Goal: Task Accomplishment & Management: Manage account settings

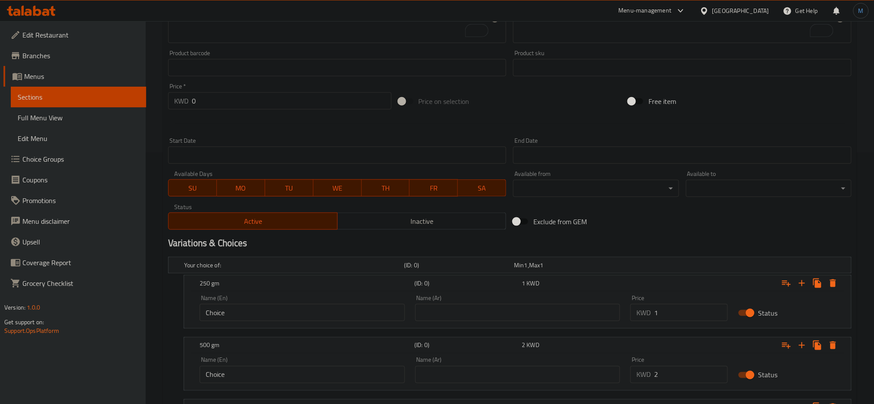
scroll to position [294, 0]
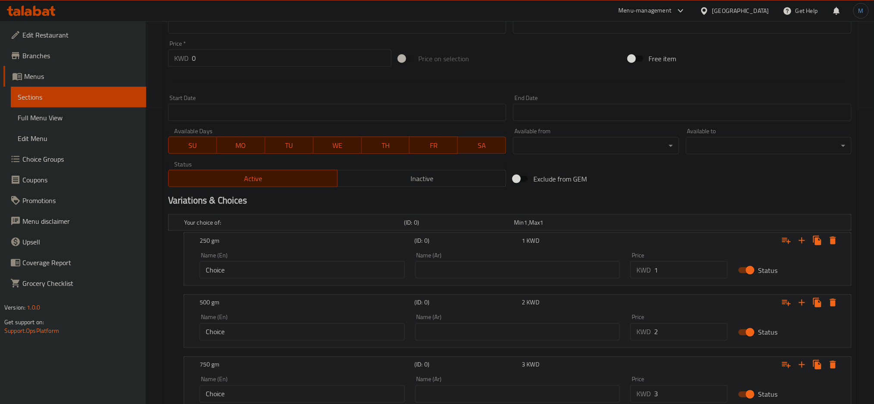
click at [349, 67] on div "Price   * KWD 0 Price *" at bounding box center [280, 53] width 230 height 33
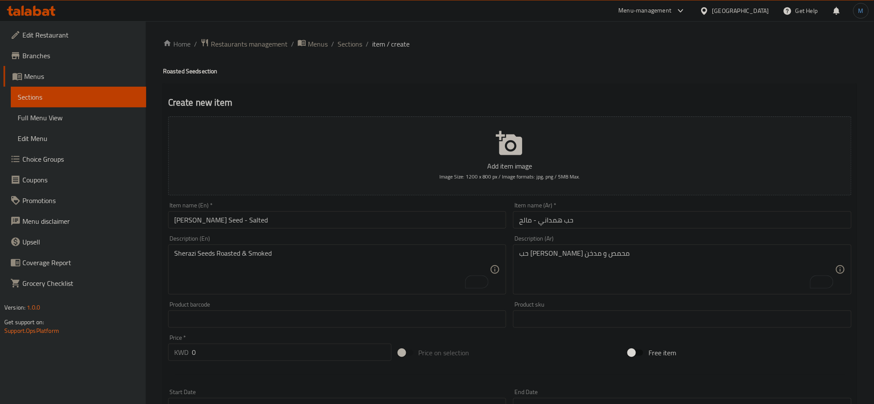
click at [313, 211] on div "Item name (En)   * Hamadani Seed - Salted Item name (En) *" at bounding box center [337, 215] width 338 height 26
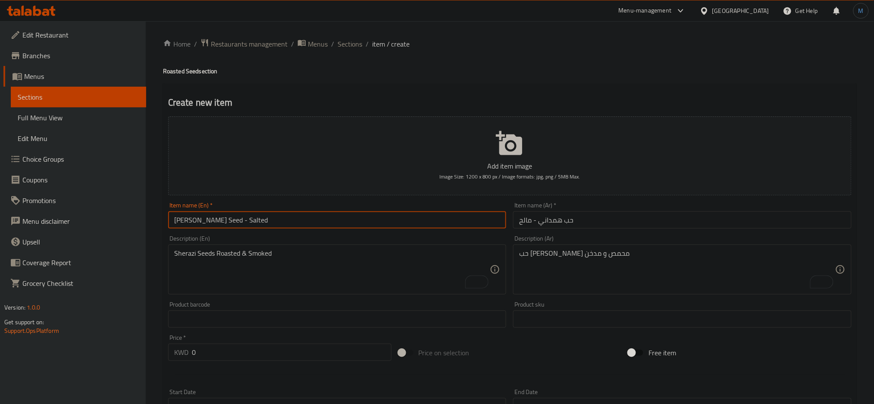
click at [315, 212] on input "Hamadani Seed - Salted" at bounding box center [337, 219] width 338 height 17
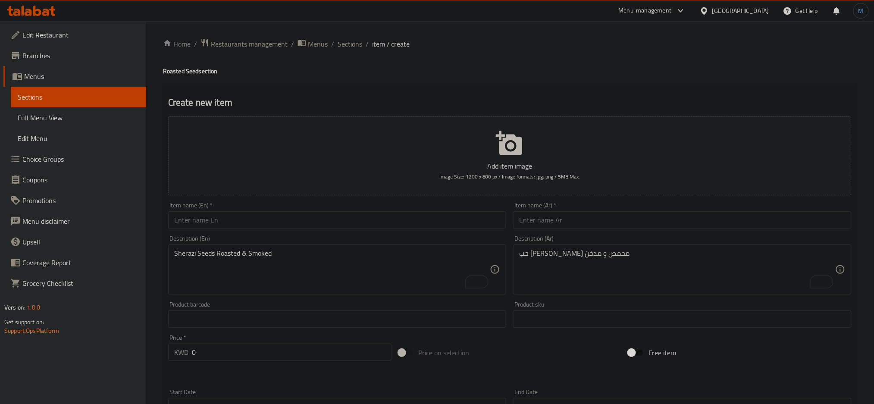
click at [209, 228] on input "text" at bounding box center [337, 219] width 338 height 17
paste input "Black Seed - Salted"
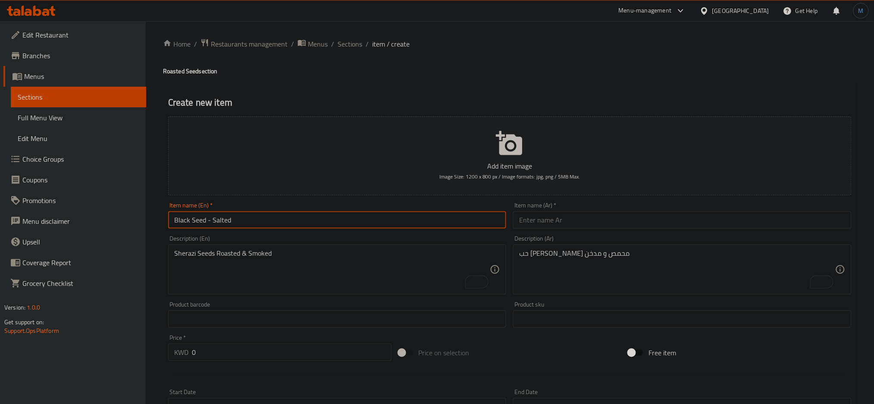
type input "Black Seed - Salted"
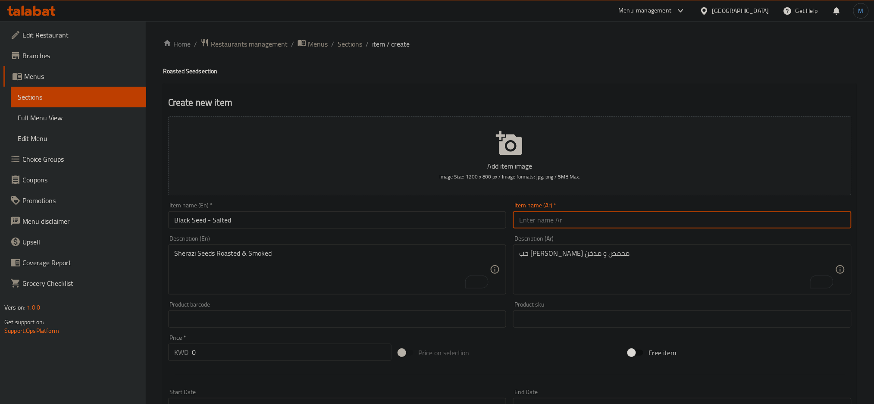
paste input "حب أسود - مالح"
type input "حب أسود - مالح"
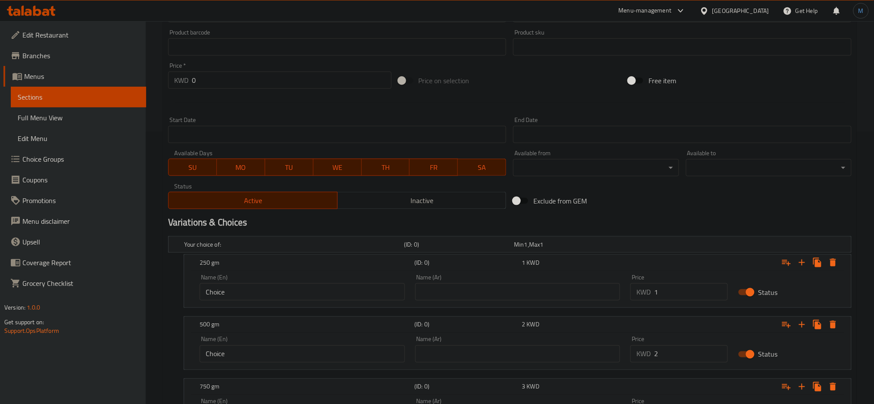
scroll to position [422, 0]
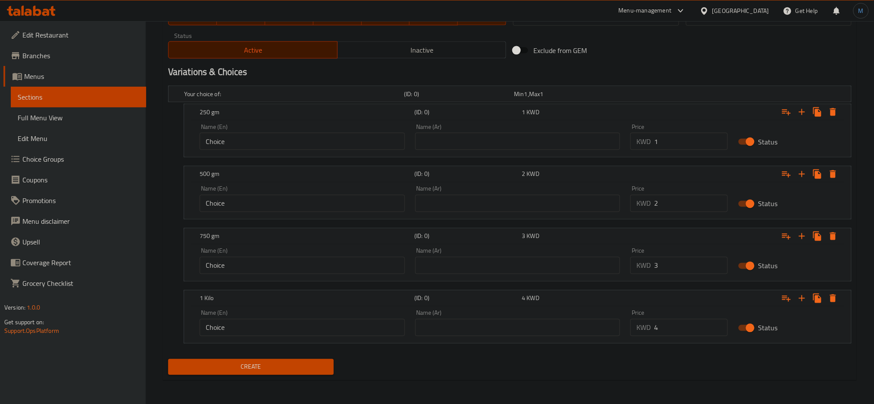
click at [697, 143] on input "1" at bounding box center [691, 141] width 74 height 17
type input "0.9"
drag, startPoint x: 666, startPoint y: 206, endPoint x: 602, endPoint y: 199, distance: 63.7
click at [602, 199] on div "Name (En) Choice Name (En) Name (Ar) Name (Ar) Price KWD 2 Price Status" at bounding box center [517, 199] width 646 height 37
type input "1.8"
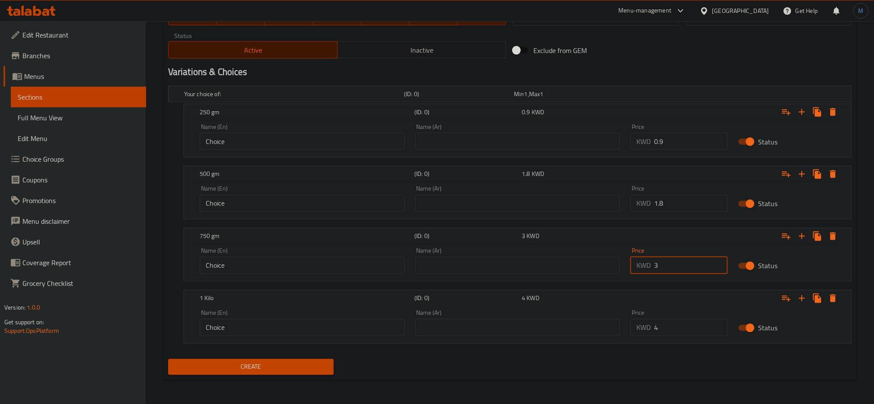
drag, startPoint x: 663, startPoint y: 264, endPoint x: 594, endPoint y: 263, distance: 69.4
click at [594, 263] on div "Name (En) Choice Name (En) Name (Ar) Name (Ar) Price KWD 3 Price Status" at bounding box center [517, 261] width 646 height 37
type input "2.7"
drag, startPoint x: 677, startPoint y: 340, endPoint x: 673, endPoint y: 338, distance: 5.2
click at [673, 338] on div "Price KWD 4 Price" at bounding box center [679, 323] width 108 height 37
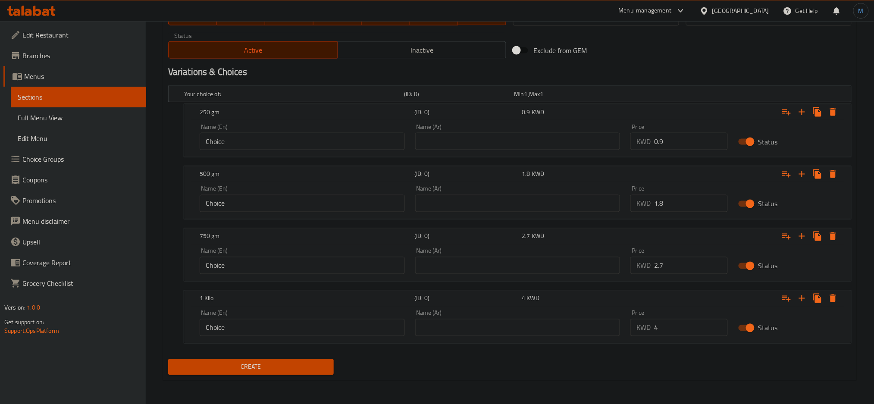
drag, startPoint x: 672, startPoint y: 337, endPoint x: 672, endPoint y: 330, distance: 6.9
click at [672, 335] on div "Price KWD 4 Price" at bounding box center [679, 323] width 108 height 37
drag, startPoint x: 672, startPoint y: 330, endPoint x: 637, endPoint y: 322, distance: 36.1
click at [637, 322] on div "KWD 0 Price" at bounding box center [678, 327] width 97 height 17
type input "3.6"
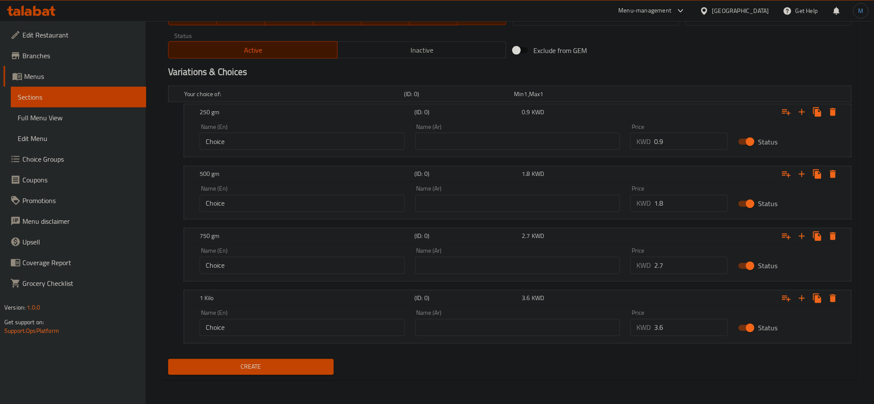
click at [318, 352] on nav at bounding box center [509, 348] width 683 height 7
click at [316, 358] on div "Create" at bounding box center [251, 367] width 172 height 23
click at [320, 362] on span "Create" at bounding box center [251, 367] width 152 height 11
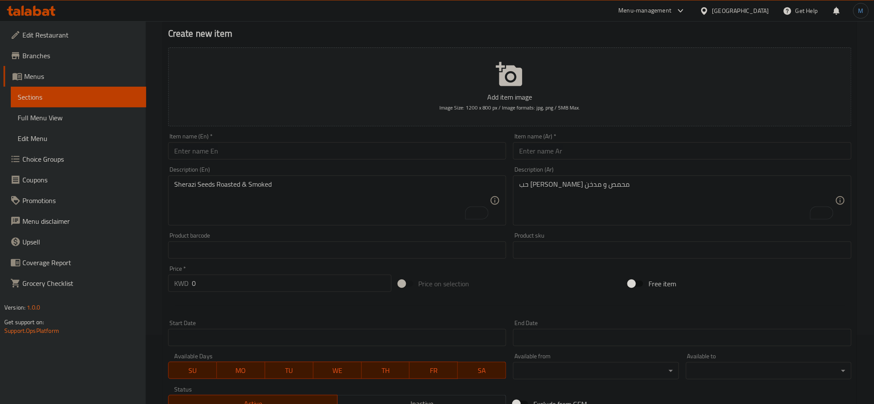
click at [354, 162] on div "Item name (En)   * Item name (En) *" at bounding box center [337, 146] width 345 height 33
click at [355, 159] on div "Item name (En)   * Item name (En) *" at bounding box center [337, 146] width 345 height 33
click at [362, 149] on input "text" at bounding box center [337, 150] width 338 height 17
paste input "Red Seed - Salted"
type input "Red Seed - Salted"
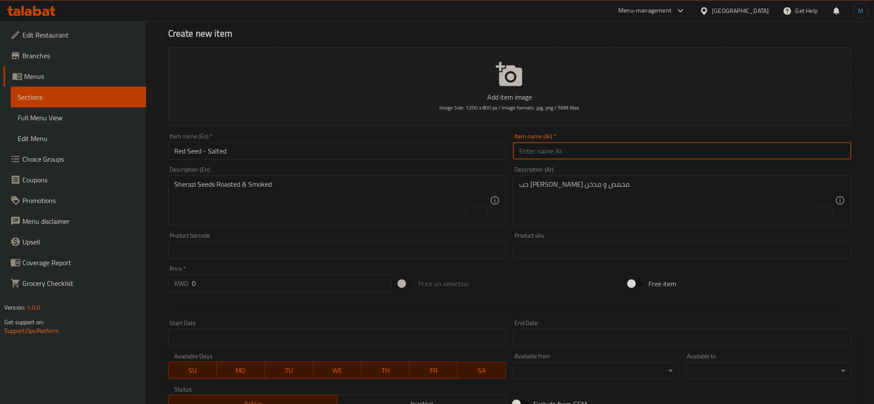
click at [630, 151] on input "text" at bounding box center [682, 150] width 338 height 17
paste input "حب أحمر - مالح"
type input "حب أحمر - مالح"
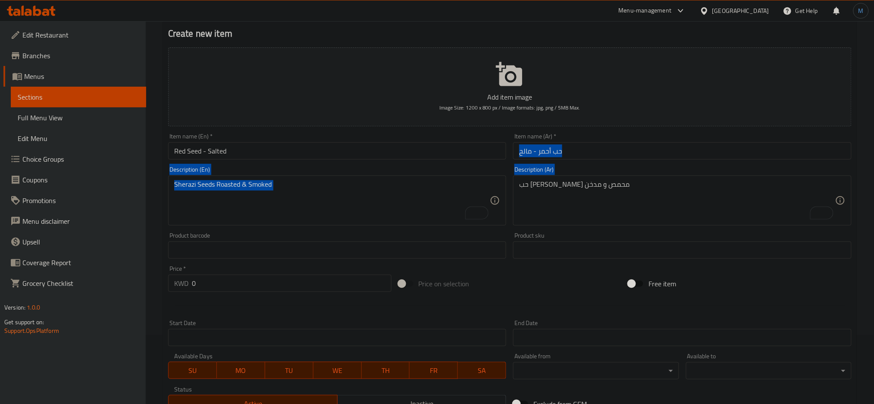
drag, startPoint x: 873, startPoint y: 192, endPoint x: 875, endPoint y: 205, distance: 13.5
click at [873, 205] on html "​ Menu-management Kuwait Get Help M Edit Restaurant Branches Menus Sections Ful…" at bounding box center [437, 133] width 874 height 404
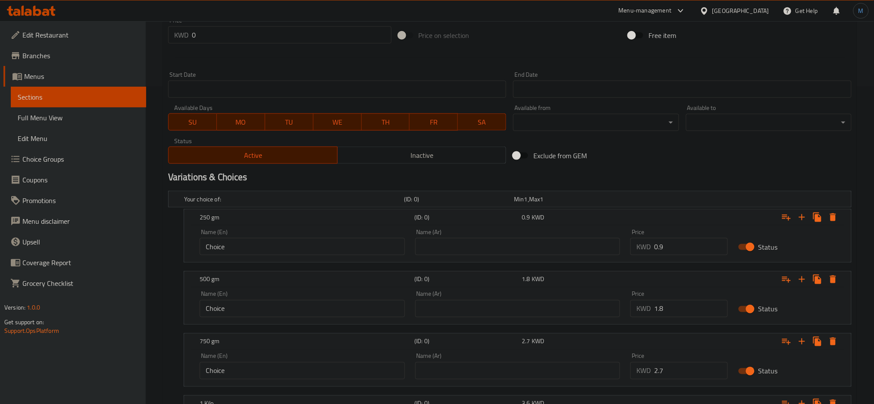
scroll to position [422, 0]
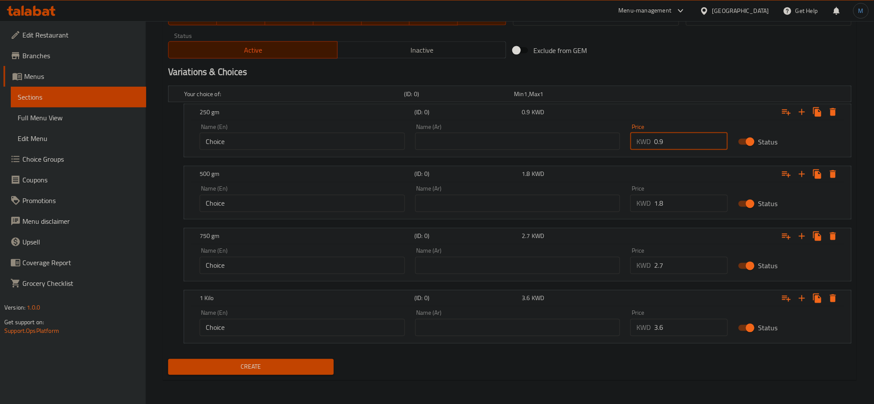
click at [680, 148] on input "0.9" at bounding box center [691, 141] width 74 height 17
type input "0.9"
drag, startPoint x: 683, startPoint y: 204, endPoint x: 644, endPoint y: 205, distance: 38.8
click at [644, 205] on div "KWD 1.8 Price" at bounding box center [678, 203] width 97 height 17
type input "1.8"
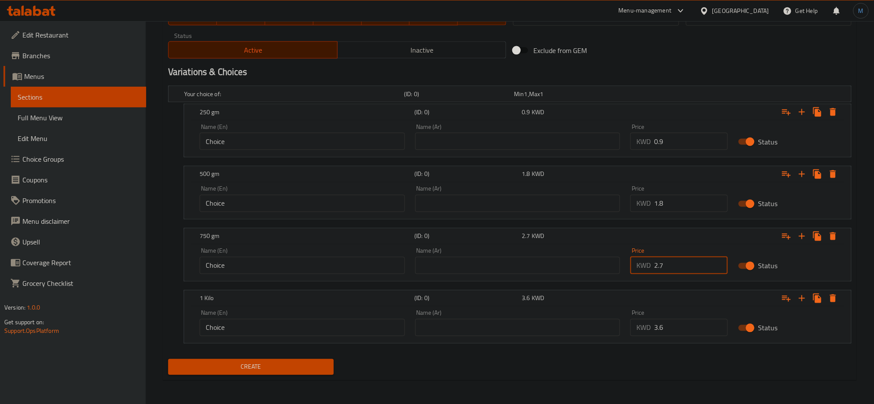
drag, startPoint x: 683, startPoint y: 264, endPoint x: 614, endPoint y: 265, distance: 68.5
click at [614, 265] on div "Name (En) Choice Name (En) Name (Ar) Name (Ar) Price KWD 2.7 Price Status" at bounding box center [517, 261] width 646 height 37
type input "2.7"
drag, startPoint x: 674, startPoint y: 333, endPoint x: 616, endPoint y: 321, distance: 59.9
click at [616, 321] on div "Name (En) Choice Name (En) Name (Ar) Name (Ar) Price KWD 3.6 Price Status" at bounding box center [517, 323] width 646 height 37
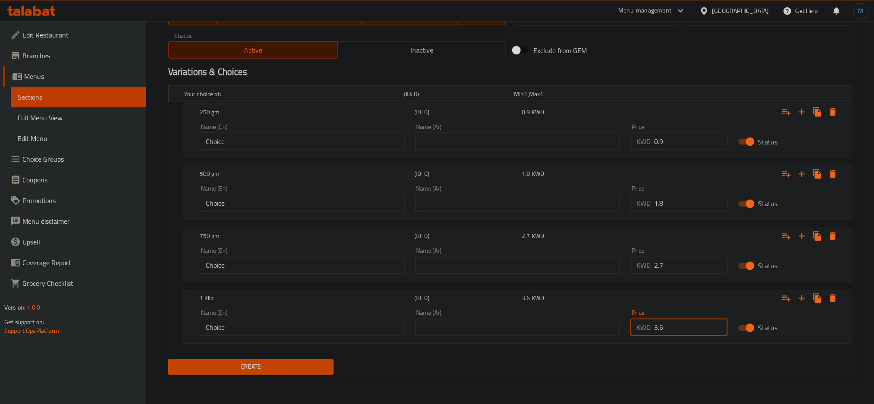
type input "3.6"
click at [168, 359] on button "Create" at bounding box center [250, 367] width 165 height 16
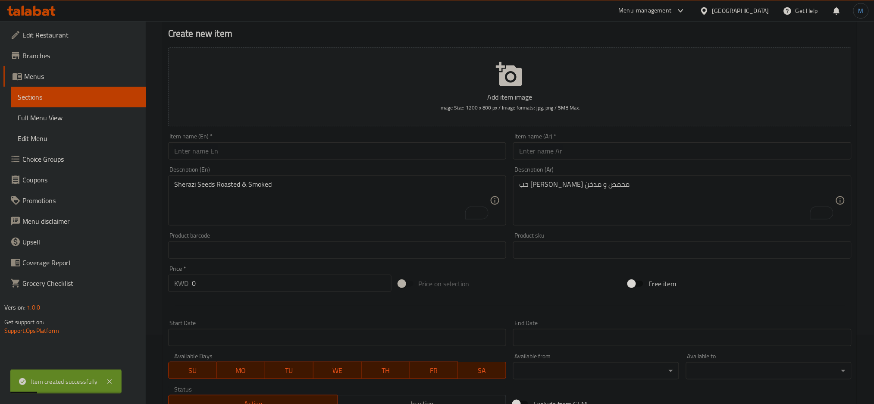
type input "0"
click at [254, 150] on input "text" at bounding box center [337, 150] width 338 height 17
paste input "Melon Seed - Salted"
type input "Melon Seed - Salted"
click at [540, 157] on input "text" at bounding box center [682, 150] width 338 height 17
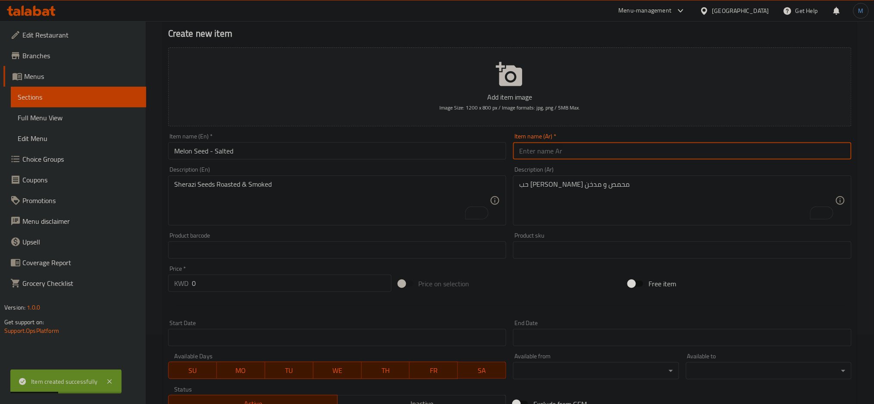
paste input "حب الشمام - مالح"
type input "حب الشمام - مالح"
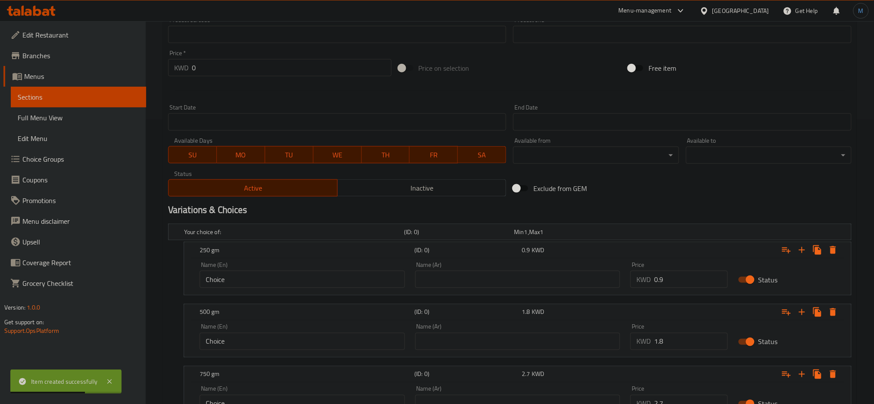
scroll to position [422, 0]
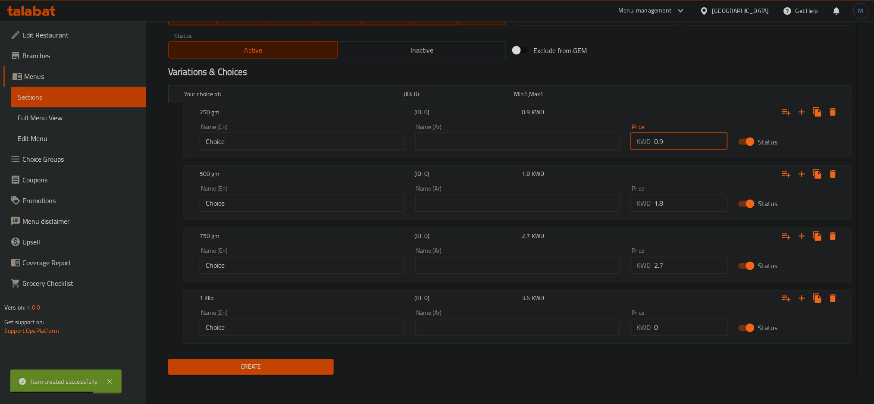
click at [683, 143] on input "0.9" at bounding box center [691, 141] width 74 height 17
type input "0.9"
drag, startPoint x: 674, startPoint y: 214, endPoint x: 668, endPoint y: 213, distance: 6.1
click at [668, 213] on div "Price KWD 1.8 Price" at bounding box center [679, 199] width 108 height 37
drag, startPoint x: 672, startPoint y: 205, endPoint x: 642, endPoint y: 199, distance: 30.3
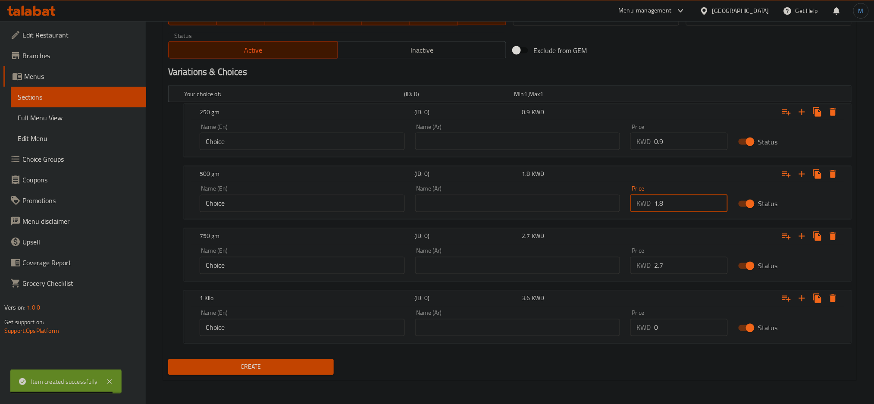
click at [642, 199] on div "KWD 1.8 Price" at bounding box center [678, 203] width 97 height 17
type input "1.8"
click at [674, 275] on div "Price KWD 2.7 Price" at bounding box center [679, 261] width 108 height 37
drag, startPoint x: 672, startPoint y: 273, endPoint x: 644, endPoint y: 268, distance: 28.4
click at [644, 268] on div "KWD 2.7 Price" at bounding box center [678, 265] width 97 height 17
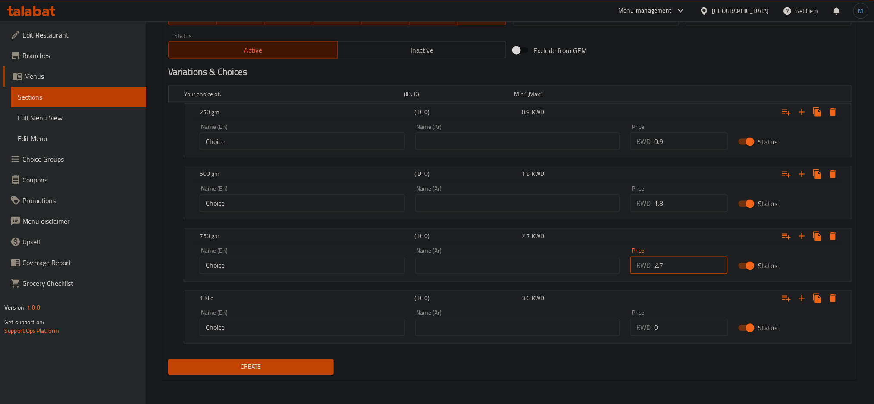
type input "2.7"
drag, startPoint x: 681, startPoint y: 320, endPoint x: 635, endPoint y: 324, distance: 46.2
click at [635, 324] on div "KWD 0 Price" at bounding box center [678, 327] width 97 height 17
type input "3.6"
click at [168, 359] on button "Create" at bounding box center [250, 367] width 165 height 16
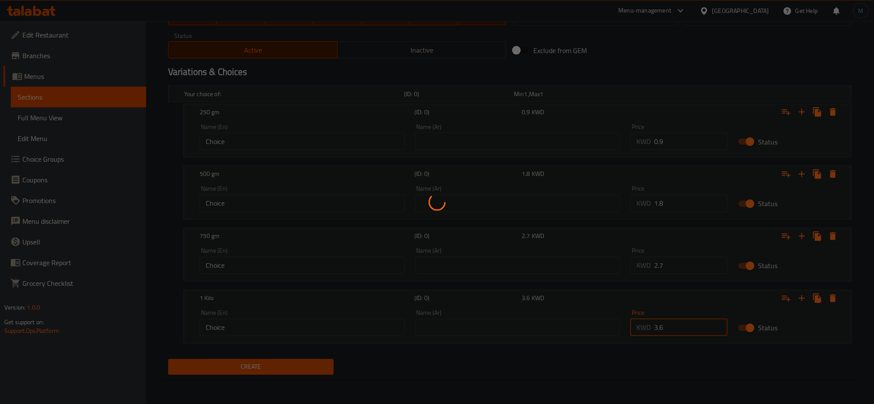
scroll to position [69, 0]
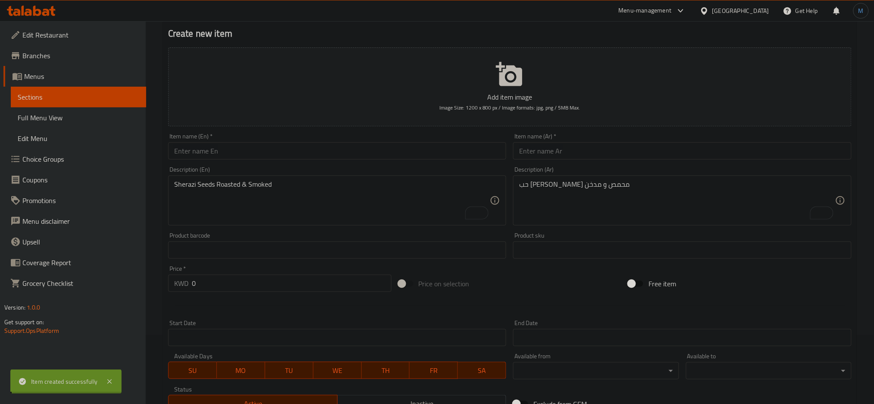
type input "0"
click at [273, 167] on div "Description (En) Sherazi Seeds Roasted & Smoked Description (En)" at bounding box center [337, 195] width 338 height 59
click at [298, 152] on input "text" at bounding box center [337, 150] width 338 height 17
paste input "Pumpkin Seed - Salted"
type input "Pumpkin Seed - Salted"
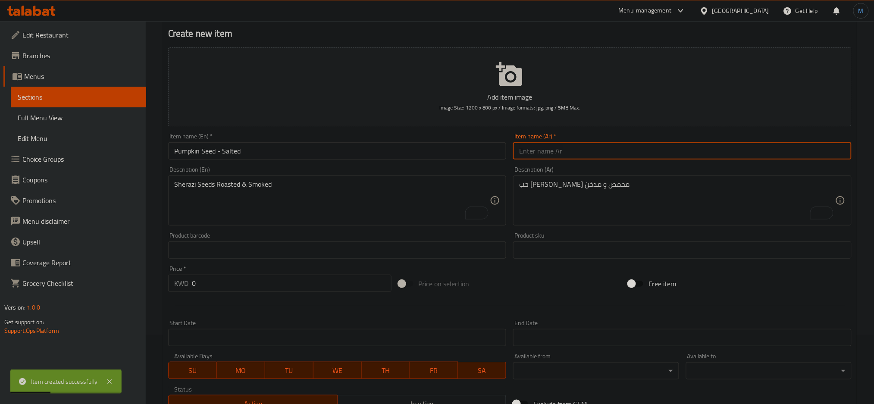
click at [536, 156] on input "text" at bounding box center [682, 150] width 338 height 17
paste input "بذور اليقطين - مالح"
type input "بذور اليقطين - مالح"
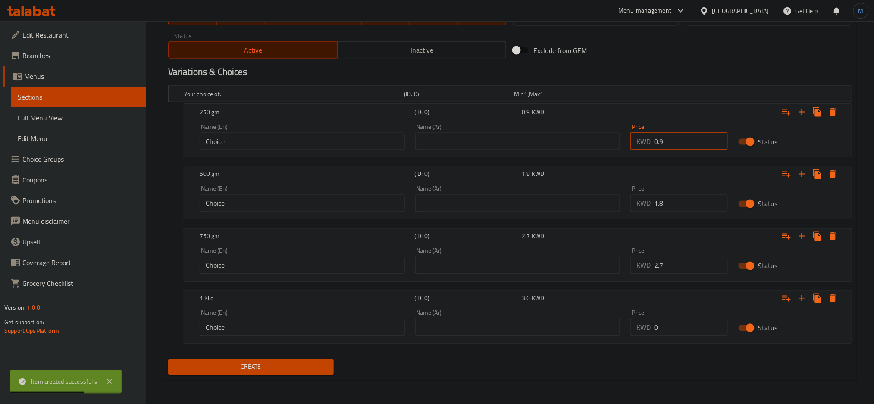
click at [689, 146] on input "0.9" at bounding box center [691, 141] width 74 height 17
type input "0.9"
drag, startPoint x: 674, startPoint y: 197, endPoint x: 650, endPoint y: 204, distance: 24.4
click at [653, 203] on div "KWD 1.8 Price" at bounding box center [678, 203] width 97 height 17
drag, startPoint x: 647, startPoint y: 206, endPoint x: 636, endPoint y: 207, distance: 11.8
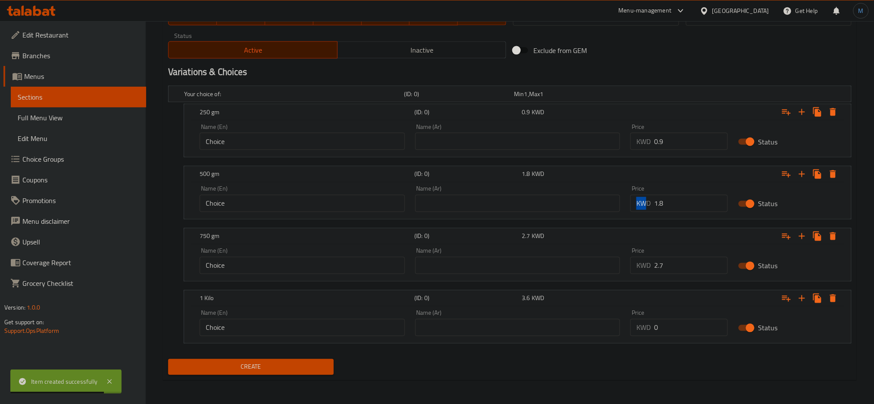
click at [636, 207] on div "KWD 1.8 Price" at bounding box center [678, 203] width 97 height 17
click at [660, 209] on input "0" at bounding box center [691, 203] width 74 height 17
drag, startPoint x: 666, startPoint y: 209, endPoint x: 630, endPoint y: 203, distance: 36.3
click at [630, 203] on div "KWD 0 Price" at bounding box center [678, 203] width 97 height 17
type input "1.8"
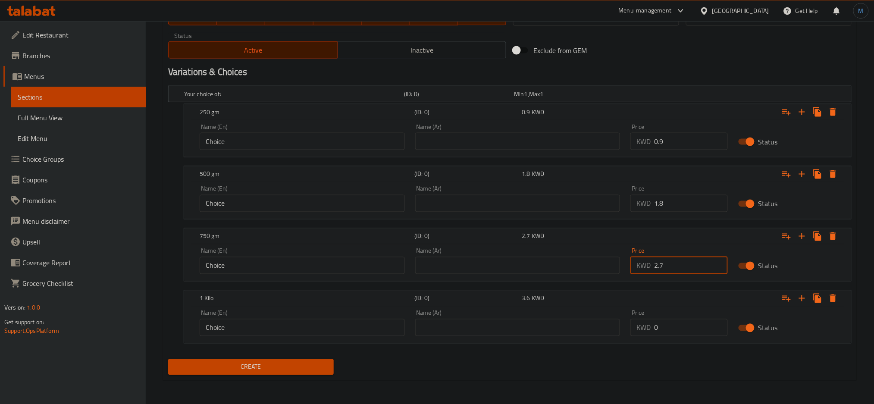
drag, startPoint x: 661, startPoint y: 267, endPoint x: 608, endPoint y: 265, distance: 53.1
click at [608, 265] on div "Name (En) Choice Name (En) Name (Ar) Name (Ar) Price KWD 2.7 Price Status" at bounding box center [517, 261] width 646 height 37
type input "2.7"
drag, startPoint x: 664, startPoint y: 340, endPoint x: 671, endPoint y: 330, distance: 11.7
click at [671, 330] on div "Price KWD 0 Price" at bounding box center [679, 323] width 108 height 37
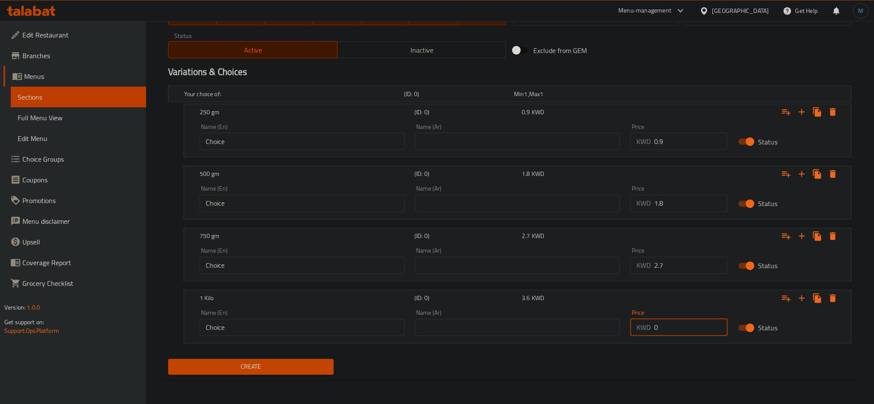
drag, startPoint x: 672, startPoint y: 328, endPoint x: 630, endPoint y: 317, distance: 43.6
click at [630, 317] on div "Price KWD 0 Price" at bounding box center [679, 323] width 108 height 37
type input "3.6"
click at [283, 365] on span "Create" at bounding box center [251, 367] width 152 height 11
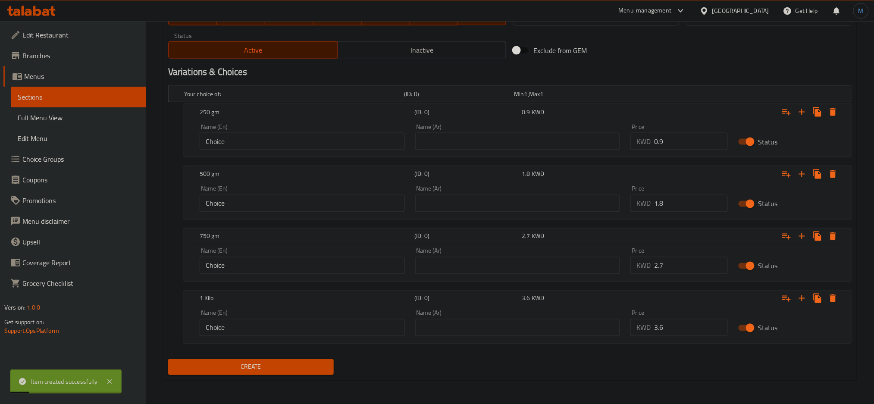
scroll to position [69, 0]
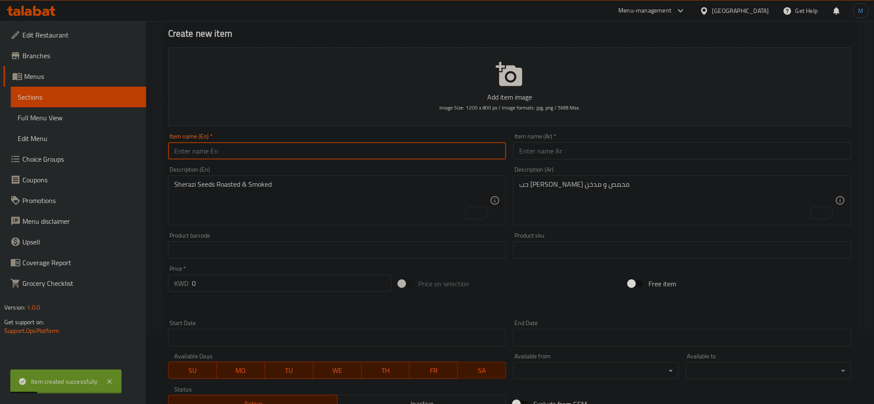
click at [356, 153] on input "text" at bounding box center [337, 150] width 338 height 17
paste input "Pumpkin Seed - Smoked"
type input "Pumpkin Seed - Smoked"
click at [573, 123] on button "Add item image Image Size: 1200 x 800 px / Image formats: jpg, png / 5MB Max." at bounding box center [509, 86] width 683 height 79
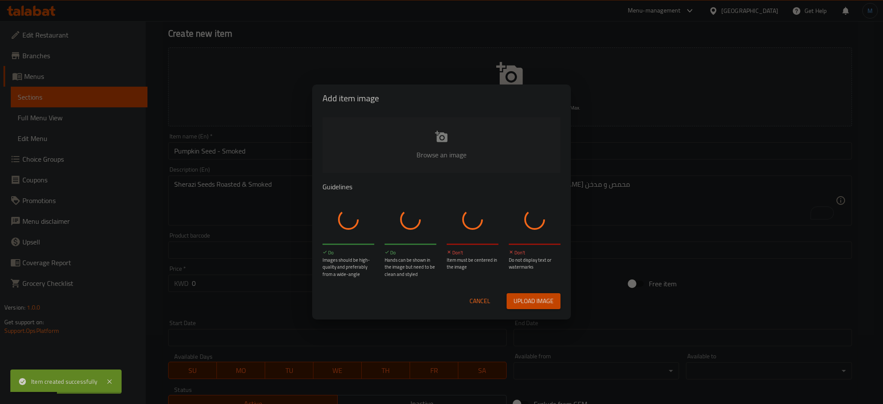
click at [579, 133] on div "Add item image Browse an image Guidelines Do Images should be high-quality and …" at bounding box center [441, 202] width 883 height 404
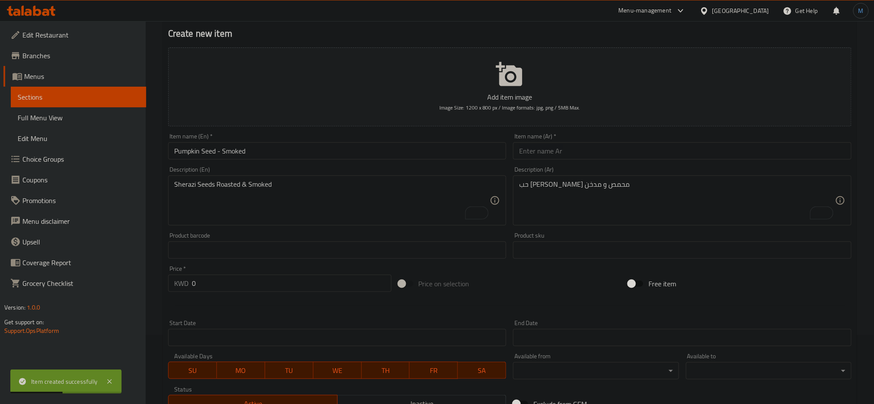
click at [575, 168] on div "Description (Ar) حب حمداني محمص و مدخن Description (Ar)" at bounding box center [682, 195] width 338 height 59
click at [581, 159] on input "text" at bounding box center [682, 150] width 338 height 17
paste input "بذور اليقطين - مدخن"
type input "بذور اليقطين - مدخن"
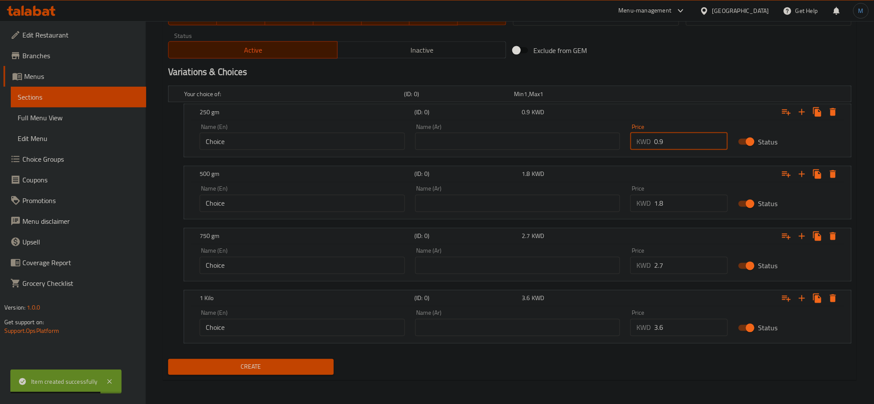
drag, startPoint x: 668, startPoint y: 148, endPoint x: 619, endPoint y: 147, distance: 48.3
click at [619, 147] on div "Name (En) Choice Name (En) Name (Ar) Name (Ar) Price KWD 0.9 Price Status" at bounding box center [517, 137] width 646 height 37
type input "1"
drag, startPoint x: 672, startPoint y: 195, endPoint x: 659, endPoint y: 252, distance: 58.8
click at [633, 196] on div "KWD 1.8 Price" at bounding box center [678, 203] width 97 height 17
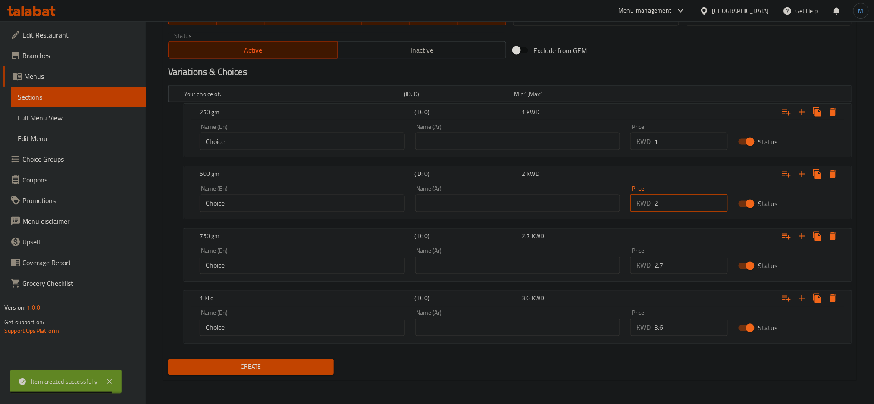
type input "2"
drag, startPoint x: 670, startPoint y: 268, endPoint x: 617, endPoint y: 262, distance: 53.3
click at [617, 262] on div "Name (En) Choice Name (En) Name (Ar) Name (Ar) Price KWD 2.7 Price Status" at bounding box center [517, 261] width 646 height 37
type input "3"
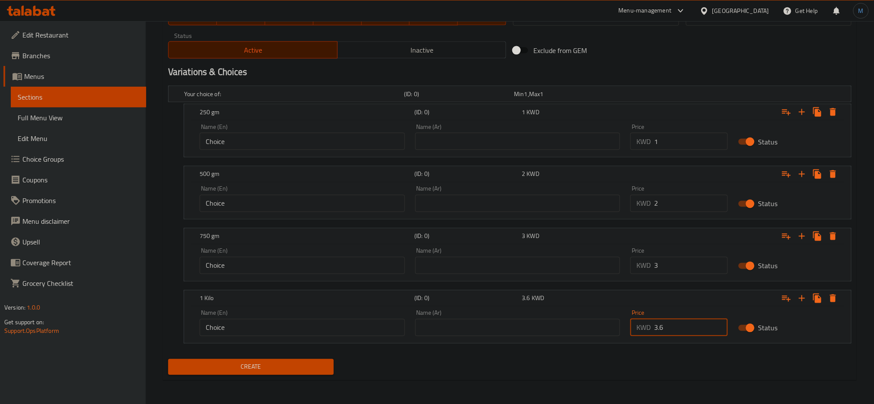
drag, startPoint x: 670, startPoint y: 324, endPoint x: 612, endPoint y: 325, distance: 57.7
click at [612, 325] on div "Name (En) Choice Name (En) Name (Ar) Name (Ar) Price KWD 3.6 Price Status" at bounding box center [517, 323] width 646 height 37
type input "4"
click at [168, 359] on button "Create" at bounding box center [250, 367] width 165 height 16
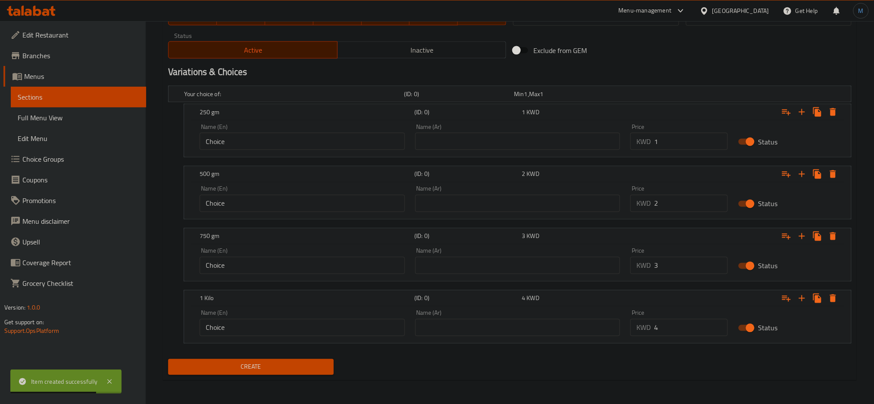
type input "0"
drag, startPoint x: 867, startPoint y: 76, endPoint x: 882, endPoint y: 69, distance: 16.0
click at [871, 76] on div "Home / Restaurants management / Menus / Sections / item / create Roasted Seed s…" at bounding box center [510, 1] width 728 height 805
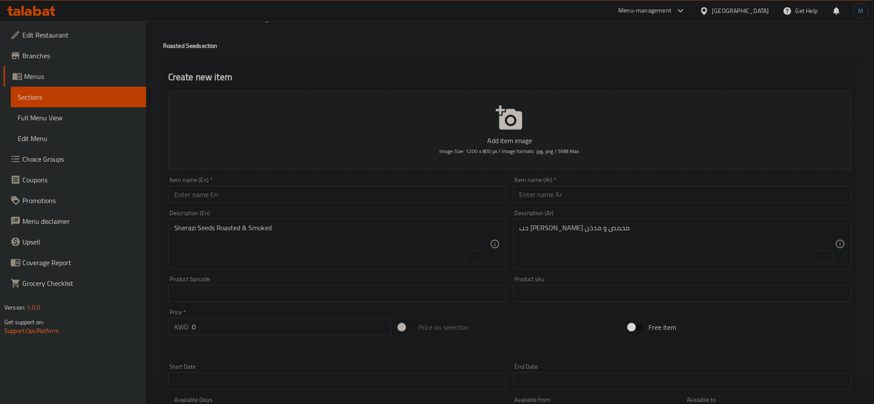
scroll to position [0, 0]
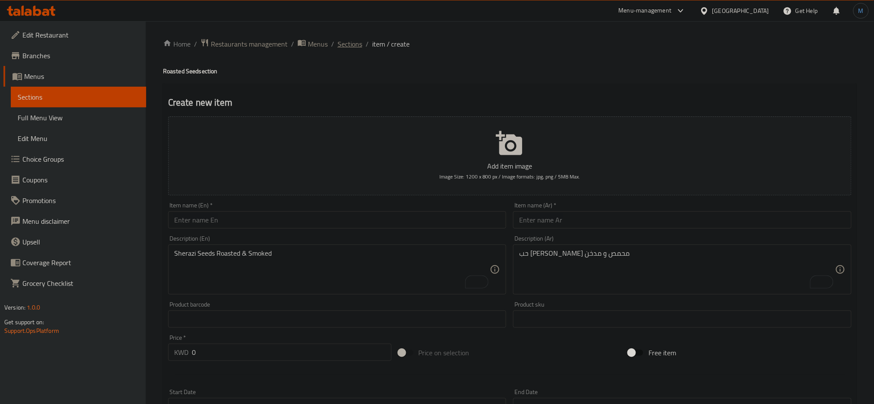
click at [347, 44] on span "Sections" at bounding box center [349, 44] width 25 height 10
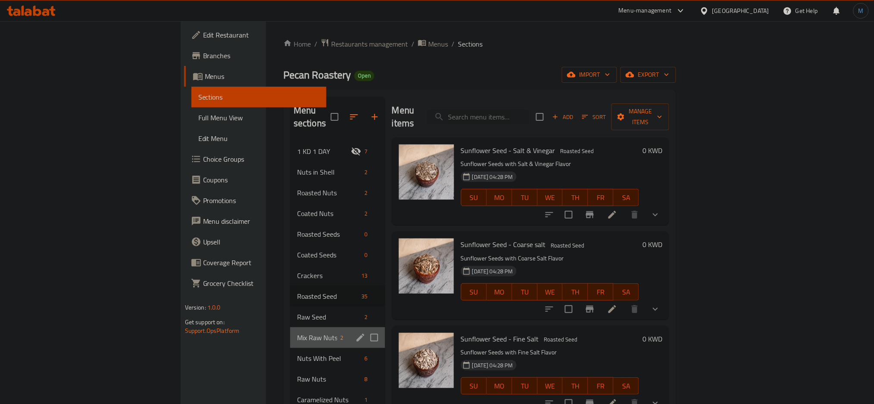
click at [290, 327] on div "Mix Raw Nuts & Dried Fruits 2" at bounding box center [337, 337] width 95 height 21
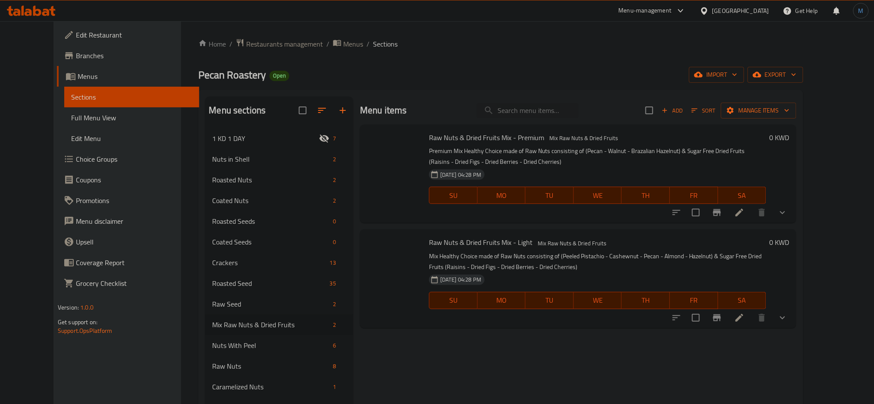
click at [729, 119] on div "Add Sort Manage items" at bounding box center [720, 110] width 151 height 18
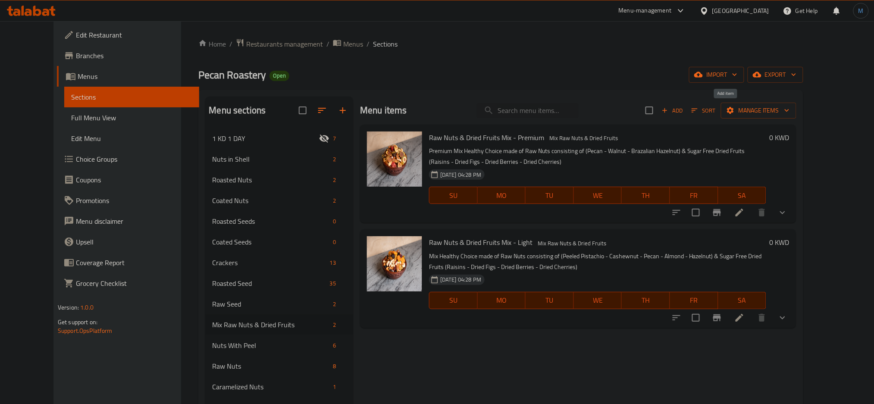
click at [683, 113] on span "Add" at bounding box center [671, 111] width 23 height 10
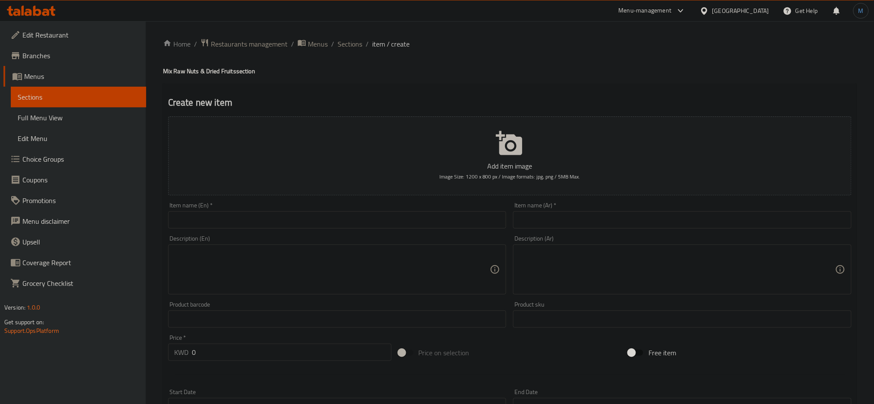
click at [230, 203] on div "Item name (En)   * Item name (En) *" at bounding box center [337, 215] width 338 height 26
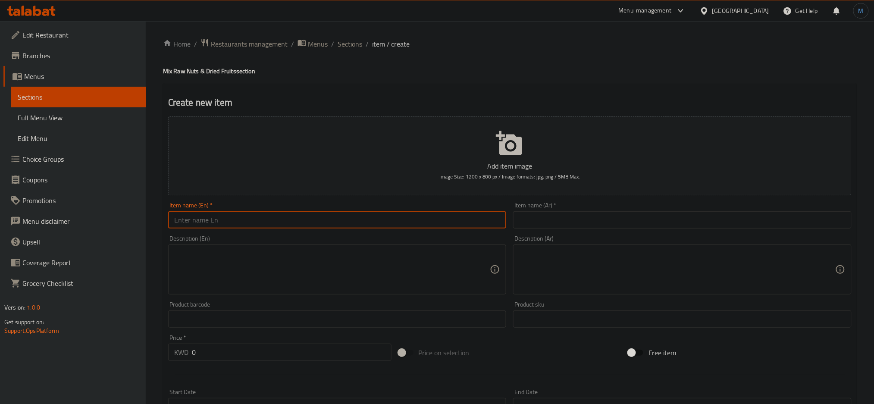
click at [237, 213] on input "text" at bounding box center [337, 219] width 338 height 17
paste input "Raw Nuts & Dried Fruits - Premium"
type input "Raw Nuts & Dried Fruits - Premium"
click at [548, 214] on input "text" at bounding box center [682, 219] width 338 height 17
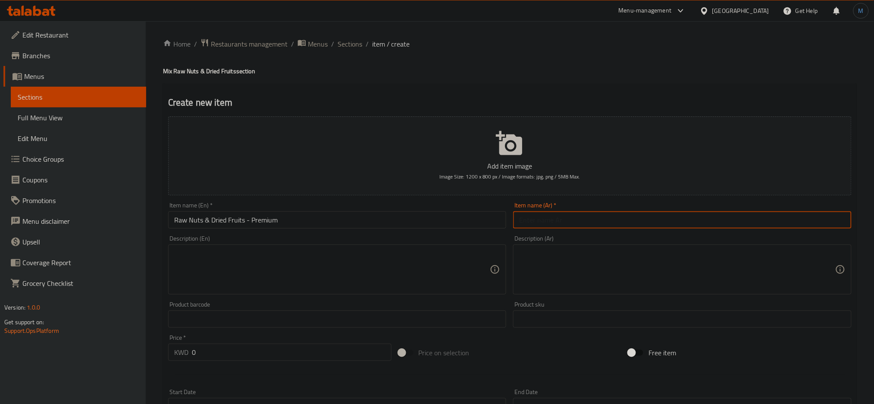
paste input "خلطه المكسرات نية و الفواكه المجففة (الفاخرة)"
type input "خلطه المكسرات نية و الفواكه المجففة (الفاخرة)"
drag, startPoint x: 328, startPoint y: 237, endPoint x: 329, endPoint y: 254, distance: 16.9
click at [327, 238] on div "Description (En) Description (En)" at bounding box center [337, 264] width 338 height 59
click at [329, 254] on textarea at bounding box center [332, 269] width 316 height 41
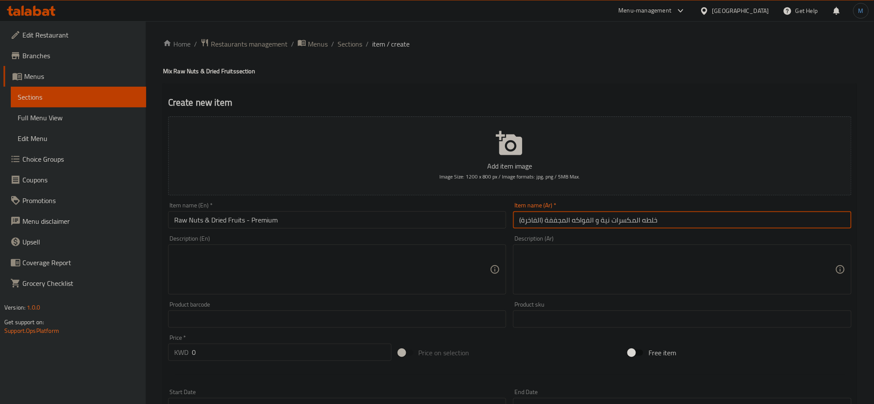
paste textarea "Premium Mix Healthy Choice made of Raw Nuts (Pecan - Walnut - Brazalian Hazelnu…"
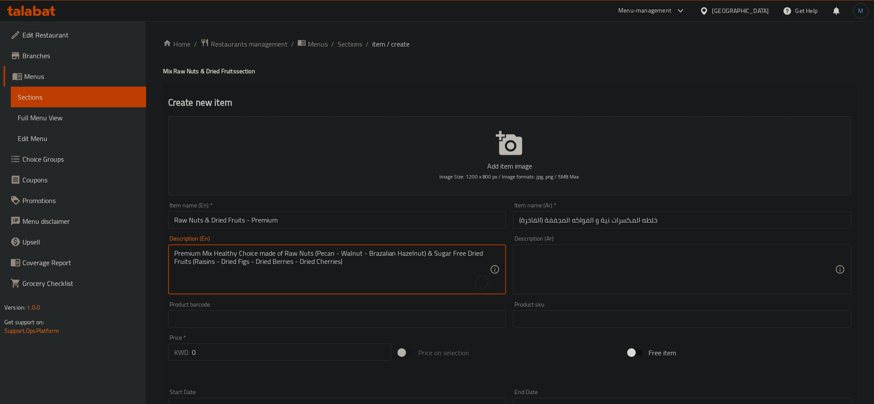
type textarea "Premium Mix Healthy Choice made of Raw Nuts (Pecan - Walnut - Brazalian Hazelnu…"
click at [615, 257] on textarea at bounding box center [677, 269] width 316 height 41
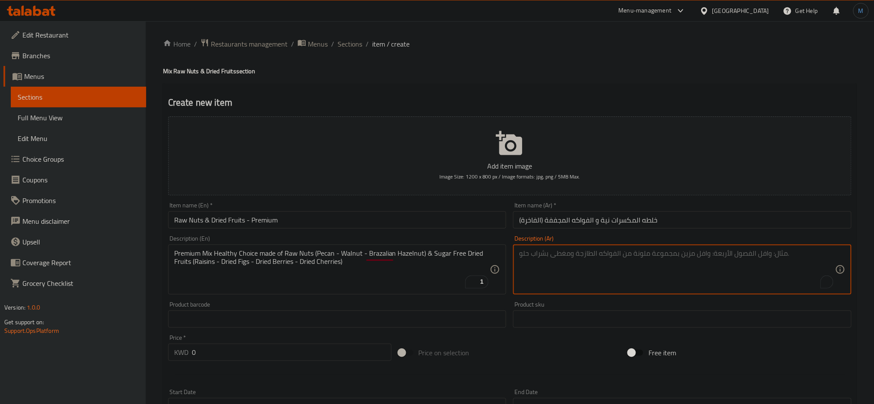
paste textarea "خلطة فاخرة لعشاق المنتجات الصحية تتكون من مزيج من المكسرات النية (بيكان- جوز-جو…"
type textarea "خلطة فاخرة لعشاق المنتجات الصحية تتكون من مزيج من المكسرات النية (بيكان- جوز-جو…"
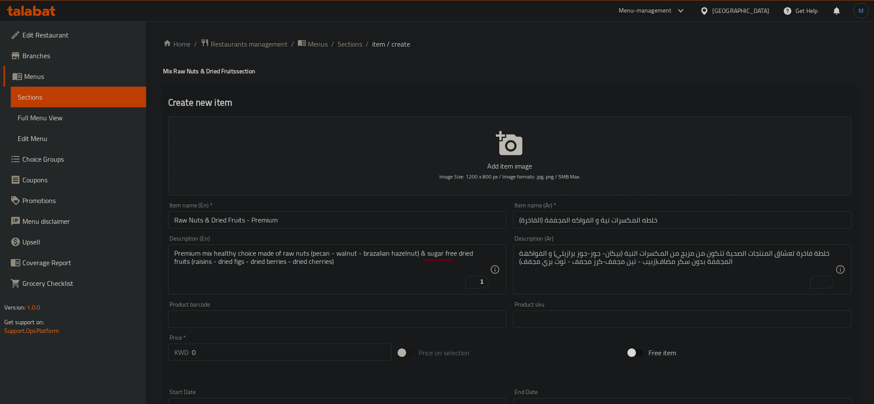
scroll to position [187, 0]
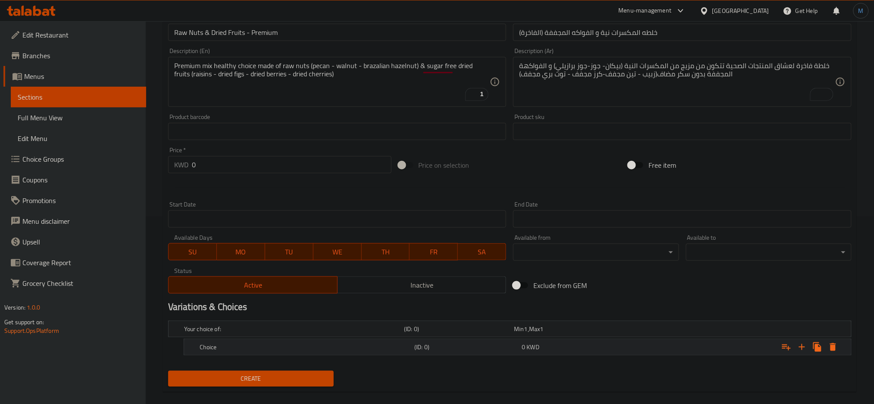
click at [802, 348] on icon "Expand" at bounding box center [802, 347] width 6 height 6
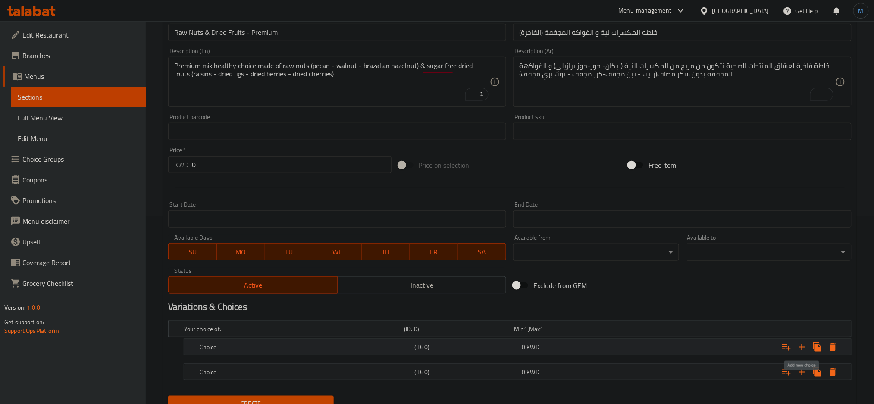
click at [802, 348] on icon "Expand" at bounding box center [802, 347] width 6 height 6
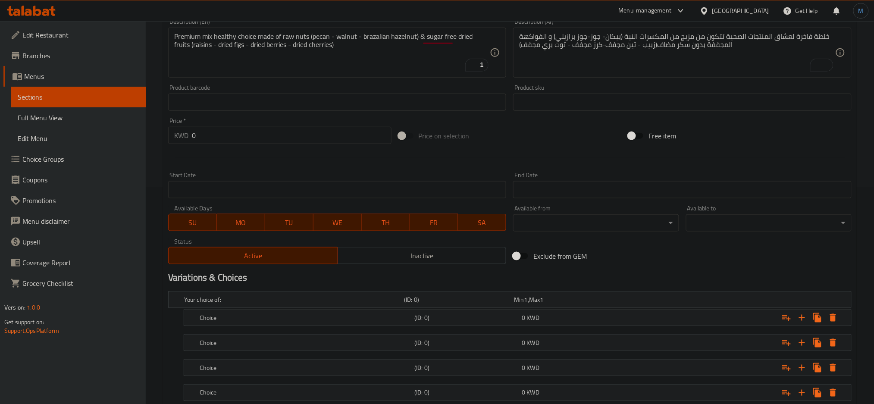
scroll to position [274, 0]
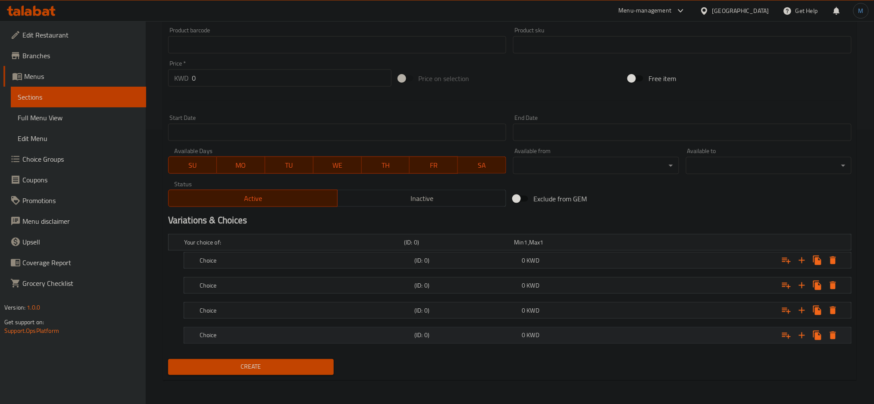
click at [469, 334] on h5 "(ID: 0)" at bounding box center [466, 335] width 104 height 9
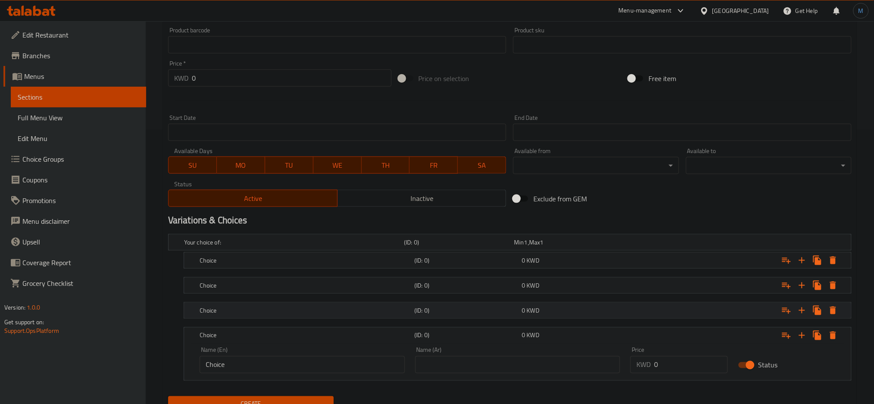
drag, startPoint x: 479, startPoint y: 318, endPoint x: 483, endPoint y: 309, distance: 10.0
click at [479, 318] on div "Choice (ID: 0) 0 KWD" at bounding box center [520, 310] width 644 height 19
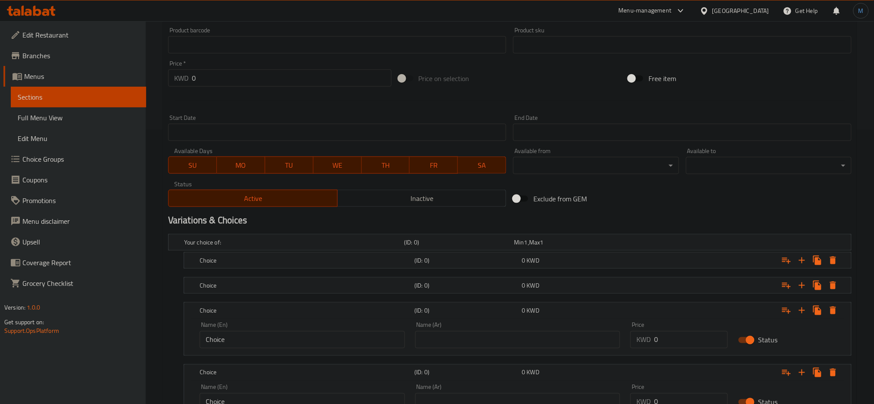
click at [488, 298] on nav at bounding box center [509, 298] width 683 height 7
click at [491, 287] on h5 "(ID: 0)" at bounding box center [466, 285] width 104 height 9
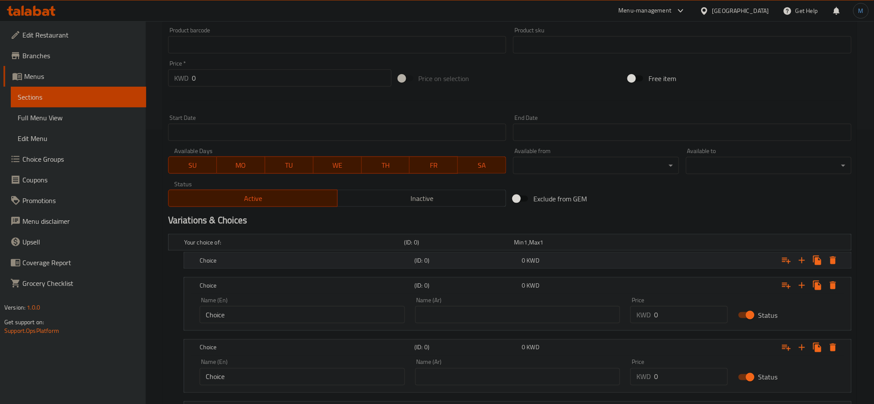
click at [507, 252] on div "Choice (ID: 0) 0 KWD" at bounding box center [520, 260] width 644 height 19
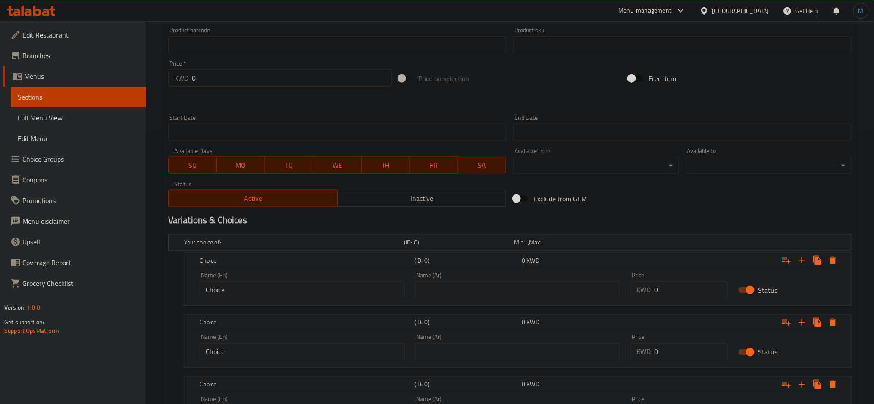
click at [285, 281] on input "Choice" at bounding box center [302, 289] width 205 height 17
type input "250 gm"
drag, startPoint x: 267, startPoint y: 343, endPoint x: 200, endPoint y: 343, distance: 67.2
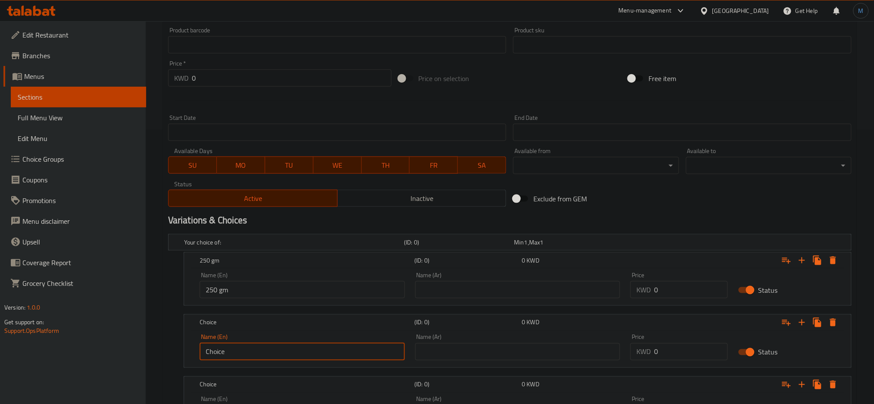
click at [200, 343] on input "Choice" at bounding box center [302, 351] width 205 height 17
type input "500 gm"
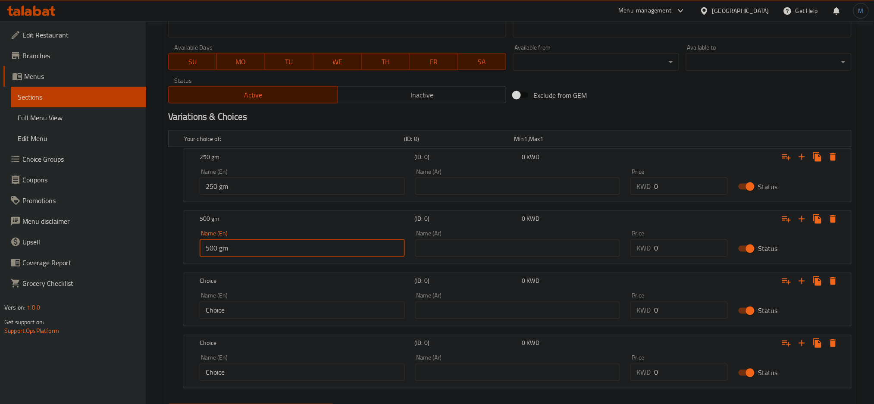
scroll to position [422, 0]
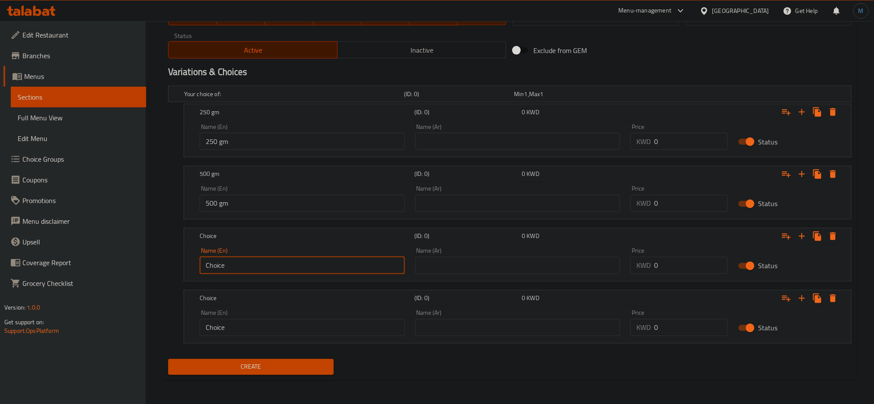
click at [254, 262] on input "Choice" at bounding box center [302, 265] width 205 height 17
type input "750 gm"
click at [267, 327] on input "Choice" at bounding box center [302, 327] width 205 height 17
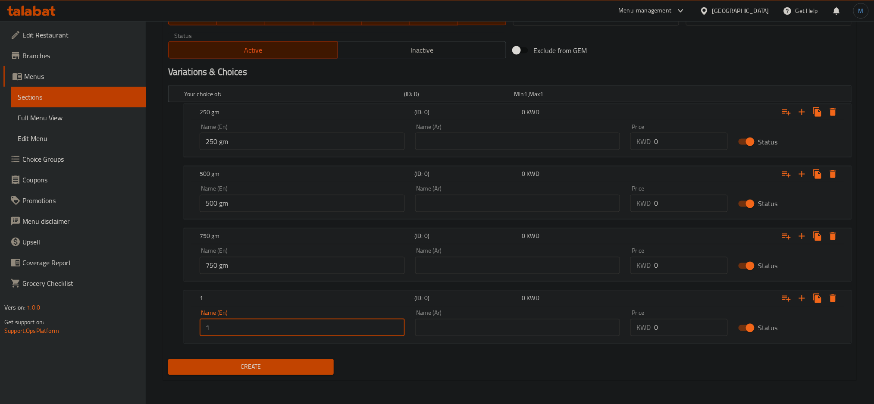
type input "1 Kilo"
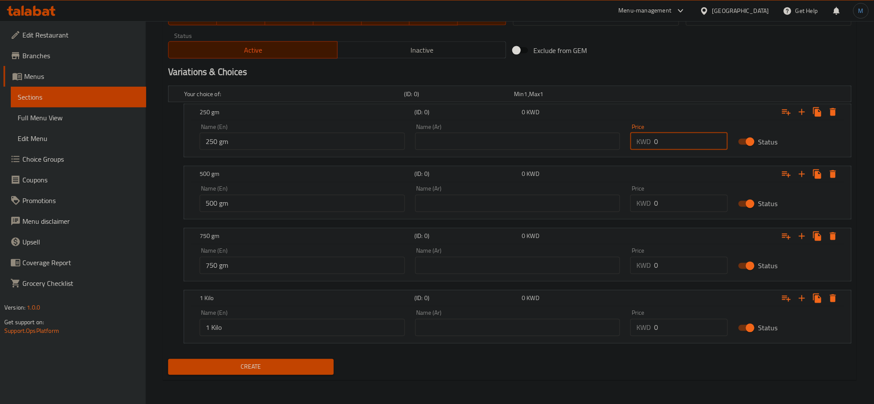
drag, startPoint x: 669, startPoint y: 146, endPoint x: 609, endPoint y: 146, distance: 59.9
click at [609, 146] on div "Name (En) 250 gm Name (En) Name (Ar) Name (Ar) Price KWD 0 Price Status" at bounding box center [517, 137] width 646 height 37
type input "1.9"
drag, startPoint x: 673, startPoint y: 209, endPoint x: 599, endPoint y: 209, distance: 74.1
click at [599, 209] on div "Name (En) 500 gm Name (En) Name (Ar) Name (Ar) Price KWD 0 Price Status" at bounding box center [517, 199] width 646 height 37
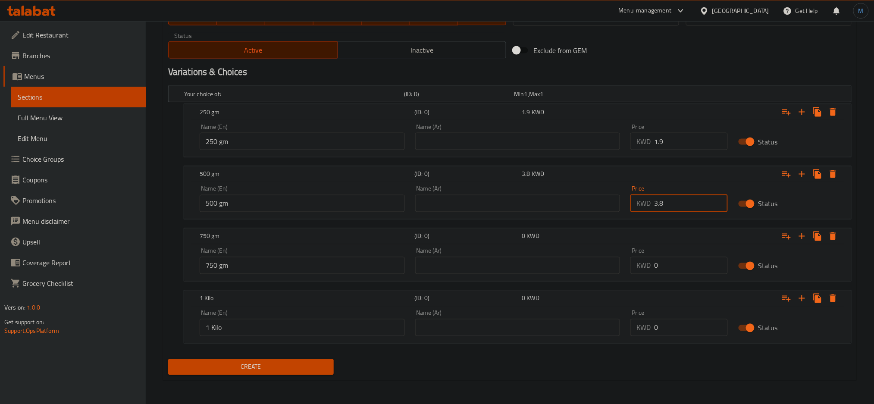
type input "3.8"
drag, startPoint x: 677, startPoint y: 265, endPoint x: 618, endPoint y: 255, distance: 59.4
click at [618, 255] on div "Name (En) 750 gm Name (En) Name (Ar) Name (Ar) Price KWD 0 Price Status" at bounding box center [517, 261] width 646 height 37
type input "5.7"
drag, startPoint x: 668, startPoint y: 328, endPoint x: 603, endPoint y: 328, distance: 64.6
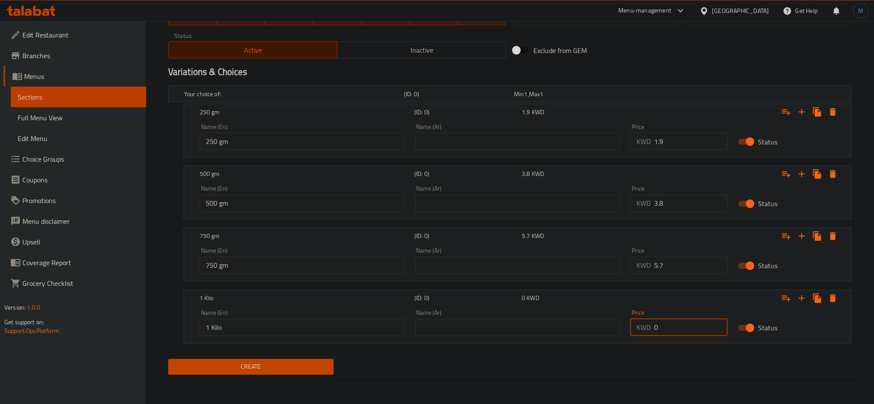
click at [603, 328] on div "Name (En) 1 Kilo Name (En) Name (Ar) Name (Ar) Price KWD 0 Price Status" at bounding box center [517, 323] width 646 height 37
type input "7.6"
click at [452, 144] on input "text" at bounding box center [517, 141] width 205 height 17
type input "250 جرام"
click at [479, 202] on input "text" at bounding box center [517, 203] width 205 height 17
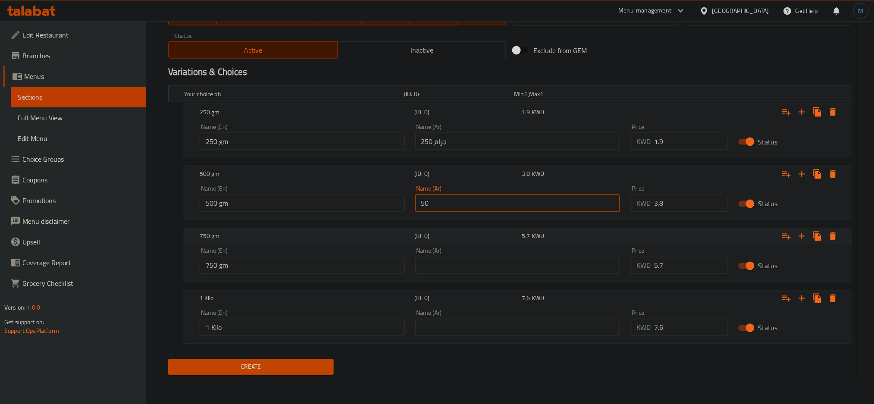
type input "500 جرام"
click at [479, 257] on input "text" at bounding box center [517, 265] width 205 height 17
type input "750 جم"
click at [477, 324] on input "text" at bounding box center [517, 327] width 205 height 17
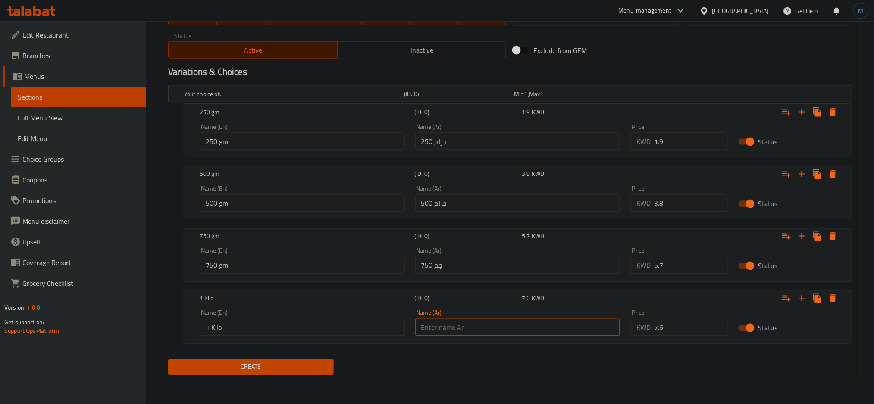
type input "1 كيلو"
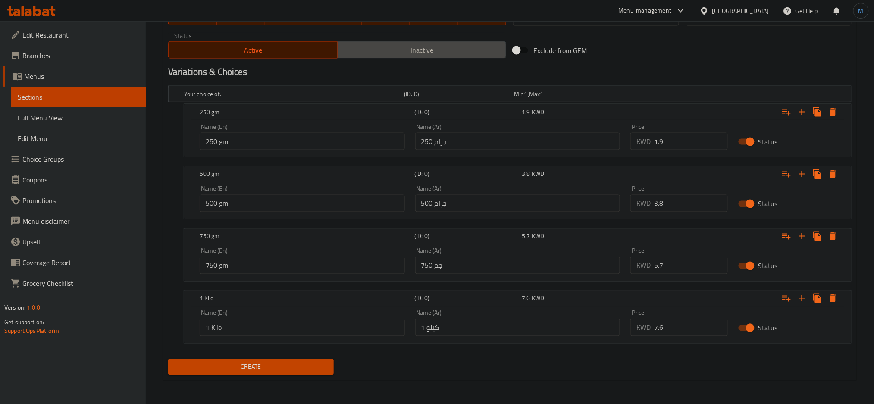
click at [455, 54] on span "Inactive" at bounding box center [422, 50] width 162 height 12
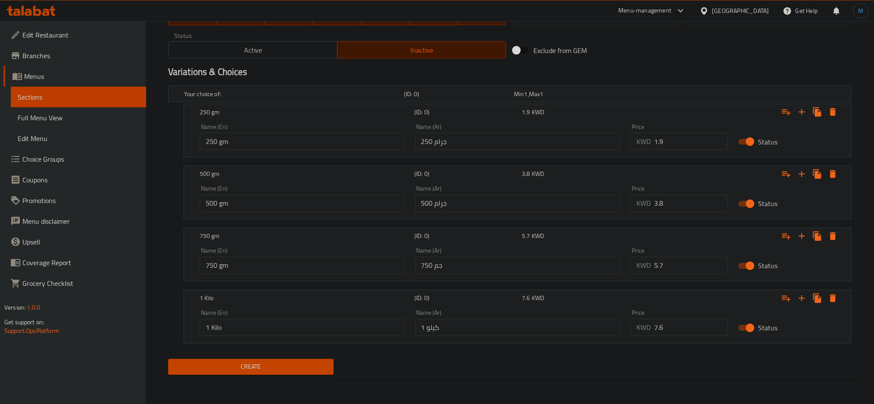
click at [265, 357] on div "Create" at bounding box center [251, 367] width 172 height 23
click at [273, 365] on span "Create" at bounding box center [251, 367] width 152 height 11
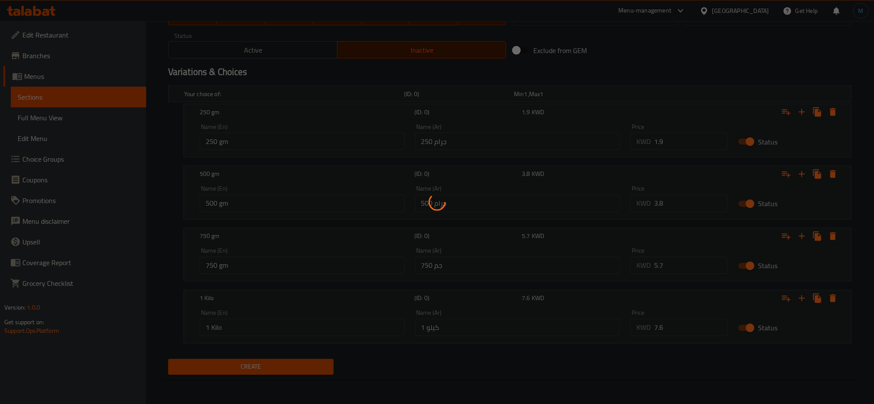
click at [273, 365] on div at bounding box center [437, 202] width 874 height 404
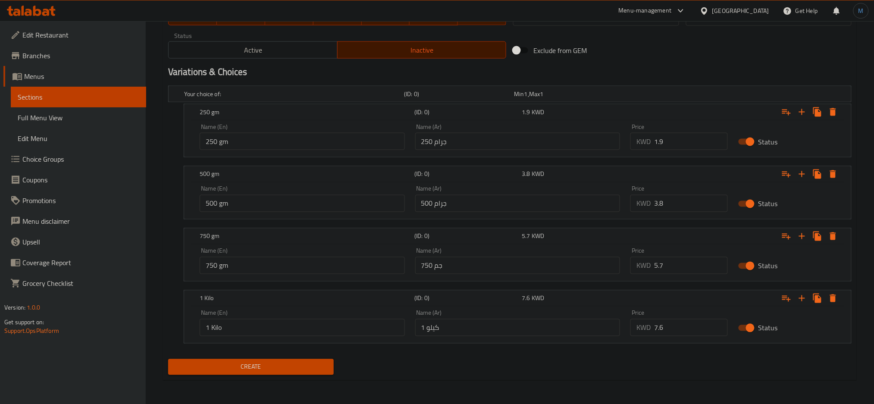
click at [222, 357] on div "Create" at bounding box center [251, 367] width 172 height 23
click at [230, 371] on span "Create" at bounding box center [251, 367] width 152 height 11
click at [283, 362] on span "Create" at bounding box center [251, 367] width 152 height 11
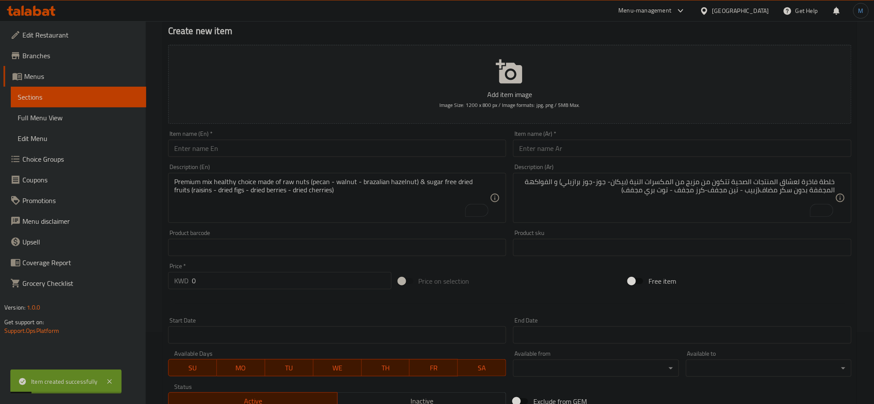
scroll to position [53, 0]
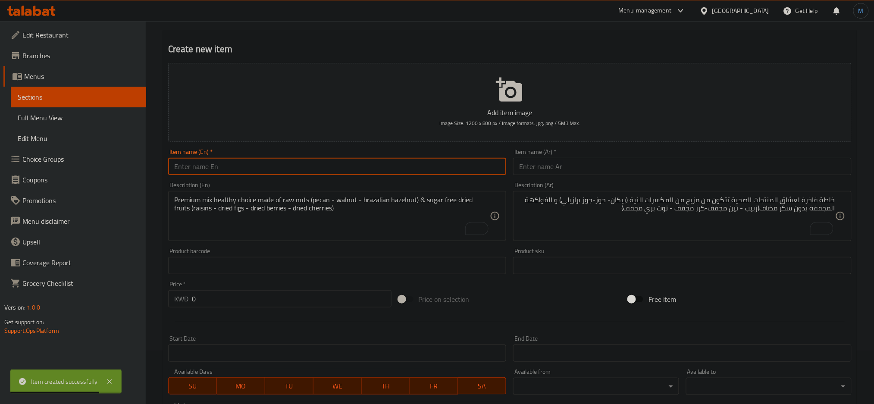
click at [246, 173] on input "text" at bounding box center [337, 166] width 338 height 17
paste input "Raw Nuts & Dried Fruits - Light"
type input "Raw Nuts & Dried Fruits - Light"
click at [577, 164] on input "text" at bounding box center [682, 166] width 338 height 17
paste input "خلطة المكسرات النية و الفواكه المجففة (لايت)"
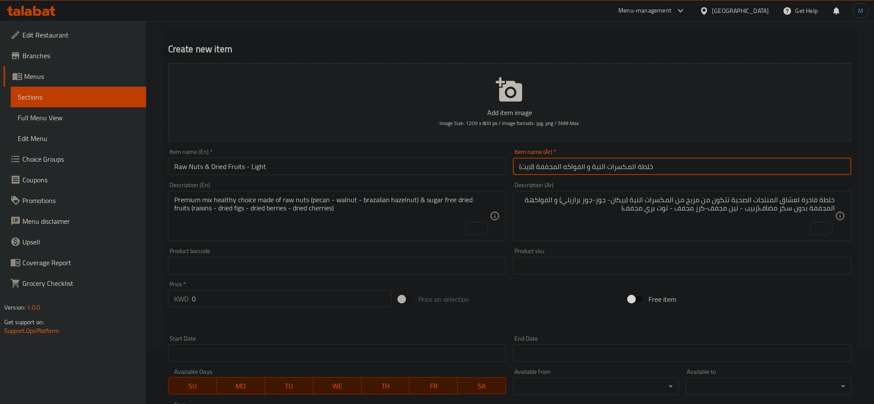
type input "خلطة المكسرات النية و الفواكه المجففة (لايت)"
click at [285, 263] on input "text" at bounding box center [337, 265] width 338 height 17
click at [308, 211] on textarea "Premium mix healthy choice made of raw nuts (pecan - walnut - brazalian hazelnu…" at bounding box center [332, 216] width 316 height 41
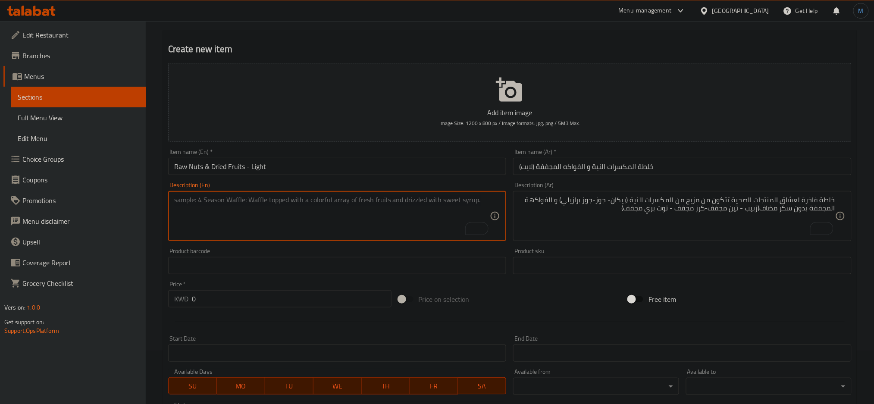
paste textarea "Mix Healthy Choice made of Raw Nuts (Peeled Pistachio - Cashewnut - Pecan - Alm…"
type textarea "Mix healthy choice made of raw nuts (peeled pistachio - cashewnut - pecan - alm…"
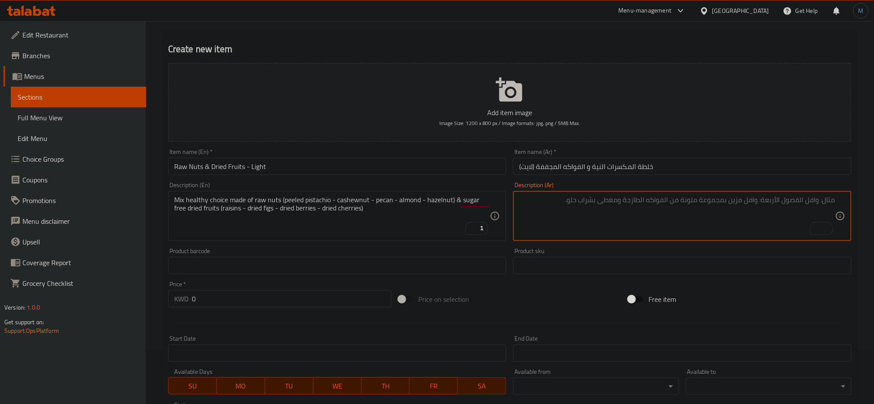
paste textarea "خلطة لعشاق المنتجات الصحية مكونه من مكسرات نية (فستق مقشر - كازو - لوز - بيكان-…"
type textarea "خلطة لعشاق المنتجات الصحية مكونه من مكسرات نية (فستق مقشر - كازو - لوز - بيكان-…"
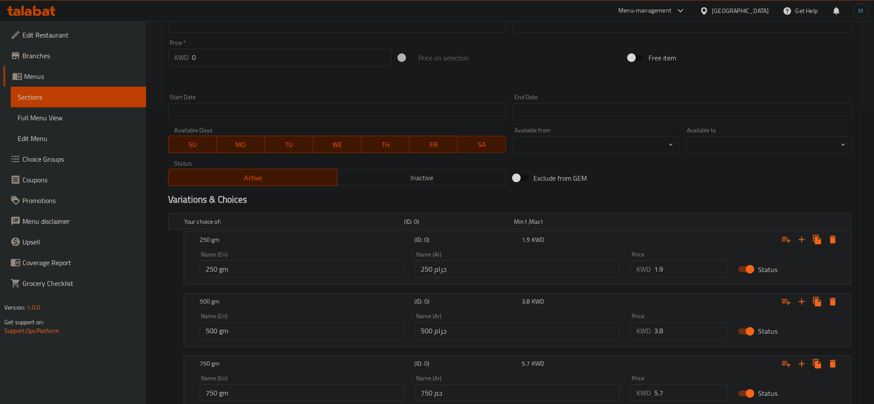
scroll to position [422, 0]
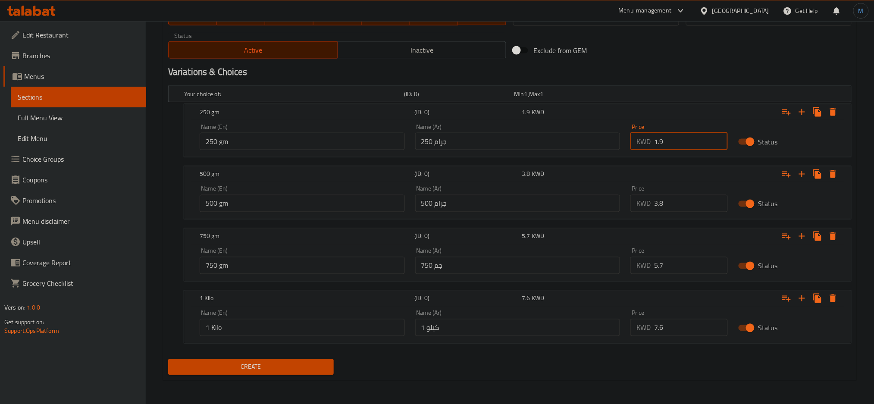
click at [670, 142] on input "1.9" at bounding box center [691, 141] width 74 height 17
type input "1.65"
click at [665, 200] on input "3.8" at bounding box center [691, 203] width 74 height 17
type input "3.3"
click at [688, 256] on div "Price KWD 5.7 Price" at bounding box center [678, 261] width 97 height 26
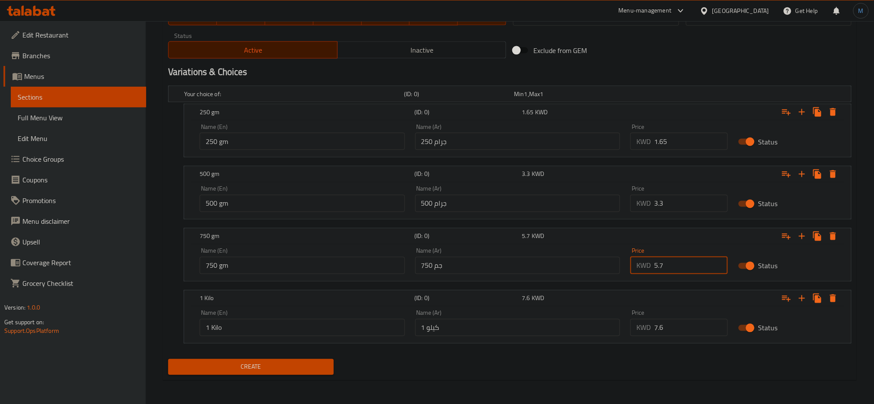
click at [687, 269] on input "5.7" at bounding box center [691, 265] width 74 height 17
type input "4.95"
click at [680, 326] on input "0" at bounding box center [691, 327] width 74 height 17
type input "6.6"
click at [168, 359] on button "Create" at bounding box center [250, 367] width 165 height 16
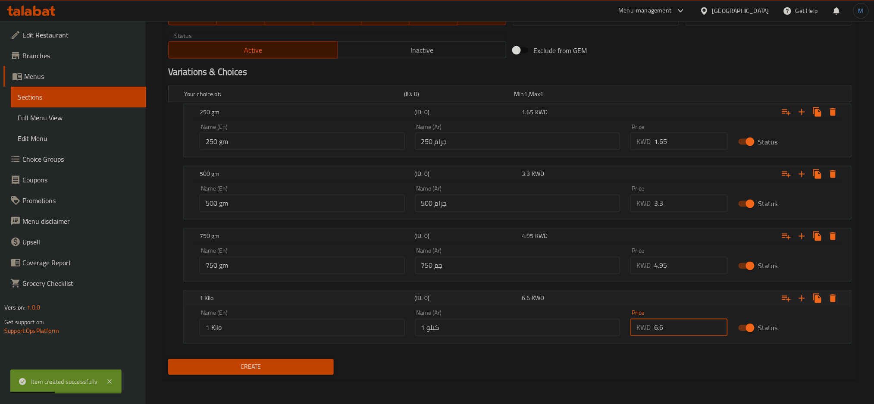
type input "0"
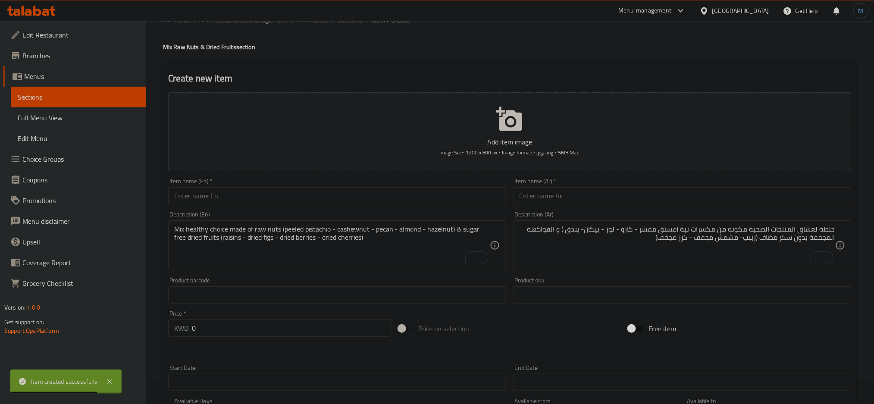
scroll to position [11, 0]
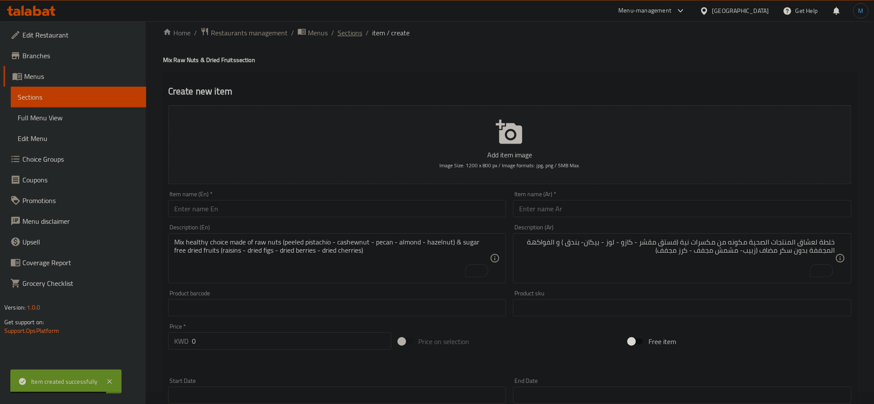
click at [356, 38] on span "Sections" at bounding box center [349, 33] width 25 height 10
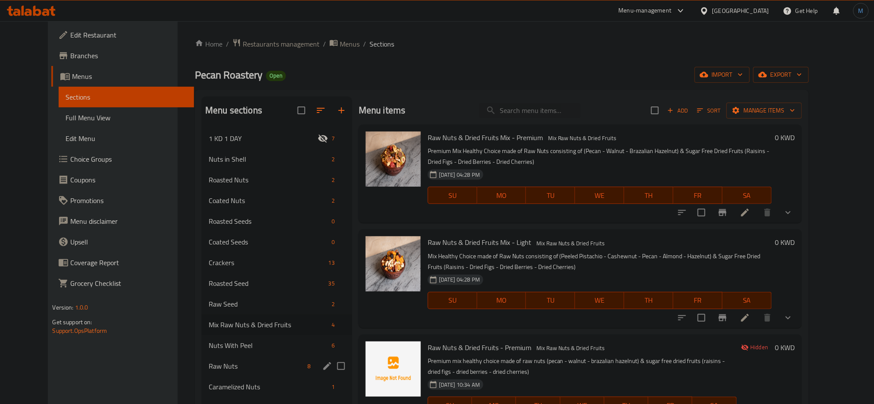
click at [244, 363] on span "Raw Nuts" at bounding box center [256, 366] width 95 height 10
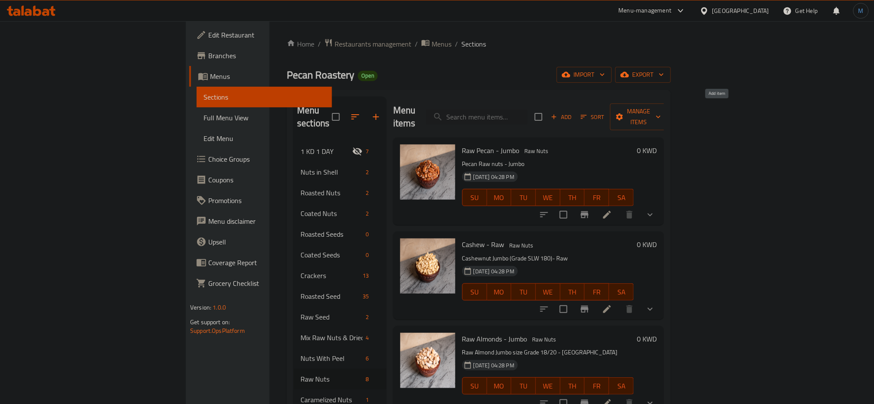
click at [573, 112] on span "Add" at bounding box center [560, 117] width 23 height 10
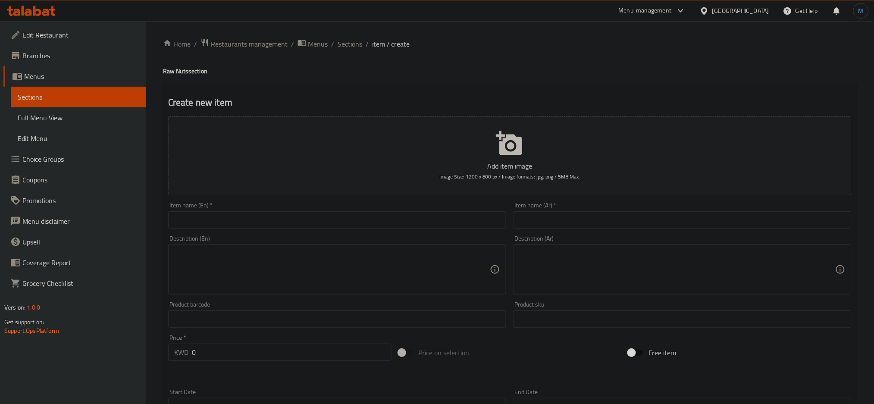
click at [477, 210] on div "Item name (En)   * Item name (En) *" at bounding box center [337, 215] width 338 height 26
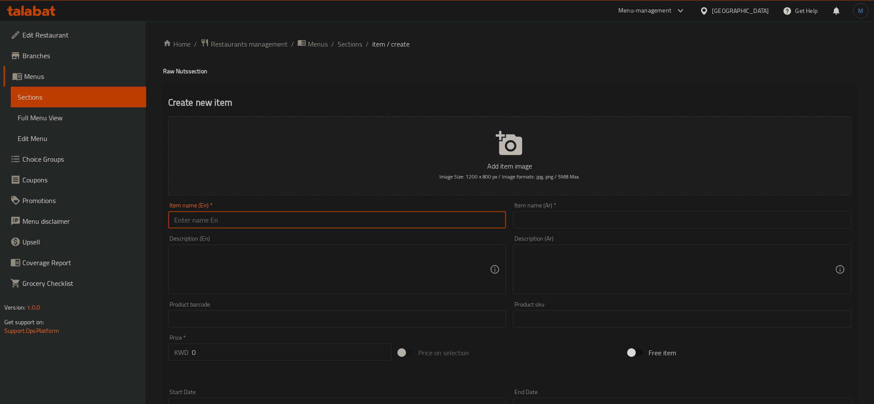
click at [478, 212] on input "text" at bounding box center [337, 219] width 338 height 17
paste input "Raw Pecan - Jumbo"
type input "Raw Pecan - Jumbo"
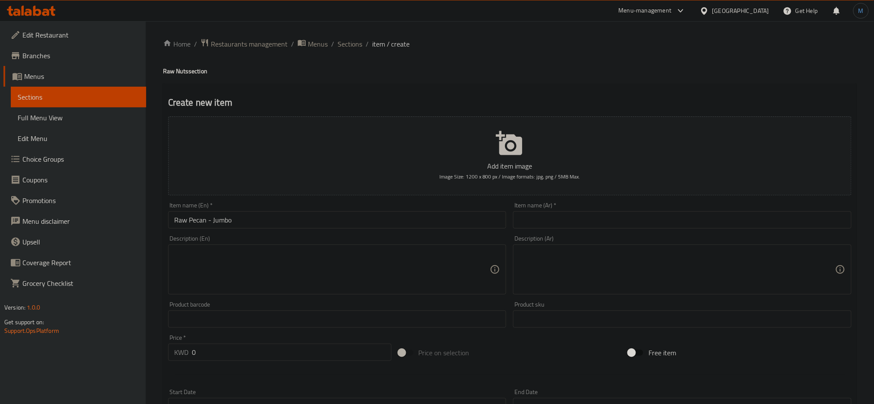
click at [712, 209] on div "Item name (Ar)   * Item name (Ar) *" at bounding box center [682, 215] width 338 height 26
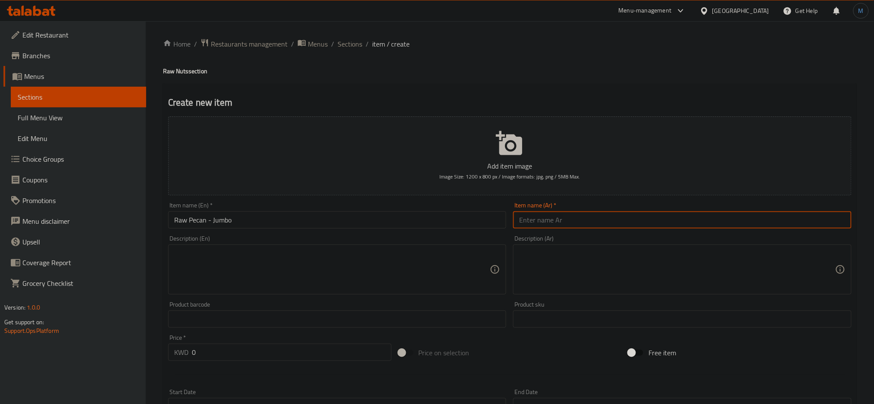
click at [708, 214] on input "text" at bounding box center [682, 219] width 338 height 17
paste input "بيكان ني - جامبو"
type input "بيكان ني - جامبو"
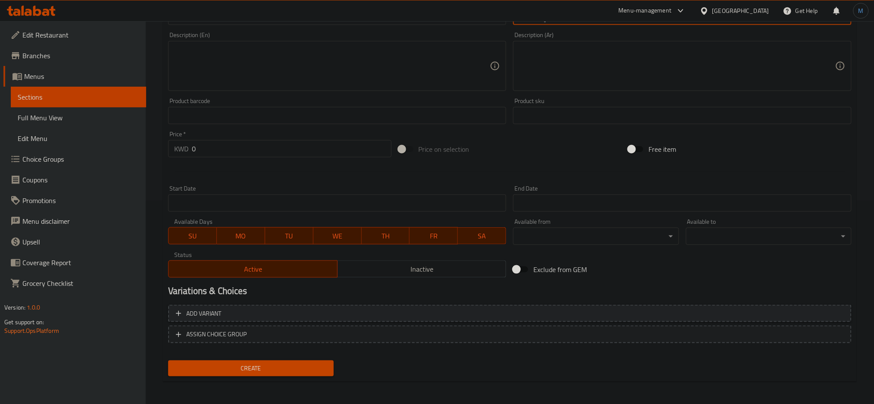
click at [610, 308] on span "Add variant" at bounding box center [510, 313] width 668 height 11
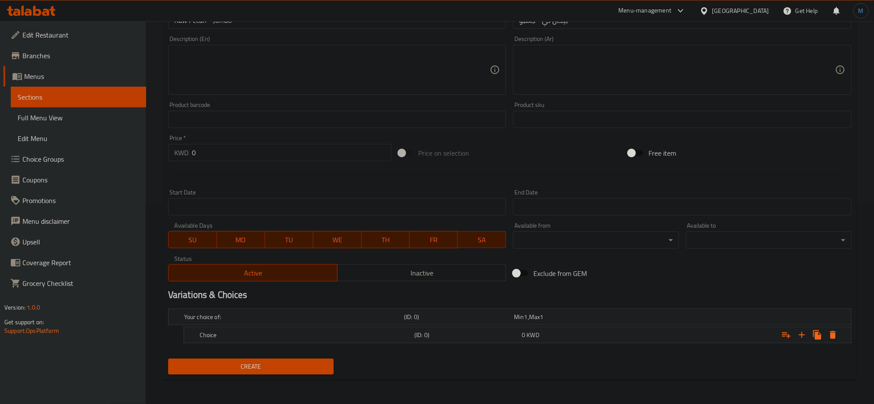
scroll to position [199, 0]
click at [799, 335] on icon "Expand" at bounding box center [802, 336] width 6 height 6
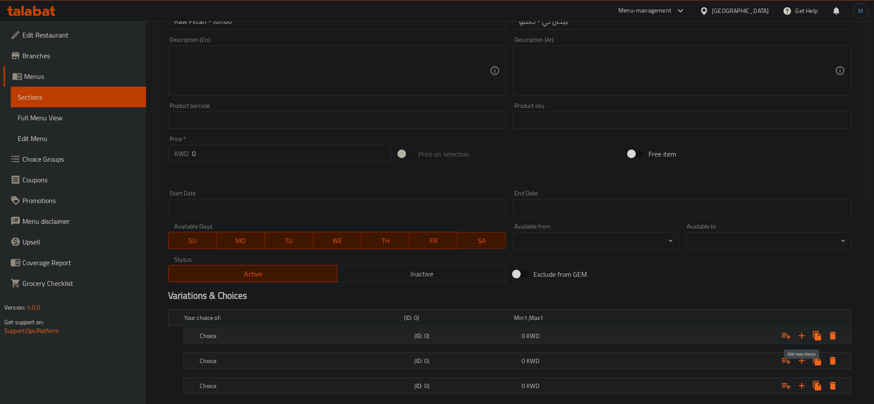
click at [799, 335] on icon "Expand" at bounding box center [802, 336] width 6 height 6
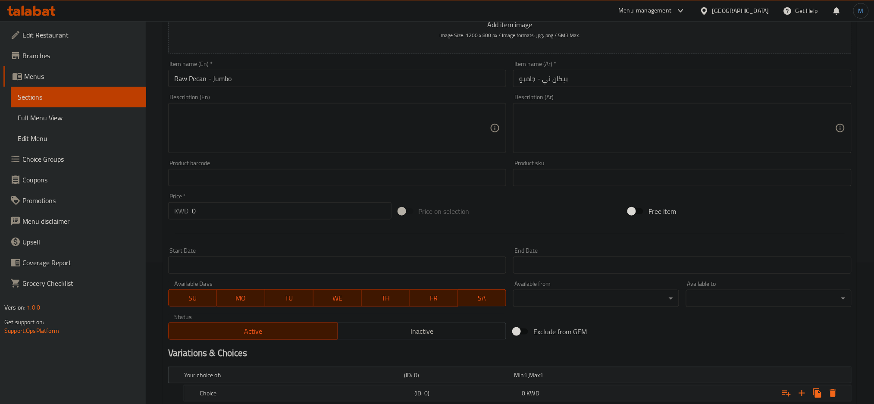
scroll to position [274, 0]
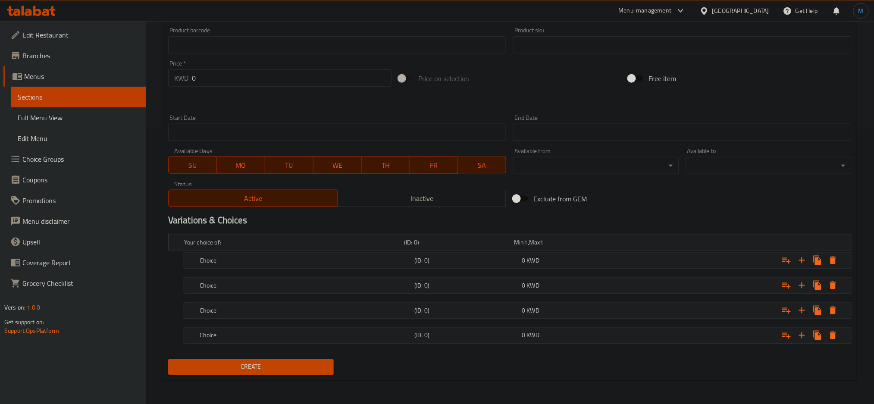
click at [333, 344] on div "Choice (ID: 0) 0 KWD" at bounding box center [520, 335] width 644 height 19
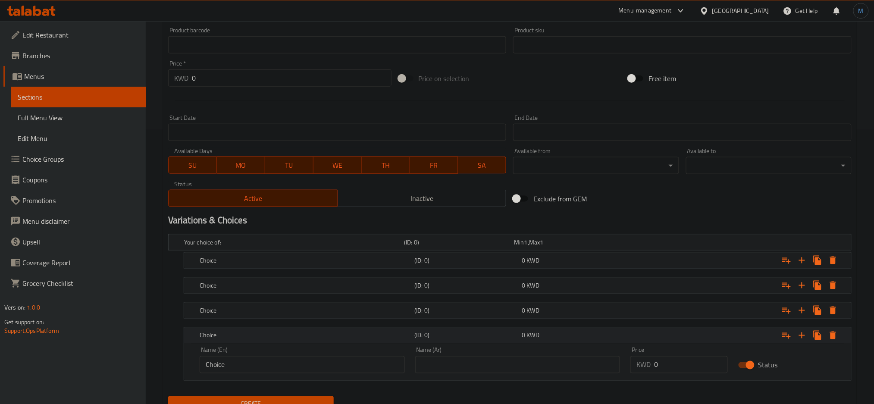
drag, startPoint x: 333, startPoint y: 340, endPoint x: 333, endPoint y: 327, distance: 13.4
click at [333, 338] on div "Choice" at bounding box center [305, 335] width 215 height 12
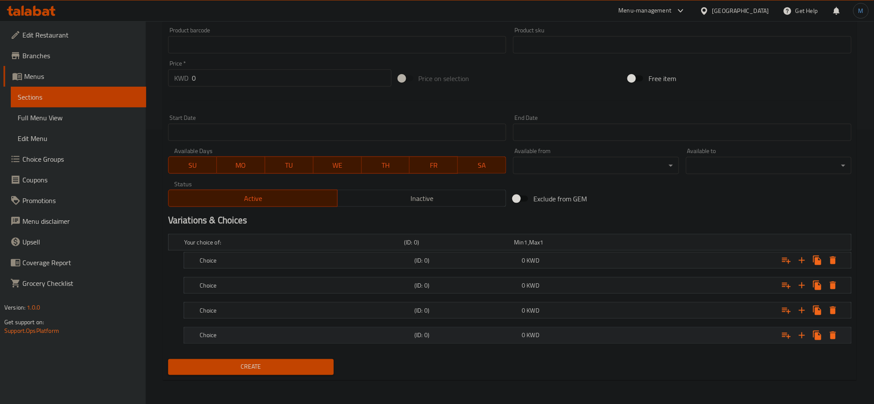
click at [341, 327] on div "Choice (ID: 0) 0 KWD" at bounding box center [520, 335] width 644 height 19
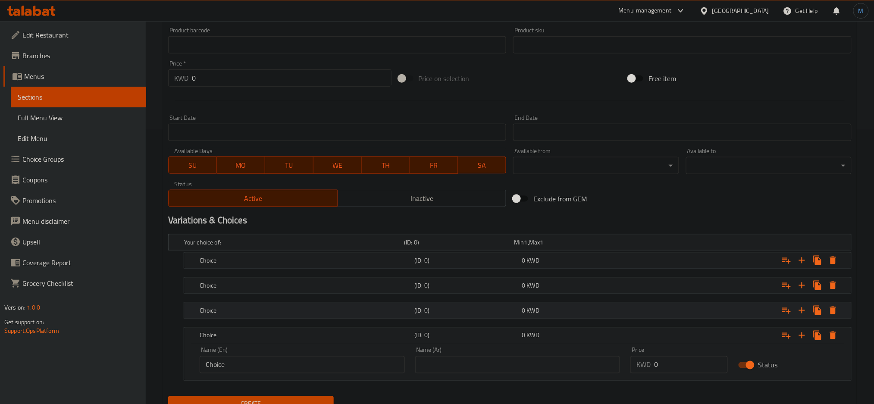
click at [345, 313] on h5 "Choice" at bounding box center [305, 310] width 211 height 9
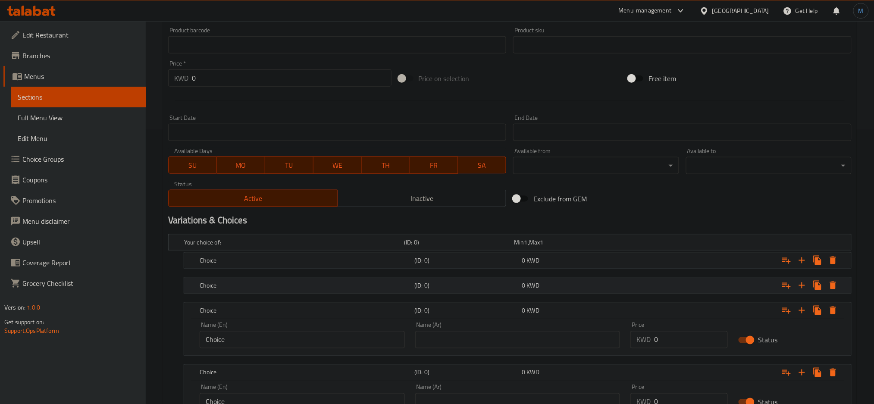
click at [349, 278] on div "Choice (ID: 0) 0 KWD" at bounding box center [520, 285] width 644 height 19
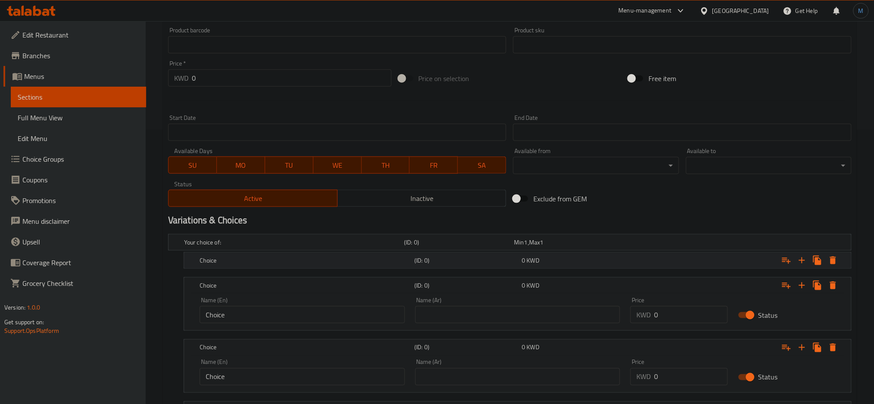
click at [352, 257] on h5 "Choice" at bounding box center [305, 260] width 211 height 9
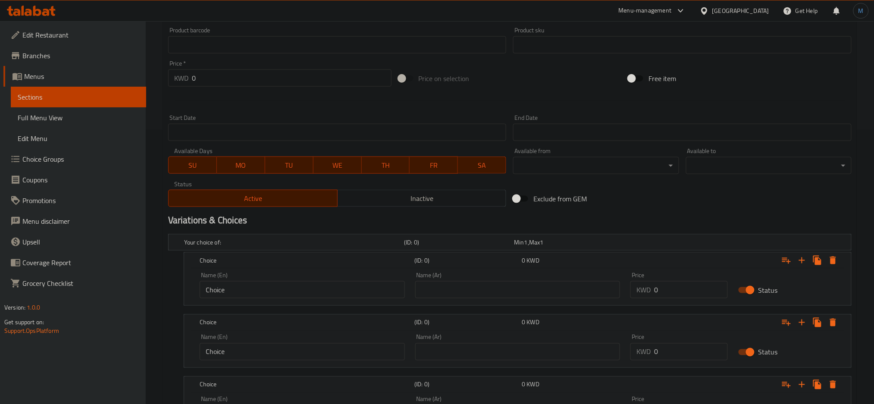
click at [701, 290] on input "0" at bounding box center [691, 289] width 74 height 17
type input "2.5"
click at [684, 347] on input "0" at bounding box center [691, 351] width 74 height 17
type input "5"
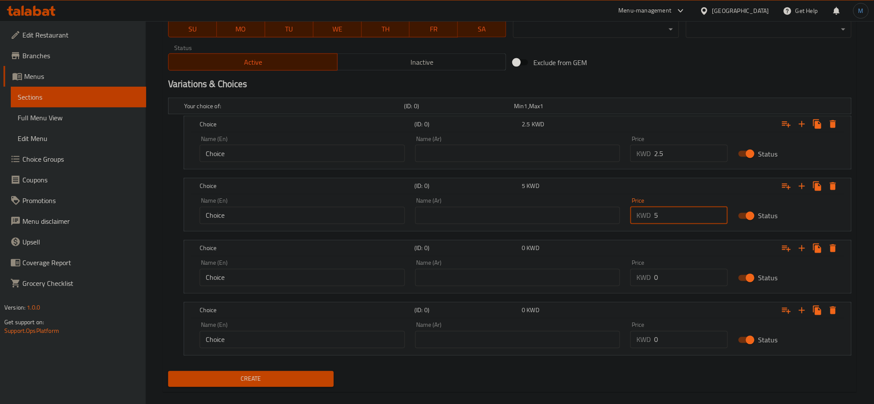
scroll to position [422, 0]
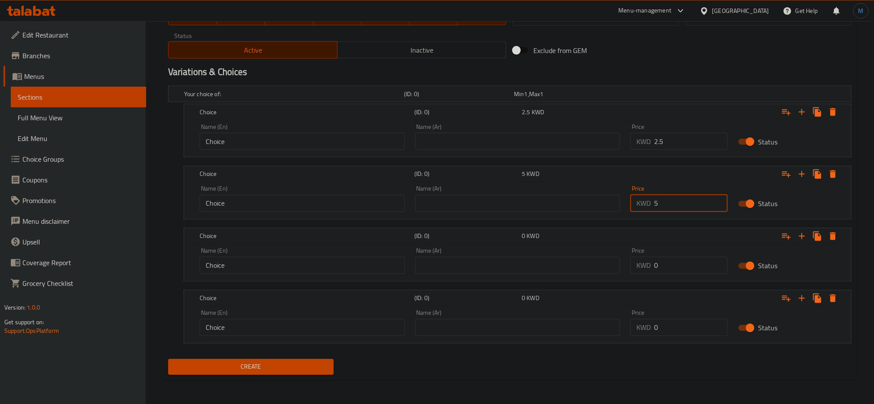
drag, startPoint x: 684, startPoint y: 280, endPoint x: 686, endPoint y: 268, distance: 12.3
click at [684, 279] on div "Name (En) Choice Name (En) Name (Ar) Name (Ar) Price KWD 0 Price Status" at bounding box center [517, 262] width 667 height 37
click at [686, 268] on input "0" at bounding box center [691, 265] width 74 height 17
type input "7.5"
click at [667, 342] on div "Name (En) Choice Name (En) Name (Ar) Name (Ar) Price KWD 0 Price Status" at bounding box center [517, 324] width 667 height 37
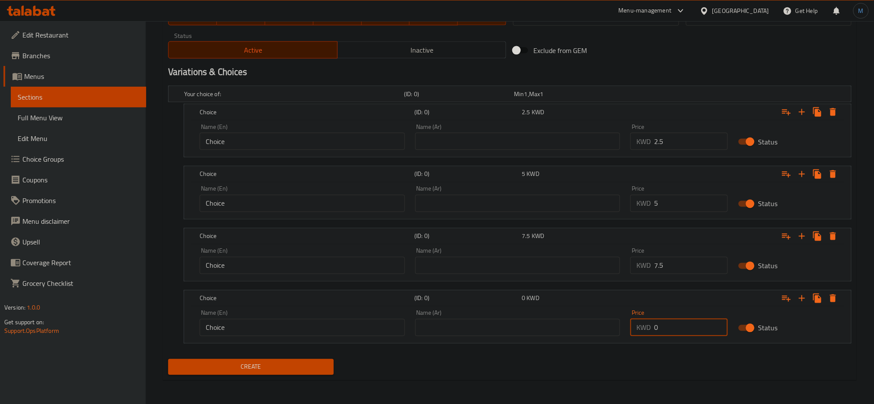
click at [667, 334] on input "0" at bounding box center [691, 327] width 74 height 17
type input "10"
click at [261, 136] on input "Choice" at bounding box center [302, 141] width 205 height 17
type input "250 gm"
type input "250 جرام"
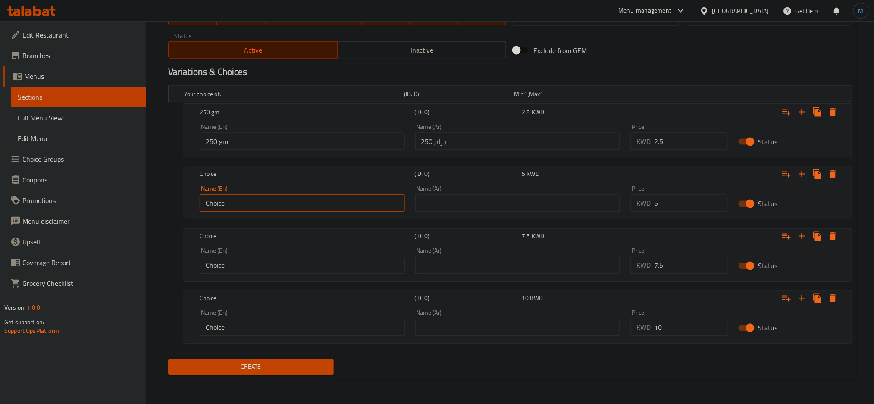
click at [285, 209] on input "Choice" at bounding box center [302, 203] width 205 height 17
type input "500 gm"
type input "500 جرام"
click at [268, 266] on input "Choice" at bounding box center [302, 265] width 205 height 17
type input "750 gm"
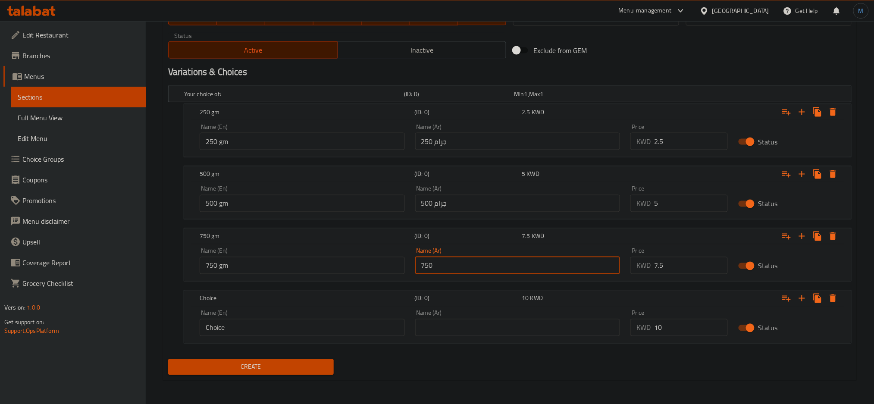
type input "750 جم"
click at [228, 320] on input "Choice" at bounding box center [302, 327] width 205 height 17
type input "1 Kilo"
type input "1 كيلو"
click at [168, 359] on button "Create" at bounding box center [250, 367] width 165 height 16
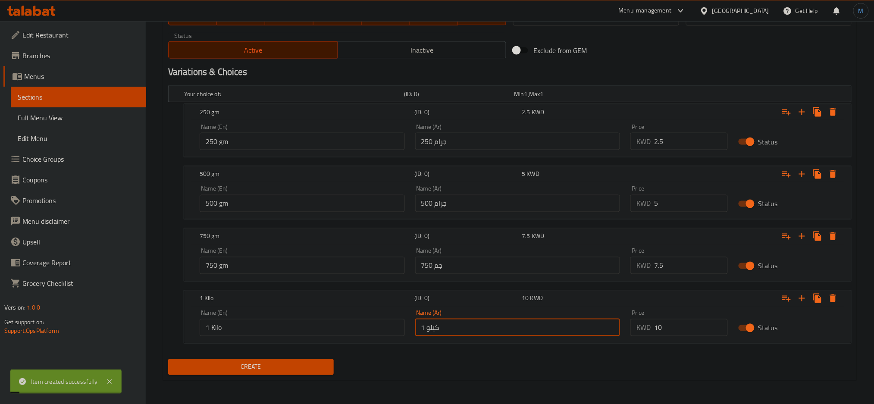
scroll to position [69, 0]
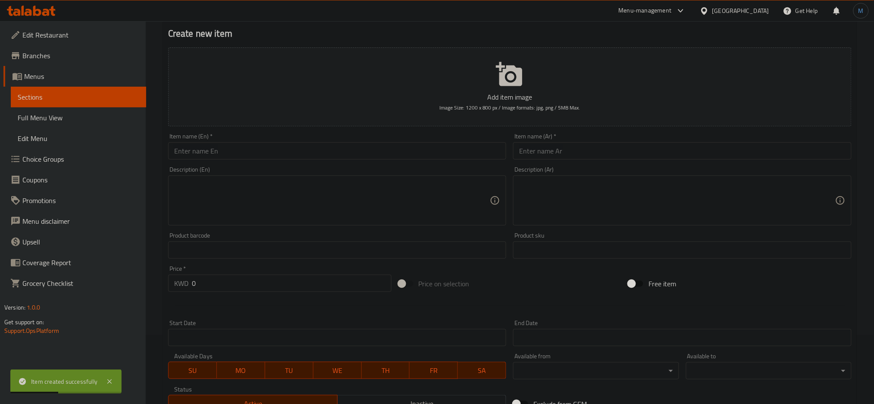
drag, startPoint x: 283, startPoint y: 130, endPoint x: 283, endPoint y: 137, distance: 6.5
click at [283, 133] on div "Item name (En)   * Item name (En) *" at bounding box center [337, 146] width 345 height 33
click at [284, 141] on div "Item name (En)   * Item name (En) *" at bounding box center [337, 146] width 338 height 26
click at [285, 143] on input "text" at bounding box center [337, 150] width 338 height 17
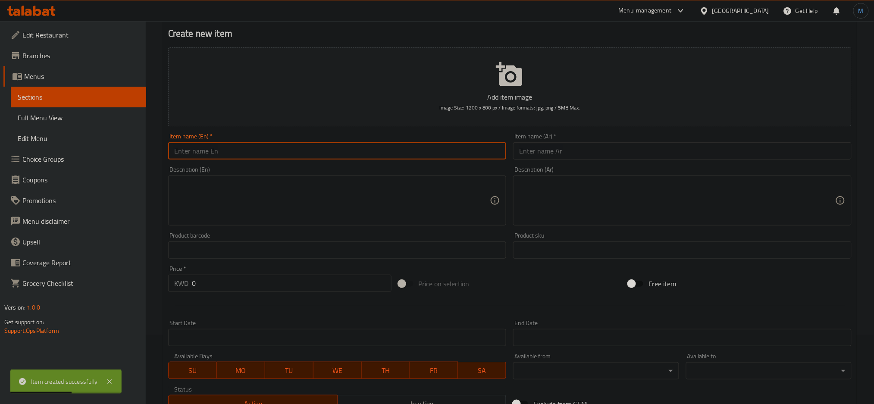
paste input "Raw Cashew"
type input "Raw Cashew"
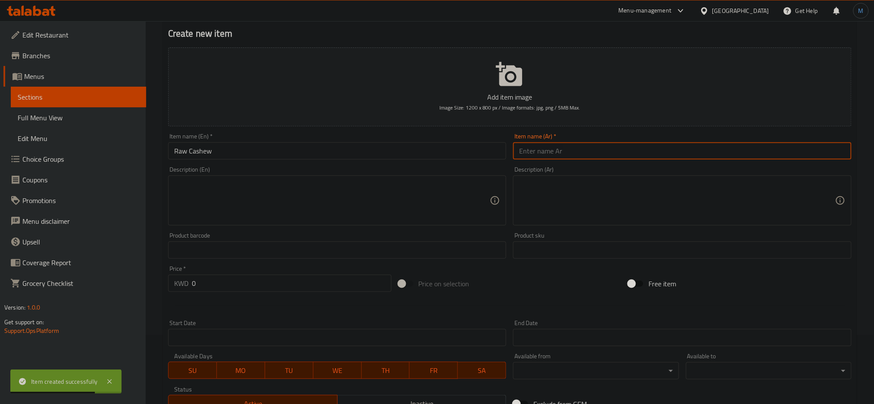
click at [603, 145] on input "text" at bounding box center [682, 150] width 338 height 17
paste input "كازو - ني"
type input "كازو - ني"
click at [272, 194] on textarea at bounding box center [332, 200] width 316 height 41
paste textarea "Raw Cashewnut (Grade SLW 180)"
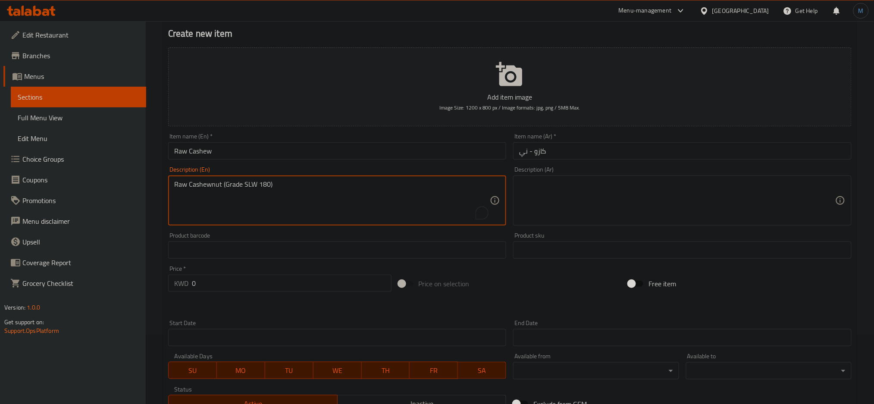
type textarea "Raw Cashewnut (Grade SLW 180)"
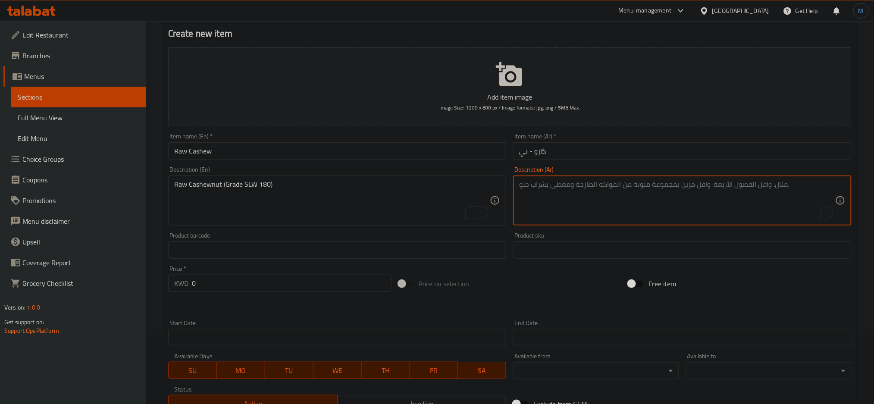
paste textarea "كازو جامبو قياس (SLW 180) - ني"
type textarea "كازو جامبو قياس اس ال دبيو 180- ني"
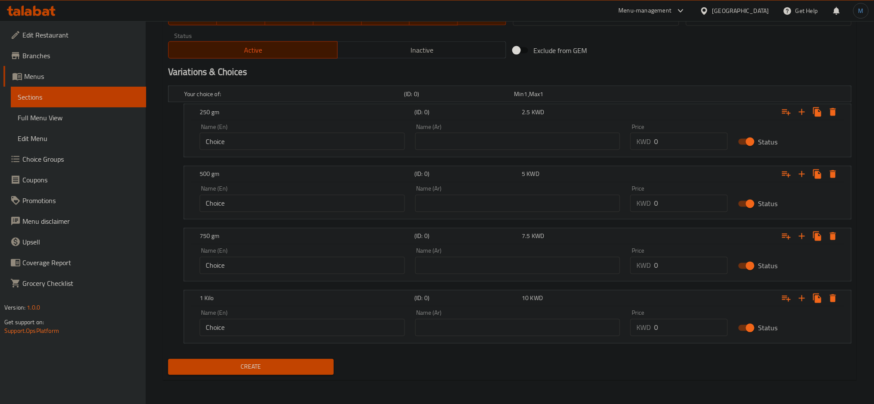
click at [679, 139] on input "0" at bounding box center [691, 141] width 74 height 17
type input "1.5"
drag, startPoint x: 656, startPoint y: 189, endPoint x: 665, endPoint y: 199, distance: 13.4
click at [665, 199] on div "Price KWD 0 Price" at bounding box center [678, 199] width 97 height 26
drag, startPoint x: 671, startPoint y: 201, endPoint x: 648, endPoint y: 204, distance: 23.0
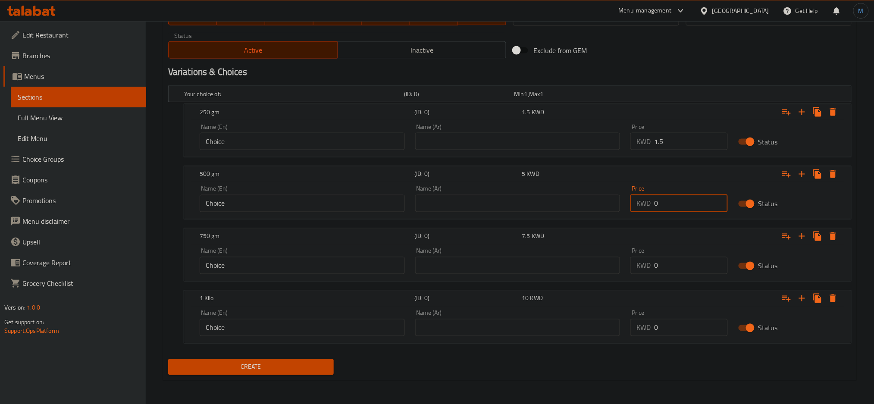
click at [648, 204] on div "KWD 0 Price" at bounding box center [678, 203] width 97 height 17
type input "3"
drag, startPoint x: 666, startPoint y: 269, endPoint x: 601, endPoint y: 258, distance: 65.6
click at [602, 268] on div "Name (En) Choice Name (En) Name (Ar) Name (Ar) Price KWD 0 Price Status" at bounding box center [517, 261] width 646 height 37
type input "4.5"
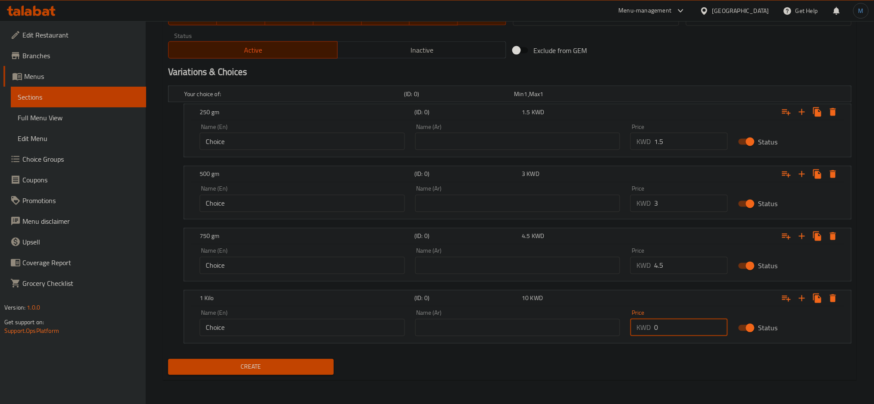
drag, startPoint x: 685, startPoint y: 335, endPoint x: 630, endPoint y: 335, distance: 54.7
click at [630, 335] on div "KWD 0 Price" at bounding box center [678, 327] width 97 height 17
type input "6"
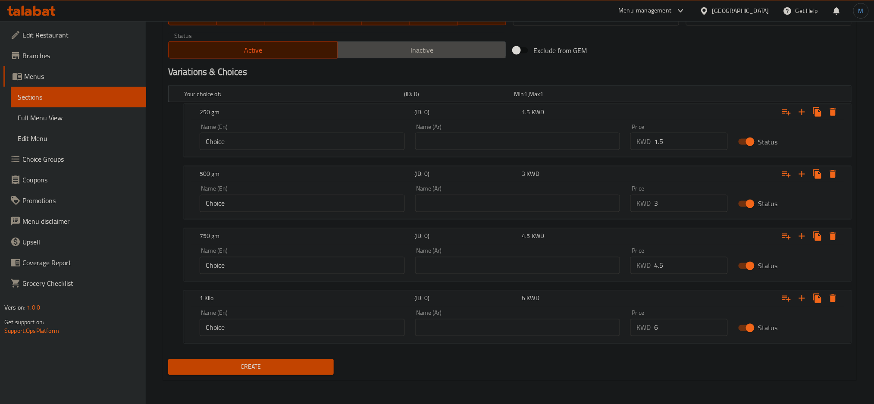
click at [342, 54] on span "Inactive" at bounding box center [422, 50] width 162 height 12
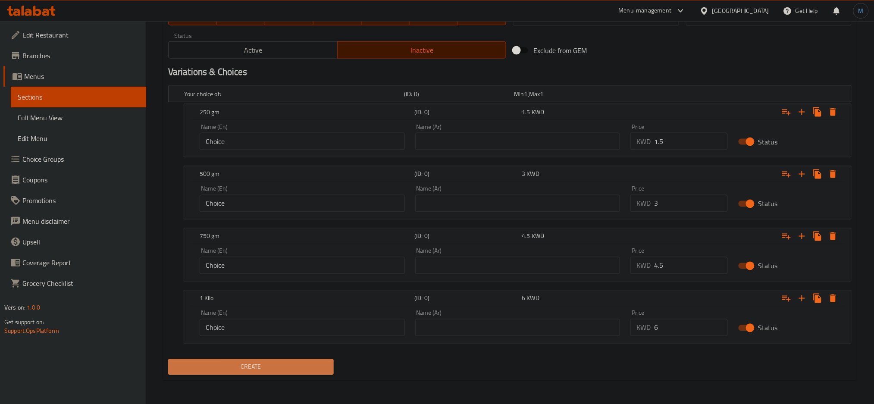
click at [229, 359] on button "Create" at bounding box center [250, 367] width 165 height 16
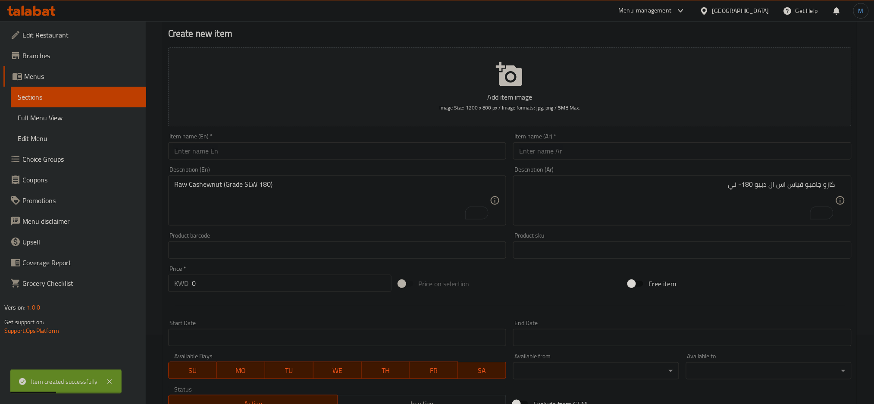
scroll to position [0, 0]
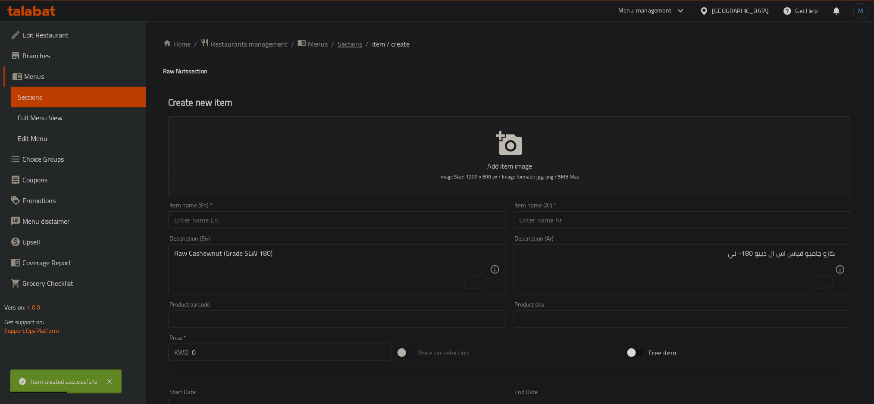
click at [350, 49] on span "Sections" at bounding box center [349, 44] width 25 height 10
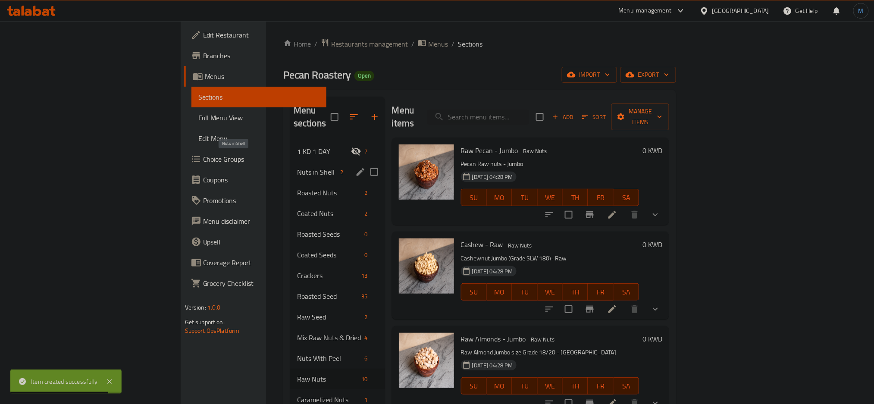
click at [297, 167] on span "Nuts in Shell" at bounding box center [317, 172] width 40 height 10
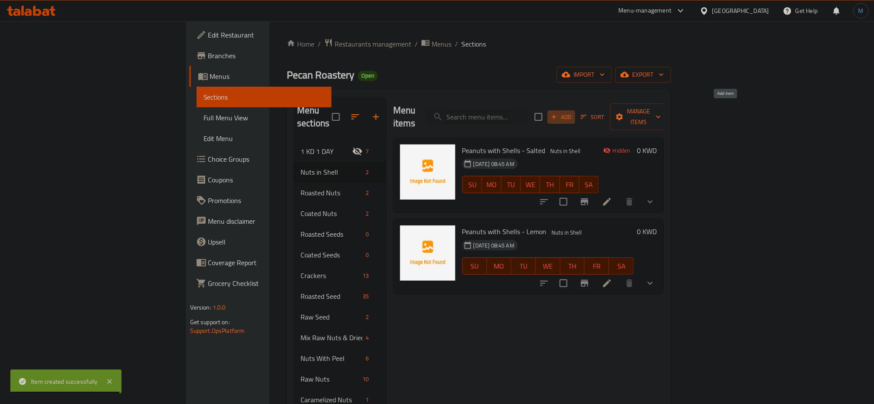
click at [573, 112] on span "Add" at bounding box center [560, 117] width 23 height 10
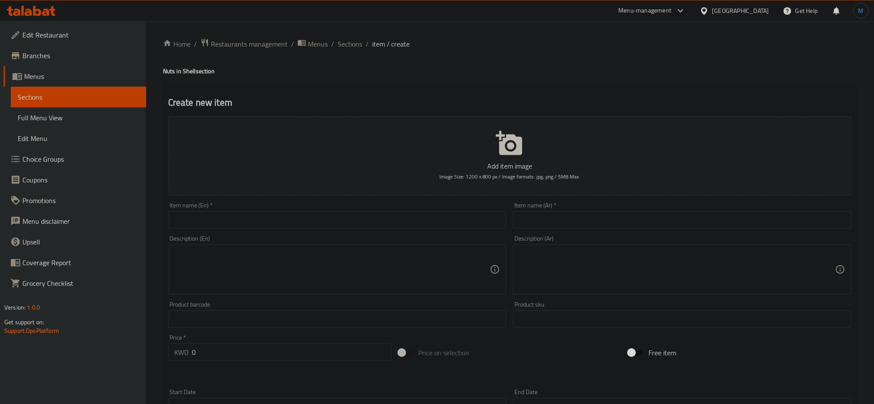
click at [578, 258] on textarea at bounding box center [677, 269] width 316 height 41
paste textarea "بيكان بالقشور - بنكهة الفانيلايا"
type textarea "بيكان بالقشور - بنكهة الفانيلايا"
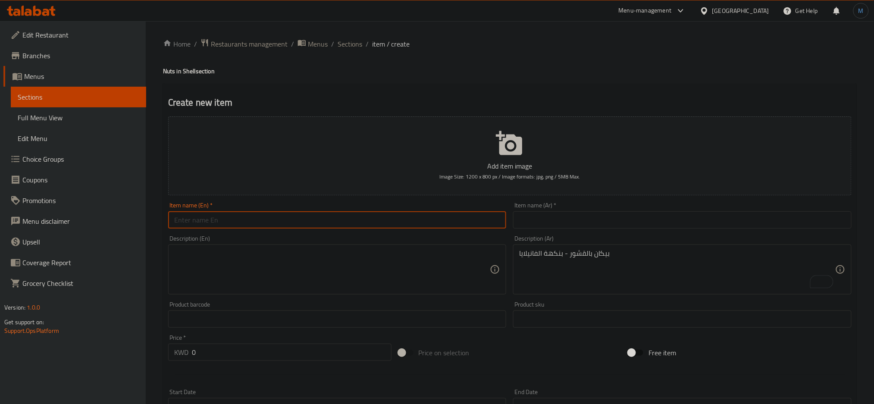
drag, startPoint x: 427, startPoint y: 224, endPoint x: 414, endPoint y: 255, distance: 34.0
click at [426, 224] on input "text" at bounding box center [337, 219] width 338 height 17
click at [413, 255] on div "Description (En)" at bounding box center [337, 269] width 338 height 50
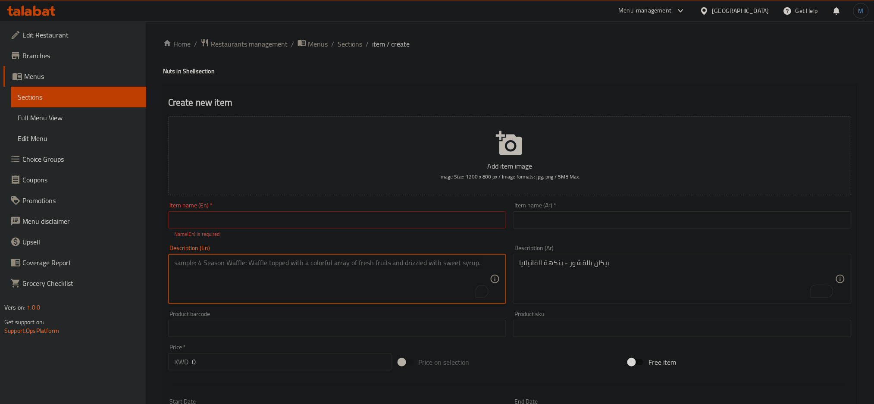
paste textarea "Pecan in Shells - Vanilla Flavored"
type textarea "Pecan in Shells - Vanilla Flavored"
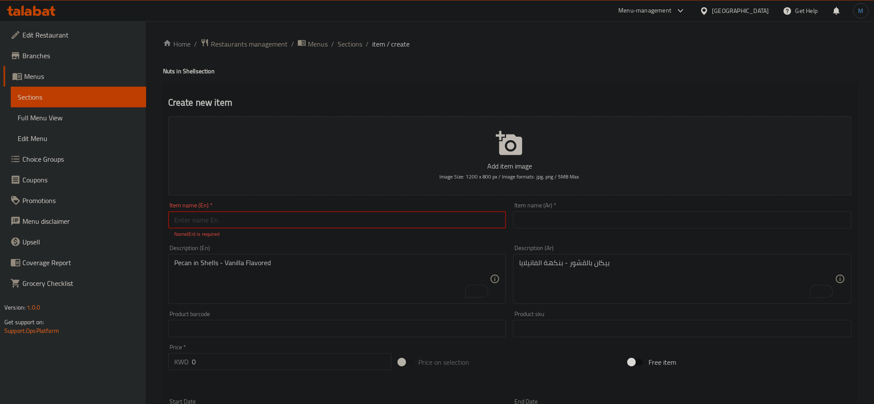
click at [258, 212] on input "text" at bounding box center [337, 219] width 338 height 17
paste input "Pecan with Shell - Vanilla"
type input "Pecan with Shell - Vanilla"
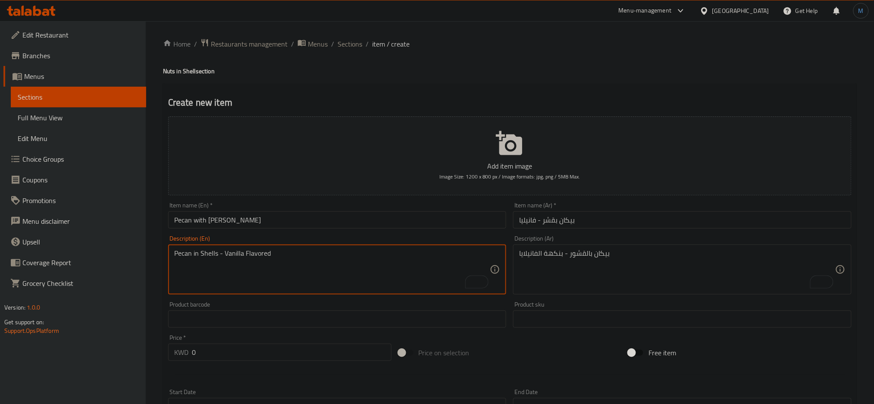
scroll to position [203, 0]
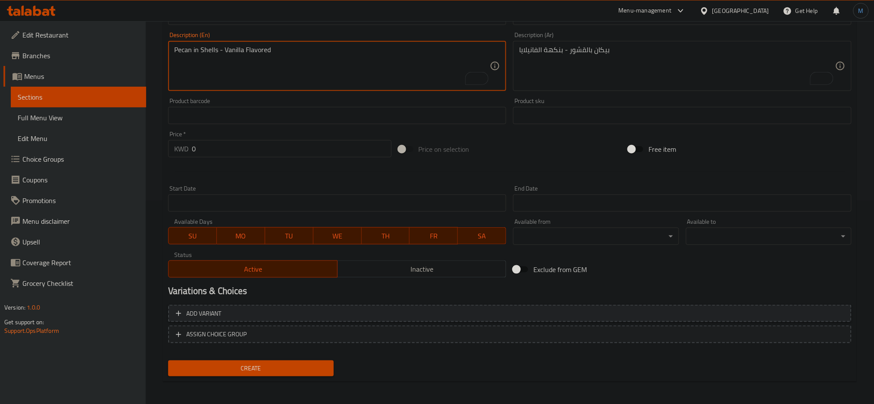
click at [610, 308] on span "Add variant" at bounding box center [510, 313] width 668 height 11
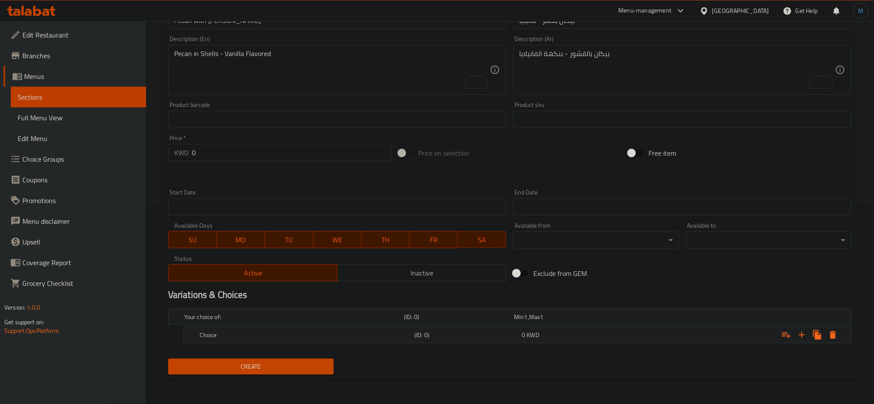
scroll to position [199, 0]
click at [610, 308] on div "Your choice of: (ID: 0) Min 1 , Max 1" at bounding box center [512, 317] width 660 height 19
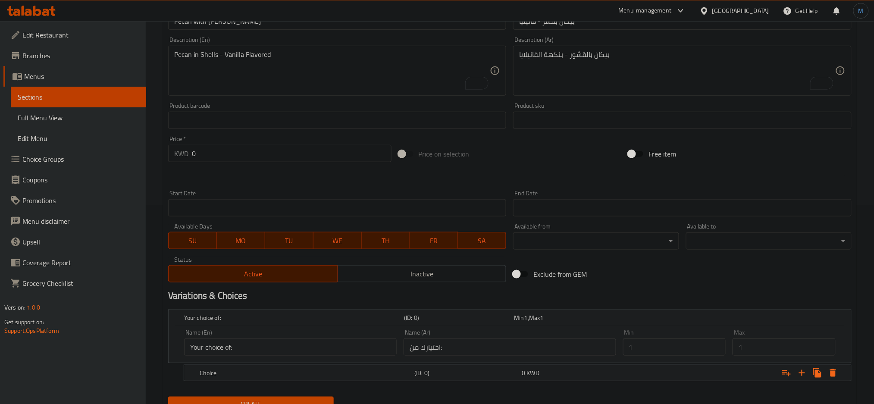
click at [610, 308] on div "Your choice of: (ID: 0) Min 1 , Max 1" at bounding box center [512, 317] width 660 height 19
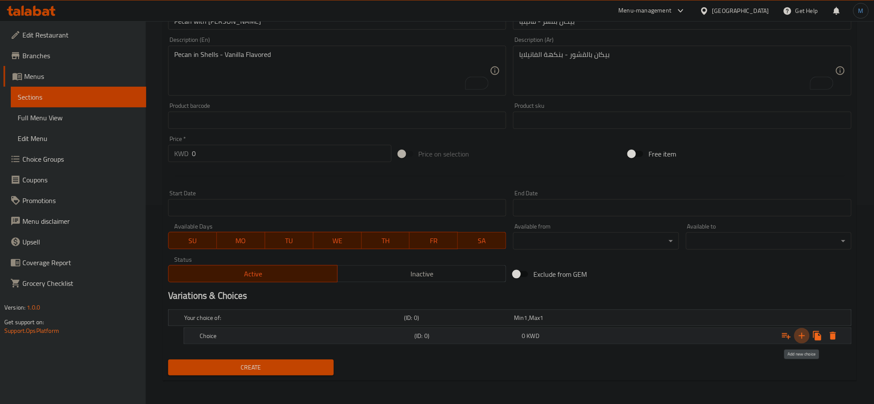
click at [804, 334] on icon "Expand" at bounding box center [801, 336] width 10 height 10
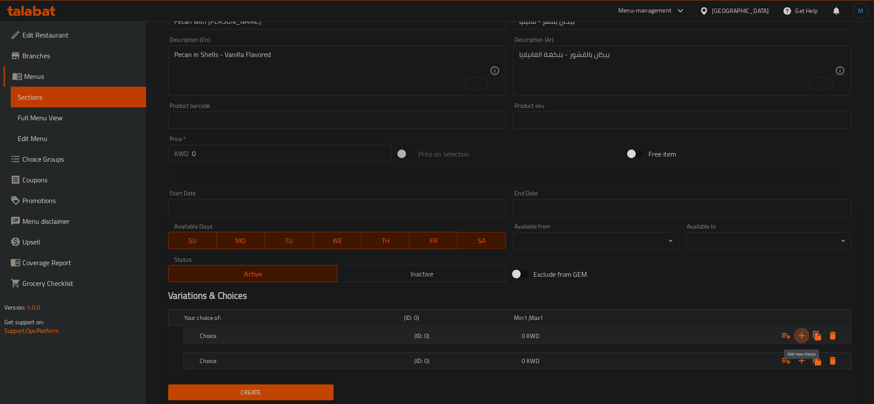
click at [804, 334] on icon "Expand" at bounding box center [801, 336] width 10 height 10
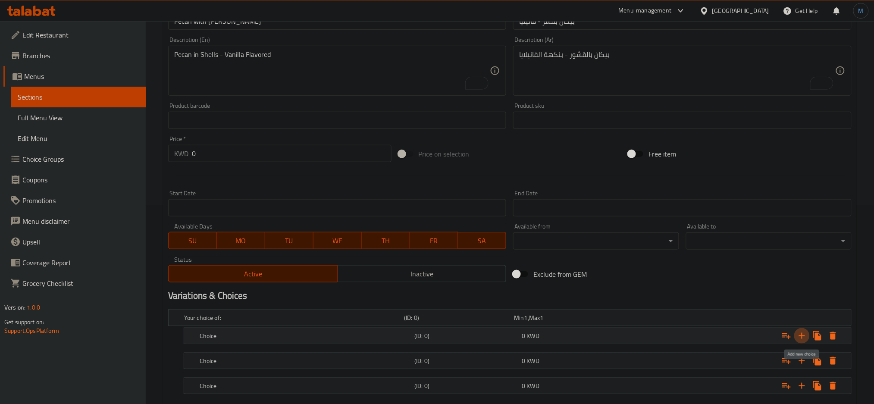
click at [804, 334] on icon "Expand" at bounding box center [801, 336] width 10 height 10
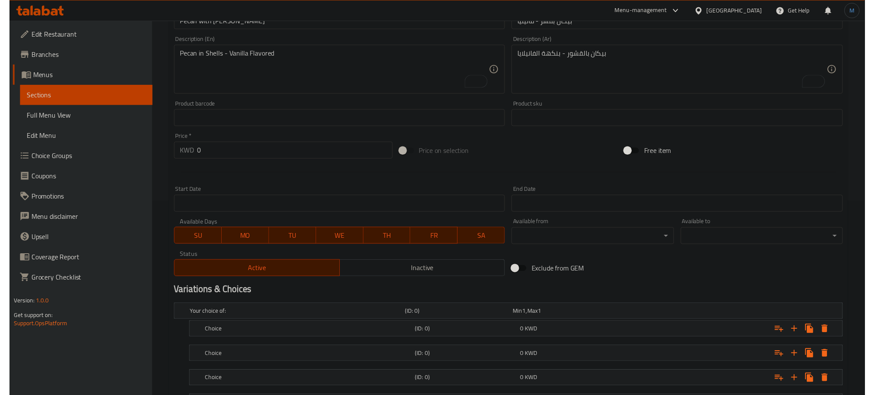
scroll to position [274, 0]
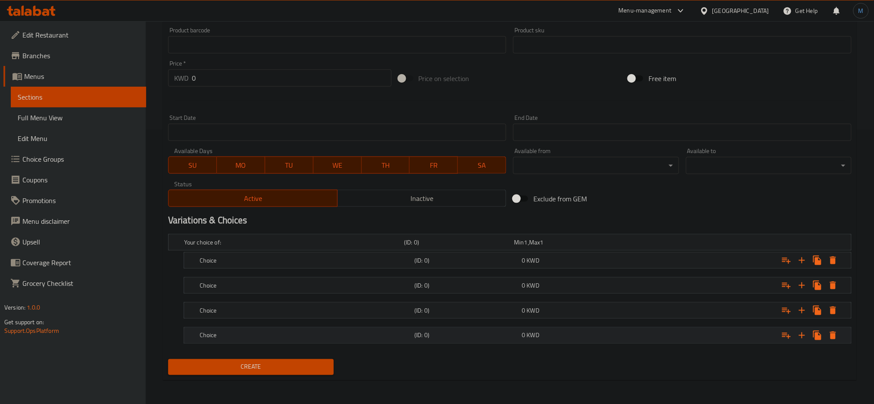
click at [314, 331] on h5 "Choice" at bounding box center [305, 335] width 211 height 9
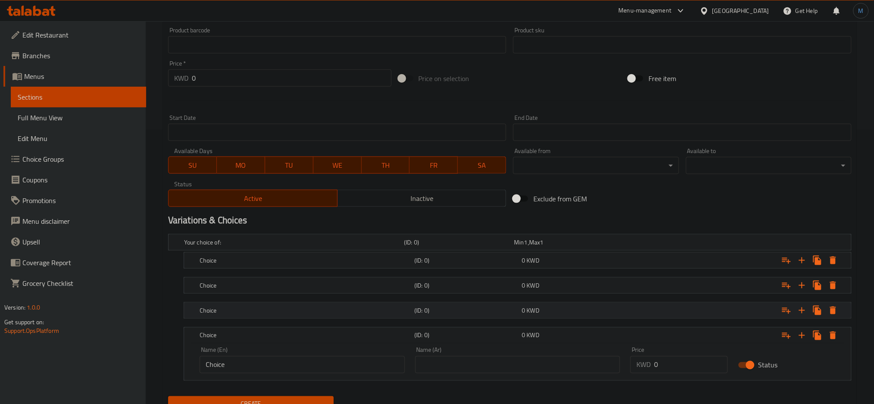
click at [316, 315] on div "Choice" at bounding box center [305, 310] width 215 height 12
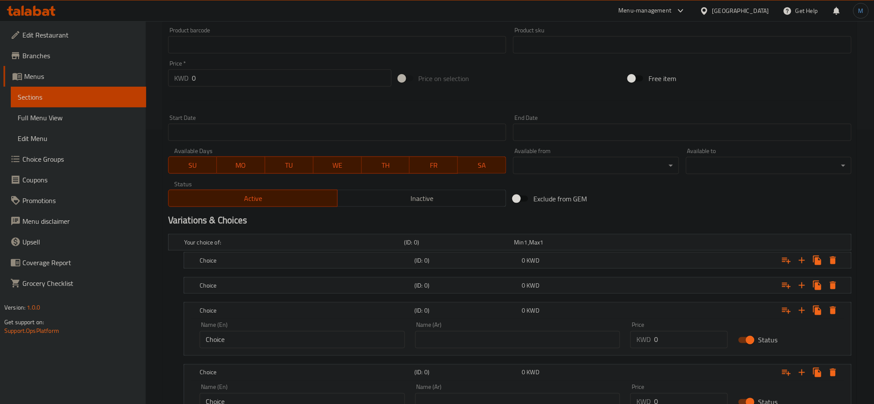
click at [316, 274] on nav at bounding box center [509, 273] width 683 height 7
click at [319, 283] on h5 "Choice" at bounding box center [305, 285] width 211 height 9
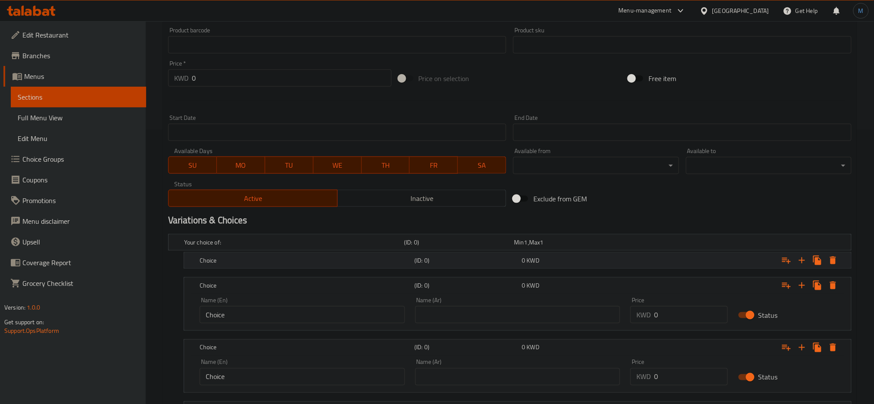
click at [329, 267] on div "Choice (ID: 0) 0 KWD" at bounding box center [520, 260] width 644 height 19
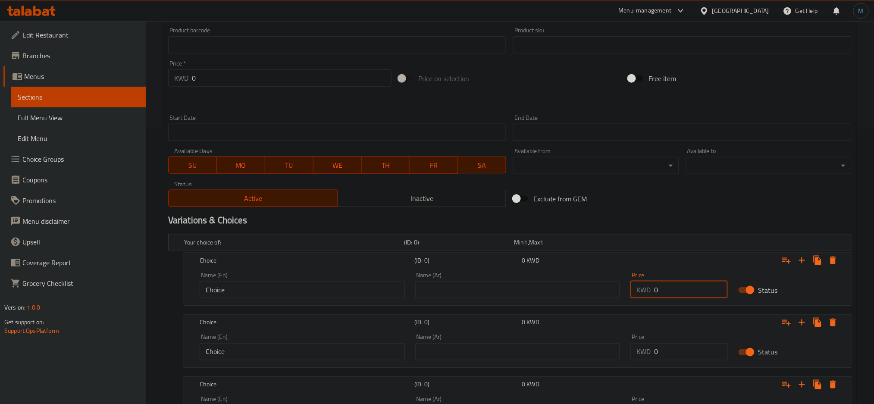
drag, startPoint x: 674, startPoint y: 293, endPoint x: 629, endPoint y: 293, distance: 44.8
click at [629, 293] on div "Price KWD 0 Price" at bounding box center [679, 285] width 108 height 37
type input "2"
drag, startPoint x: 665, startPoint y: 356, endPoint x: 610, endPoint y: 350, distance: 55.1
click at [610, 350] on div "Name (En) Choice Name (En) Name (Ar) Name (Ar) Price KWD 0 Price Status" at bounding box center [517, 347] width 646 height 37
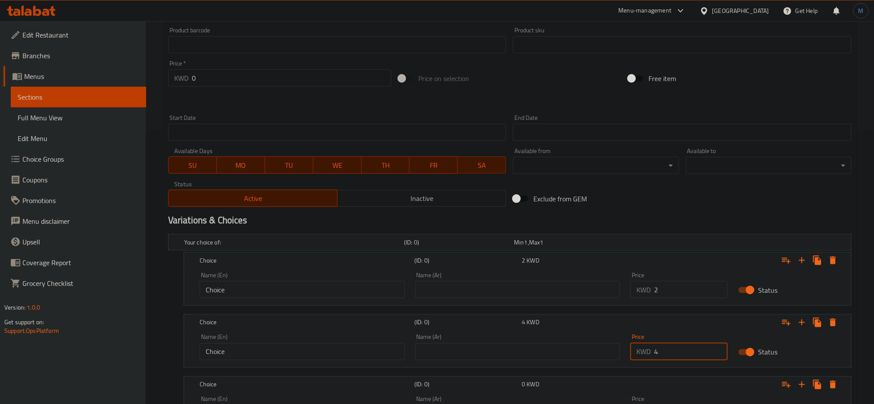
type input "4"
drag, startPoint x: 874, startPoint y: 221, endPoint x: 878, endPoint y: 250, distance: 29.1
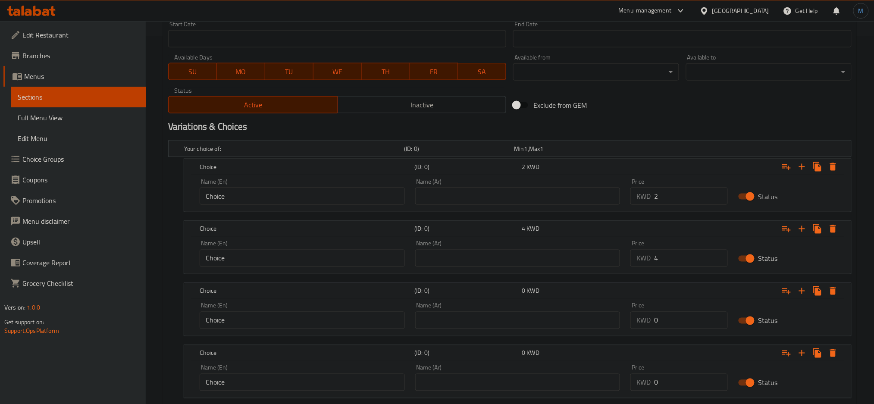
scroll to position [422, 0]
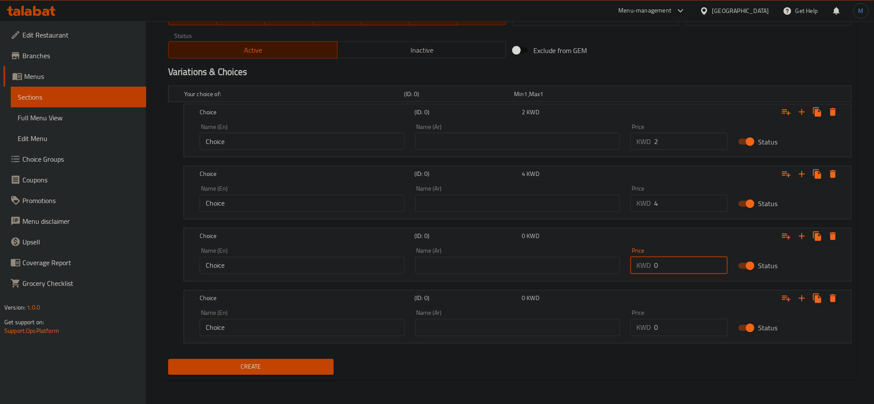
drag, startPoint x: 662, startPoint y: 270, endPoint x: 622, endPoint y: 266, distance: 40.7
click at [622, 266] on div "Name (En) Choice Name (En) Name (Ar) Name (Ar) Price KWD 0 Price Status" at bounding box center [517, 261] width 646 height 37
drag, startPoint x: 667, startPoint y: 262, endPoint x: 636, endPoint y: 264, distance: 30.2
click at [636, 264] on div "KWD 5 Price" at bounding box center [678, 265] width 97 height 17
type input "6"
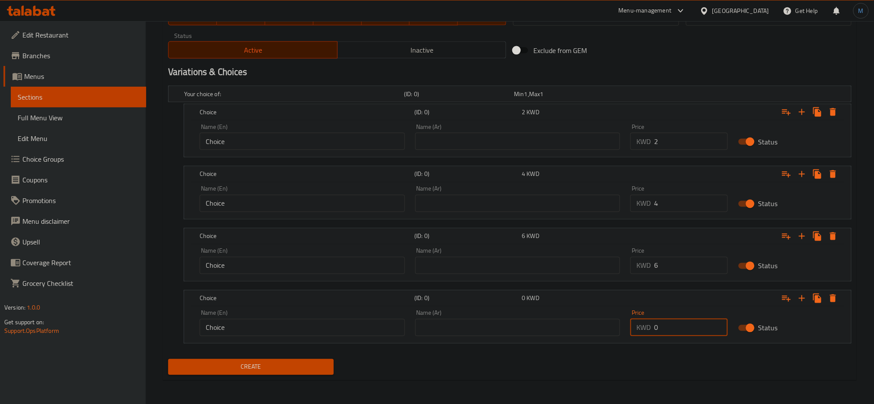
drag, startPoint x: 673, startPoint y: 331, endPoint x: 592, endPoint y: 320, distance: 81.8
click at [593, 320] on div "Name (En) Choice Name (En) Name (Ar) Name (Ar) Price KWD 0 Price Status" at bounding box center [517, 323] width 646 height 37
type input "8"
click at [238, 136] on input "Choice" at bounding box center [302, 141] width 205 height 17
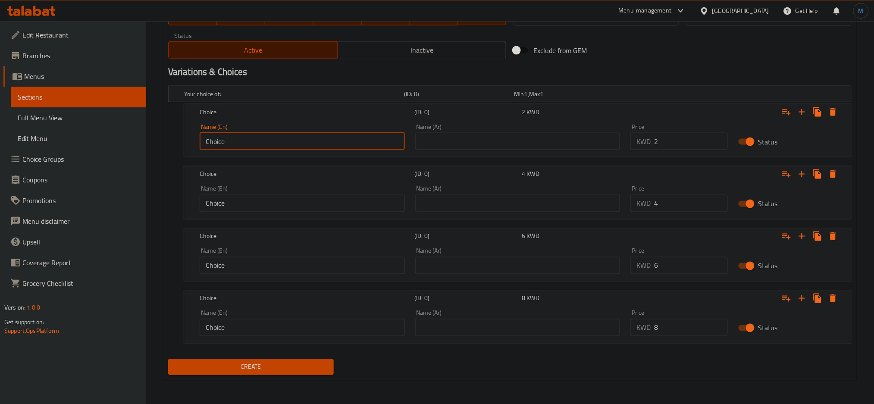
click at [238, 136] on input "Choice" at bounding box center [302, 141] width 205 height 17
type input "250 gm"
click at [442, 131] on div "Name (Ar) Name (Ar)" at bounding box center [517, 137] width 205 height 26
click at [443, 143] on input "text" at bounding box center [517, 141] width 205 height 17
type input "250 جرام"
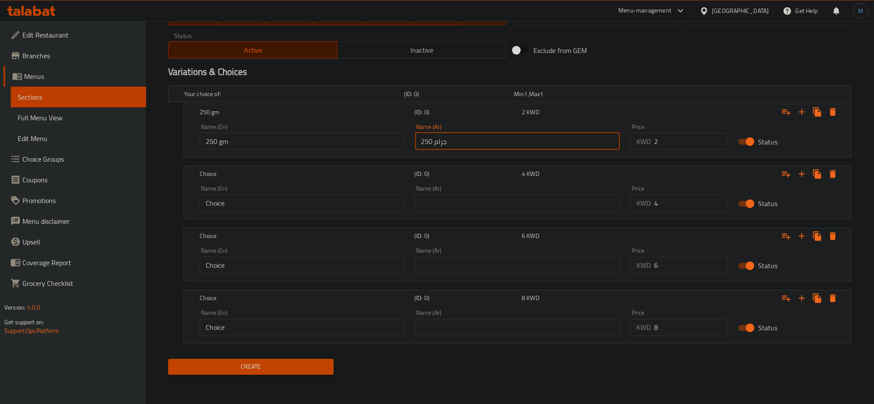
click at [252, 209] on input "Choice" at bounding box center [302, 203] width 205 height 17
click at [252, 213] on div "Name (En) 55 Name (En)" at bounding box center [301, 199] width 215 height 37
click at [252, 207] on input "55" at bounding box center [302, 203] width 205 height 17
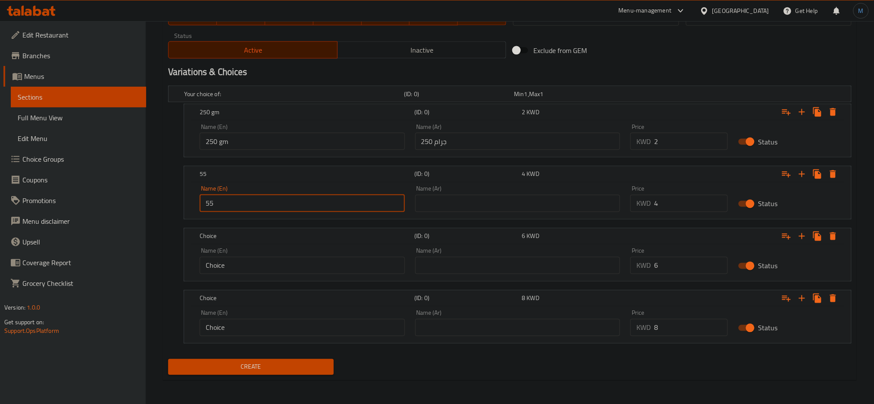
click at [252, 207] on input "55" at bounding box center [302, 203] width 205 height 17
type input "500 gm"
click at [426, 190] on div "Name (Ar) Name (Ar)" at bounding box center [517, 199] width 205 height 26
click at [431, 195] on input "text" at bounding box center [517, 203] width 205 height 17
type input "500 جرام"
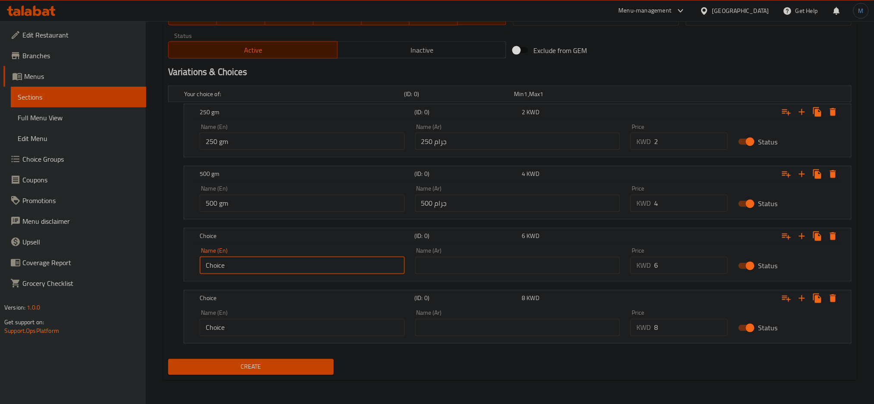
click at [243, 271] on input "Choice" at bounding box center [302, 265] width 205 height 17
type input "750 gm"
drag, startPoint x: 418, startPoint y: 265, endPoint x: 423, endPoint y: 265, distance: 4.7
click at [422, 265] on div "Name (Ar) Name (Ar)" at bounding box center [517, 261] width 215 height 37
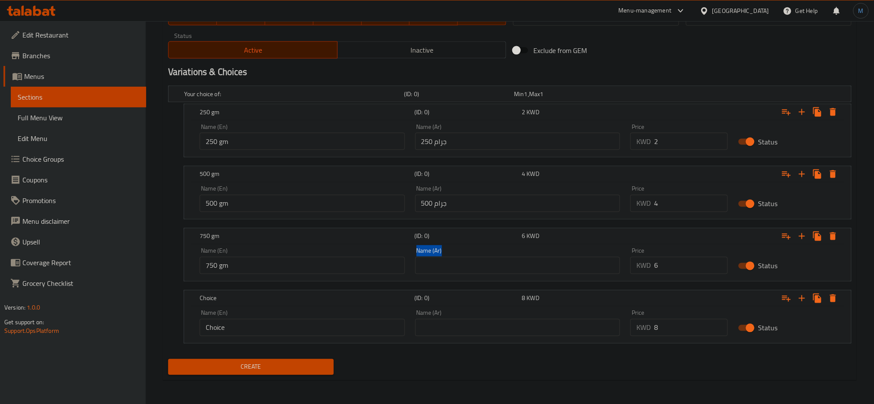
click at [417, 256] on div at bounding box center [417, 256] width 0 height 0
click at [464, 270] on input "text" at bounding box center [517, 265] width 205 height 17
type input "750 جم"
drag, startPoint x: 302, startPoint y: 327, endPoint x: 146, endPoint y: 133, distance: 248.6
click at [302, 327] on input "Choice" at bounding box center [302, 327] width 205 height 17
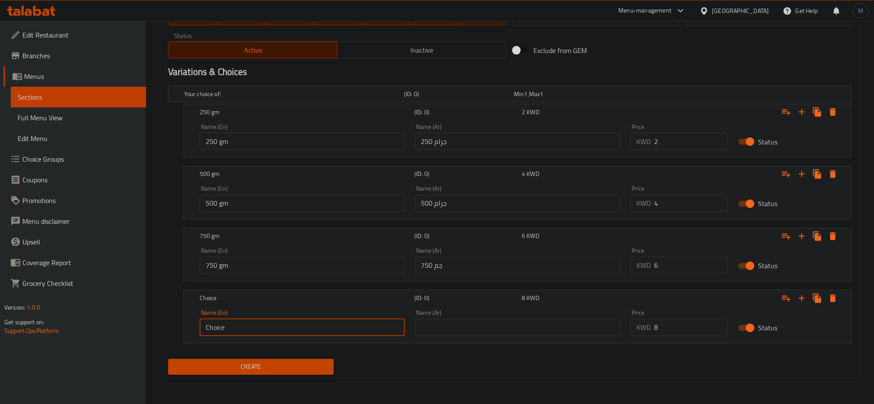
click at [351, 319] on input "Choice" at bounding box center [302, 327] width 205 height 17
type input "1 Kilo"
click at [469, 336] on div "Name (Ar) Name (Ar)" at bounding box center [517, 323] width 215 height 37
click at [471, 332] on input "text" at bounding box center [517, 327] width 205 height 17
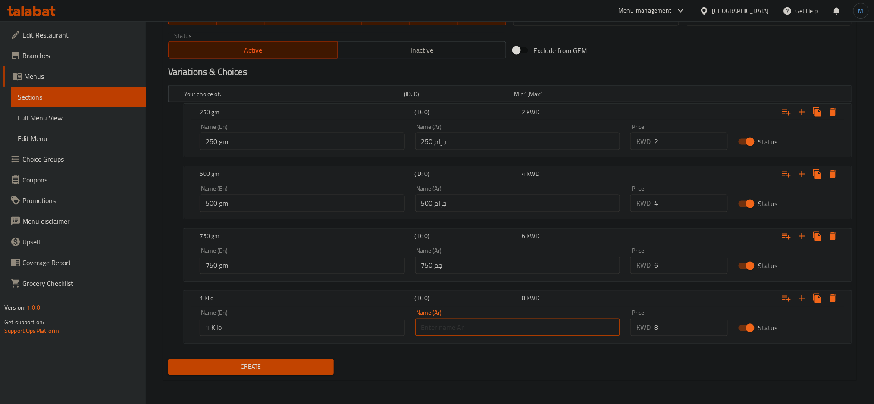
click at [471, 332] on input "text" at bounding box center [517, 327] width 205 height 17
type input "1 كيلو"
click at [394, 41] on div "Active Inactive" at bounding box center [337, 46] width 338 height 26
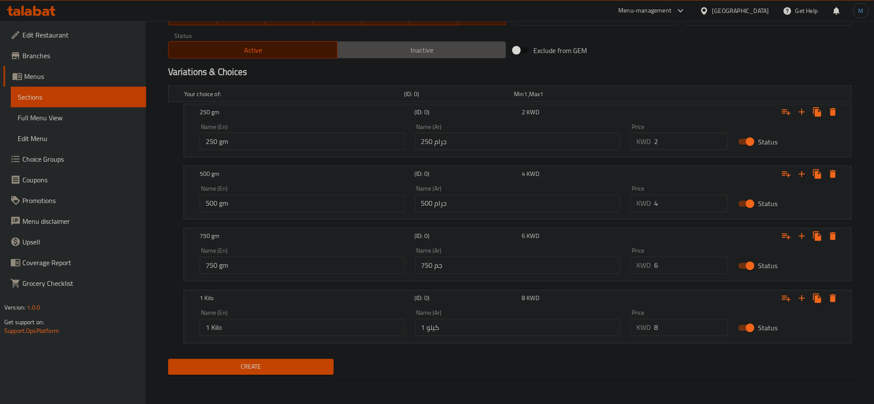
click at [384, 53] on span "Inactive" at bounding box center [422, 50] width 162 height 12
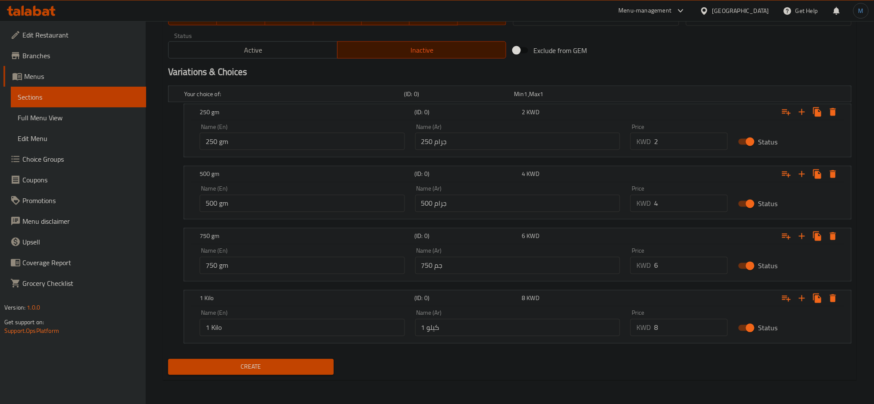
click at [287, 374] on button "Create" at bounding box center [250, 367] width 165 height 16
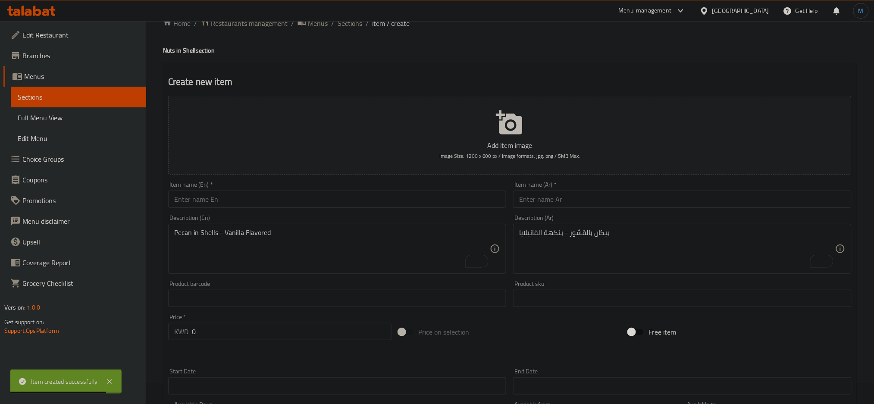
scroll to position [0, 0]
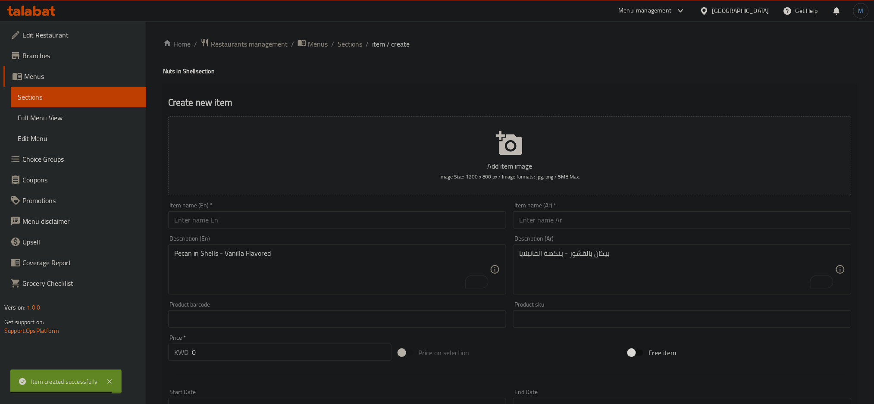
click at [365, 40] on li "/" at bounding box center [366, 44] width 3 height 10
click at [357, 41] on span "Sections" at bounding box center [349, 44] width 25 height 10
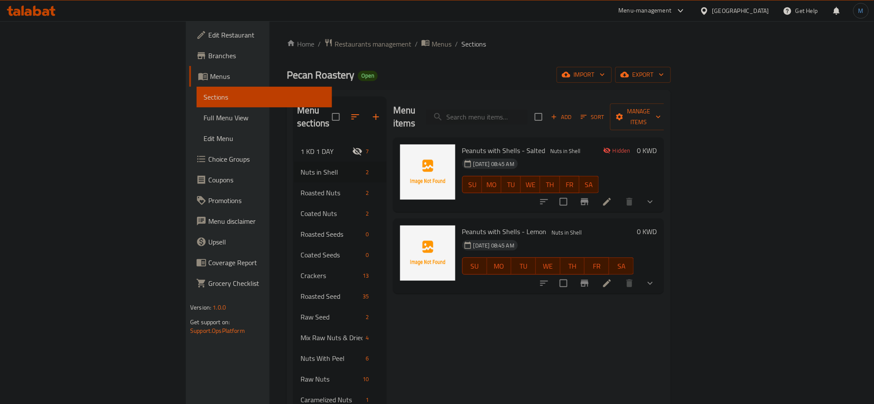
click at [421, 109] on div "Menu items Add Sort Manage items" at bounding box center [528, 117] width 271 height 41
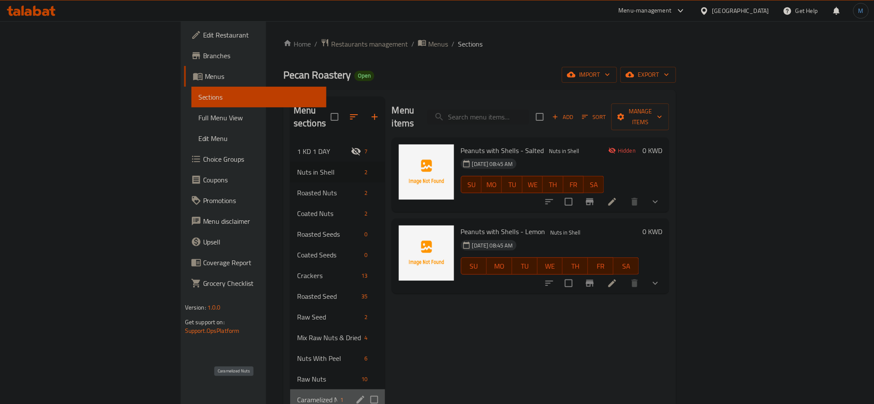
click at [297, 394] on span "Caramelized Nuts" at bounding box center [317, 399] width 40 height 10
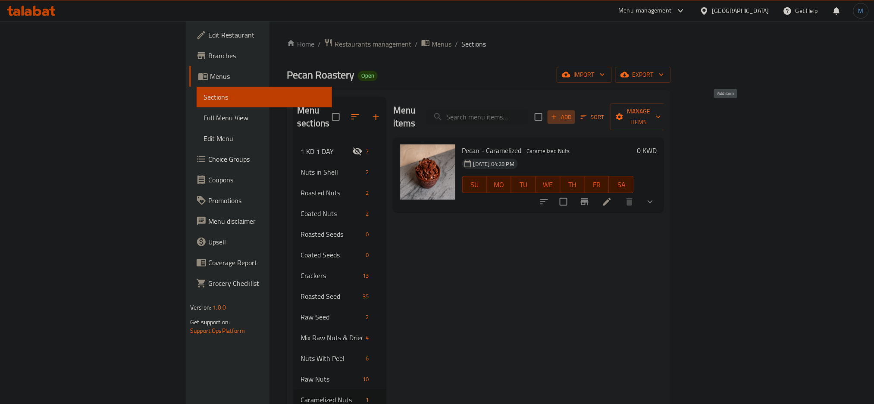
click at [573, 112] on span "Add" at bounding box center [560, 117] width 23 height 10
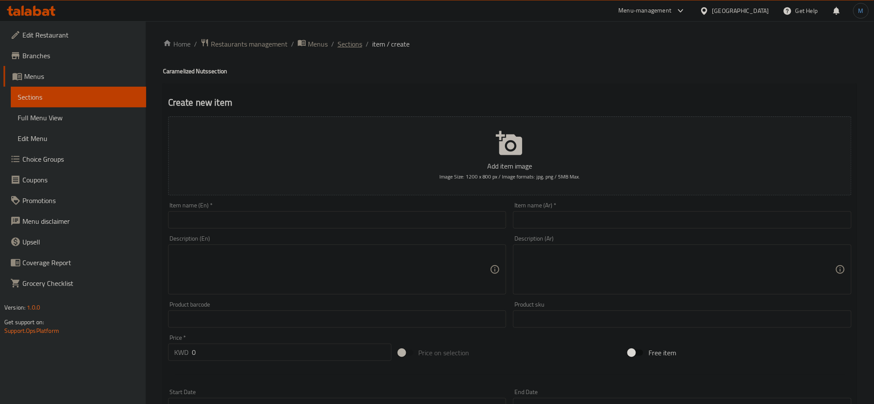
click at [340, 46] on span "Sections" at bounding box center [349, 44] width 25 height 10
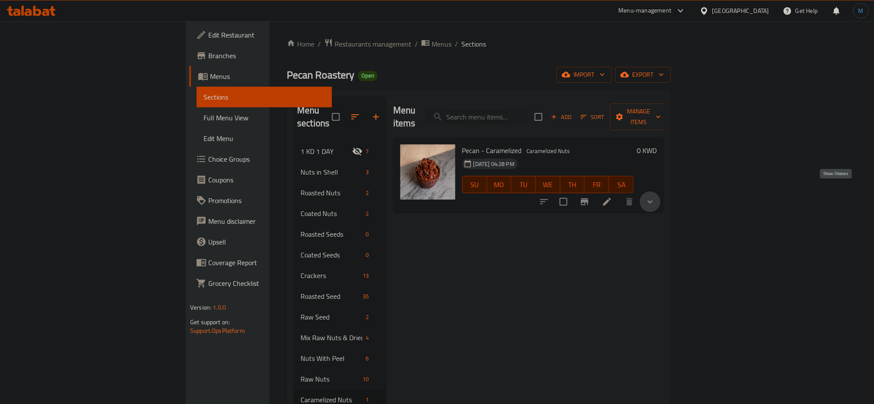
click at [655, 197] on icon "show more" at bounding box center [650, 202] width 10 height 10
click at [501, 243] on span "500 gm" at bounding box center [512, 248] width 22 height 10
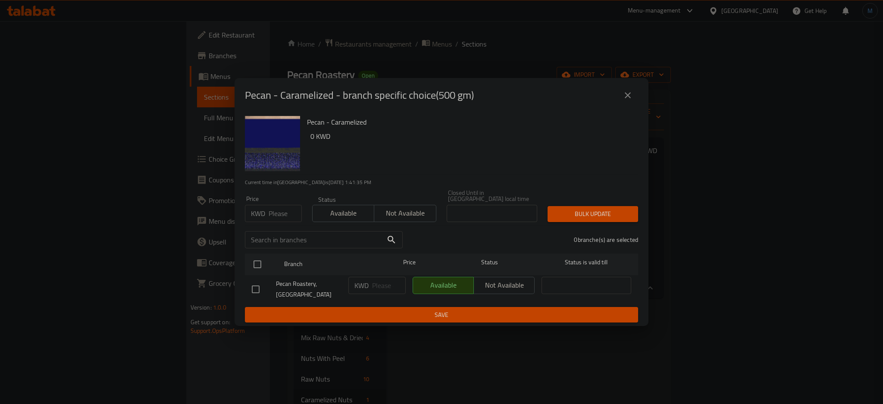
click at [628, 90] on div "Pecan - Caramelized - branch specific choice(500 gm)" at bounding box center [441, 95] width 414 height 34
click at [628, 92] on button "close" at bounding box center [627, 95] width 21 height 21
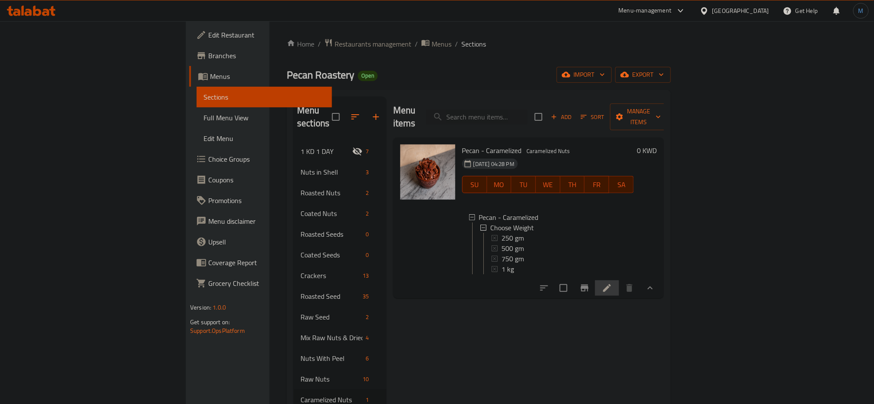
click at [619, 290] on li at bounding box center [607, 288] width 24 height 16
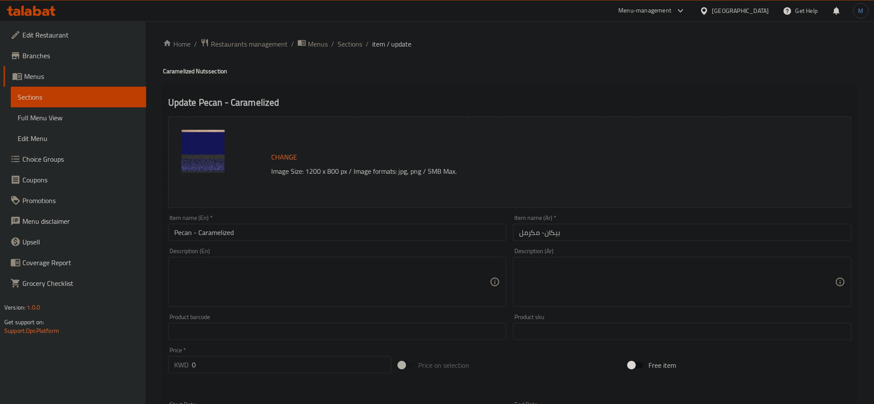
click at [338, 51] on div "Home / Restaurants management / Menus / Sections / item / update Caramelized Nu…" at bounding box center [509, 355] width 693 height 635
click at [341, 49] on span "Sections" at bounding box center [349, 44] width 25 height 10
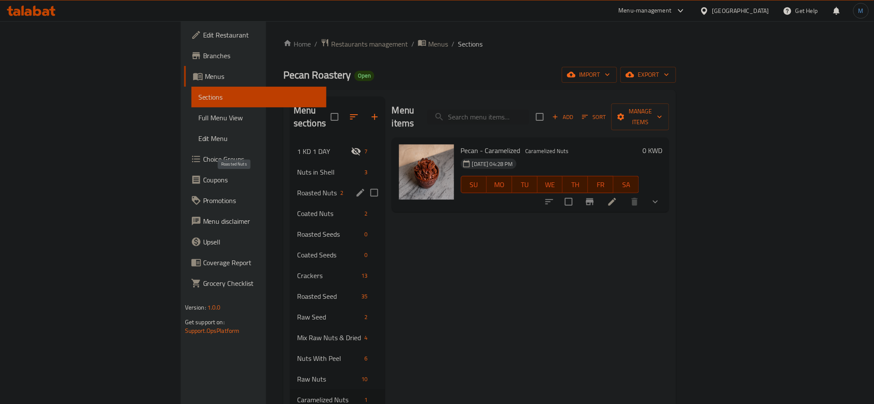
click at [297, 187] on span "Roasted Nuts" at bounding box center [317, 192] width 40 height 10
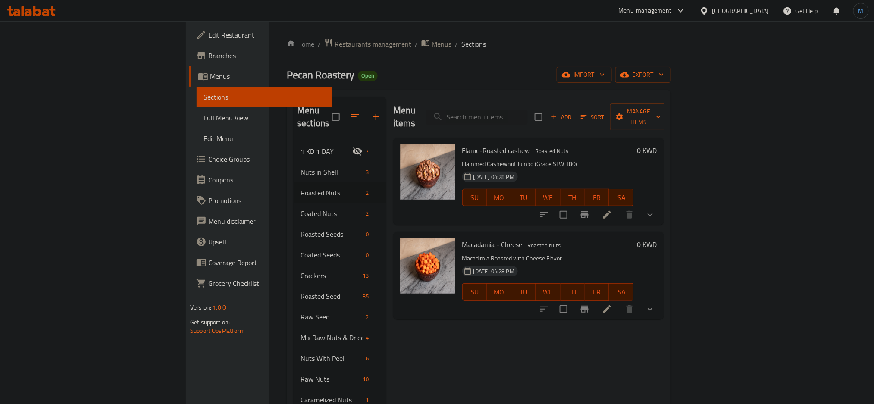
click at [619, 209] on li at bounding box center [607, 215] width 24 height 16
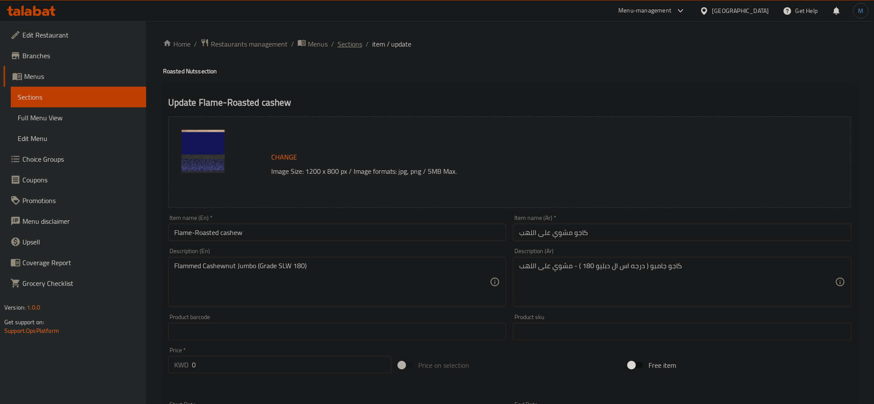
click at [342, 46] on span "Sections" at bounding box center [349, 44] width 25 height 10
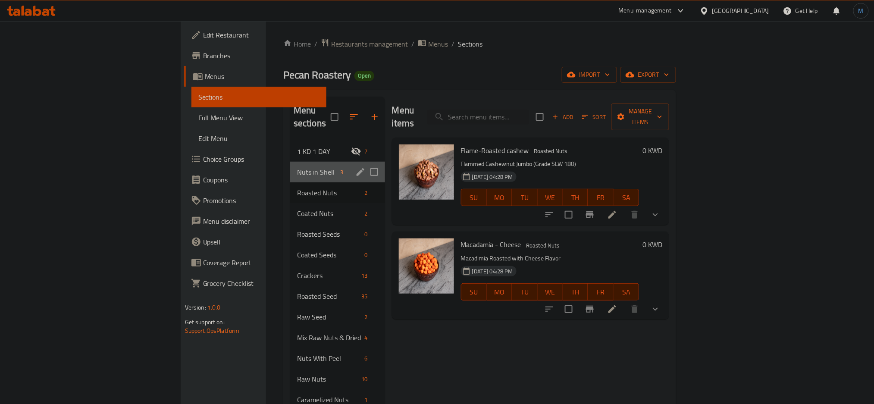
click at [290, 162] on div "Nuts in Shell 3" at bounding box center [337, 172] width 95 height 21
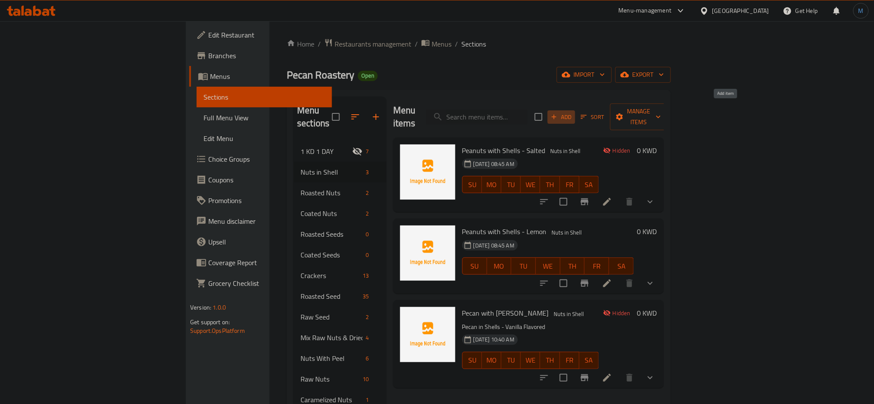
click at [558, 113] on icon "button" at bounding box center [554, 117] width 8 height 8
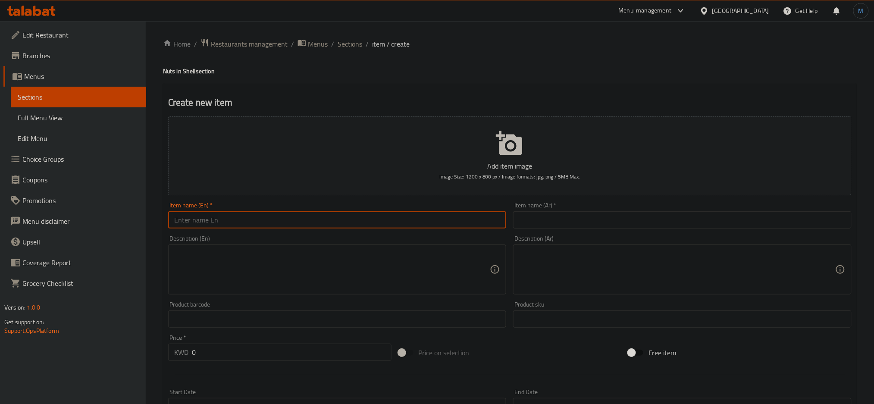
click at [338, 212] on input "text" at bounding box center [337, 219] width 338 height 17
click at [346, 218] on input "text" at bounding box center [337, 219] width 338 height 17
paste input "Raw Almonds with shell Salted"
type input "Raw Almonds with shell Salted"
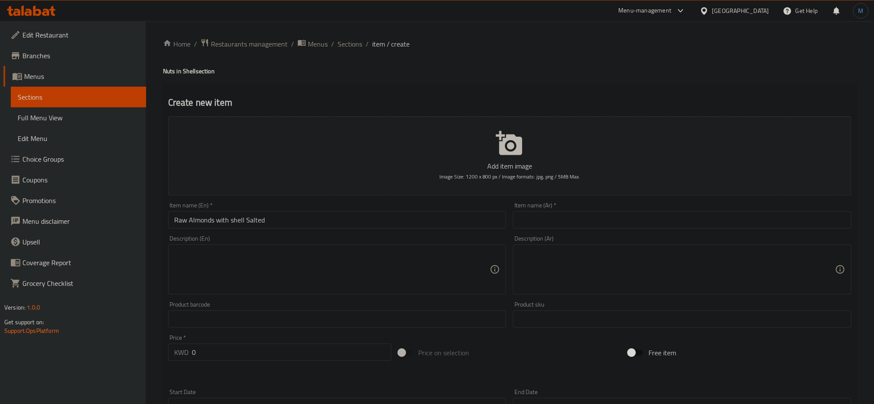
click at [646, 228] on div "Item name (Ar)   * Item name (Ar) *" at bounding box center [681, 215] width 345 height 33
click at [650, 218] on input "text" at bounding box center [682, 219] width 338 height 17
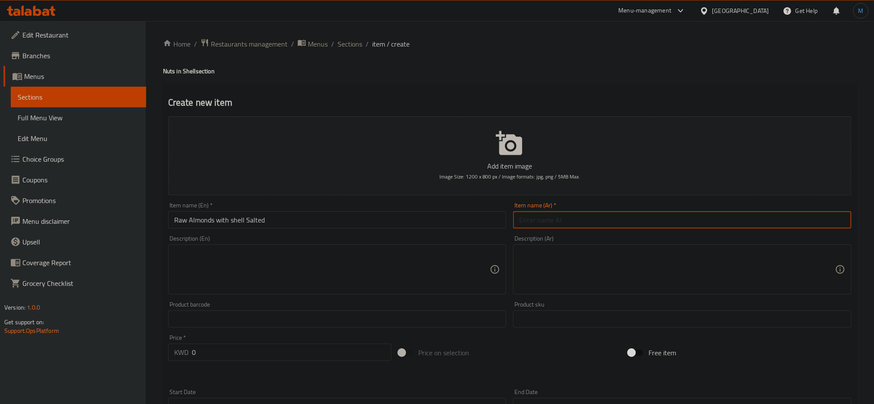
paste input "لوز بقشر - مالح"
type input "لوز بقشر - مالح"
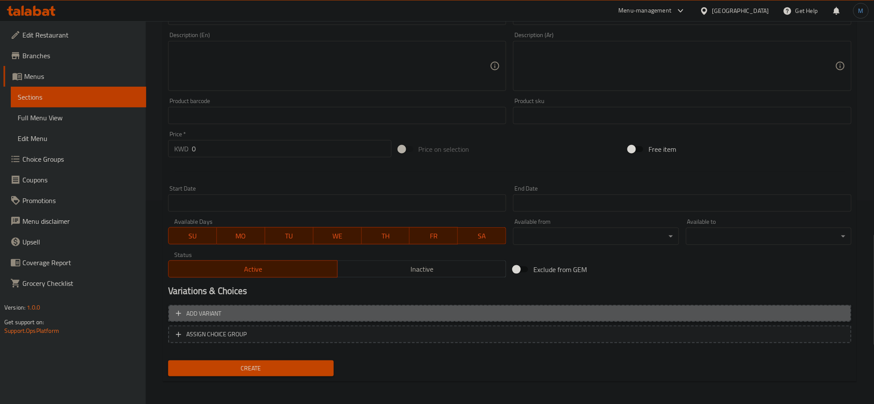
click at [503, 313] on span "Add variant" at bounding box center [510, 313] width 668 height 11
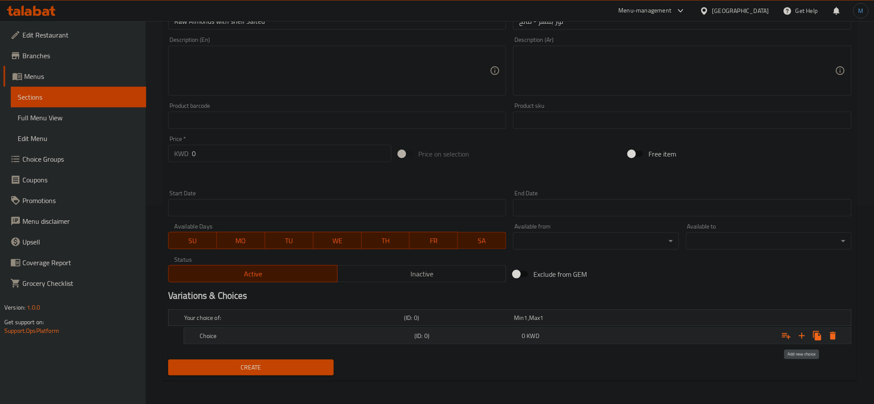
click at [796, 334] on button "Expand" at bounding box center [802, 336] width 16 height 16
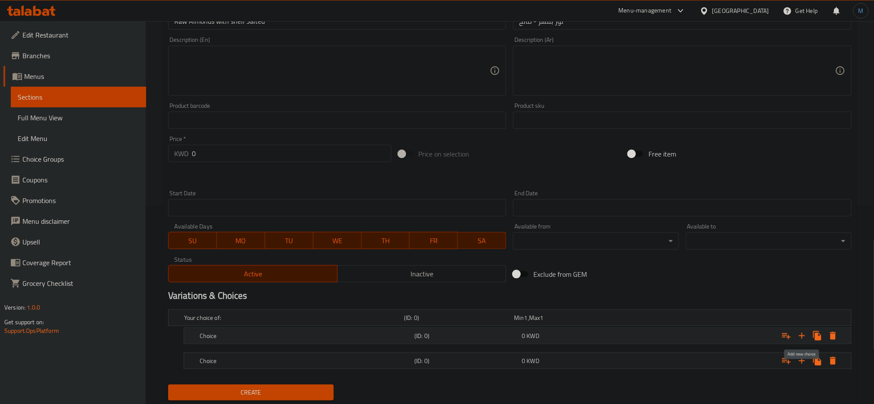
click at [796, 334] on button "Expand" at bounding box center [802, 336] width 16 height 16
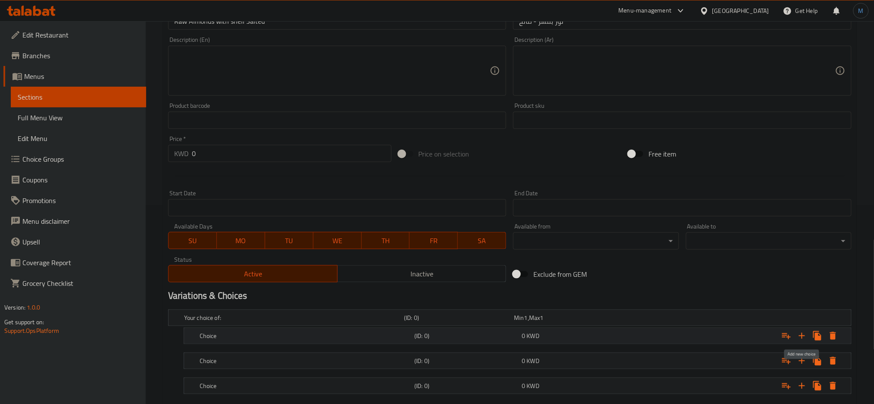
click at [796, 334] on button "Expand" at bounding box center [802, 336] width 16 height 16
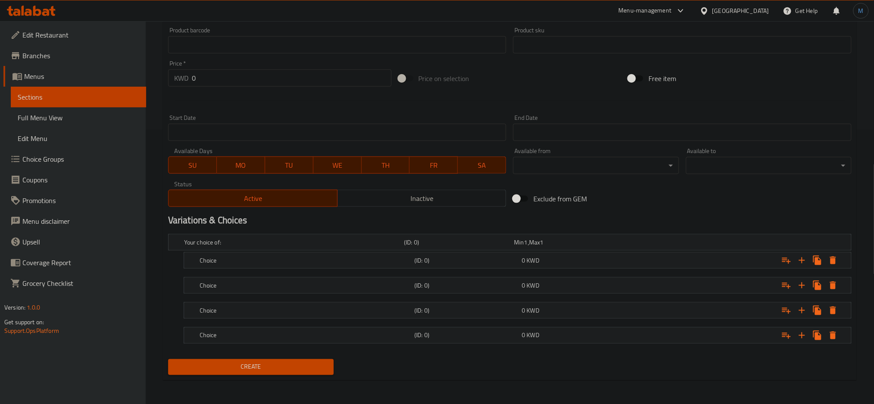
click at [385, 345] on nav at bounding box center [509, 348] width 683 height 7
click at [369, 337] on h5 "Choice" at bounding box center [305, 335] width 211 height 9
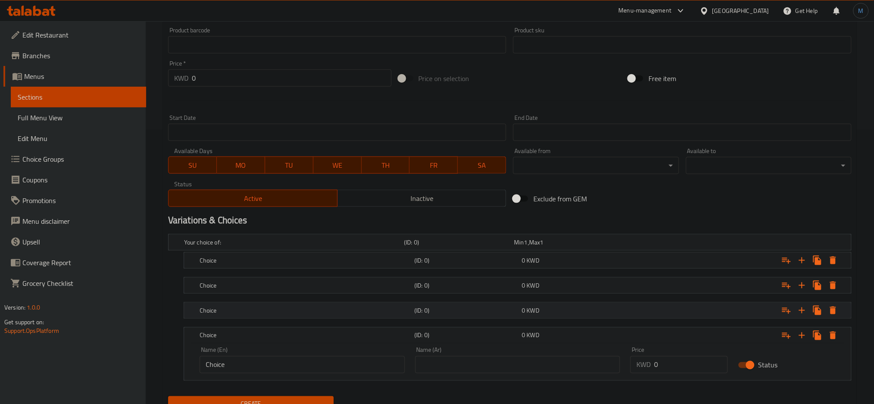
click at [395, 319] on div "Choice (ID: 0) 0 KWD" at bounding box center [520, 310] width 644 height 19
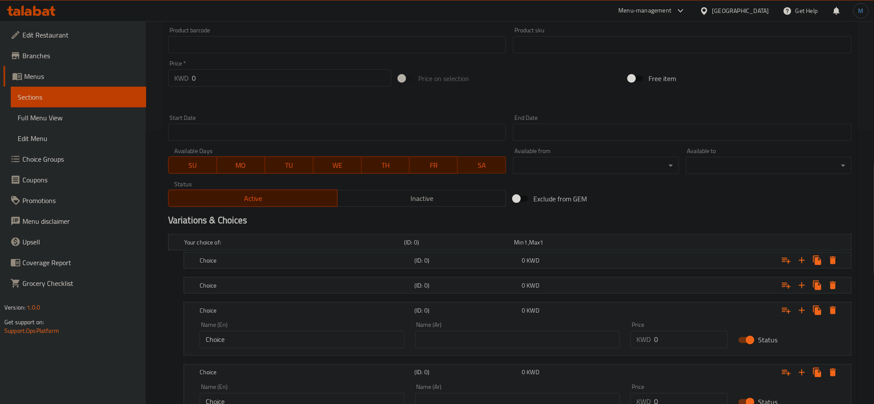
click at [404, 299] on nav at bounding box center [509, 298] width 683 height 7
click at [459, 273] on nav at bounding box center [509, 273] width 683 height 7
click at [483, 270] on nav at bounding box center [509, 273] width 683 height 7
click at [488, 274] on nav at bounding box center [509, 273] width 683 height 7
click at [393, 290] on div "Choice" at bounding box center [305, 285] width 215 height 12
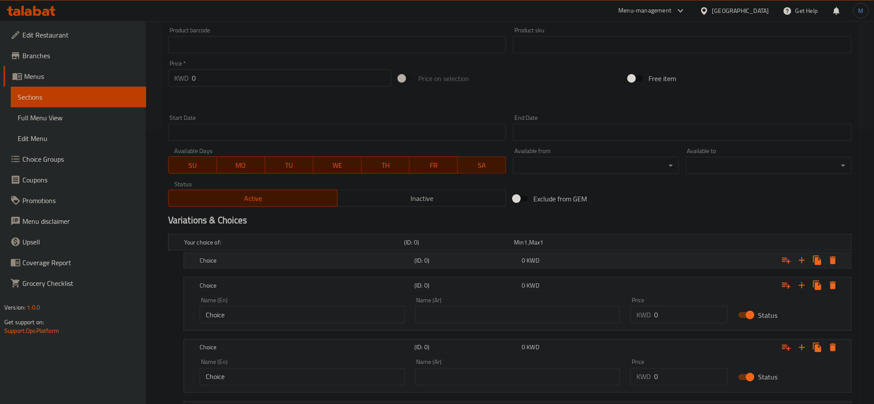
click at [418, 263] on h5 "(ID: 0)" at bounding box center [466, 260] width 104 height 9
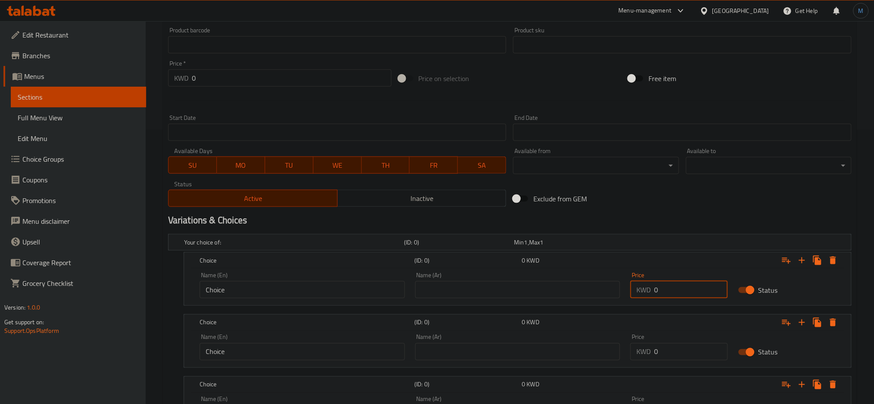
drag, startPoint x: 653, startPoint y: 290, endPoint x: 661, endPoint y: 290, distance: 7.8
click at [661, 290] on div "KWD 0 Price" at bounding box center [678, 289] width 97 height 17
type input "0.75"
click at [305, 299] on div "Name (En) Choice Name (En)" at bounding box center [301, 285] width 215 height 37
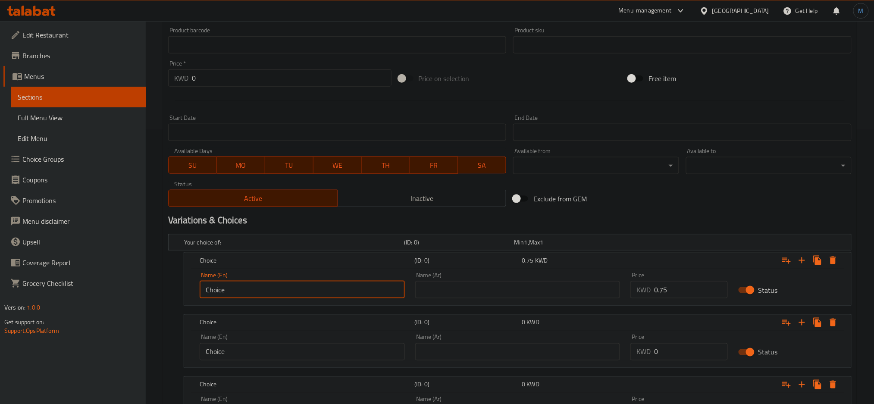
click at [301, 293] on input "Choice" at bounding box center [302, 289] width 205 height 17
type input "250 gm"
click at [270, 352] on input "Choice" at bounding box center [302, 351] width 205 height 17
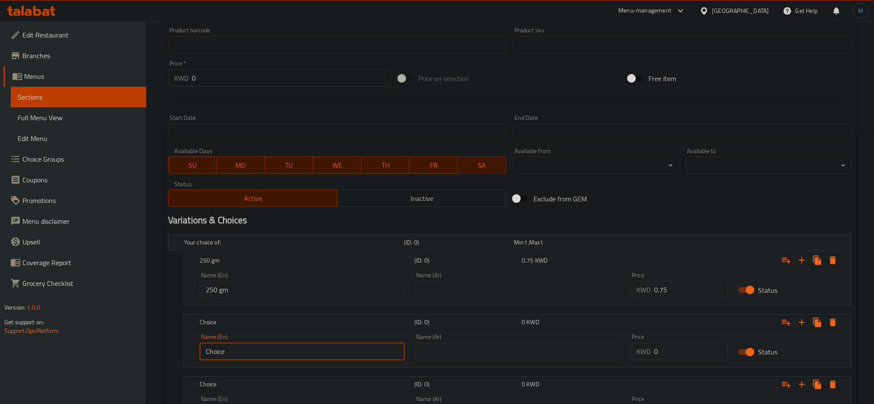
click at [270, 352] on input "Choice" at bounding box center [302, 351] width 205 height 17
type input "500 gm"
click at [435, 285] on input "text" at bounding box center [517, 289] width 205 height 17
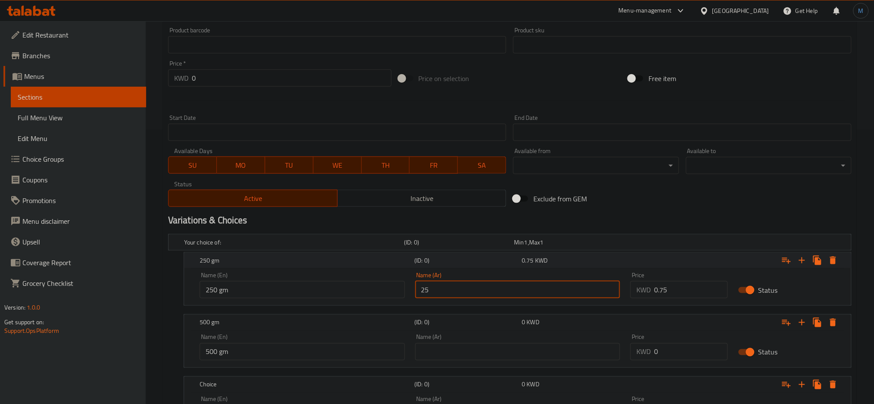
type input "250 جرام"
click at [451, 362] on div "Name (Ar) Name (Ar)" at bounding box center [517, 347] width 215 height 37
click at [450, 357] on input "text" at bounding box center [517, 351] width 205 height 17
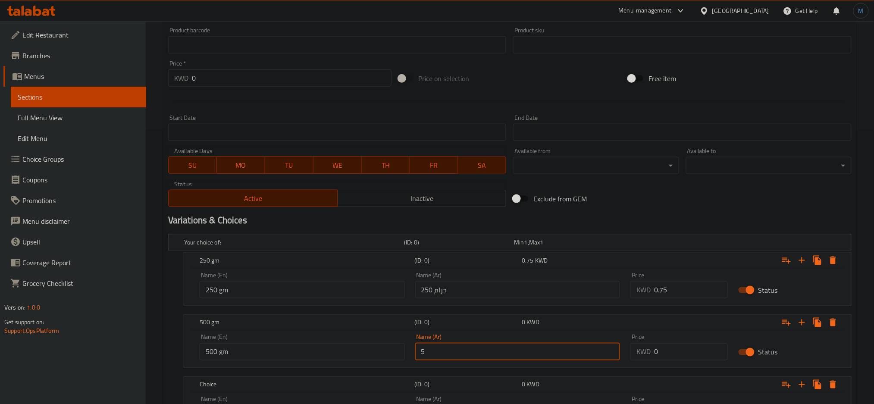
type input "500 جرام"
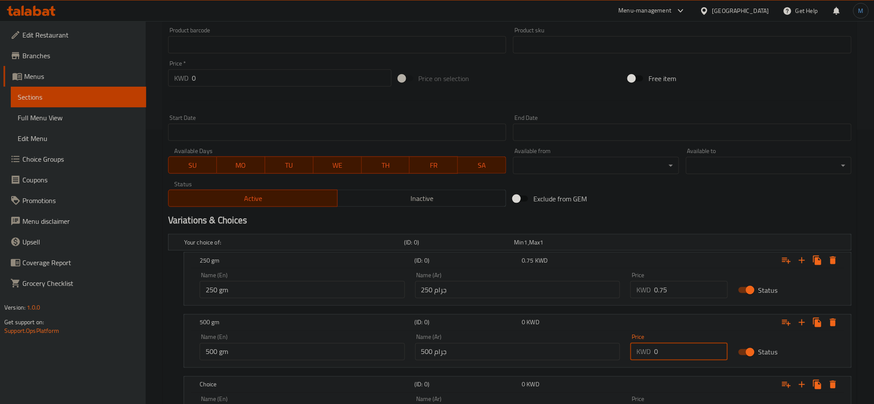
drag, startPoint x: 673, startPoint y: 349, endPoint x: 621, endPoint y: 348, distance: 51.7
click at [626, 349] on div "Price KWD 0 Price" at bounding box center [679, 347] width 108 height 37
type input "1.5"
click at [517, 261] on h5 "(ID: 0)" at bounding box center [466, 260] width 104 height 9
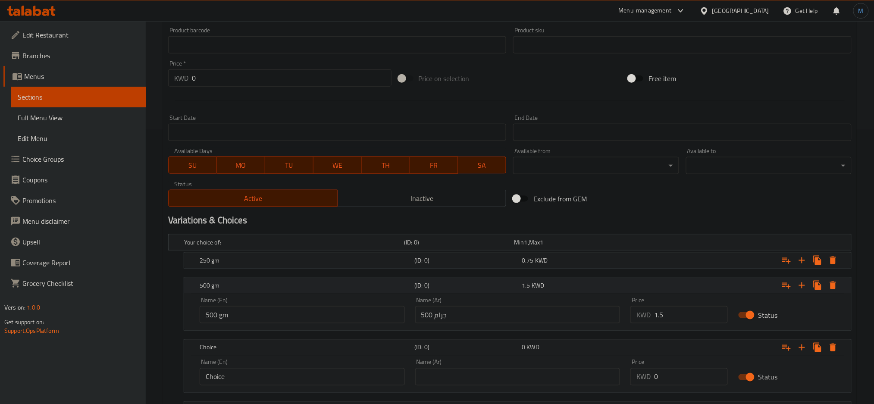
drag, startPoint x: 513, startPoint y: 267, endPoint x: 516, endPoint y: 280, distance: 13.3
click at [516, 280] on div "Your choice of: (ID: 0) Min 1 , Max 1 Name (En) Your choice of: Name (En) Name …" at bounding box center [510, 349] width 690 height 236
click at [516, 281] on h5 "(ID: 0)" at bounding box center [466, 285] width 104 height 9
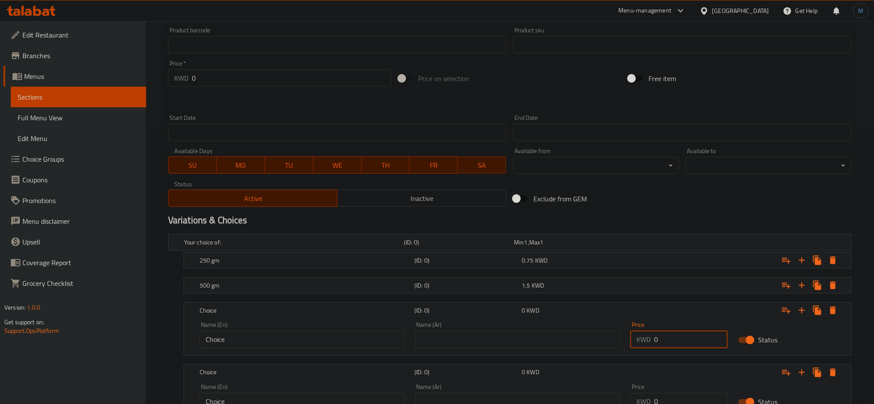
drag, startPoint x: 664, startPoint y: 337, endPoint x: 614, endPoint y: 335, distance: 50.5
click at [615, 335] on div "Name (En) Choice Name (En) Name (Ar) Name (Ar) Price KWD 0 Price Status" at bounding box center [517, 335] width 646 height 37
type input "2.25"
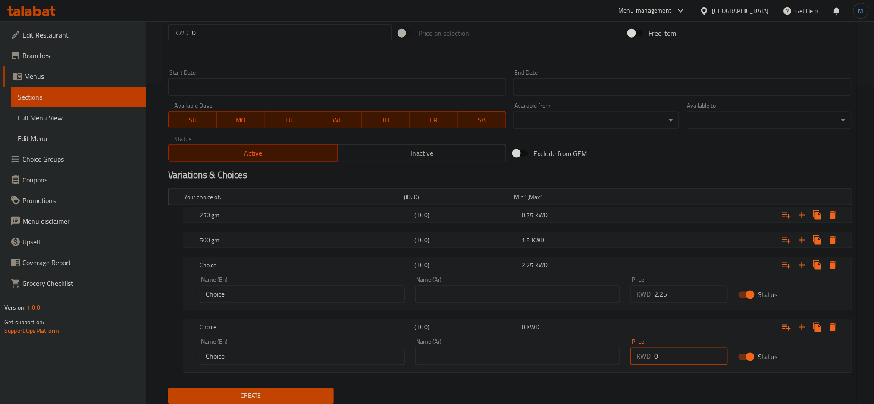
scroll to position [348, 0]
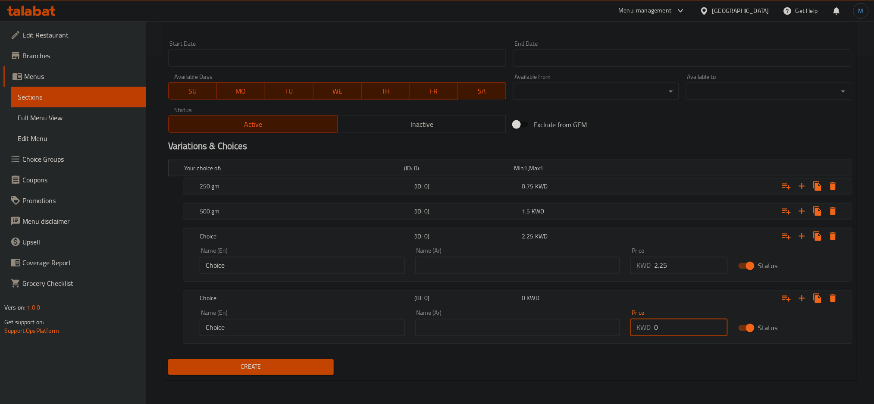
drag, startPoint x: 678, startPoint y: 399, endPoint x: 626, endPoint y: 400, distance: 51.7
click at [640, 400] on div "Home / Restaurants management / Menus / Sections / item / create Nuts in Shell …" at bounding box center [510, 38] width 728 height 731
type input "3"
click at [292, 273] on input "Choice" at bounding box center [302, 265] width 205 height 17
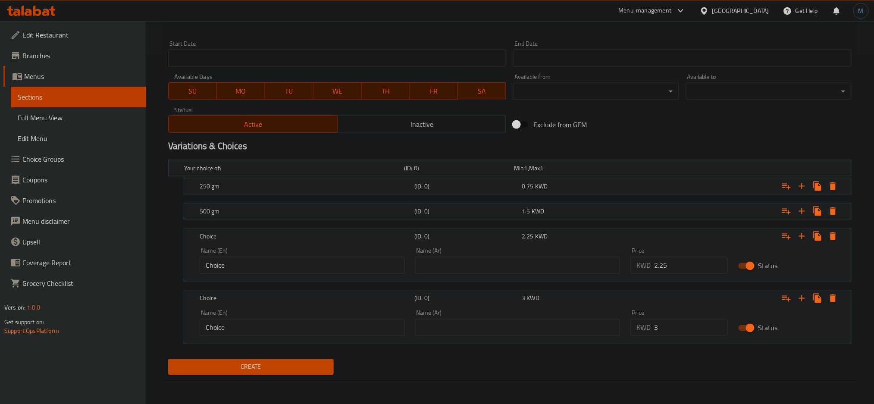
click at [292, 273] on input "Choice" at bounding box center [302, 265] width 205 height 17
type input "750 gm"
type input "750 جم"
click at [247, 316] on div "Name (En) Choice Name (En)" at bounding box center [302, 323] width 205 height 26
click at [253, 321] on input "Choice" at bounding box center [302, 327] width 205 height 17
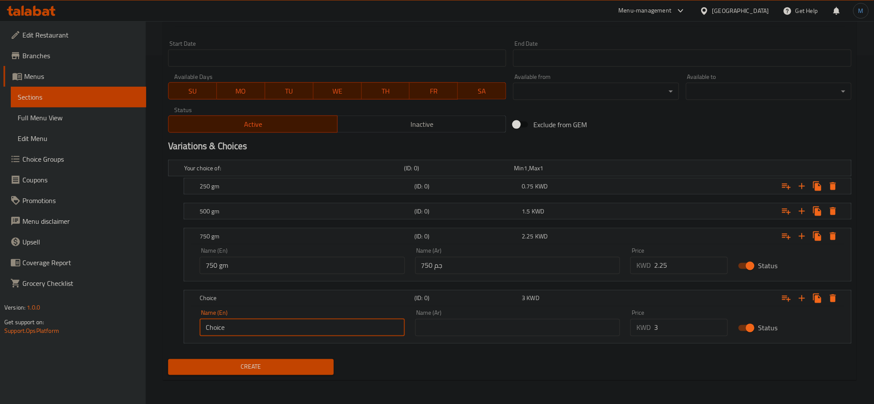
click at [256, 327] on input "Choice" at bounding box center [302, 327] width 205 height 17
click at [256, 327] on input "Choice1" at bounding box center [302, 327] width 205 height 17
type input "1 Kilo"
click at [466, 323] on input "text" at bounding box center [517, 327] width 205 height 17
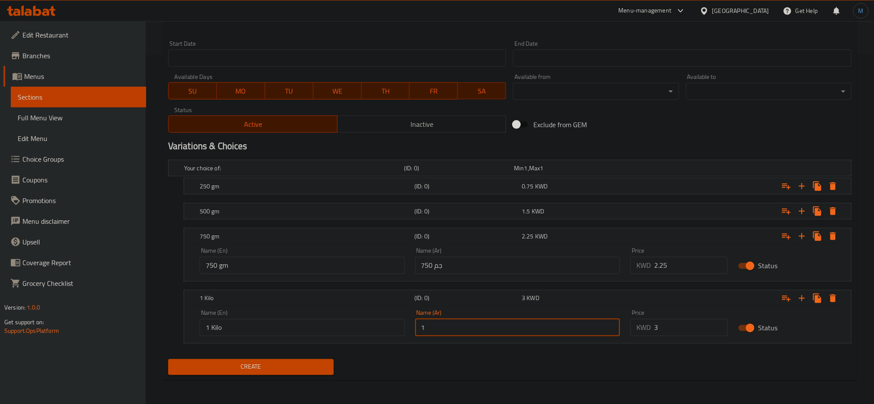
type input "1 كيلو"
click at [363, 120] on span "Inactive" at bounding box center [422, 124] width 162 height 12
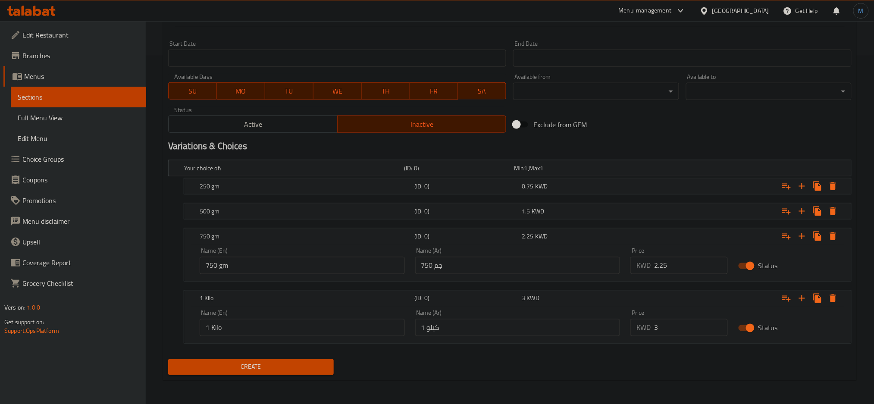
click at [281, 377] on div "Create" at bounding box center [251, 367] width 172 height 23
click at [292, 368] on span "Create" at bounding box center [251, 367] width 152 height 11
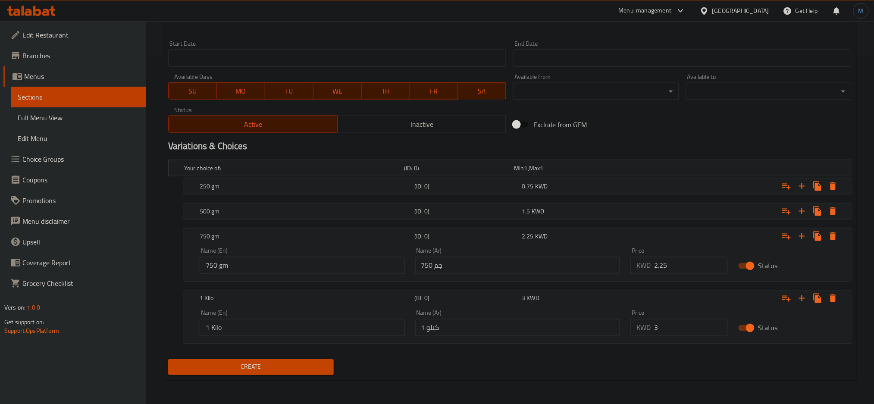
scroll to position [0, 0]
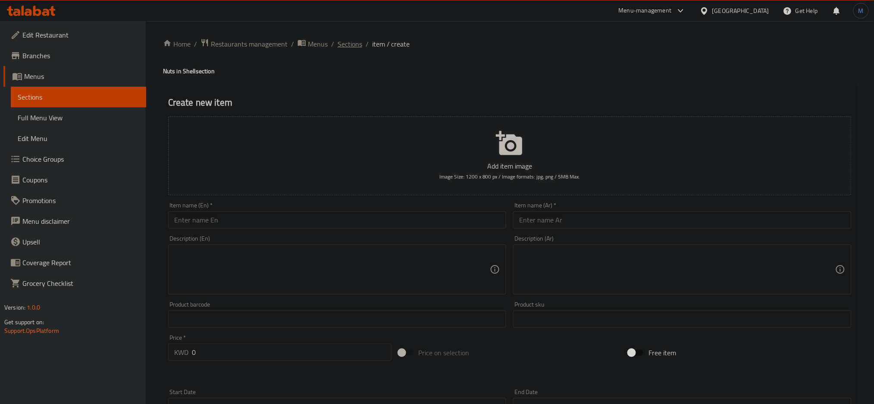
click at [350, 44] on span "Sections" at bounding box center [349, 44] width 25 height 10
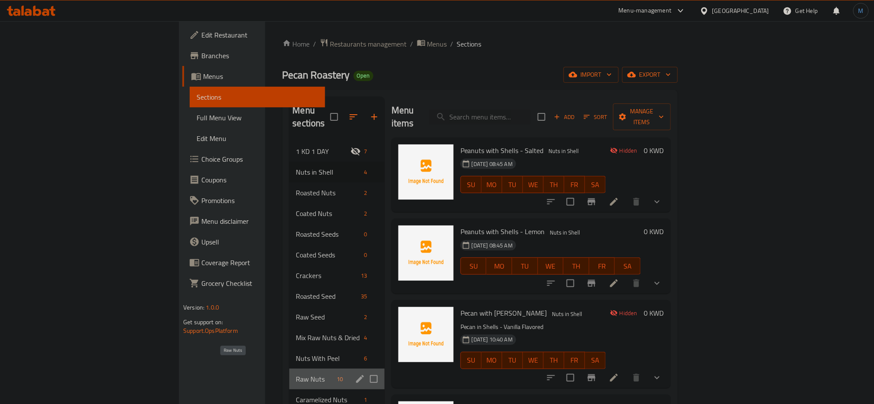
click at [296, 374] on span "Raw Nuts" at bounding box center [314, 379] width 37 height 10
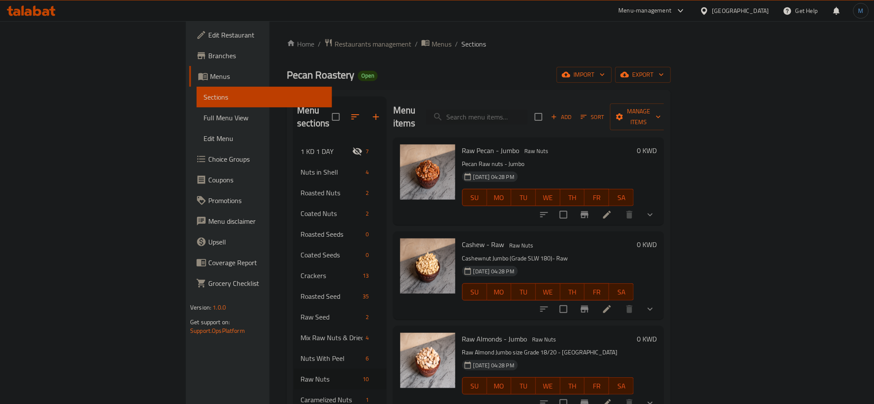
click at [575, 117] on button "Add" at bounding box center [561, 116] width 28 height 13
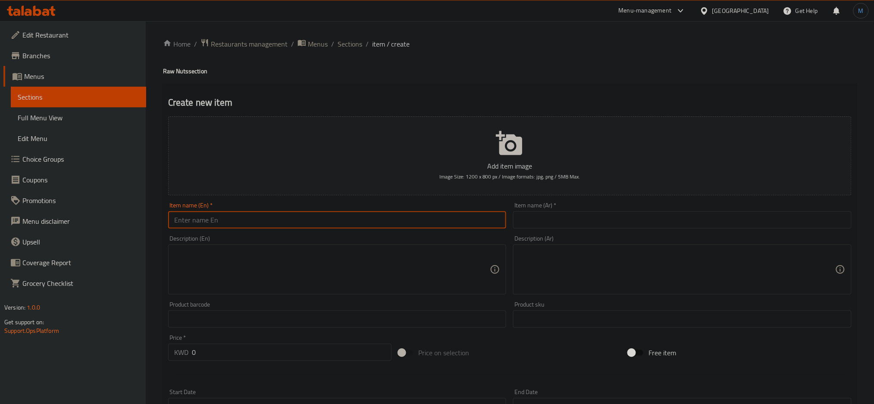
click at [397, 218] on input "text" at bounding box center [337, 219] width 338 height 17
paste input "Raw Almonds"
type input "Raw Almonds"
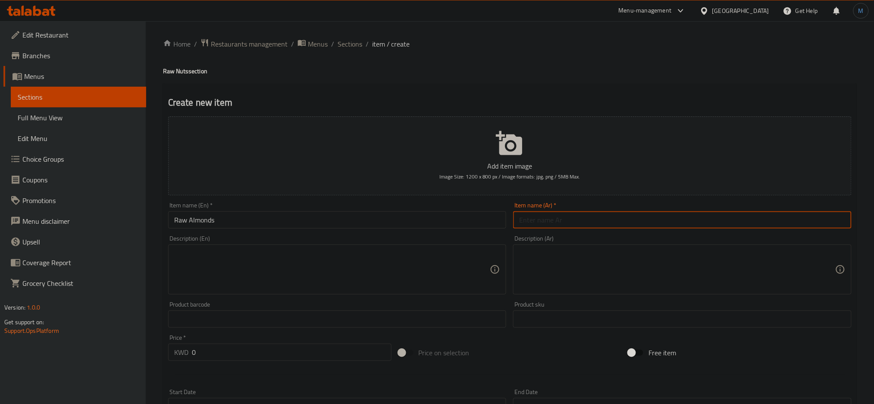
paste input "لوز - ني"
type input "لوز - ني"
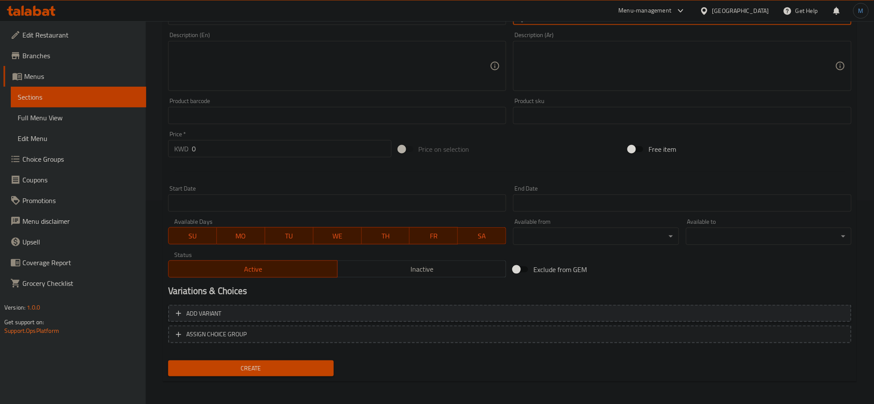
click at [330, 317] on span "Add variant" at bounding box center [510, 313] width 668 height 11
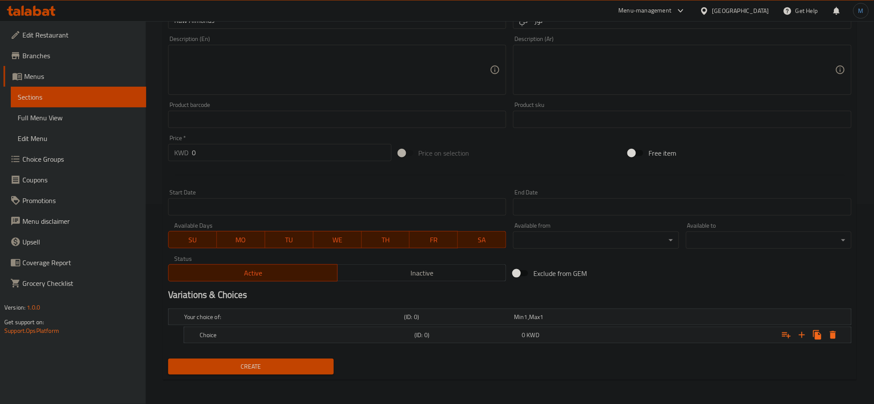
scroll to position [199, 0]
click at [803, 334] on icon "Expand" at bounding box center [801, 336] width 10 height 10
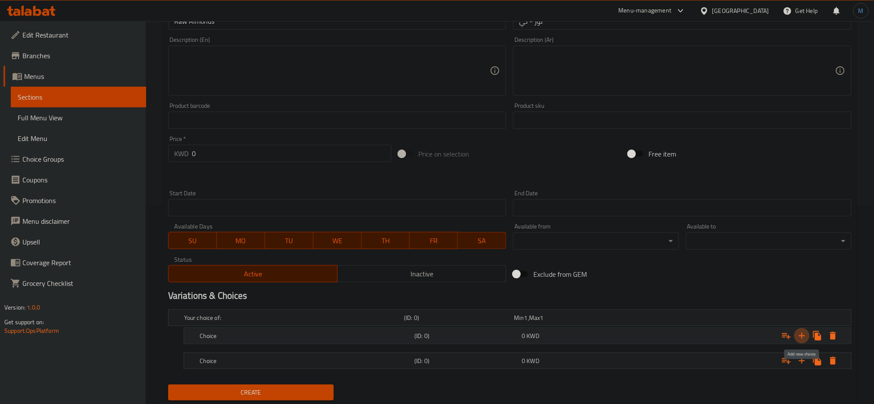
click at [803, 334] on icon "Expand" at bounding box center [801, 336] width 10 height 10
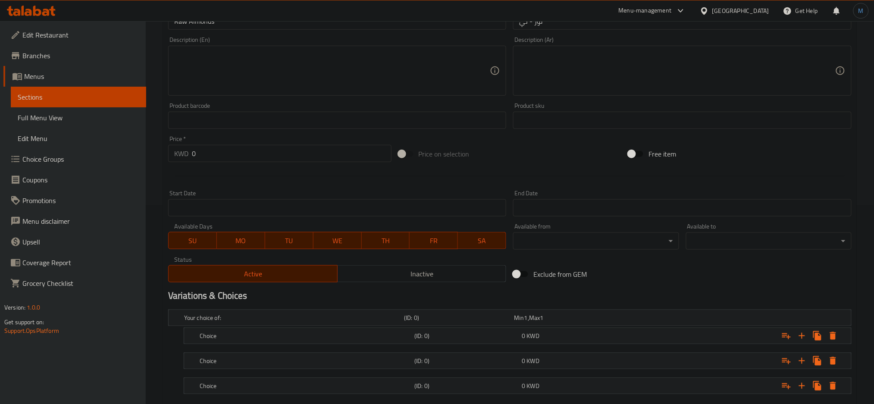
scroll to position [249, 0]
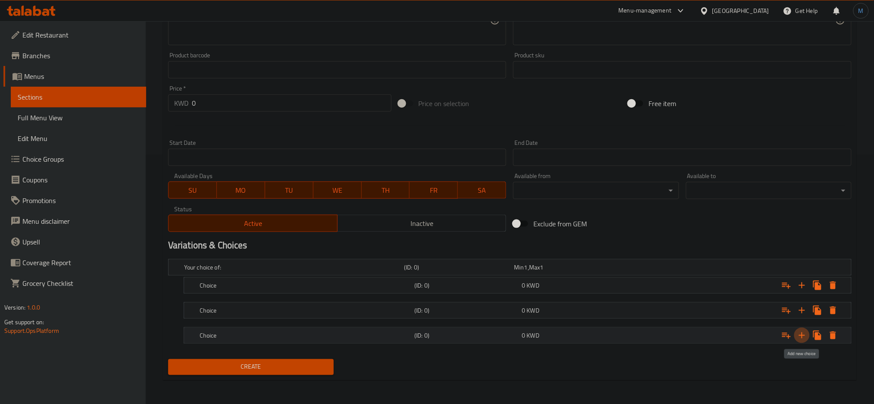
click at [799, 340] on icon "Expand" at bounding box center [801, 335] width 10 height 10
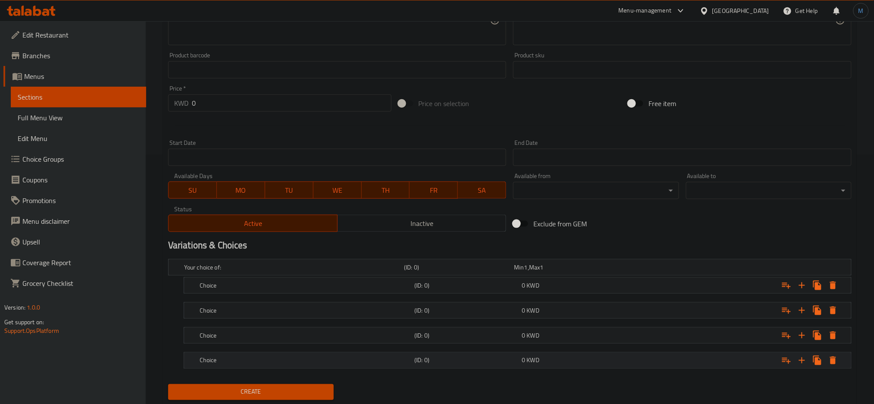
click at [670, 357] on div "Expand" at bounding box center [734, 360] width 215 height 19
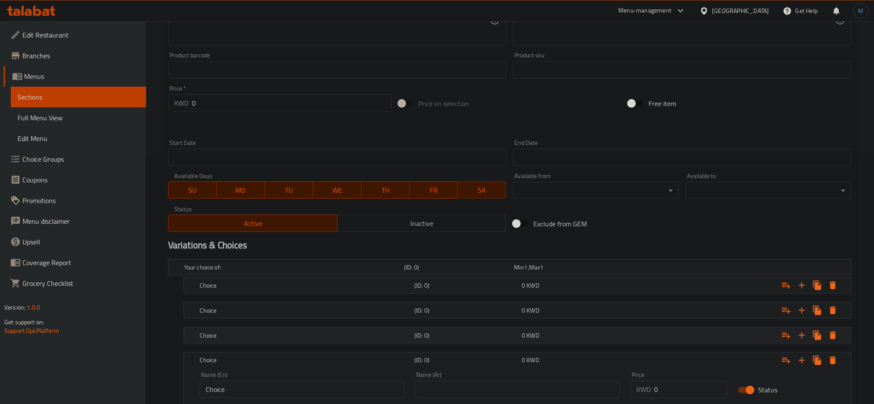
click at [655, 344] on div "Expand" at bounding box center [734, 335] width 215 height 19
click at [649, 313] on div "Expand" at bounding box center [734, 310] width 215 height 19
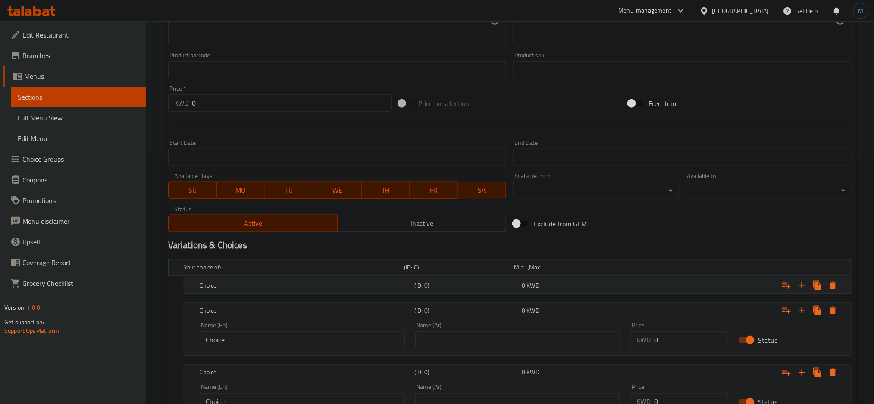
click at [649, 288] on div "Expand" at bounding box center [734, 285] width 215 height 19
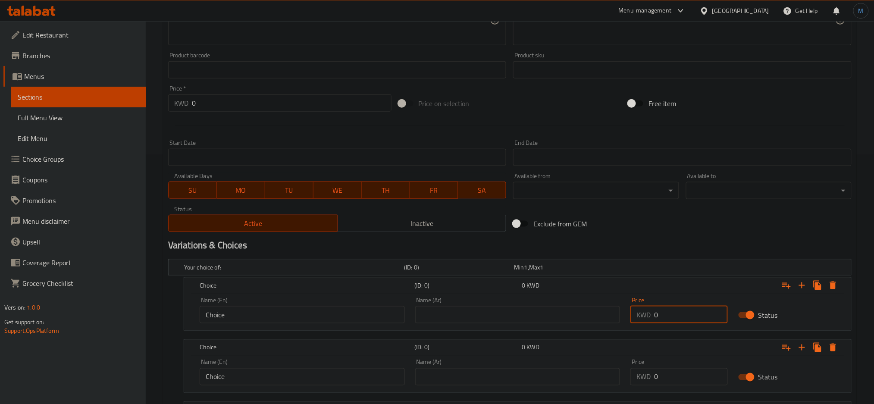
drag, startPoint x: 683, startPoint y: 311, endPoint x: 633, endPoint y: 311, distance: 50.0
click at [633, 311] on div "KWD 0 Price" at bounding box center [678, 314] width 97 height 17
type input "1.25"
click at [683, 388] on div "Price KWD 0 Price" at bounding box center [679, 372] width 108 height 37
click at [683, 375] on input "0" at bounding box center [691, 376] width 74 height 17
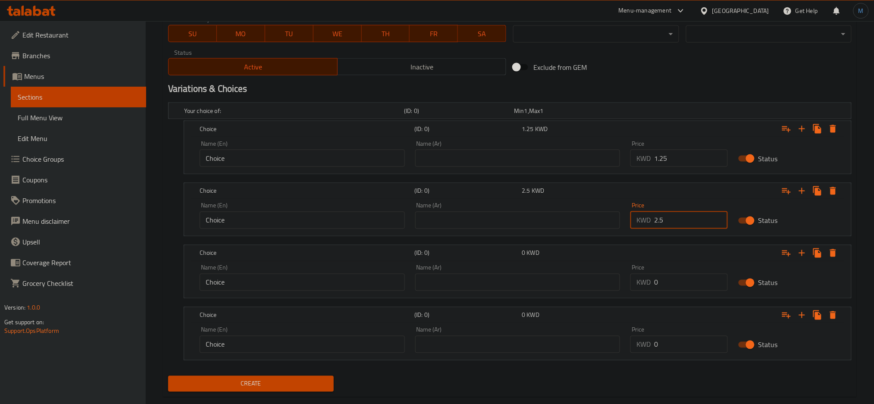
scroll to position [422, 0]
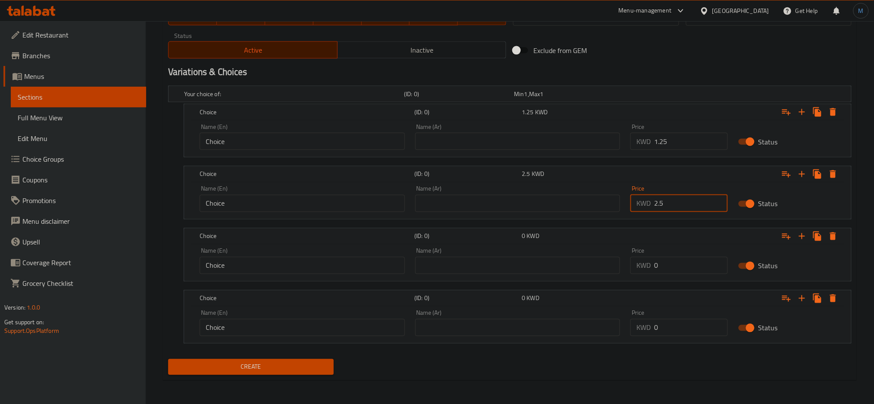
type input "2.5"
drag, startPoint x: 689, startPoint y: 270, endPoint x: 621, endPoint y: 265, distance: 67.4
click at [621, 265] on div "Name (En) Choice Name (En) Name (Ar) Name (Ar) Price KWD 0 Price Status" at bounding box center [517, 261] width 646 height 37
type input "4.5"
drag, startPoint x: 693, startPoint y: 333, endPoint x: 650, endPoint y: 337, distance: 42.5
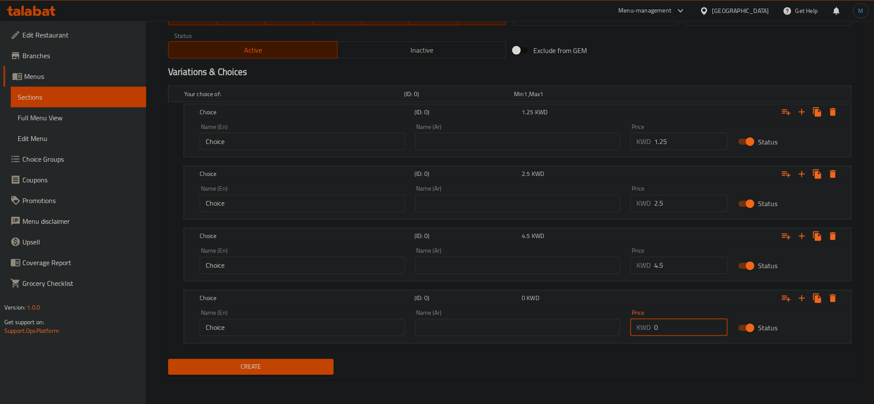
click at [650, 337] on div "Price KWD 0 Price" at bounding box center [679, 323] width 108 height 37
type input "5"
click at [270, 142] on input "Choice" at bounding box center [302, 141] width 205 height 17
type input "250 gm"
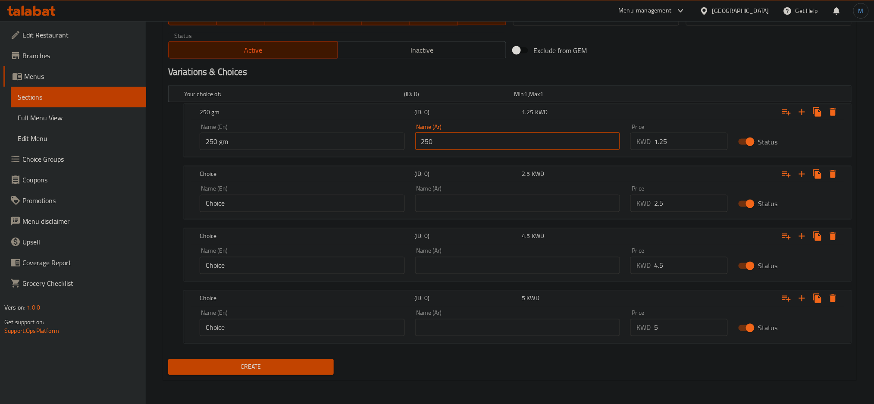
type input "250 جرام"
click at [239, 199] on input "Choice" at bounding box center [302, 203] width 205 height 17
type input "500 gm"
type input "500 جرام"
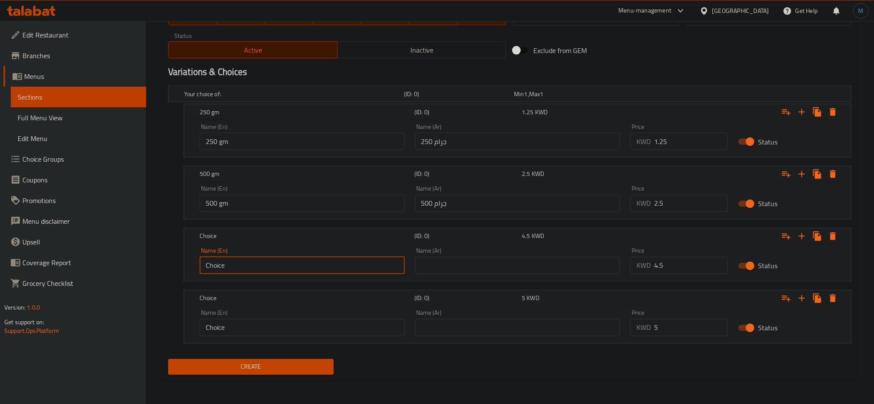
click at [234, 262] on input "Choice" at bounding box center [302, 265] width 205 height 17
type input "750 gm"
type input "750 جم"
type input "1"
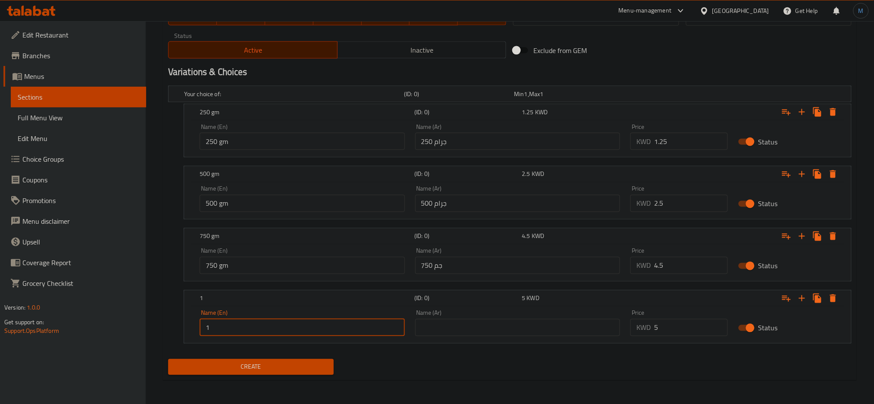
click at [168, 359] on button "Create" at bounding box center [250, 367] width 165 height 16
type input "1 Kilo"
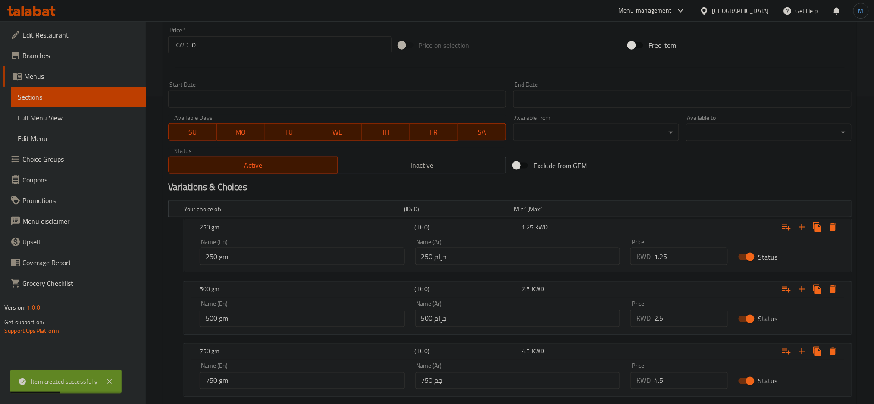
scroll to position [0, 0]
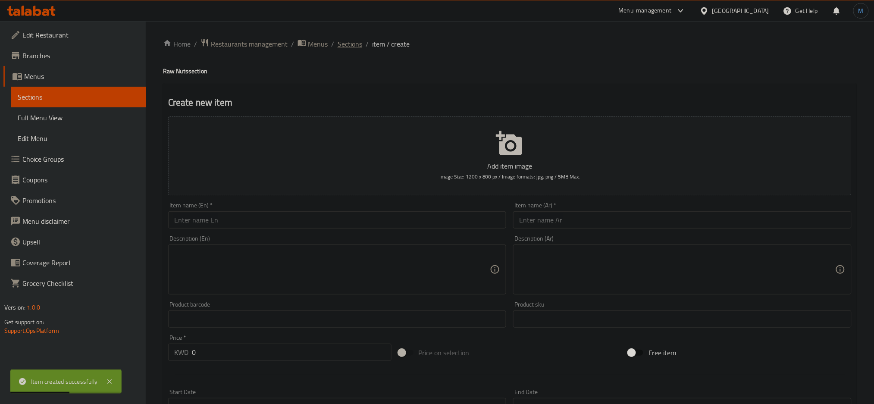
drag, startPoint x: 373, startPoint y: 41, endPoint x: 348, endPoint y: 42, distance: 24.6
click at [354, 42] on ol "Home / Restaurants management / Menus / Sections / item / create" at bounding box center [509, 43] width 693 height 11
click at [334, 45] on ol "Home / Restaurants management / Menus / Sections / item / create" at bounding box center [509, 43] width 693 height 11
click at [337, 45] on span "Sections" at bounding box center [349, 44] width 25 height 10
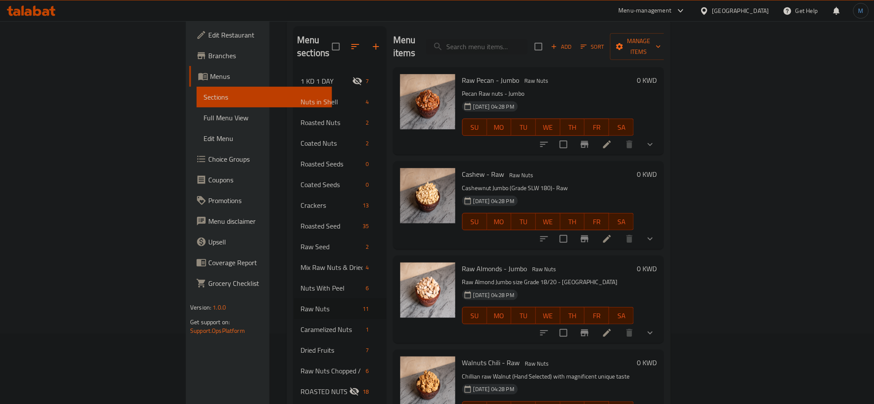
scroll to position [124, 0]
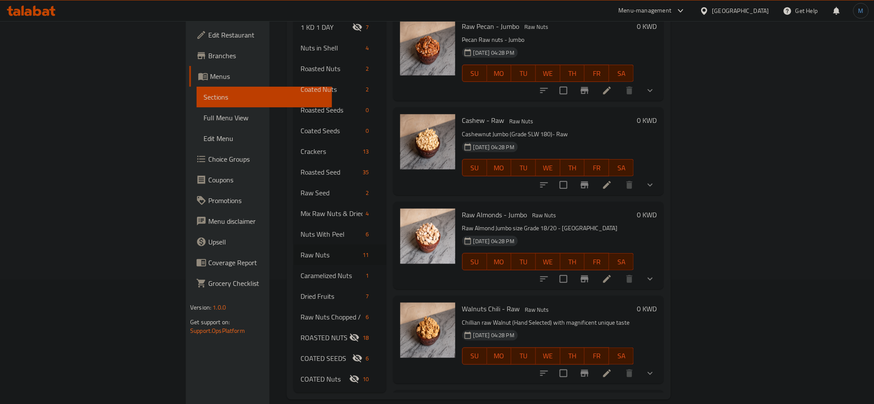
click at [660, 343] on div "Walnuts Chili - Raw Raw Nuts Chillian raw Walnut (Hand Selected) with magnifice…" at bounding box center [560, 339] width 202 height 81
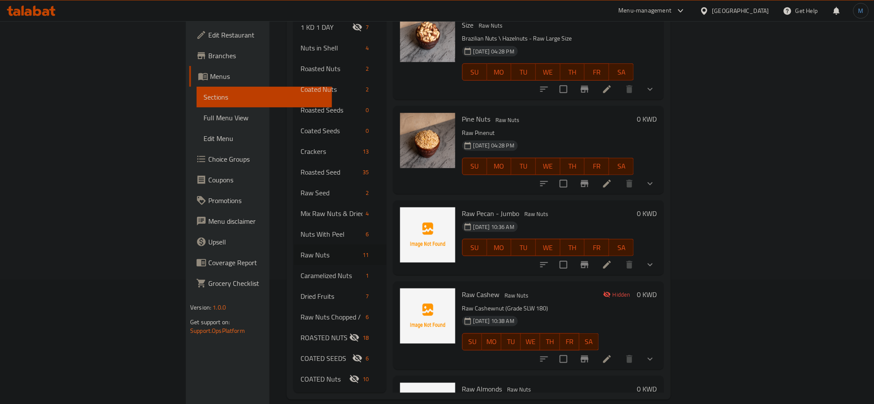
scroll to position [624, 0]
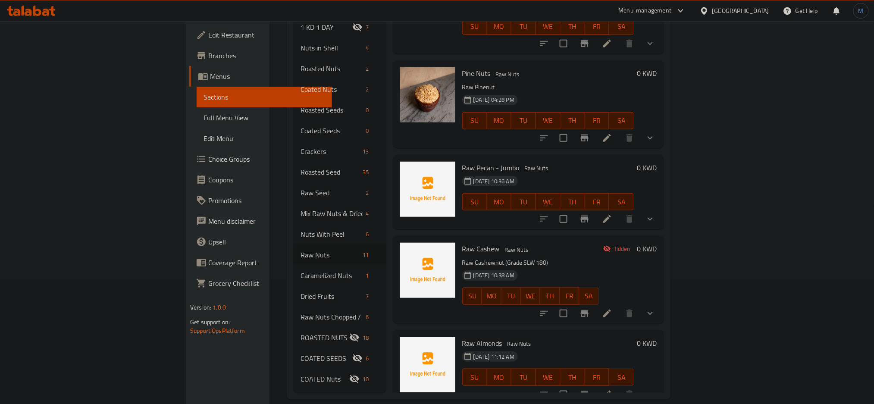
click at [619, 387] on li at bounding box center [607, 395] width 24 height 16
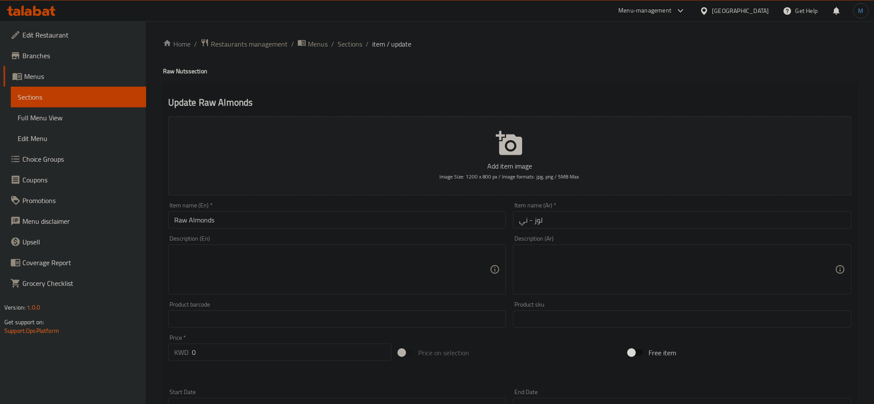
scroll to position [274, 0]
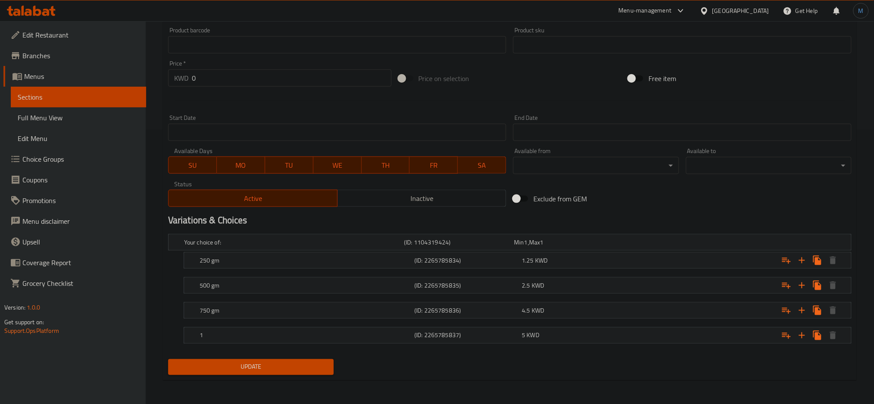
click at [394, 347] on nav at bounding box center [509, 348] width 683 height 7
click at [378, 337] on h5 "1" at bounding box center [305, 335] width 211 height 9
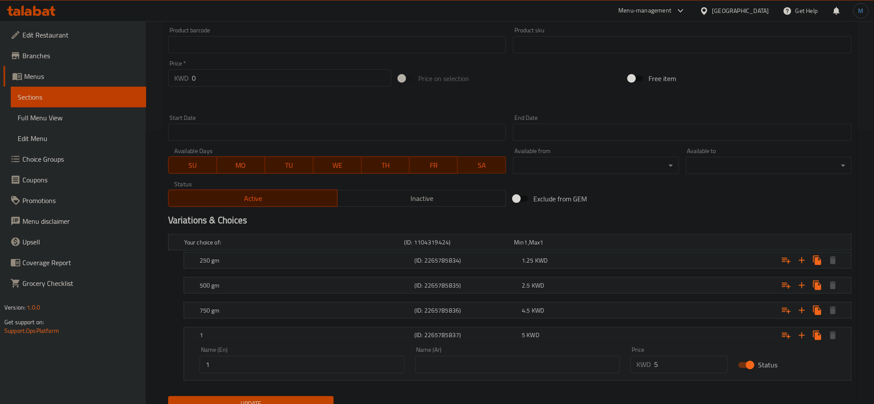
click at [284, 365] on input "1" at bounding box center [302, 364] width 205 height 17
paste input "Kilo"
type input "1 Kilo"
click at [459, 359] on input "text" at bounding box center [517, 364] width 205 height 17
type input "1 كيلو"
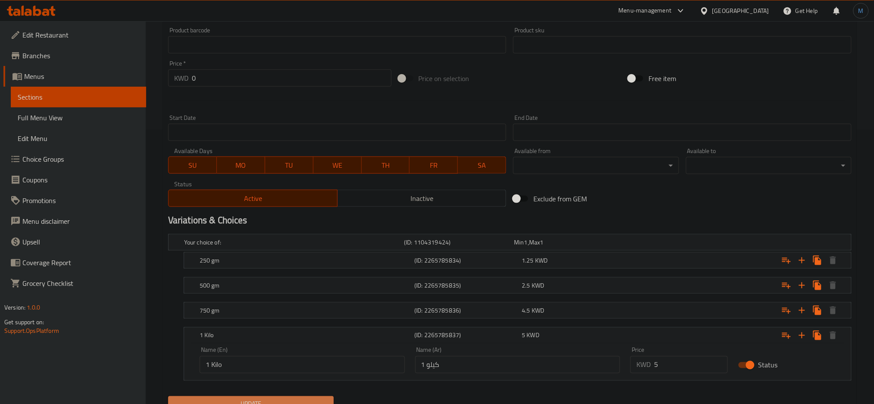
click at [270, 399] on span "Update" at bounding box center [251, 404] width 152 height 11
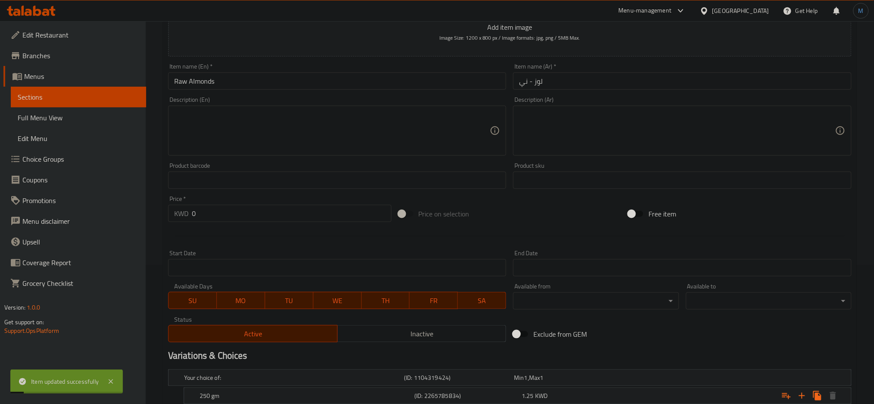
scroll to position [0, 0]
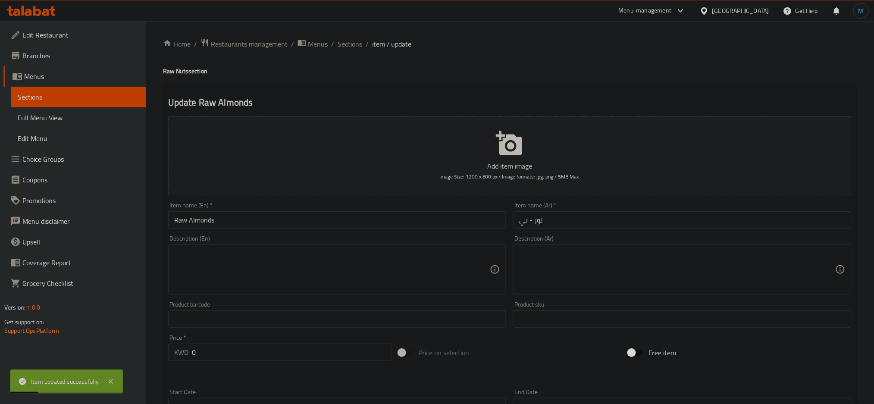
click at [343, 52] on div "Home / Restaurants management / Menus / Sections / item / update Raw Nuts secti…" at bounding box center [509, 368] width 693 height 660
click at [346, 47] on span "Sections" at bounding box center [349, 44] width 25 height 10
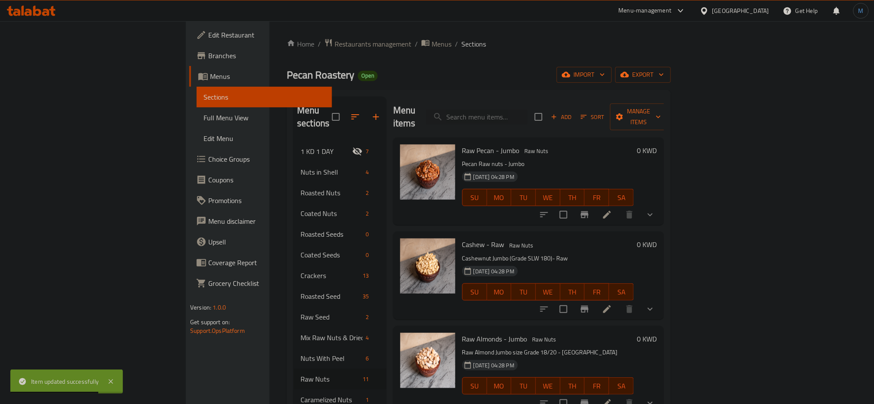
click at [573, 112] on span "Add" at bounding box center [560, 117] width 23 height 10
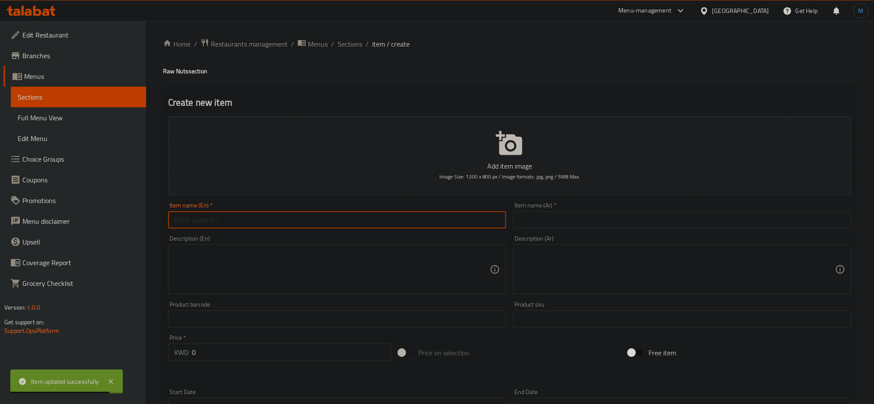
click at [232, 221] on input "text" at bounding box center [337, 219] width 338 height 17
paste input "Walnuts - Raw"
type input "Walnuts - Raw"
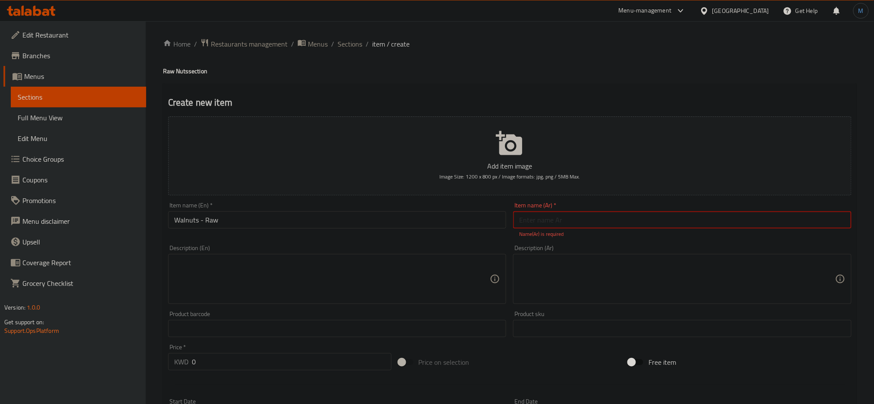
paste input "جوز - ني"
type input "جوز - ني"
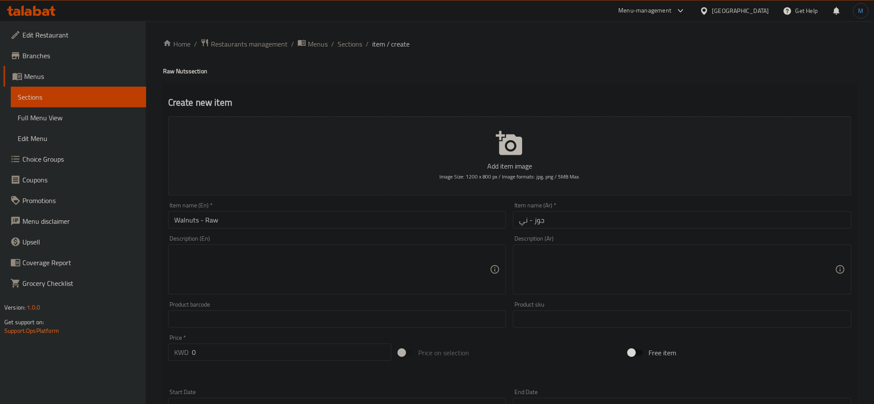
click at [377, 246] on div "Description (En)" at bounding box center [337, 269] width 338 height 50
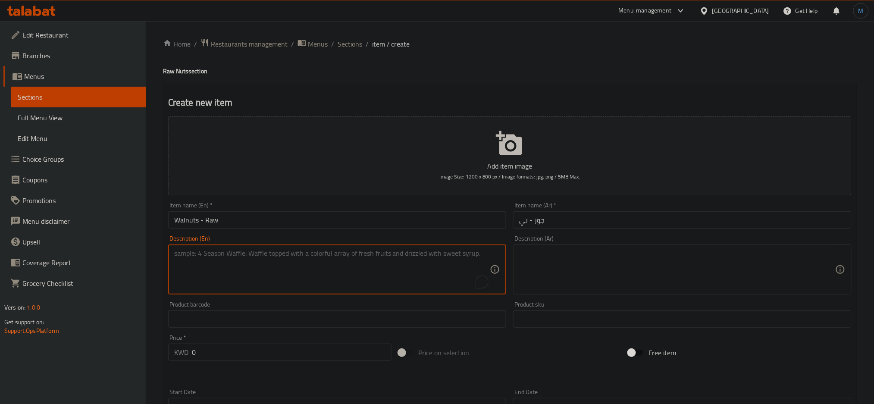
click at [377, 249] on textarea "To enrich screen reader interactions, please activate Accessibility in Grammarl…" at bounding box center [332, 269] width 316 height 41
paste textarea "Chillian raw Walnut (Hand Selected) with magnificent unique taste"
type textarea "Chillian raw Walnut (Hand Selected) with magnificent unique taste"
click at [597, 250] on textarea at bounding box center [677, 269] width 316 height 41
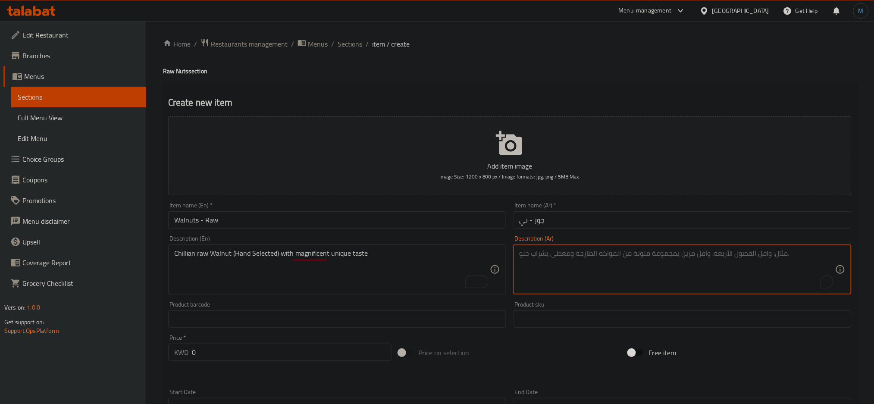
paste textarea "جوز شيلي ني و هو من أجود أنواع الجوز شيلي ذو مذاق استثنائي و فريد (فرز يدوي)"
type textarea "جوز شيلي ني و هو من أجود أنواع الجوز شيلي ذو مذاق استثنائي و فريد (فرز يدوي)"
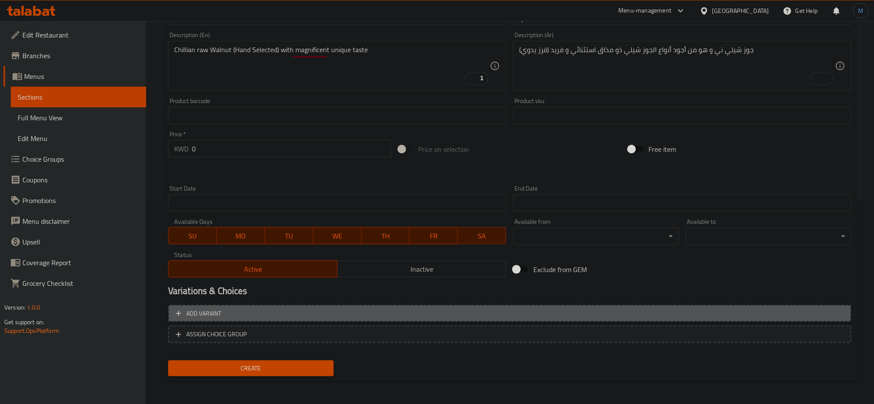
click at [286, 305] on button "Add variant" at bounding box center [509, 314] width 683 height 18
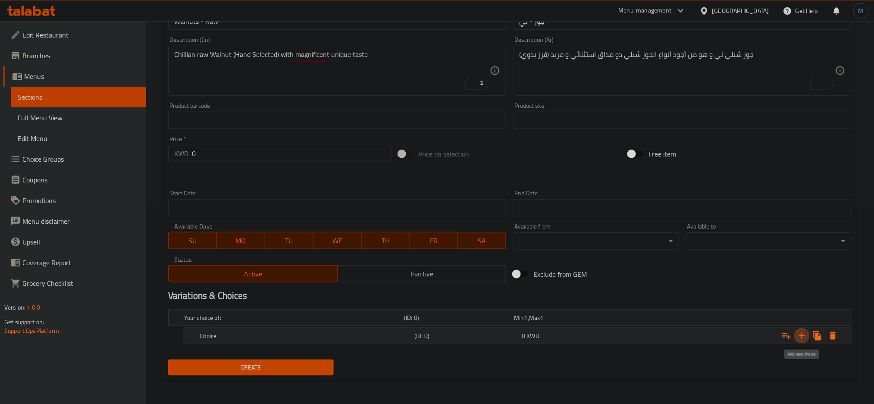
click at [799, 336] on icon "Expand" at bounding box center [801, 336] width 10 height 10
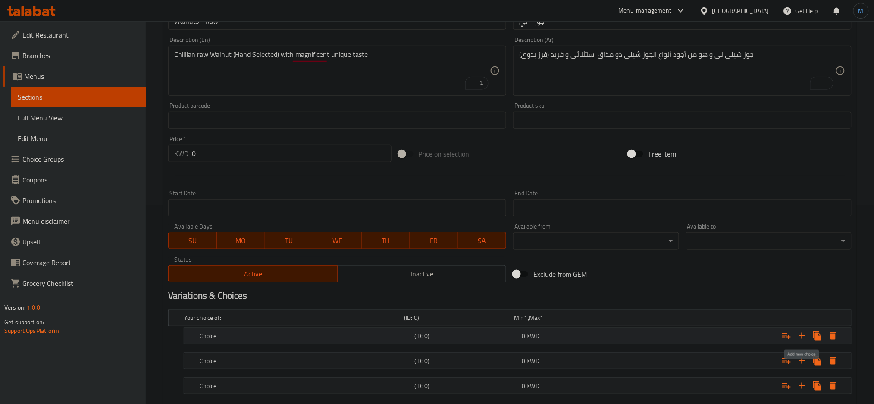
click at [799, 336] on icon "Expand" at bounding box center [801, 336] width 10 height 10
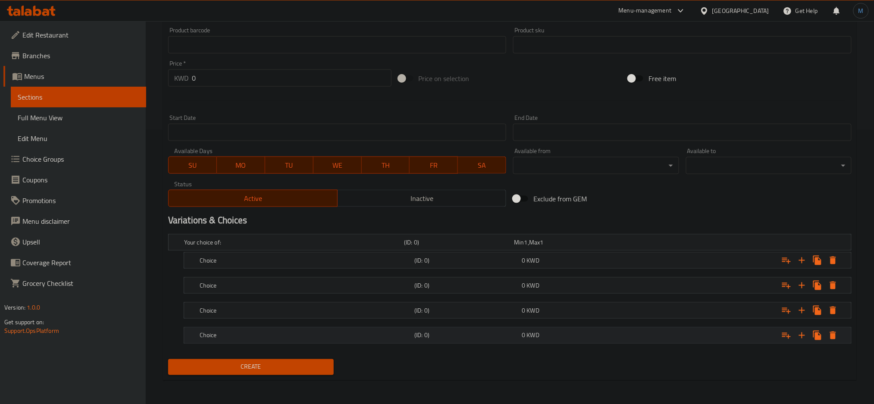
click at [266, 333] on h5 "Choice" at bounding box center [305, 335] width 211 height 9
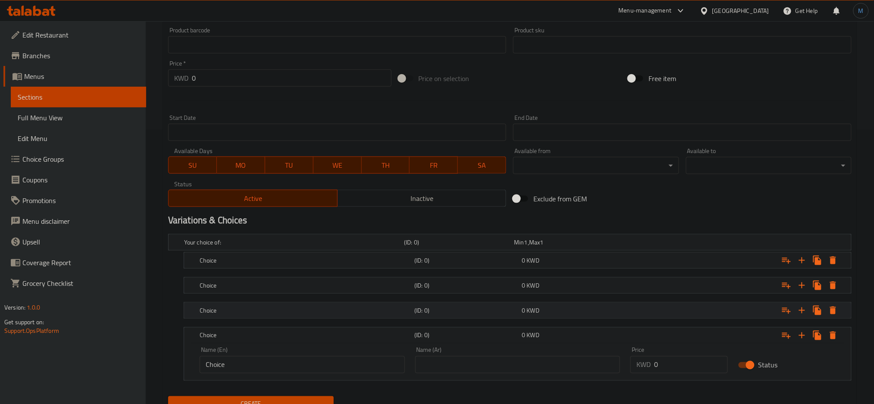
click at [271, 307] on h5 "Choice" at bounding box center [305, 310] width 211 height 9
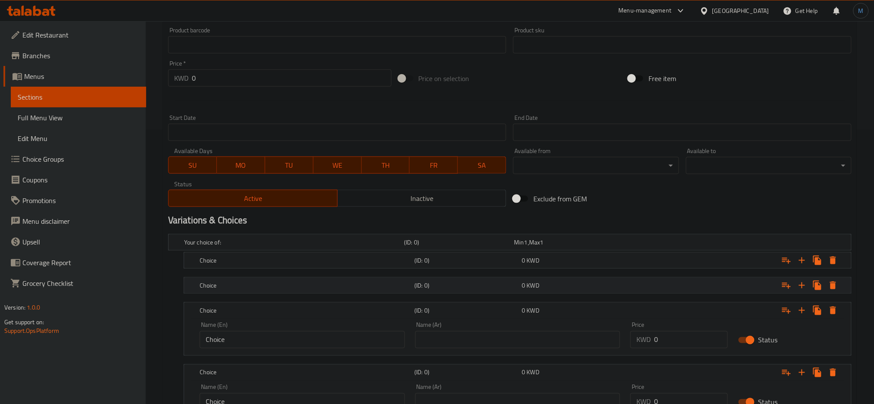
click at [269, 278] on div "Choice (ID: 0) 0 KWD" at bounding box center [520, 285] width 644 height 19
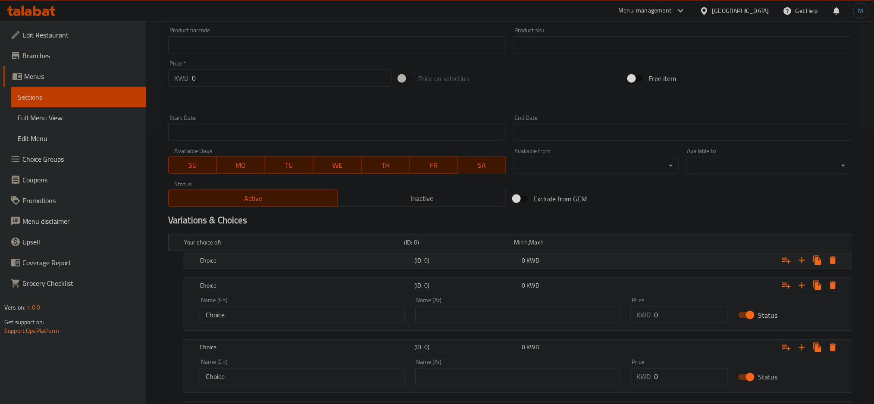
click at [272, 268] on div "Choice (ID: 0) 0 KWD" at bounding box center [520, 260] width 644 height 19
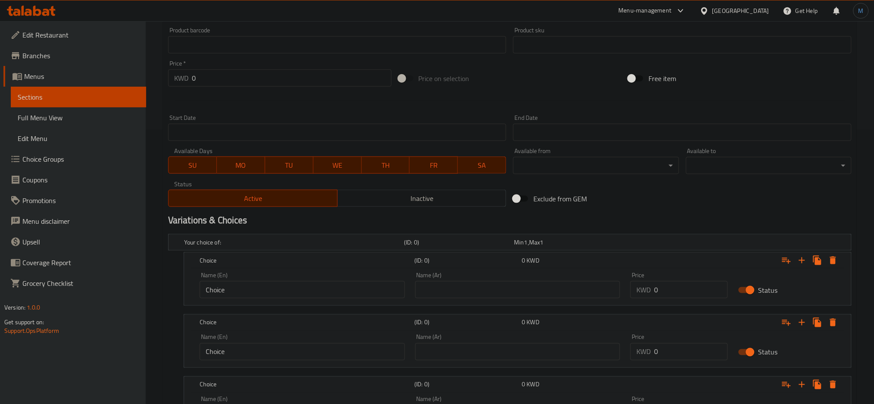
click at [280, 294] on input "Choice" at bounding box center [302, 289] width 205 height 17
type input "250 gm"
type input "250 جرام"
type input "2"
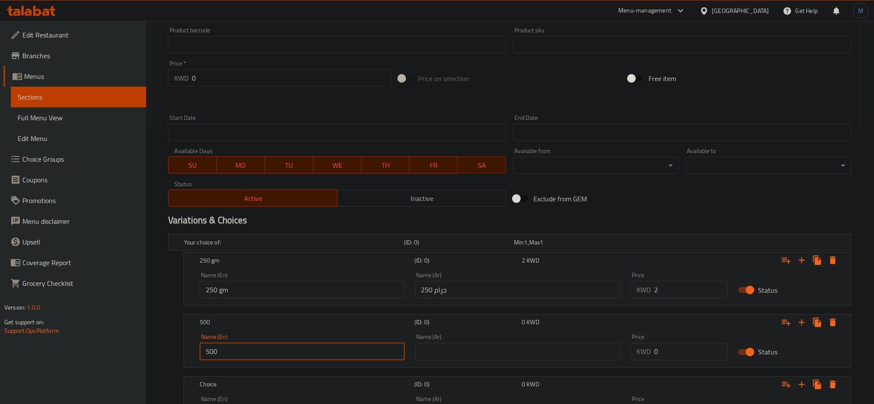
type input "500 gm"
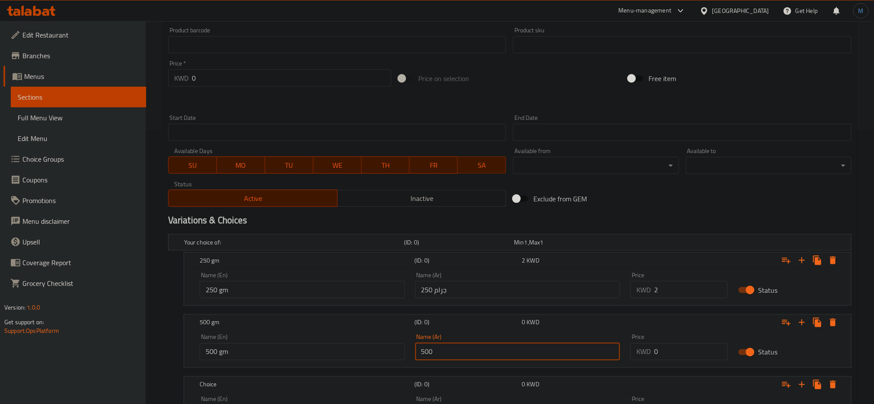
type input "500 جرام"
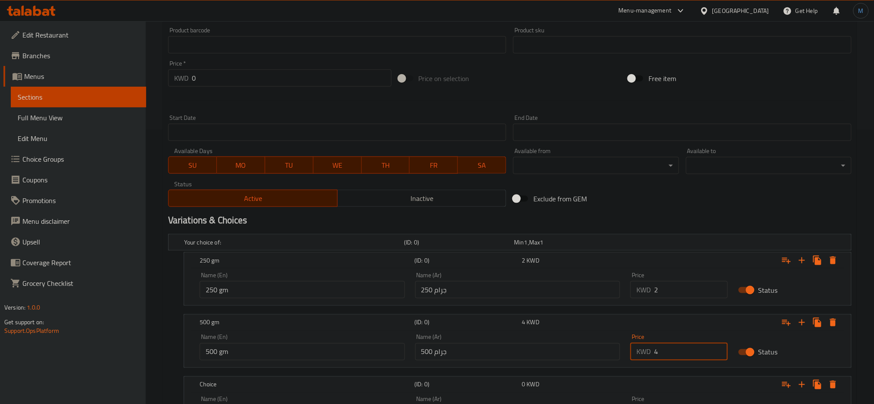
type input "4"
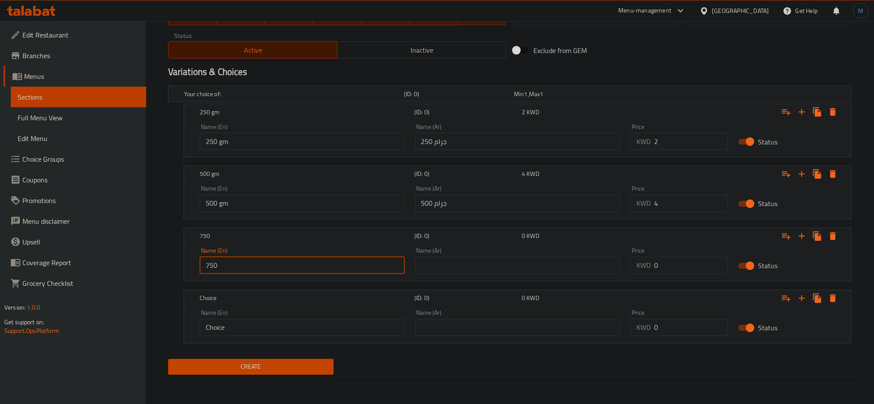
type input "750 gm"
type input "750 جم"
type input "6"
type input "1 Kilo"
type input "1 كيلو"
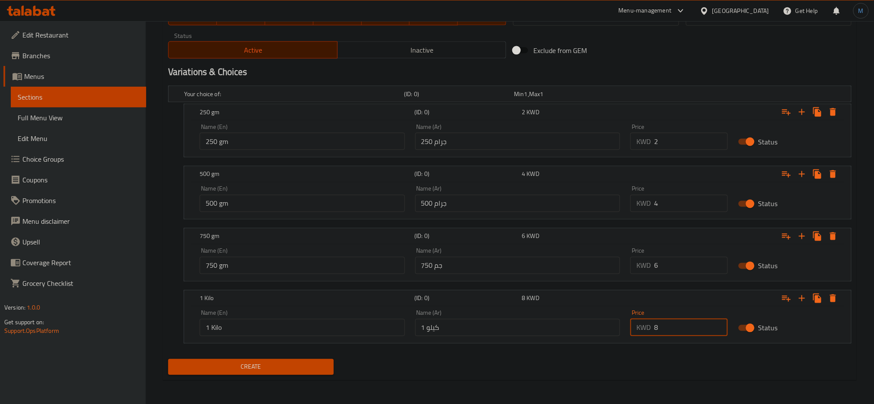
type input "8"
click at [367, 54] on span "Inactive" at bounding box center [422, 50] width 162 height 12
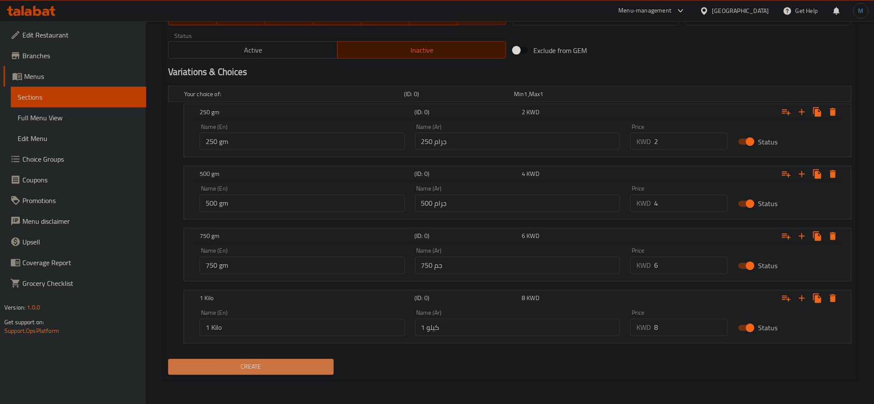
click at [281, 363] on span "Create" at bounding box center [251, 367] width 152 height 11
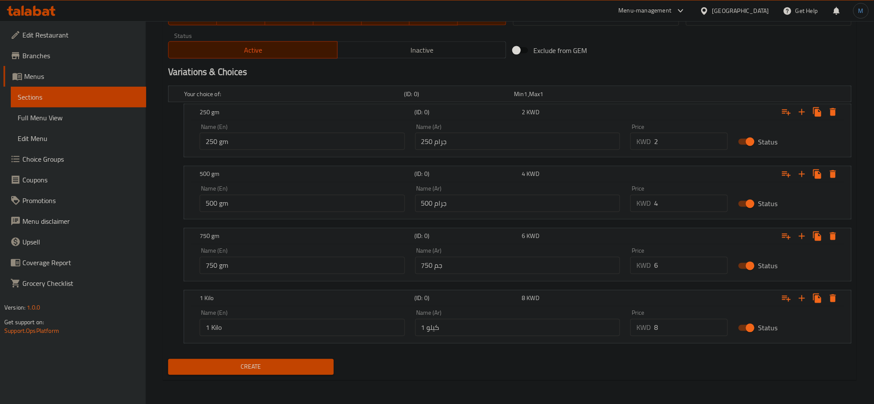
scroll to position [69, 0]
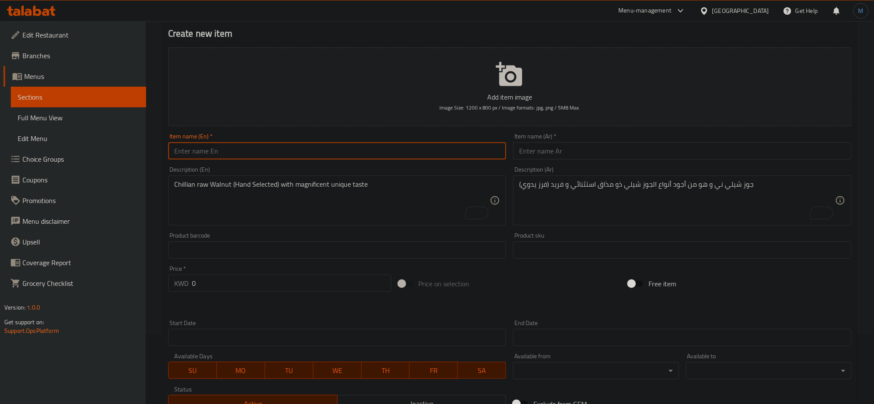
click at [377, 152] on input "text" at bounding box center [337, 150] width 338 height 17
paste input "Walnuts - Raw"
type input "Walnuts - Raw"
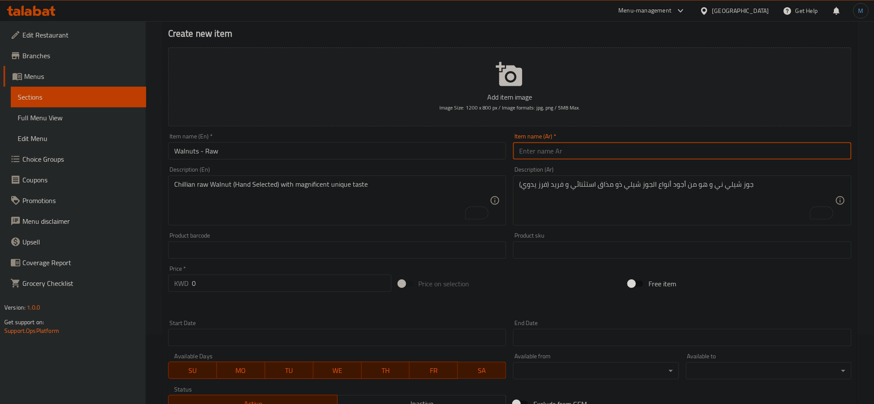
paste input "جوز - ني"
type input "جوز - ني"
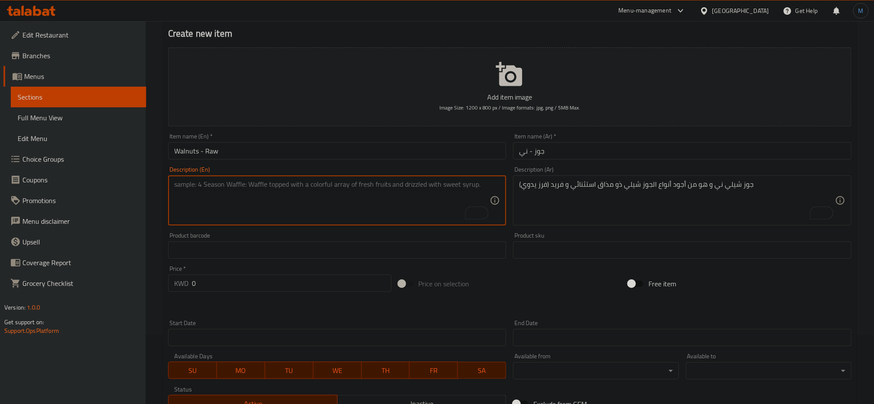
click at [306, 183] on textarea "To enrich screen reader interactions, please activate Accessibility in Grammarl…" at bounding box center [332, 200] width 316 height 41
paste textarea "Chinese raw Walnut"
type textarea "Chinese raw Walnut"
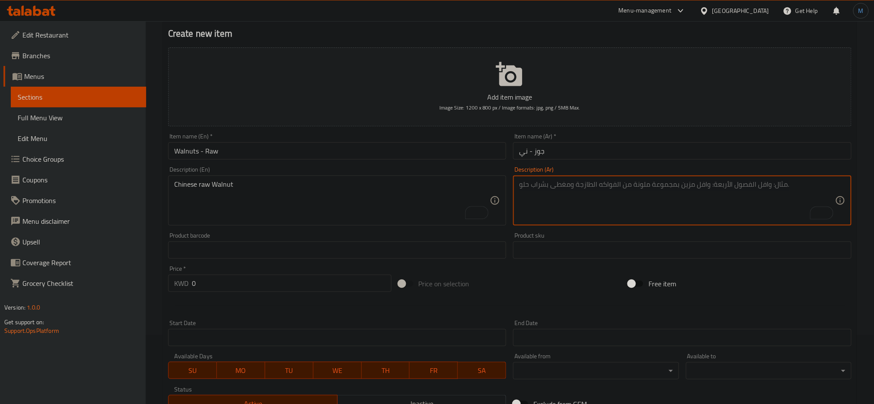
paste textarea "جوز صيني ني"
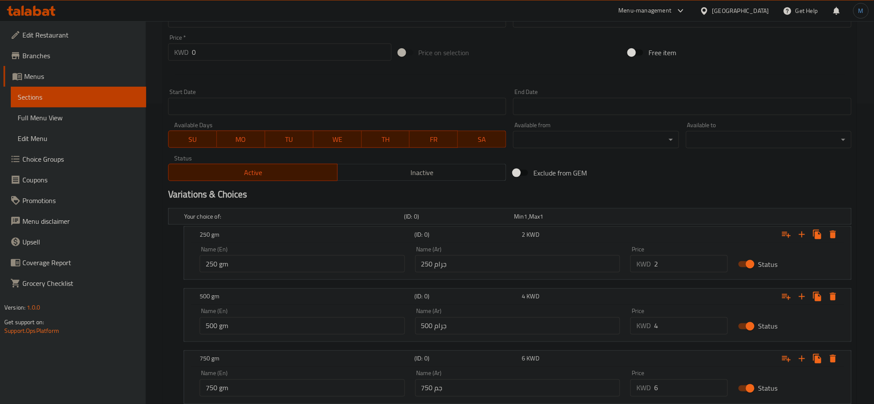
scroll to position [422, 0]
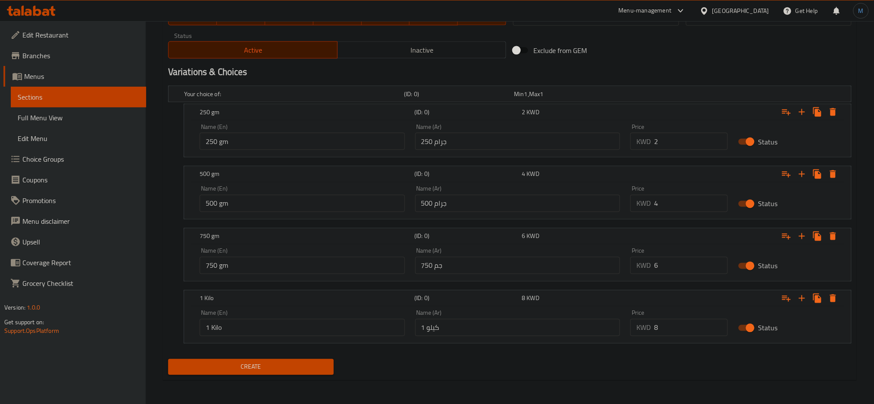
type textarea "جوز صيني ني"
drag, startPoint x: 686, startPoint y: 145, endPoint x: 633, endPoint y: 127, distance: 56.8
click at [632, 145] on div "KWD 2 Price" at bounding box center [678, 141] width 97 height 17
type input "1.15"
drag, startPoint x: 703, startPoint y: 202, endPoint x: 640, endPoint y: 192, distance: 64.5
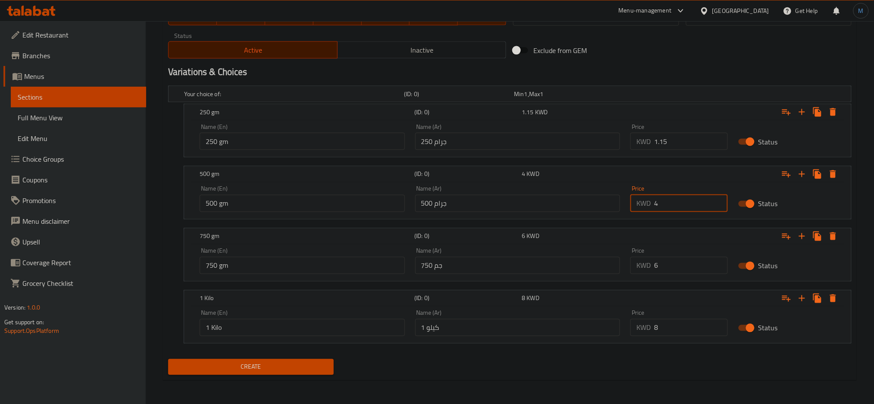
click at [645, 203] on div "KWD 4 Price" at bounding box center [678, 203] width 97 height 17
type input "2.3"
drag, startPoint x: 673, startPoint y: 266, endPoint x: 584, endPoint y: 220, distance: 100.0
click at [588, 253] on div "Name (En) 750 gm Name (En) Name (Ar) 750 جم Name (Ar) Price KWD 6 Price Status" at bounding box center [517, 261] width 646 height 37
type input "3.75"
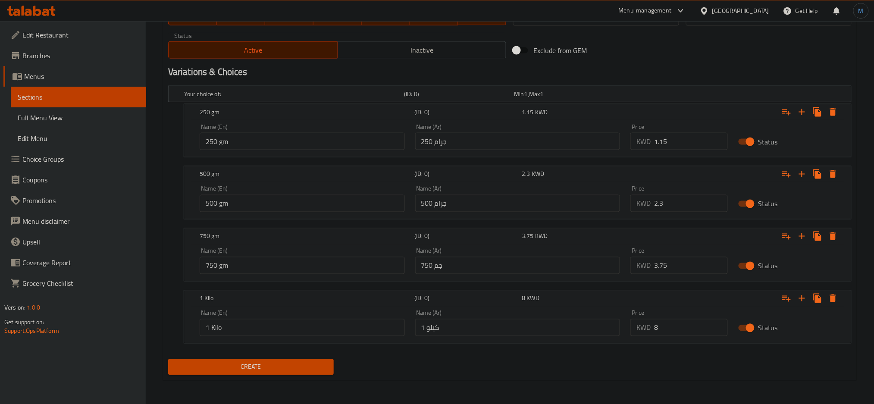
drag, startPoint x: 674, startPoint y: 341, endPoint x: 674, endPoint y: 331, distance: 9.9
click at [674, 340] on div "Price KWD 8 Price" at bounding box center [679, 323] width 108 height 37
drag, startPoint x: 674, startPoint y: 331, endPoint x: 632, endPoint y: 335, distance: 42.8
click at [632, 335] on div "KWD 8 Price" at bounding box center [678, 327] width 97 height 17
type input "4.6"
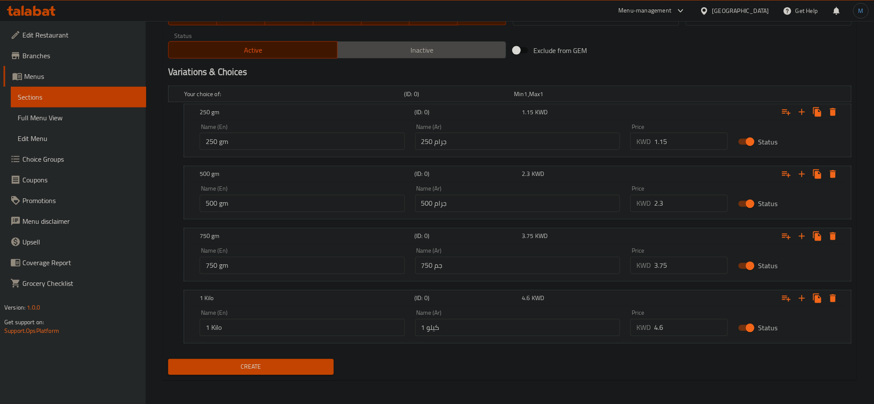
click at [430, 41] on button "Inactive" at bounding box center [421, 49] width 169 height 17
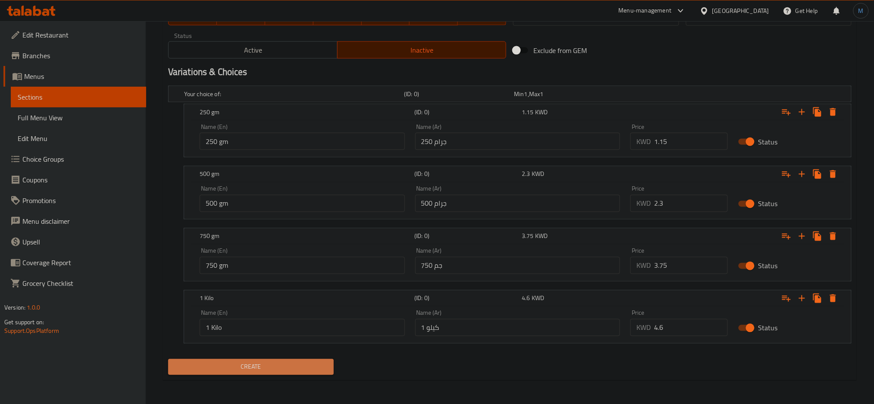
click at [287, 368] on span "Create" at bounding box center [251, 367] width 152 height 11
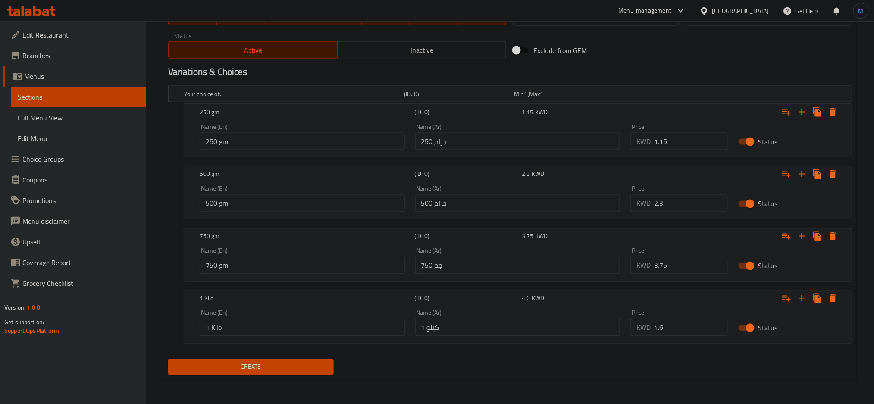
scroll to position [69, 0]
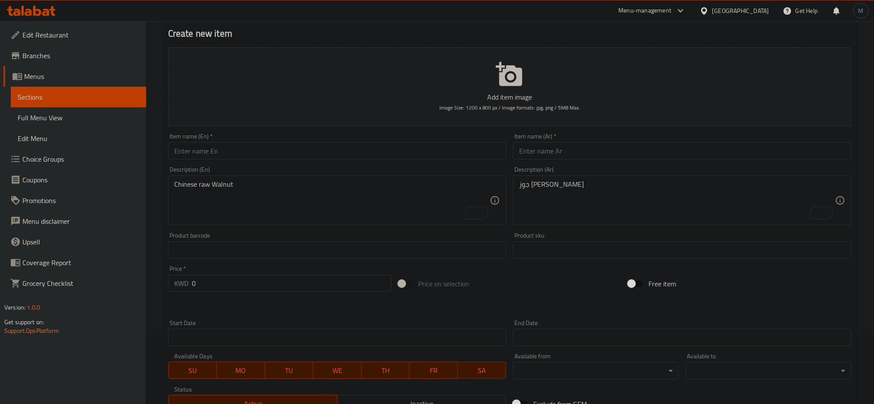
click at [357, 140] on div "Item name (En)   * Item name (En) *" at bounding box center [337, 146] width 338 height 26
click at [362, 144] on input "text" at bounding box center [337, 150] width 338 height 17
paste input "Macadamia - Raw"
type input "Macadamia - Raw"
click at [574, 148] on input "text" at bounding box center [682, 150] width 338 height 17
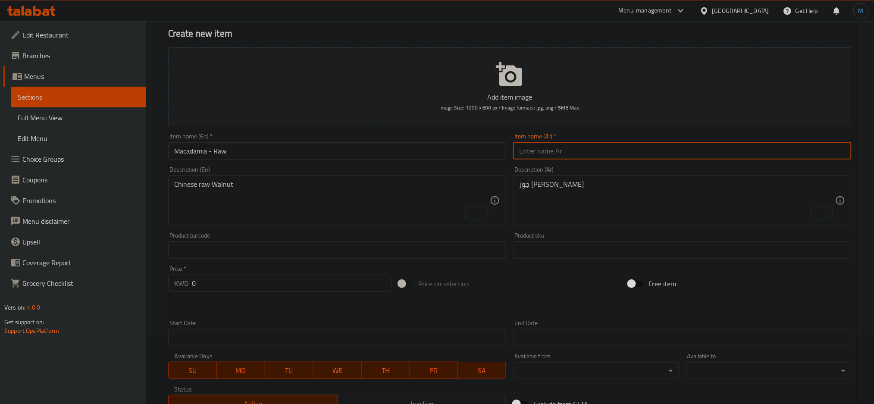
paste input "ماكديميا بدون قشر"
type input "ماكديميا بدون قشر"
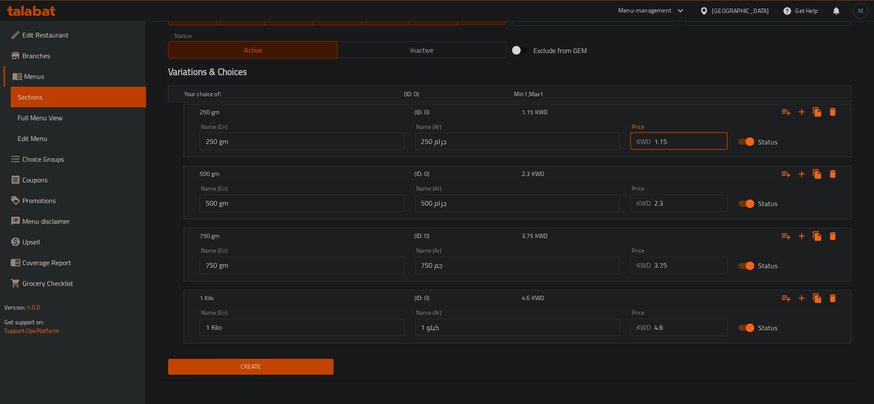
drag, startPoint x: 677, startPoint y: 147, endPoint x: 649, endPoint y: 146, distance: 27.6
click at [649, 146] on div "KWD 1.15 Price" at bounding box center [678, 141] width 97 height 17
type input "3"
drag, startPoint x: 671, startPoint y: 207, endPoint x: 635, endPoint y: 204, distance: 36.8
click at [635, 204] on div "KWD 2.3 Price" at bounding box center [678, 203] width 97 height 17
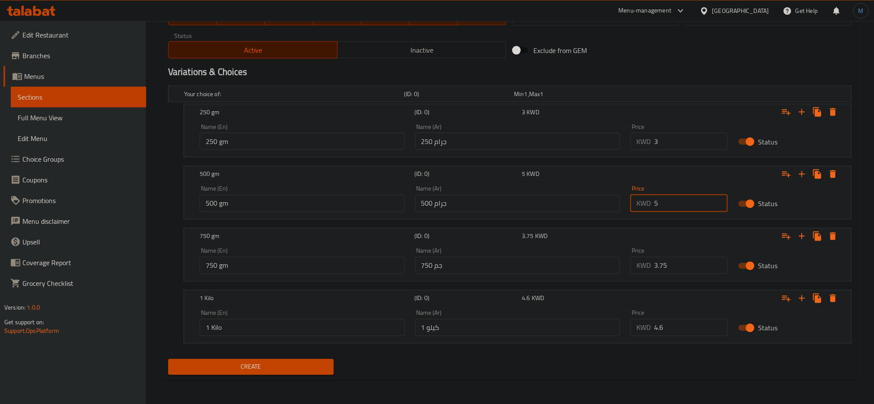
drag, startPoint x: 651, startPoint y: 201, endPoint x: 629, endPoint y: 201, distance: 22.0
click at [629, 201] on div "Price KWD 5 Price" at bounding box center [679, 199] width 108 height 37
type input "6"
drag, startPoint x: 671, startPoint y: 277, endPoint x: 655, endPoint y: 271, distance: 16.4
click at [643, 274] on div "Price KWD 3.75 Price" at bounding box center [679, 261] width 108 height 37
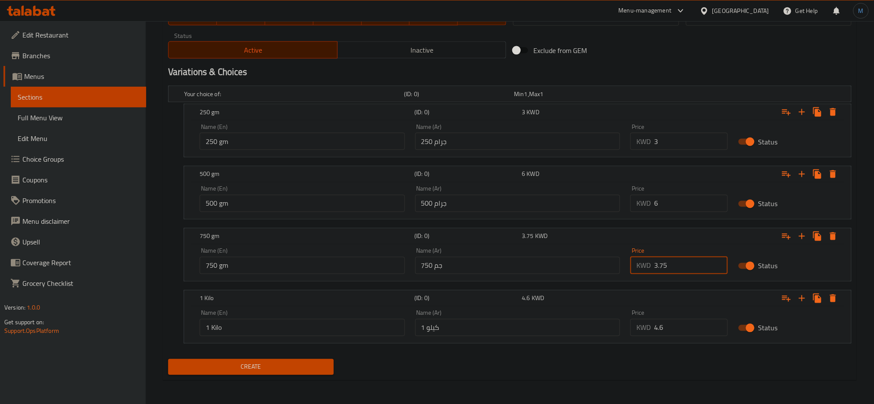
drag, startPoint x: 656, startPoint y: 271, endPoint x: 642, endPoint y: 267, distance: 15.3
click at [650, 271] on div "KWD 3.75 Price" at bounding box center [678, 265] width 97 height 17
type input "9"
drag, startPoint x: 671, startPoint y: 314, endPoint x: 671, endPoint y: 324, distance: 9.9
click at [671, 314] on div "Price KWD 4.6 Price" at bounding box center [678, 323] width 97 height 26
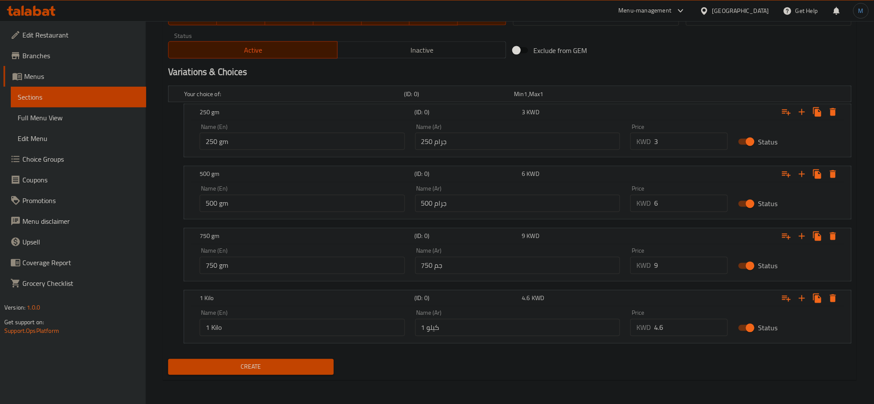
click at [674, 331] on input "4.6" at bounding box center [691, 327] width 74 height 17
type input "12"
click at [168, 359] on button "Create" at bounding box center [250, 367] width 165 height 16
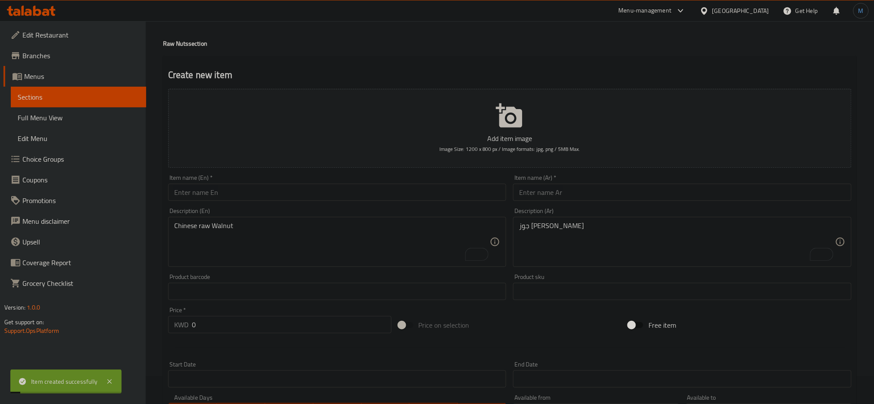
scroll to position [0, 0]
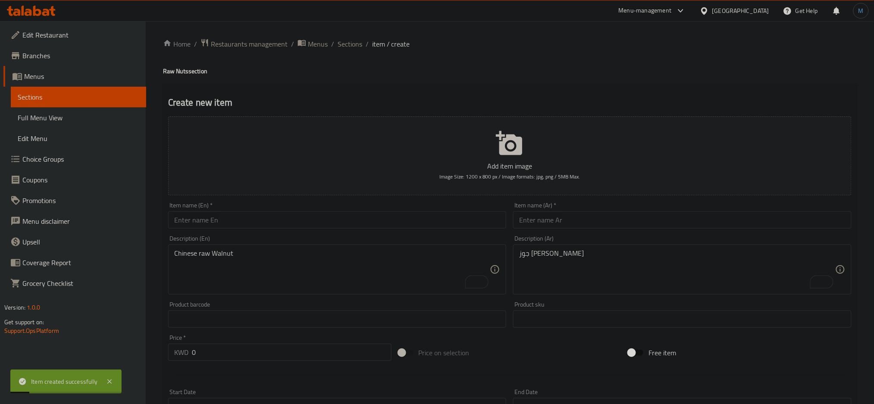
click at [349, 47] on span "Sections" at bounding box center [349, 44] width 25 height 10
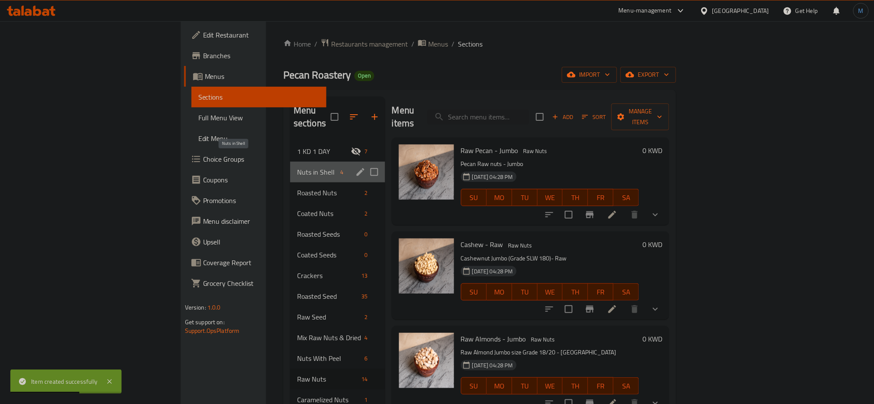
click at [297, 167] on span "Nuts in Shell" at bounding box center [317, 172] width 40 height 10
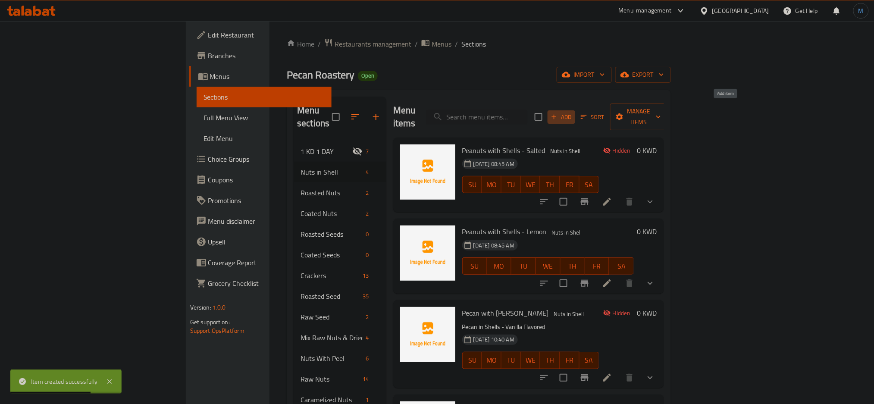
click at [573, 112] on span "Add" at bounding box center [560, 117] width 23 height 10
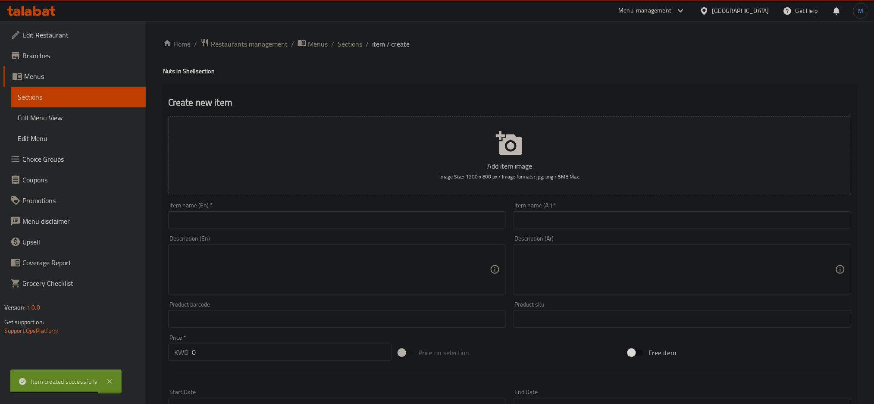
click at [307, 220] on input "text" at bounding box center [337, 219] width 338 height 17
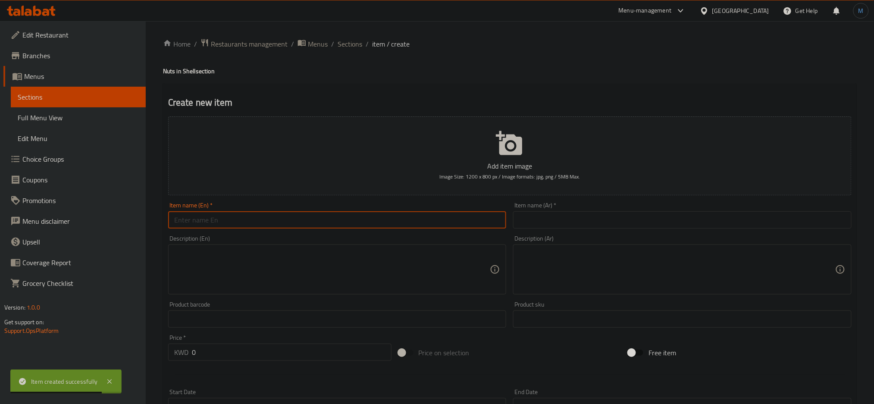
paste input "Walnuts with Shell"
type input "Walnuts with Shell"
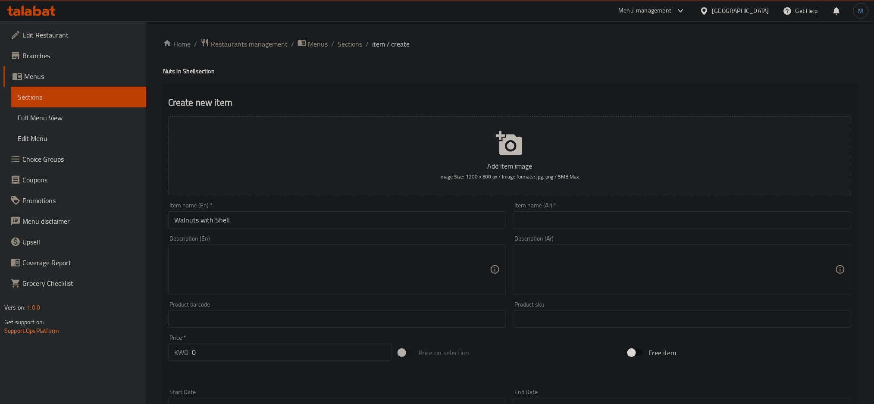
drag, startPoint x: 563, startPoint y: 205, endPoint x: 563, endPoint y: 210, distance: 4.8
click at [563, 210] on div "Item name (Ar)   * Item name (Ar) *" at bounding box center [682, 215] width 338 height 26
click at [568, 218] on input "text" at bounding box center [682, 219] width 338 height 17
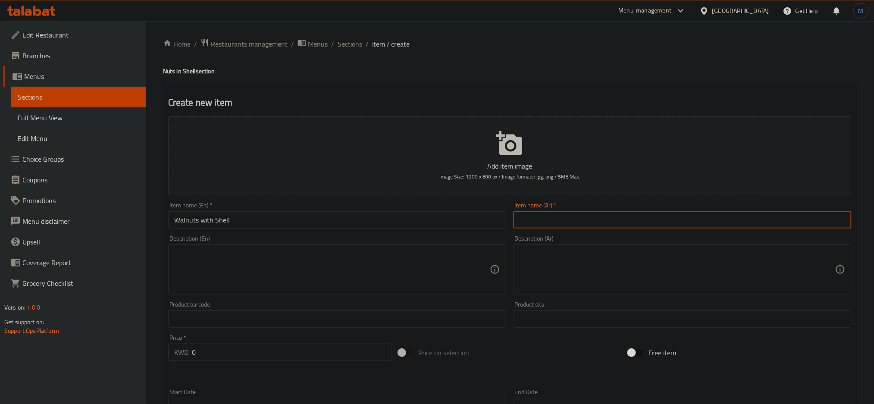
paste input "جوز - بالقشر"
type input "جوز - بالقشر"
click at [293, 273] on textarea at bounding box center [332, 269] width 316 height 41
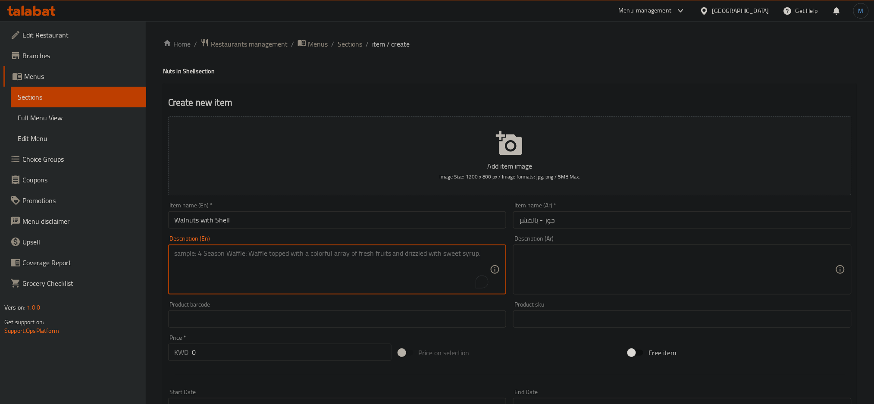
paste textarea "American Walnut in shell"
type textarea "American Walnut in shell"
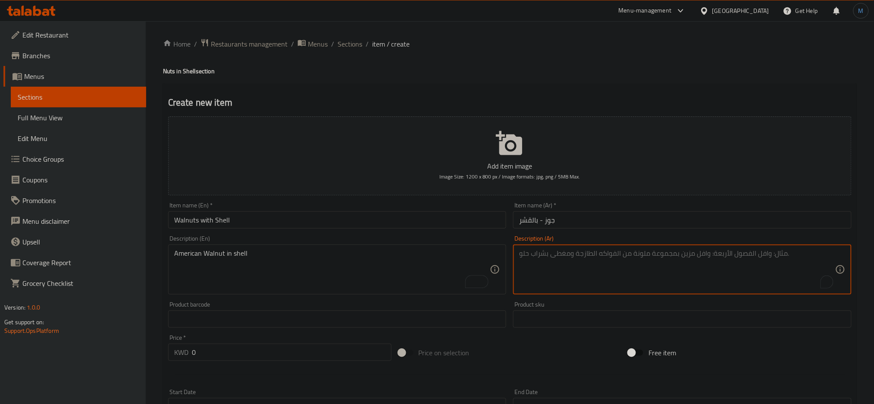
paste textarea "جوز أمريكي بالقشور"
type textarea "جوز أمريكي بالقشور"
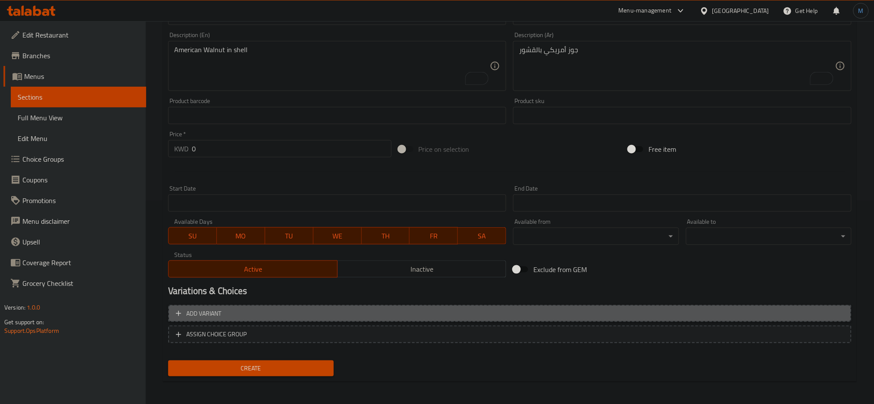
click at [461, 308] on span "Add variant" at bounding box center [510, 313] width 668 height 11
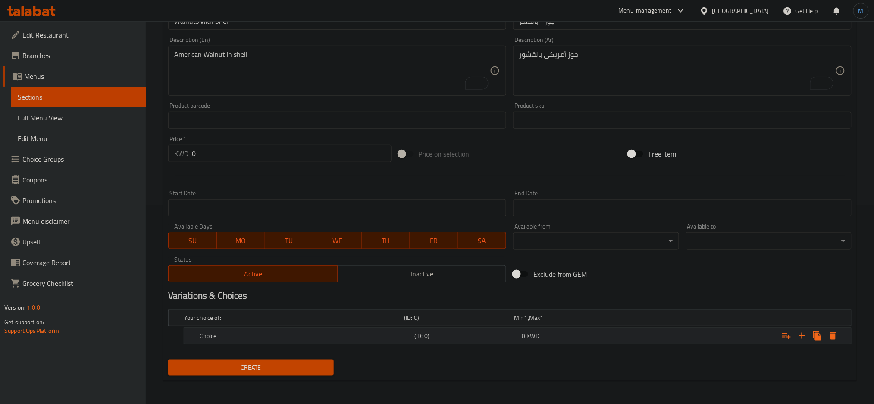
click at [797, 343] on div "Expand" at bounding box center [734, 335] width 215 height 19
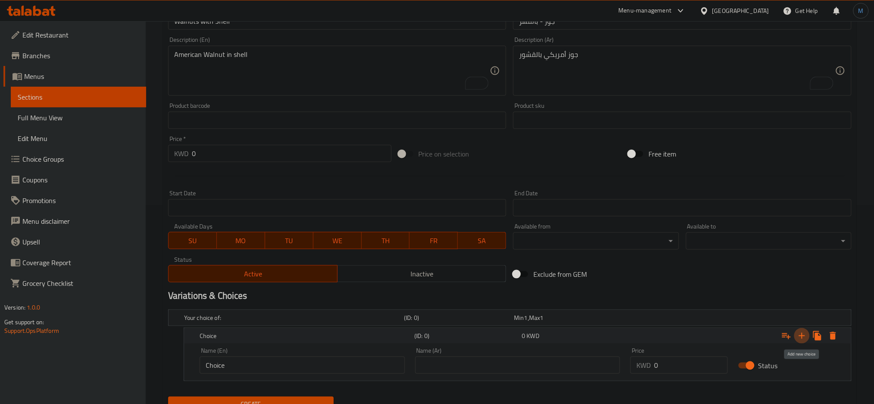
click at [799, 341] on button "Expand" at bounding box center [802, 336] width 16 height 16
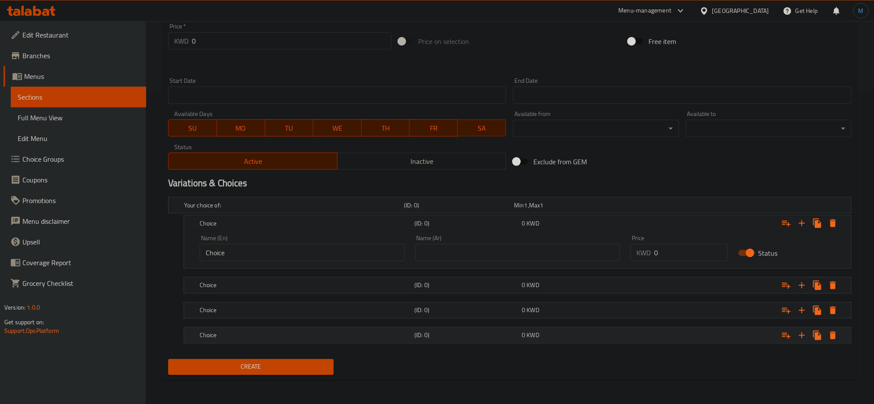
click at [371, 331] on h5 "Choice" at bounding box center [305, 335] width 211 height 9
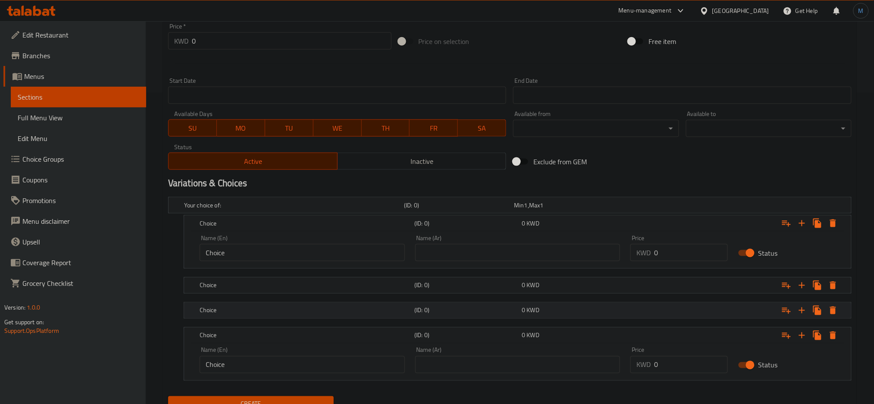
click at [374, 316] on div "Choice (ID: 0) 0 KWD" at bounding box center [520, 310] width 644 height 19
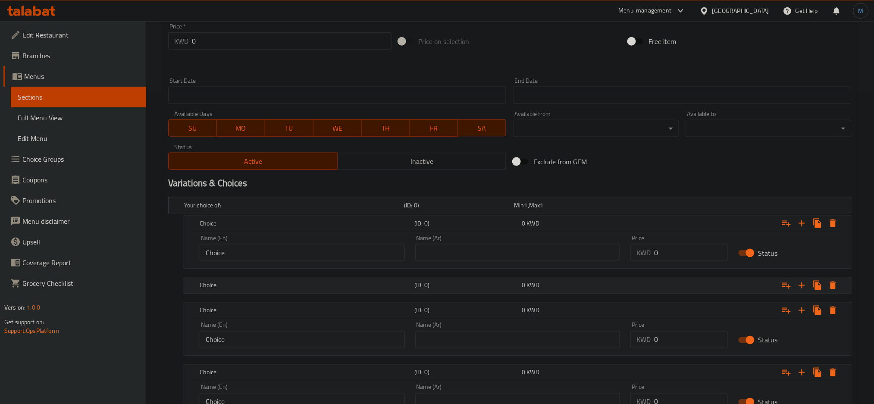
click at [382, 293] on div "Choice (ID: 0) 0 KWD" at bounding box center [520, 285] width 644 height 19
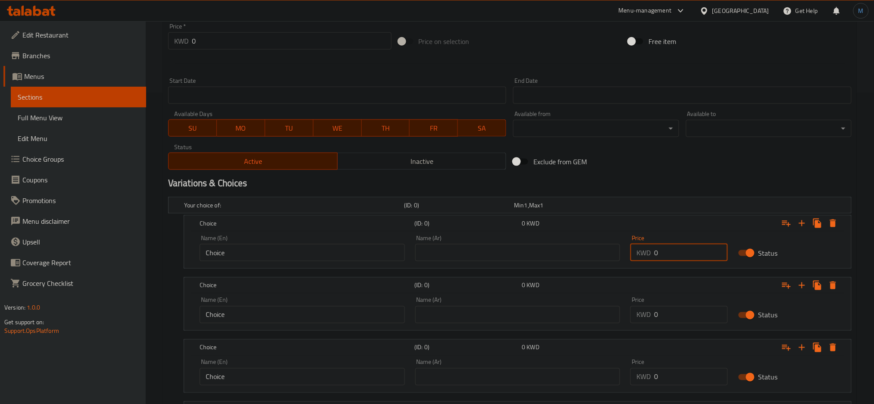
drag, startPoint x: 677, startPoint y: 252, endPoint x: 668, endPoint y: 252, distance: 9.0
click at [668, 252] on input "0" at bounding box center [691, 252] width 74 height 17
type input "1.15"
click at [696, 316] on input "0" at bounding box center [691, 314] width 74 height 17
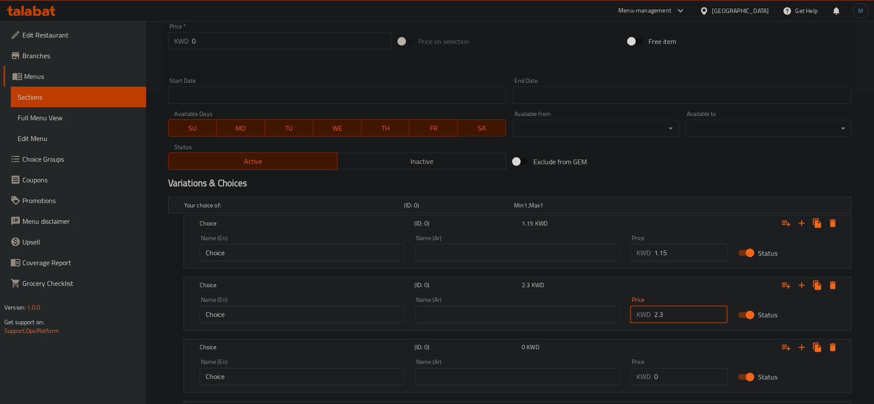
type input "2.3"
click at [690, 370] on input "0" at bounding box center [691, 376] width 74 height 17
type input "3.75"
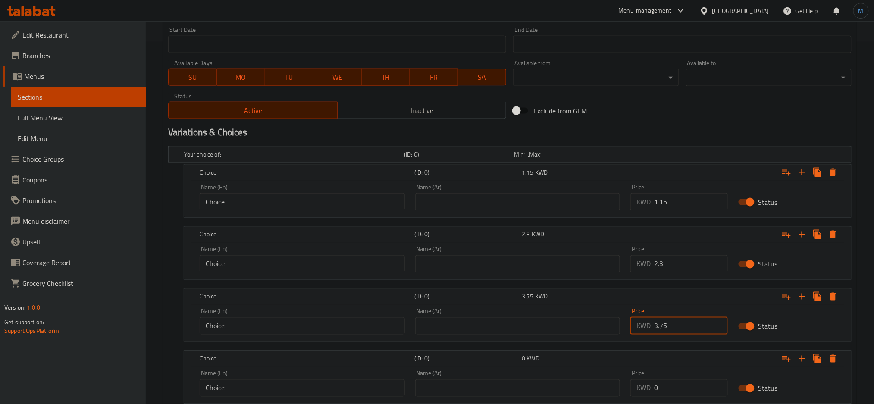
scroll to position [422, 0]
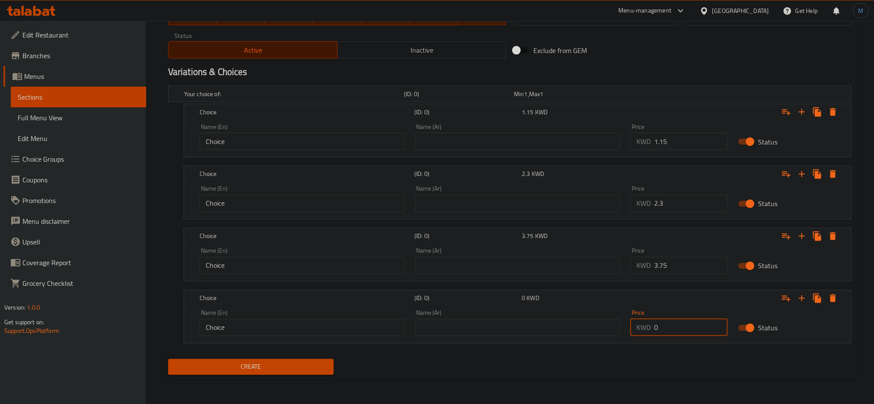
click at [686, 326] on input "0" at bounding box center [691, 327] width 74 height 17
type input "4.6"
click at [254, 137] on input "Choice" at bounding box center [302, 141] width 205 height 17
click at [253, 137] on input "Choice" at bounding box center [302, 141] width 205 height 17
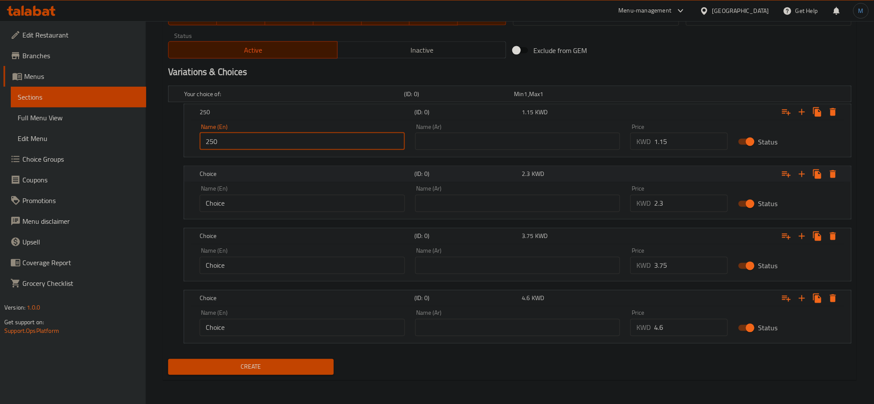
type input "250 gm"
click at [484, 137] on input "text" at bounding box center [517, 141] width 205 height 17
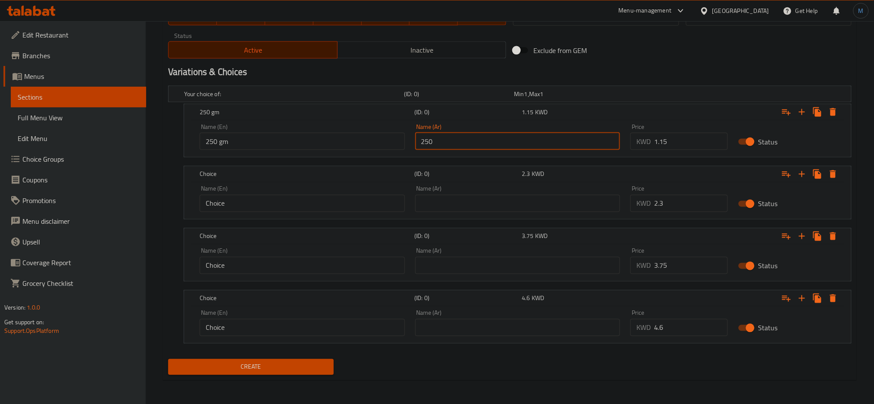
type input "250 جرام"
click at [321, 195] on input "Choice" at bounding box center [302, 203] width 205 height 17
type input "500 gm"
click at [483, 197] on input "text" at bounding box center [517, 203] width 205 height 17
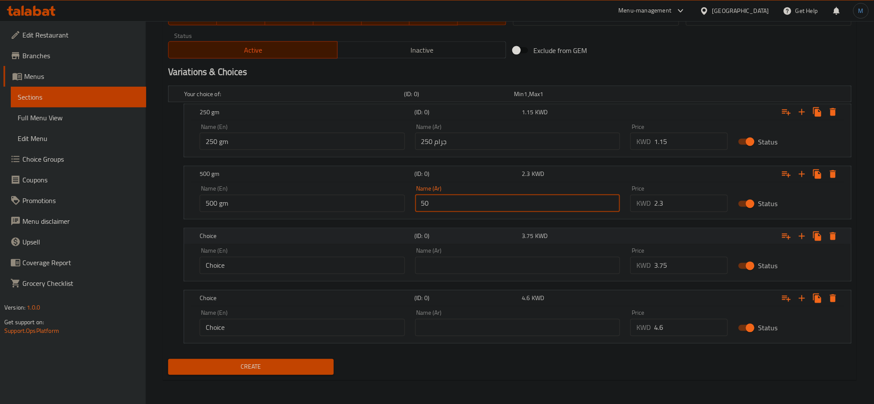
type input "500 جرام"
click at [288, 259] on input "Choice" at bounding box center [302, 265] width 205 height 17
type input "750 gm"
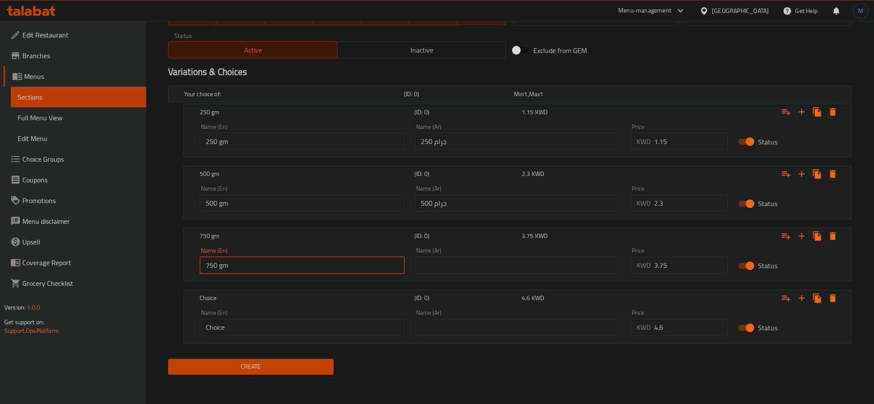
click at [476, 252] on div "Name (Ar) Name (Ar)" at bounding box center [517, 261] width 205 height 26
click at [478, 265] on input "text" at bounding box center [517, 265] width 205 height 17
type input "750 جم"
click at [309, 319] on input "Choice" at bounding box center [302, 327] width 205 height 17
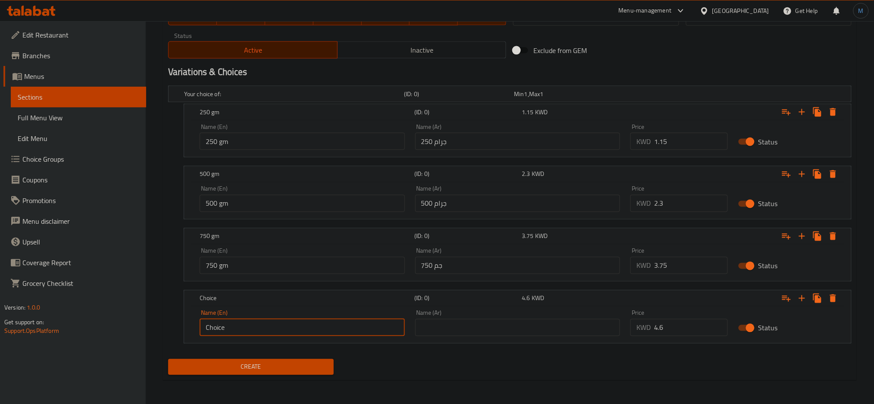
click at [309, 319] on input "Choice" at bounding box center [302, 327] width 205 height 17
type input "1 Kilo"
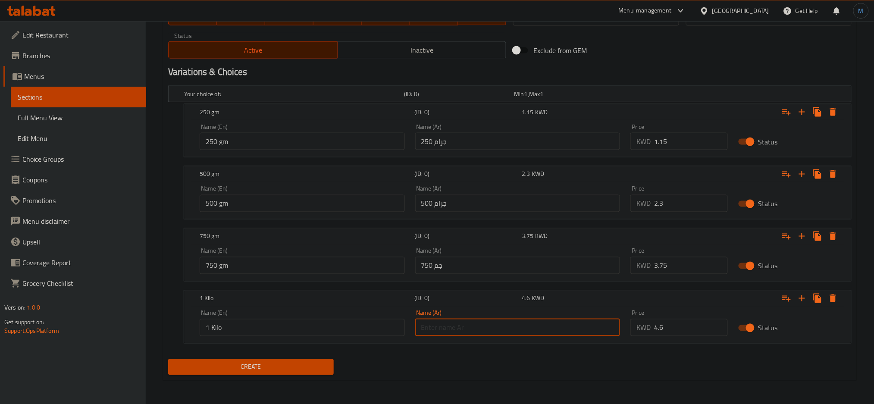
click at [460, 335] on input "text" at bounding box center [517, 327] width 205 height 17
type input "1 كيلو"
click at [301, 352] on div "Your choice of: (ID: 0) Min 1 , Max 1 Name (En) Your choice of: Name (En) Name …" at bounding box center [510, 218] width 690 height 273
click at [304, 362] on span "Create" at bounding box center [251, 367] width 152 height 11
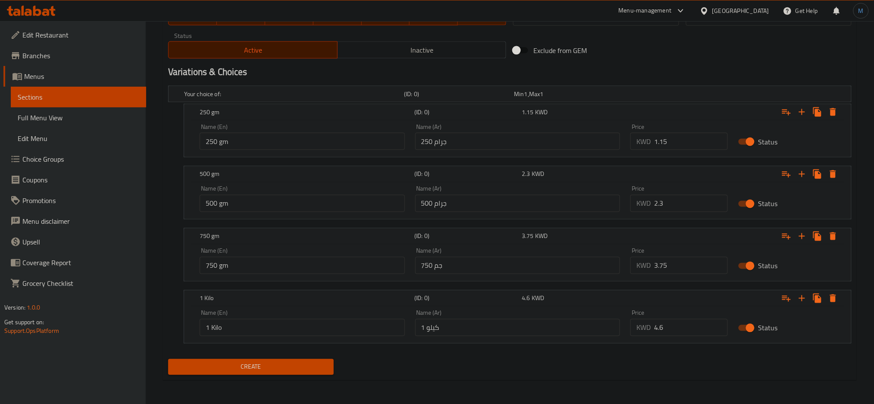
scroll to position [69, 0]
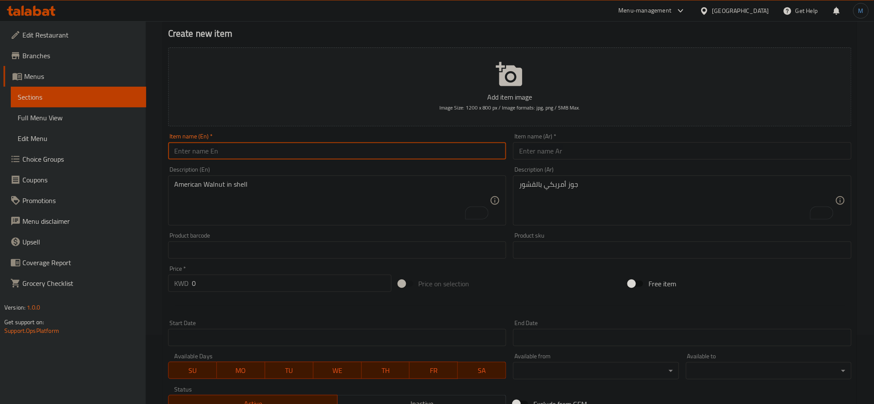
click at [314, 143] on input "text" at bounding box center [337, 150] width 338 height 17
paste input "Macadamia with [PERSON_NAME]"
type input "Macadamia with [PERSON_NAME]"
click at [335, 225] on div "American Walnut in shell Description (En)" at bounding box center [337, 200] width 338 height 50
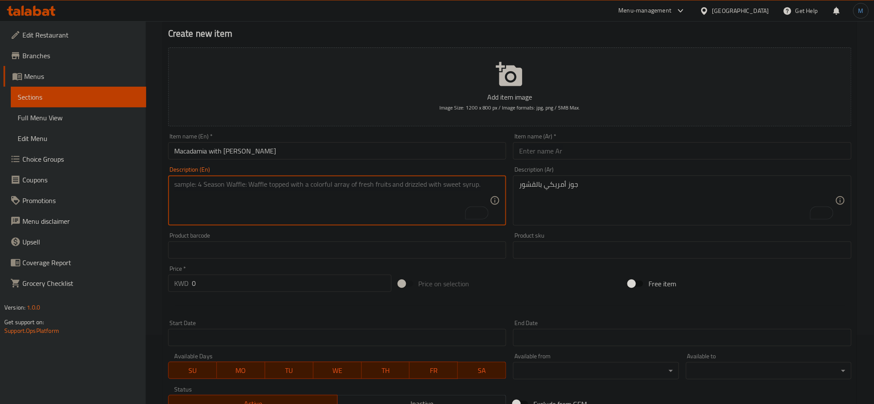
paste textarea "Macadimia in Shell Vanilla Flavored"
type textarea "Macadimia in Shell Vanilla Flavored"
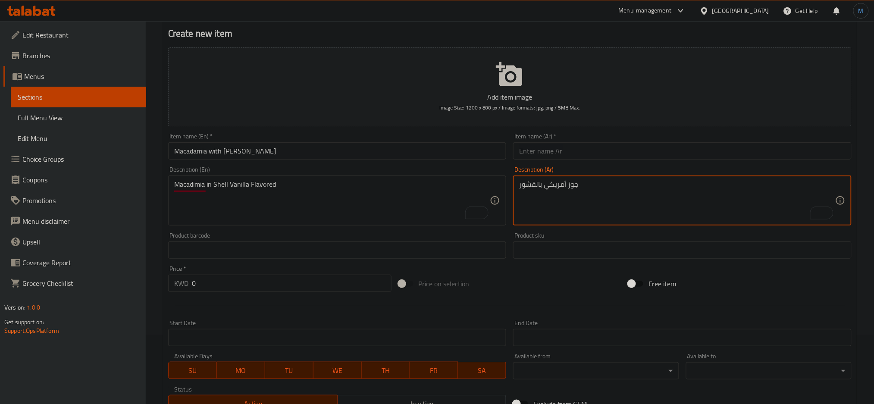
click at [656, 189] on textarea "جوز أمريكي بالقشور" at bounding box center [677, 200] width 316 height 41
paste textarea "مكادميا بالقشور بطعم الفانيليا"
type textarea "مكادميا بالقشور بطعم الفانيليا"
click at [636, 156] on input "text" at bounding box center [682, 150] width 338 height 17
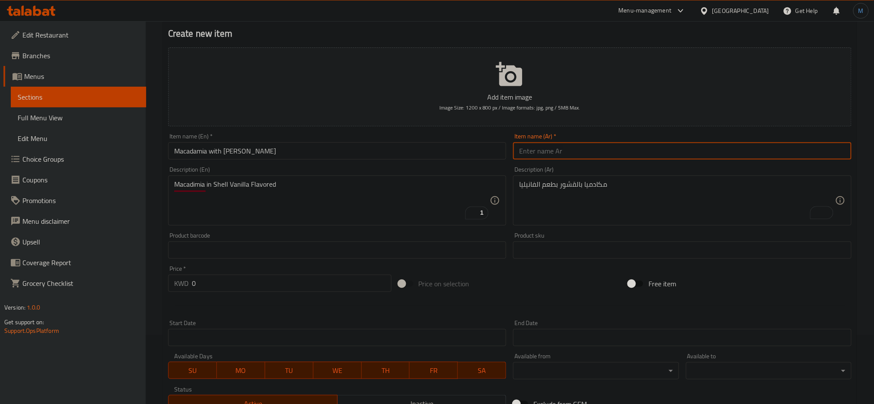
paste input "ماكديميا بالقشر - فانيلا"
type input "ماكديميا بالقشر - فانيلا"
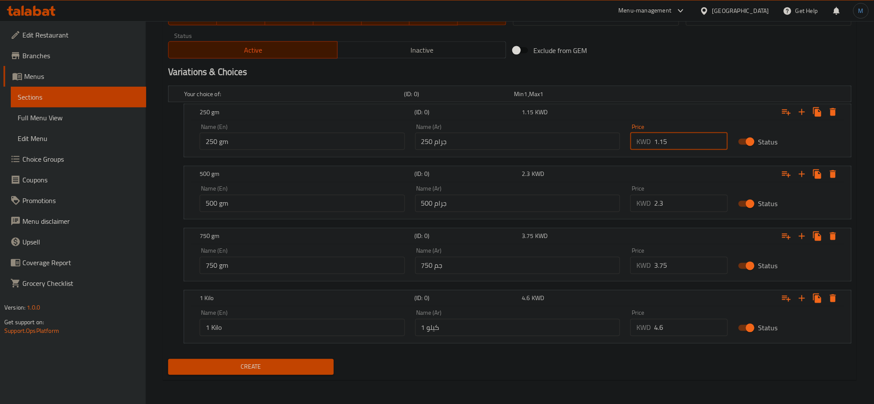
click at [699, 143] on input "1.15" at bounding box center [691, 141] width 74 height 17
type input "1.5"
drag, startPoint x: 674, startPoint y: 194, endPoint x: 649, endPoint y: 198, distance: 25.4
click at [649, 198] on div "KWD 2.3 Price" at bounding box center [678, 203] width 97 height 17
type input "3"
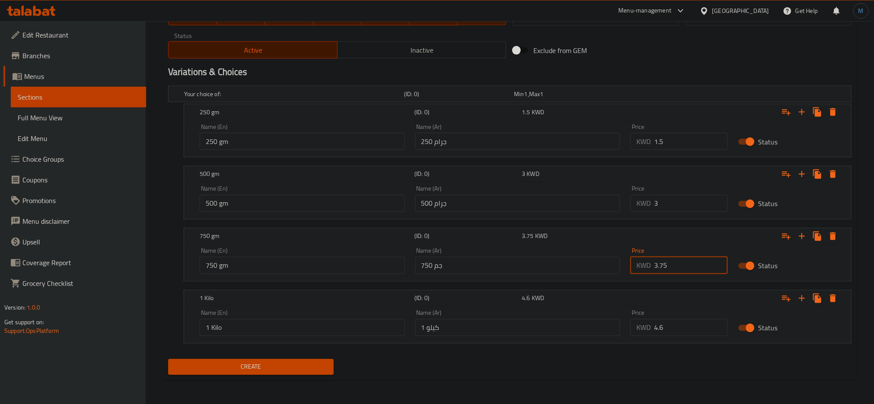
drag, startPoint x: 680, startPoint y: 273, endPoint x: 651, endPoint y: 273, distance: 28.4
click at [652, 273] on div "KWD 3.75 Price" at bounding box center [678, 265] width 97 height 17
type input "4.5"
drag, startPoint x: 667, startPoint y: 330, endPoint x: 640, endPoint y: 330, distance: 26.7
click at [640, 330] on div "KWD 4.6 Price" at bounding box center [678, 327] width 97 height 17
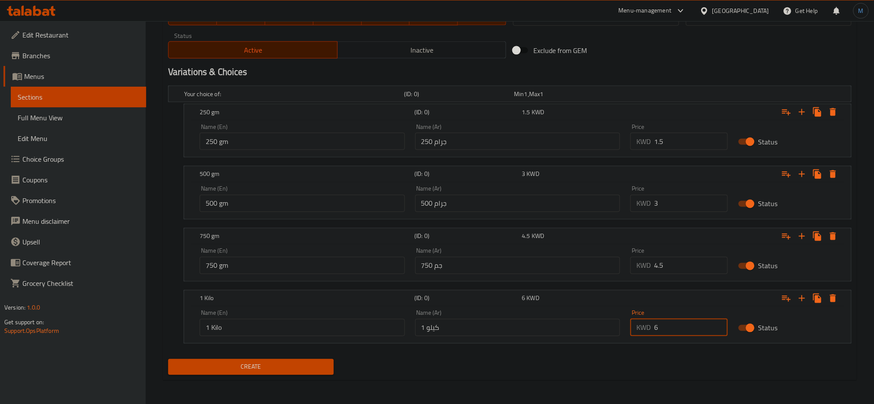
type input "6"
drag, startPoint x: 453, startPoint y: 48, endPoint x: 442, endPoint y: 49, distance: 11.2
click at [452, 47] on span "Inactive" at bounding box center [422, 50] width 162 height 12
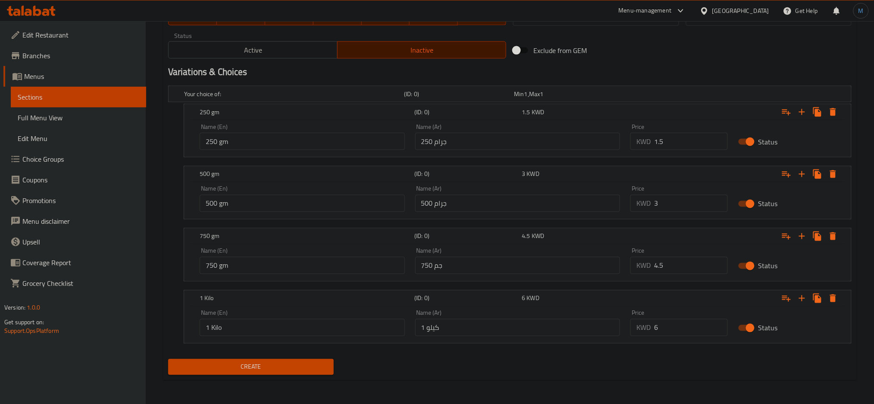
click at [280, 362] on span "Create" at bounding box center [251, 367] width 152 height 11
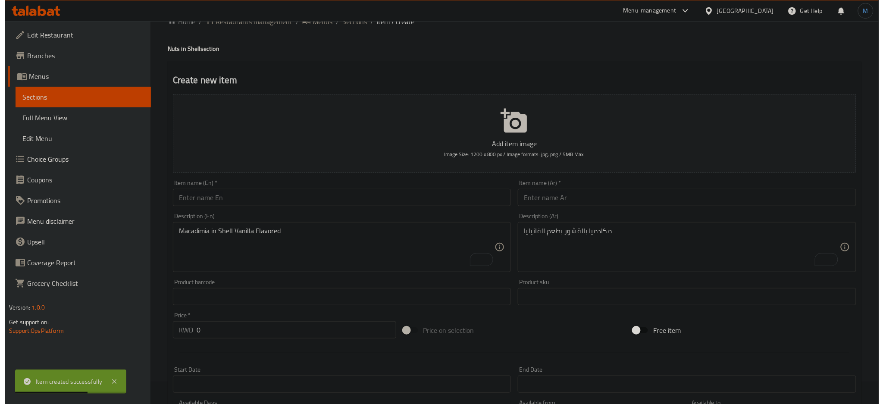
scroll to position [0, 0]
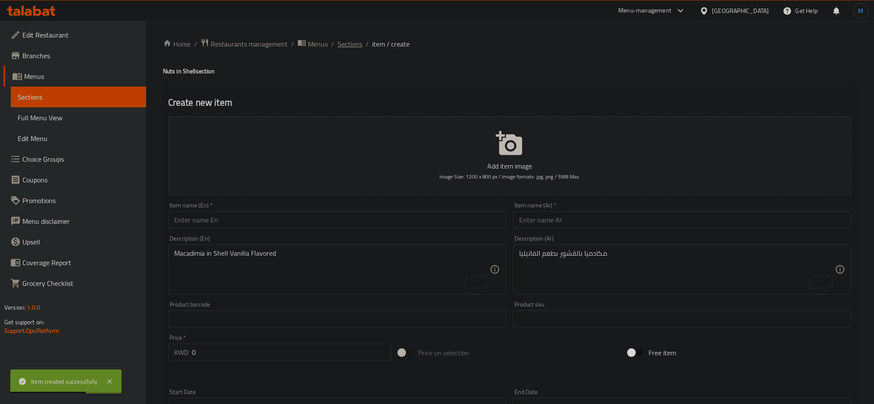
click at [346, 46] on span "Sections" at bounding box center [349, 44] width 25 height 10
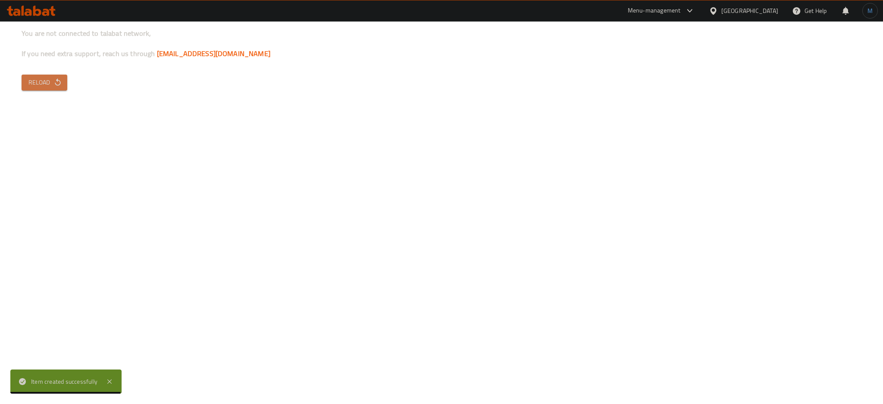
click at [37, 84] on span "Reload" at bounding box center [44, 82] width 32 height 11
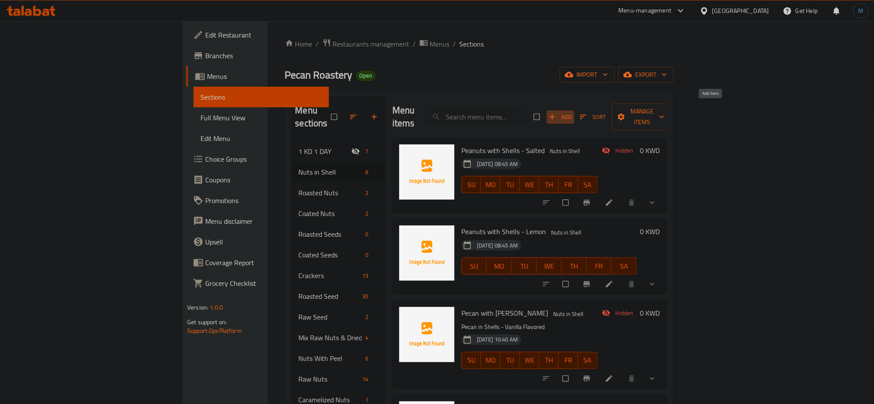
click at [572, 112] on span "Add" at bounding box center [560, 117] width 23 height 10
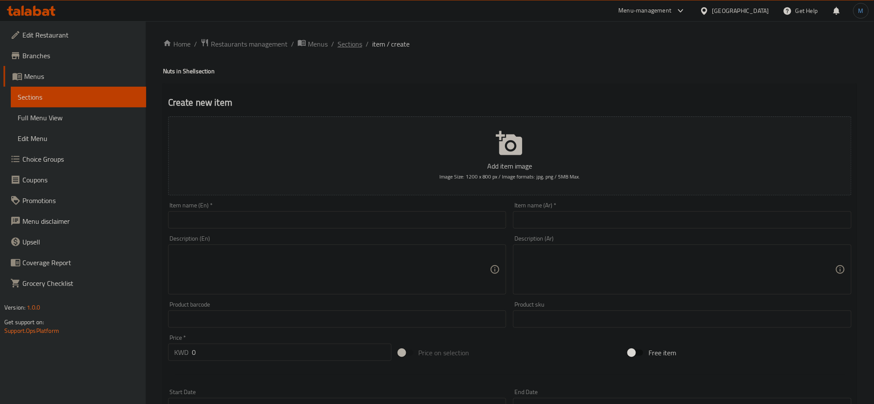
click at [347, 44] on span "Sections" at bounding box center [349, 44] width 25 height 10
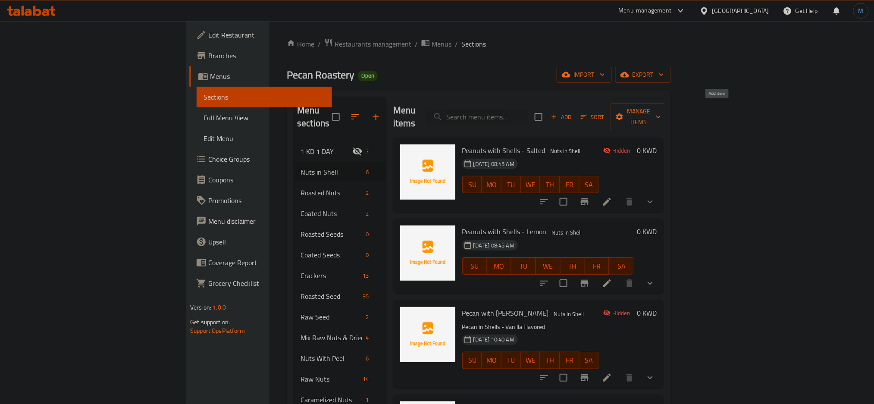
click at [573, 112] on span "Add" at bounding box center [560, 117] width 23 height 10
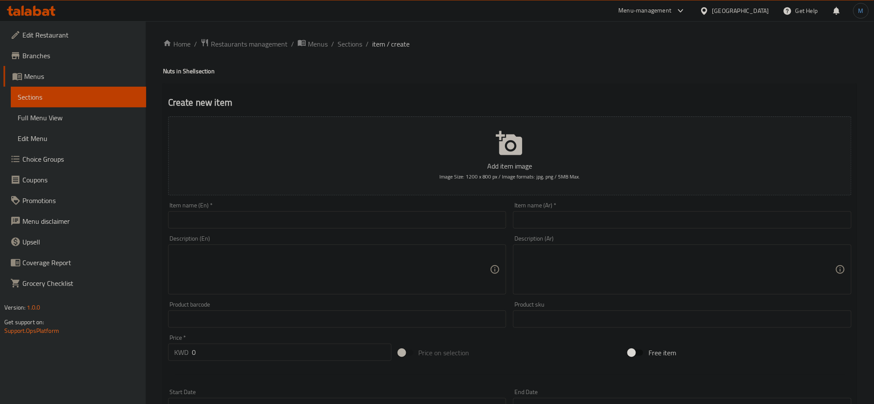
click at [401, 207] on div "Item name (En)   * Item name (En) *" at bounding box center [337, 215] width 338 height 26
click at [402, 228] on div "Item name (En)   * Item name (En) *" at bounding box center [337, 215] width 345 height 33
click at [412, 216] on input "text" at bounding box center [337, 219] width 338 height 17
paste input "Macadamia - Cheese"
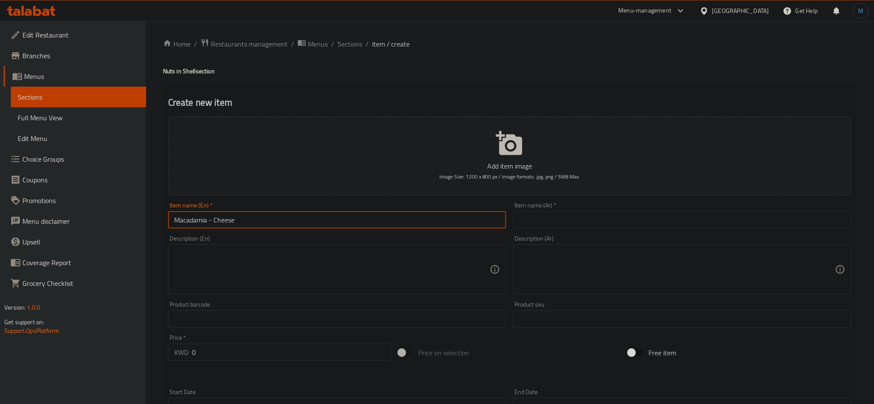
type input "Macadamia - Cheese"
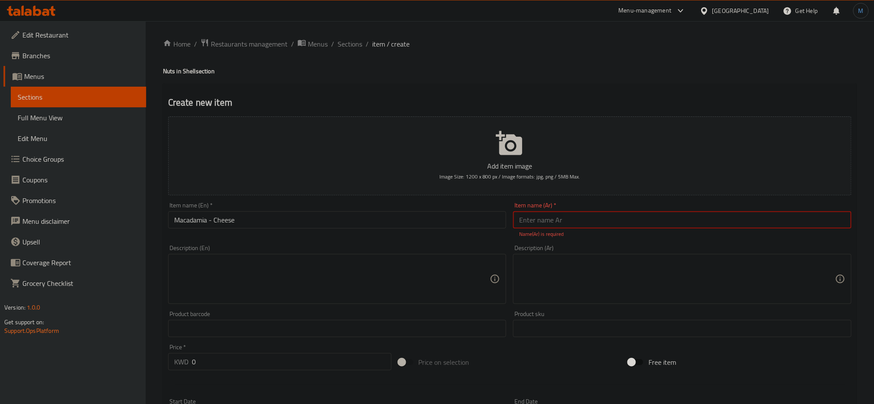
click at [540, 218] on input "text" at bounding box center [682, 219] width 338 height 17
paste input "[PERSON_NAME]"
type input "[PERSON_NAME]"
click at [307, 279] on textarea at bounding box center [332, 269] width 316 height 41
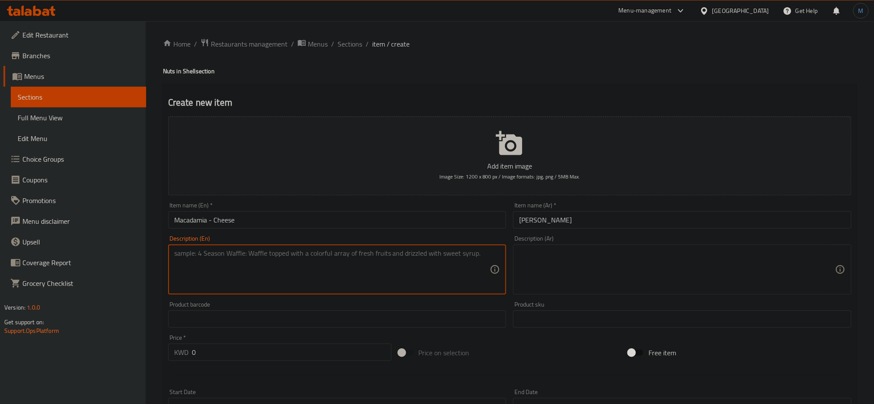
paste textarea "Macadimia Roasted with Cheese Flavor"
type textarea "Macadimia Roasted with Cheese Flavor"
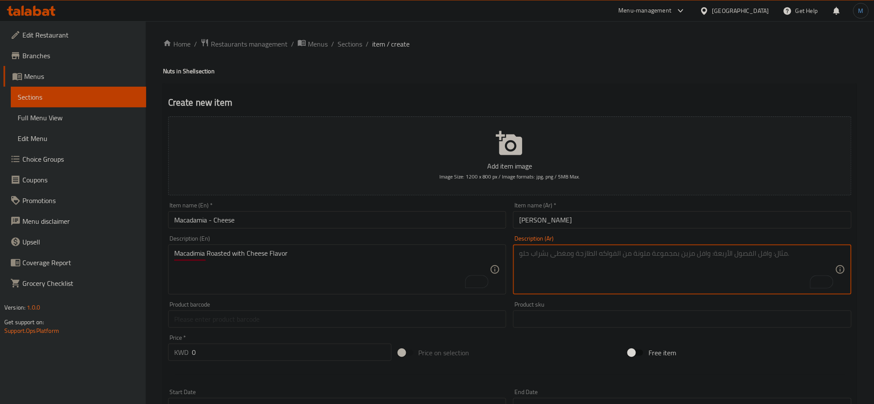
paste textarea "ماكادميا محمصة بطعم الجبن"
type textarea "ماكادميا محمصة بطعم الجبن"
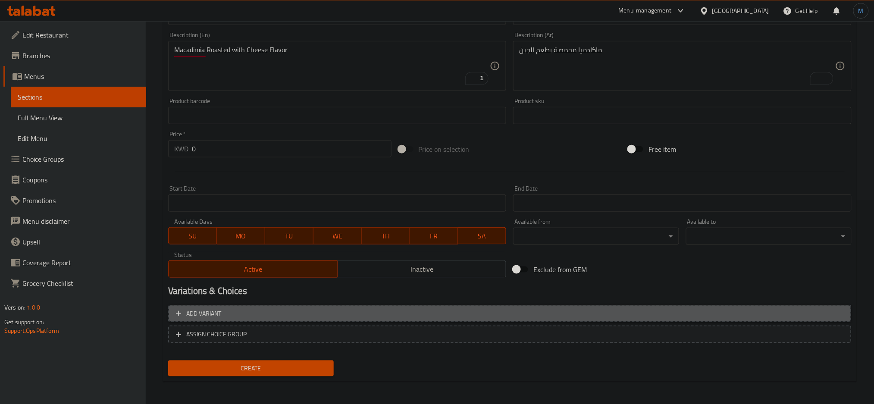
click at [582, 309] on span "Add variant" at bounding box center [510, 313] width 668 height 11
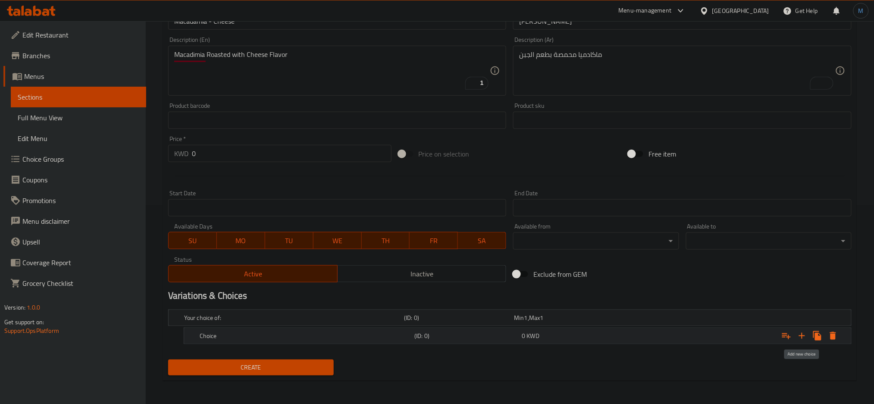
click at [803, 336] on icon "Expand" at bounding box center [801, 336] width 10 height 10
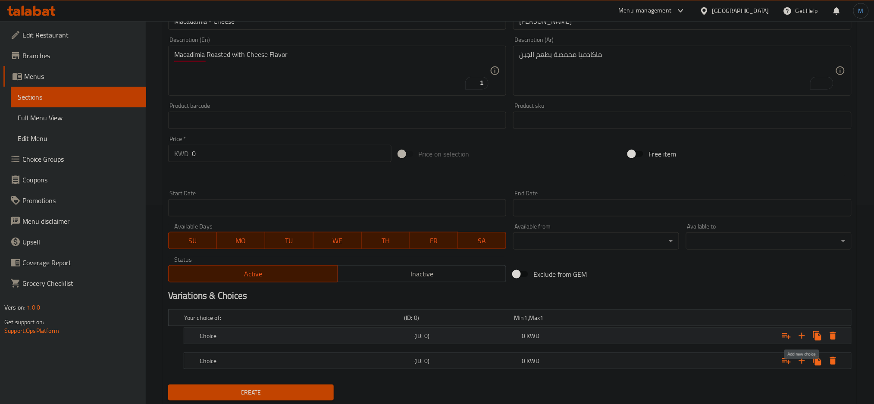
click at [803, 336] on icon "Expand" at bounding box center [801, 336] width 10 height 10
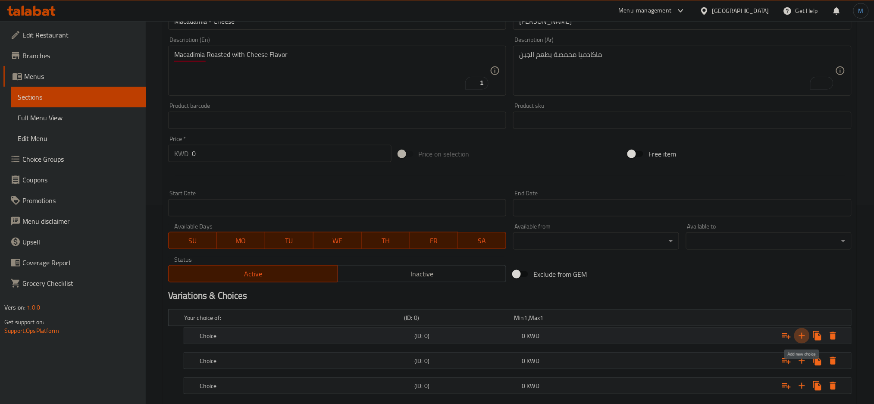
click at [803, 336] on icon "Expand" at bounding box center [801, 336] width 10 height 10
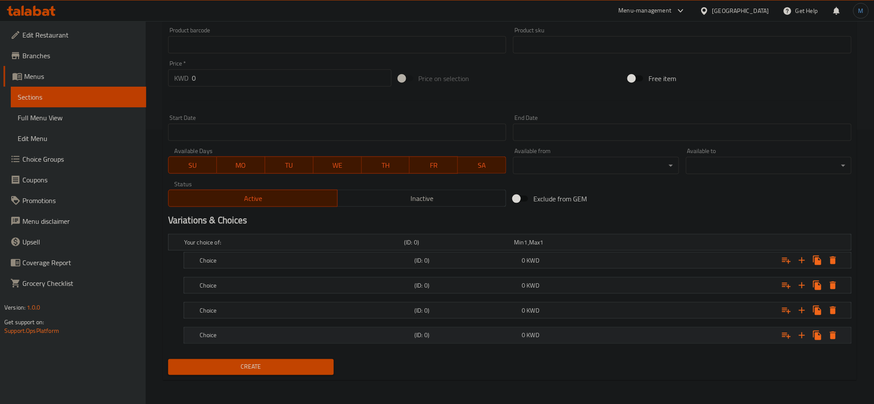
click at [396, 333] on h5 "Choice" at bounding box center [305, 335] width 211 height 9
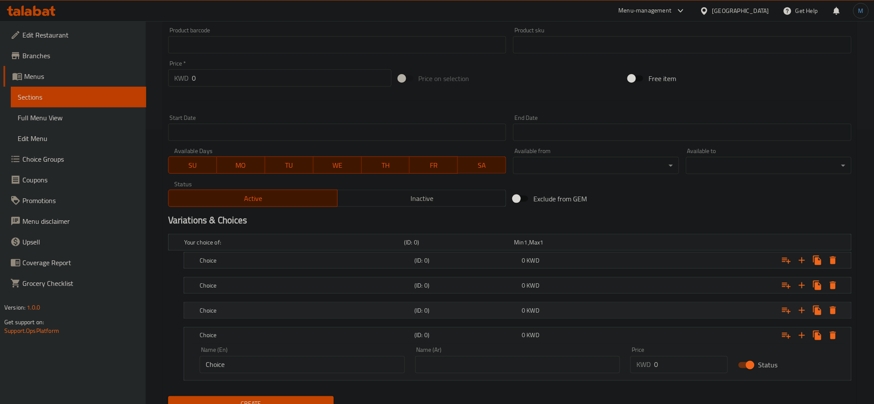
click at [420, 315] on div "(ID: 0)" at bounding box center [465, 310] width 107 height 12
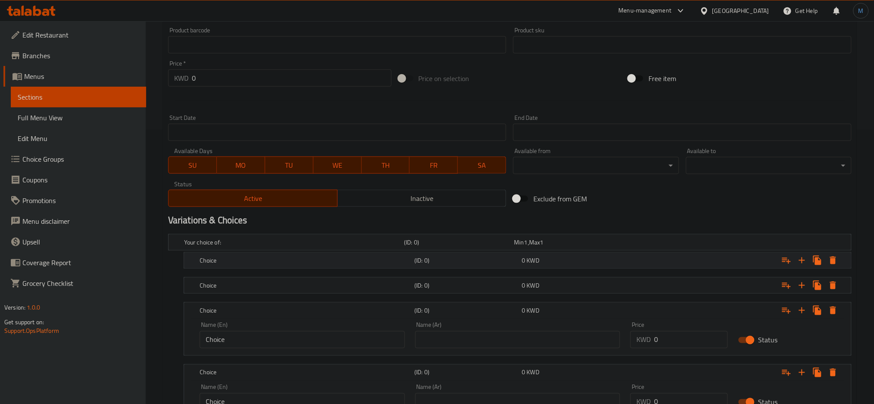
click at [458, 268] on div "Choice (ID: 0) 0 KWD" at bounding box center [520, 260] width 644 height 19
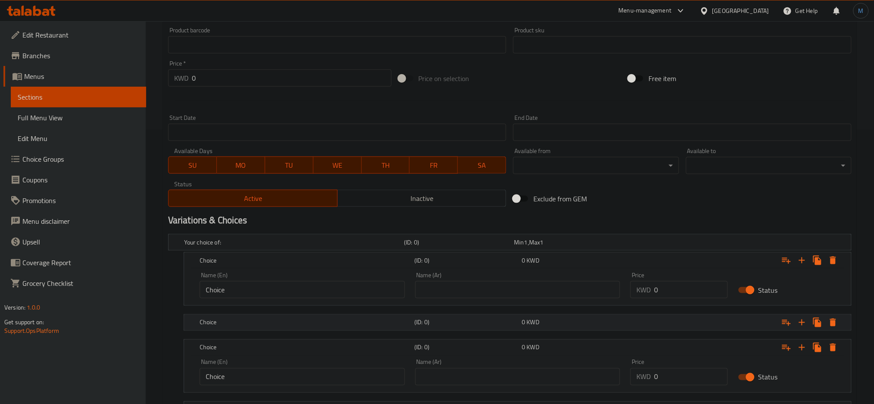
drag, startPoint x: 481, startPoint y: 321, endPoint x: 546, endPoint y: 322, distance: 65.1
click at [481, 322] on h5 "(ID: 0)" at bounding box center [466, 322] width 104 height 9
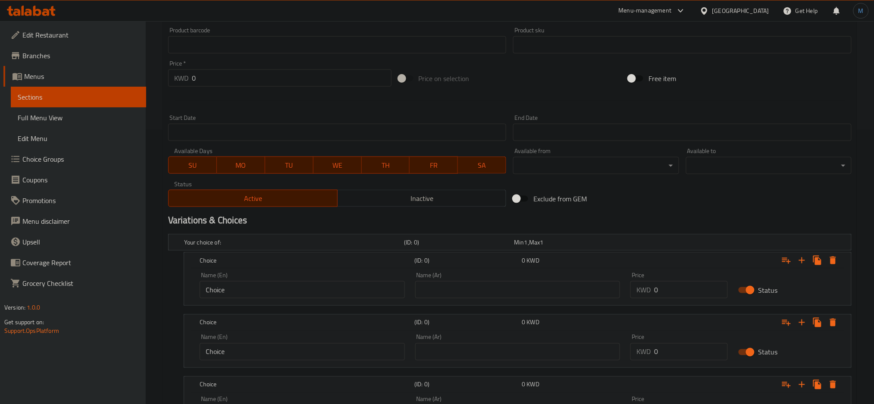
drag, startPoint x: 671, startPoint y: 301, endPoint x: 655, endPoint y: 294, distance: 17.2
click at [649, 295] on div "Price KWD 0 Price" at bounding box center [679, 285] width 108 height 37
click at [674, 290] on input "0" at bounding box center [691, 289] width 74 height 17
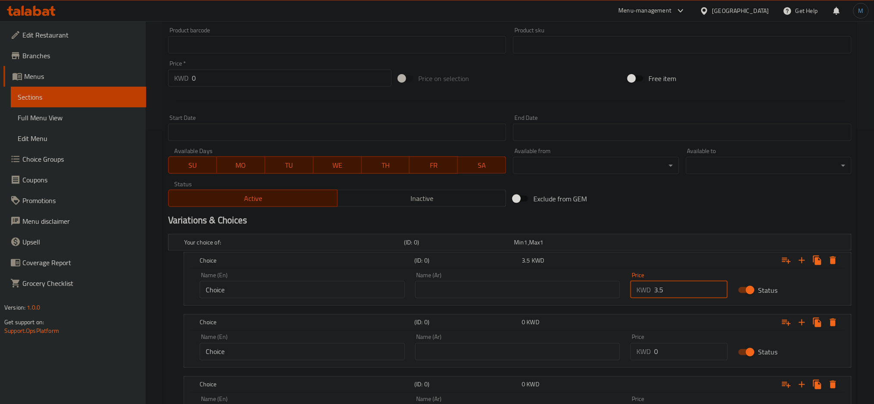
type input "3.5"
click at [673, 352] on input "0" at bounding box center [691, 351] width 74 height 17
type input "7"
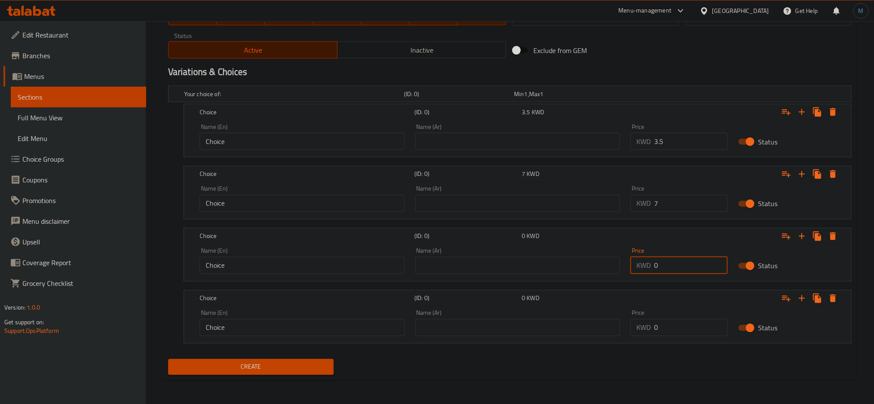
drag, startPoint x: 667, startPoint y: 273, endPoint x: 637, endPoint y: 273, distance: 29.7
click at [637, 273] on div "KWD 0 Price" at bounding box center [678, 265] width 97 height 17
type input "10.5"
click at [664, 331] on input "0" at bounding box center [691, 327] width 74 height 17
type input "14"
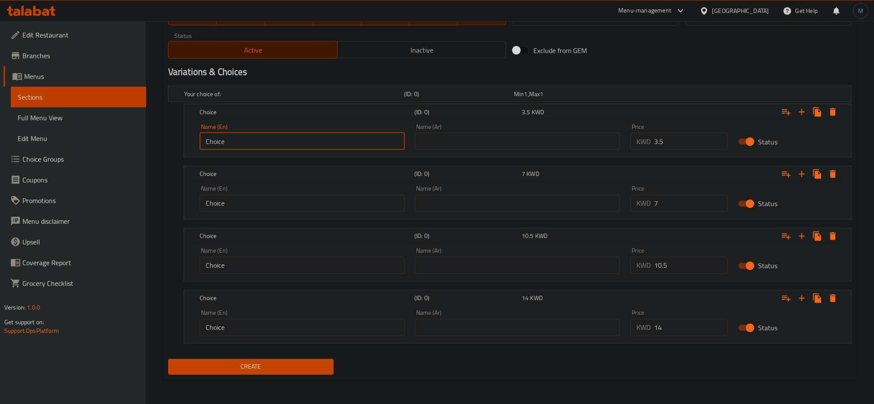
click at [250, 150] on input "Choice" at bounding box center [302, 141] width 205 height 17
type input "250 gm"
type input "250 جرام"
type input "500 gm"
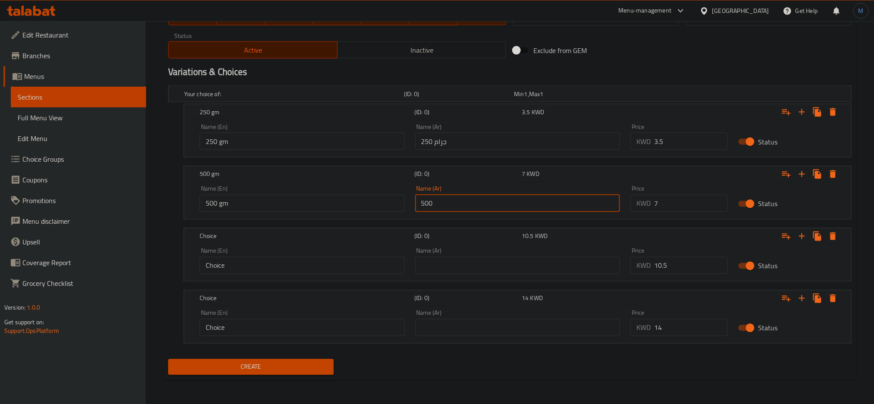
type input "500 جرام"
type input "750 gm"
type input "750 جم"
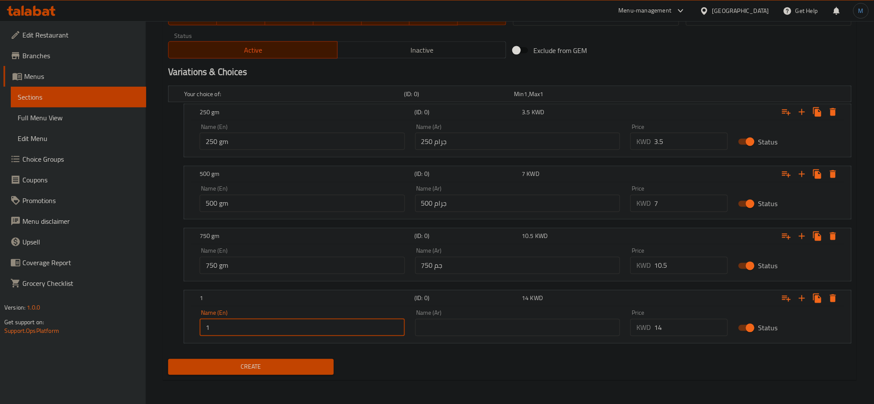
type input "1 Kilo"
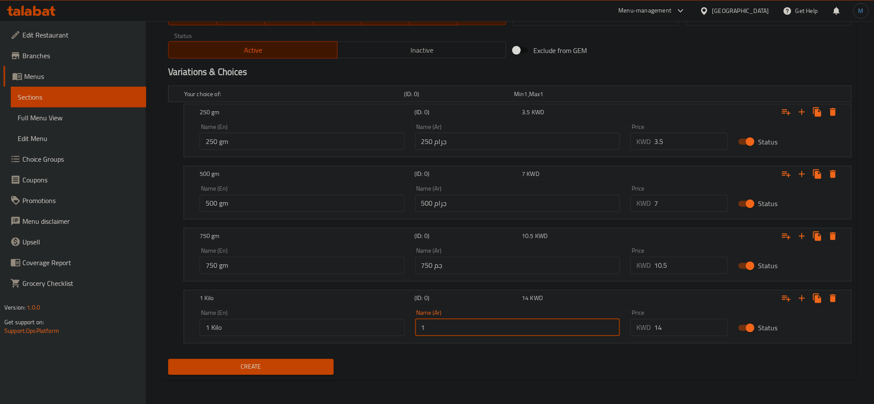
type input "1 كيلو"
drag, startPoint x: 293, startPoint y: 373, endPoint x: 446, endPoint y: 58, distance: 350.6
click at [446, 58] on div "Add item image Image Size: 1200 x 800 px / Image formats: jpg, png / 5MB Max. I…" at bounding box center [510, 34] width 690 height 687
click at [446, 58] on button "Inactive" at bounding box center [421, 49] width 169 height 17
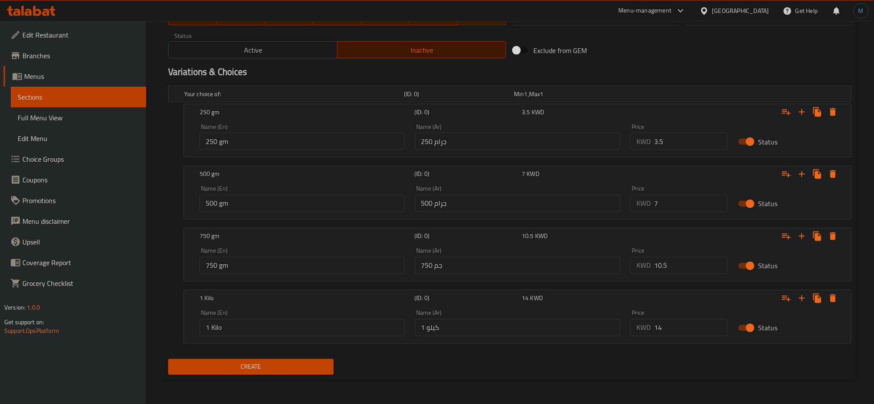
click at [305, 365] on span "Create" at bounding box center [251, 367] width 152 height 11
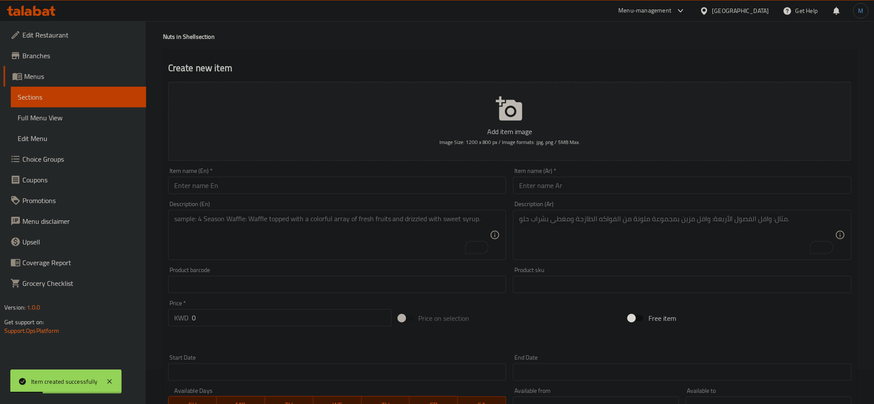
scroll to position [11, 0]
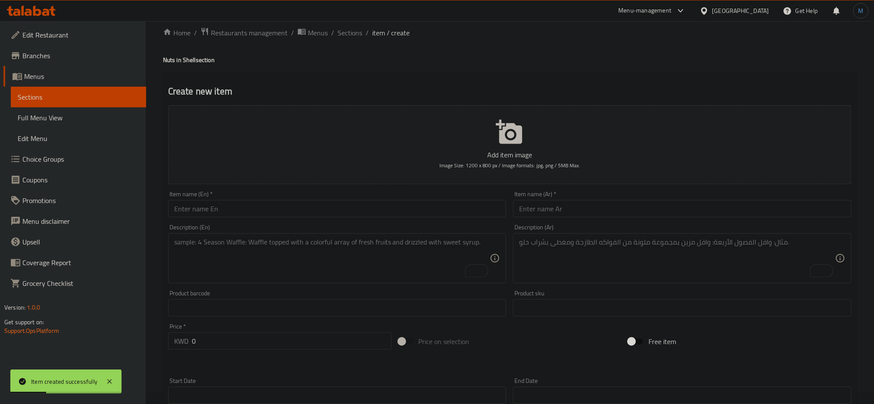
click at [350, 28] on span "Sections" at bounding box center [349, 33] width 25 height 10
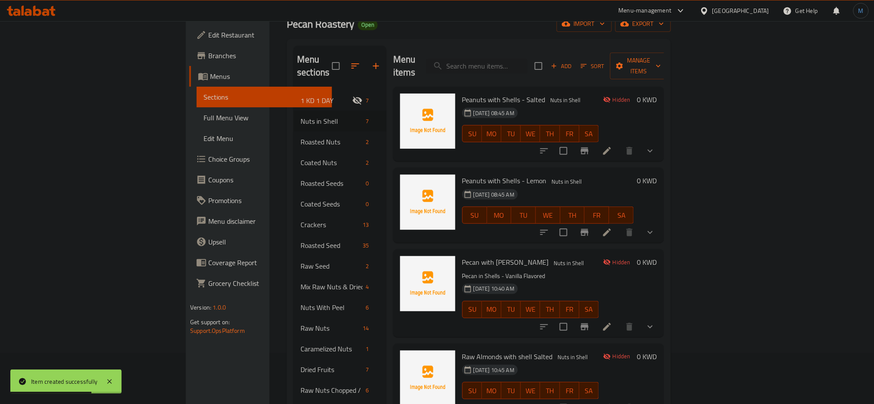
scroll to position [124, 0]
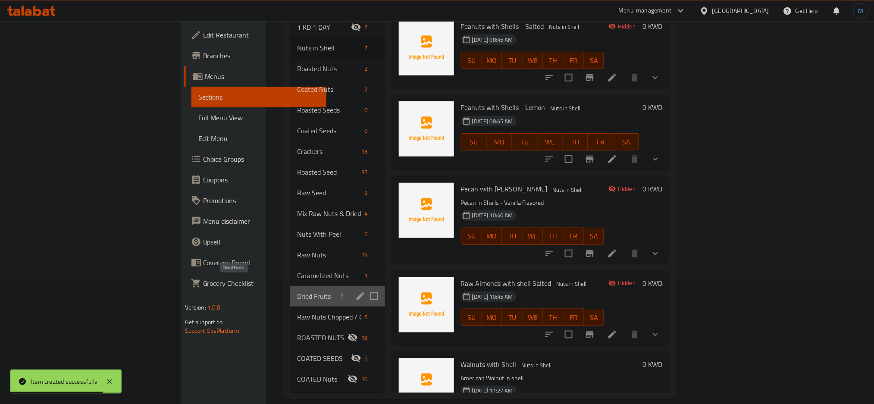
click at [297, 291] on span "Dried Fruits" at bounding box center [317, 296] width 40 height 10
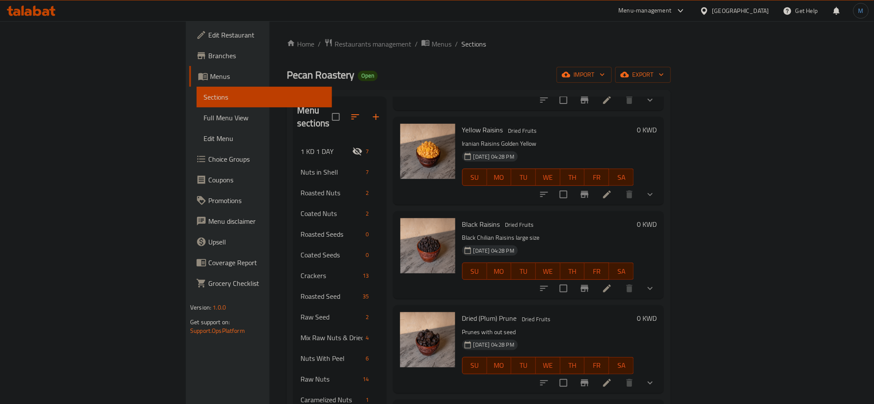
click at [664, 118] on div "Menu items Add Sort Manage items Iranian Dried Figs Small Dried Fruits Iranian …" at bounding box center [525, 307] width 278 height 420
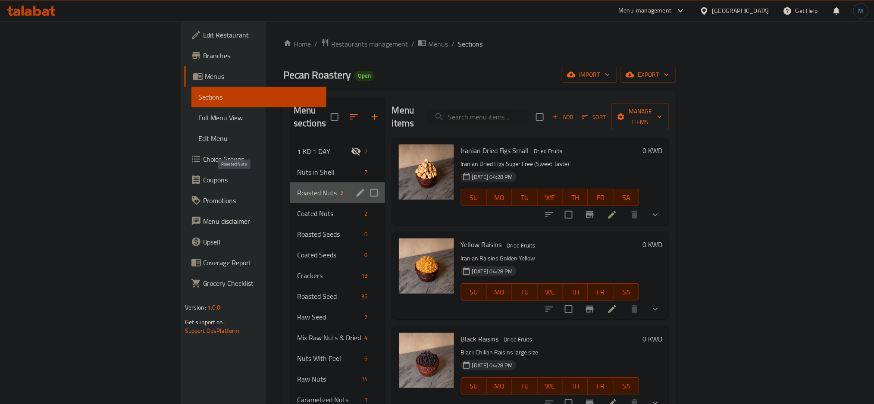
click at [297, 187] on span "Roasted Nuts" at bounding box center [317, 192] width 40 height 10
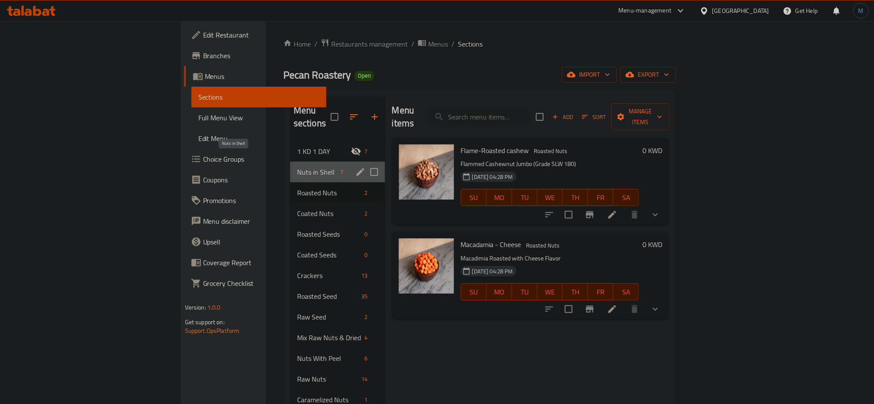
click at [297, 167] on span "Nuts in Shell" at bounding box center [317, 172] width 40 height 10
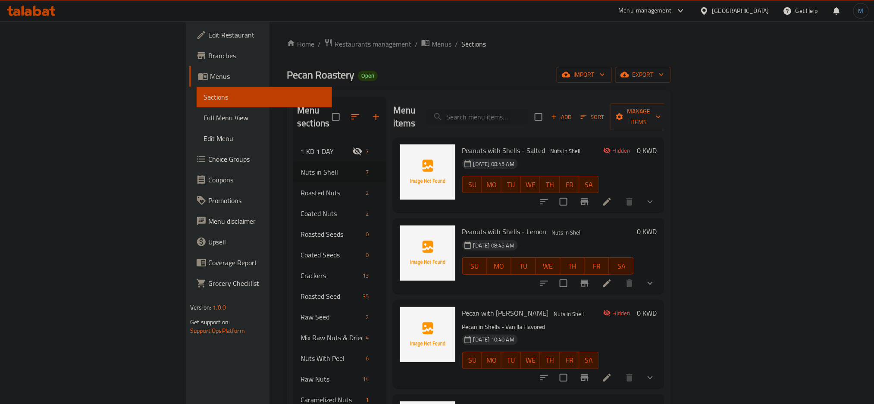
paste input "Macadamia - Cheese"
click at [527, 112] on input "Macadamia - Cheese" at bounding box center [477, 116] width 102 height 15
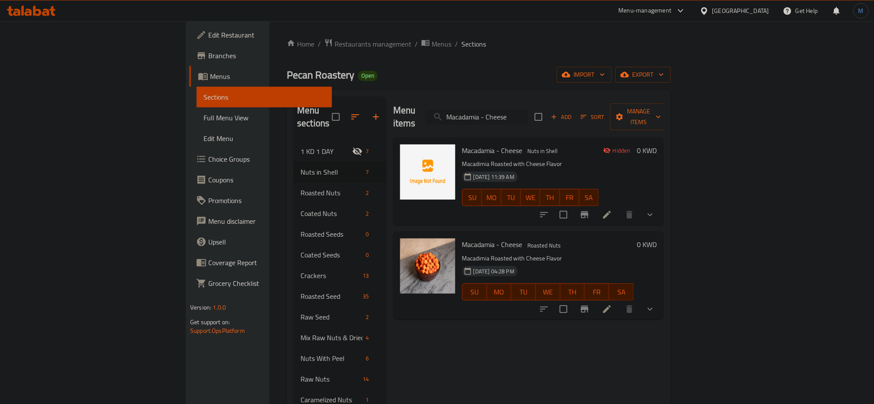
type input "Macadamia - Cheese"
click at [466, 144] on span "Macadamia - Cheese" at bounding box center [492, 150] width 60 height 13
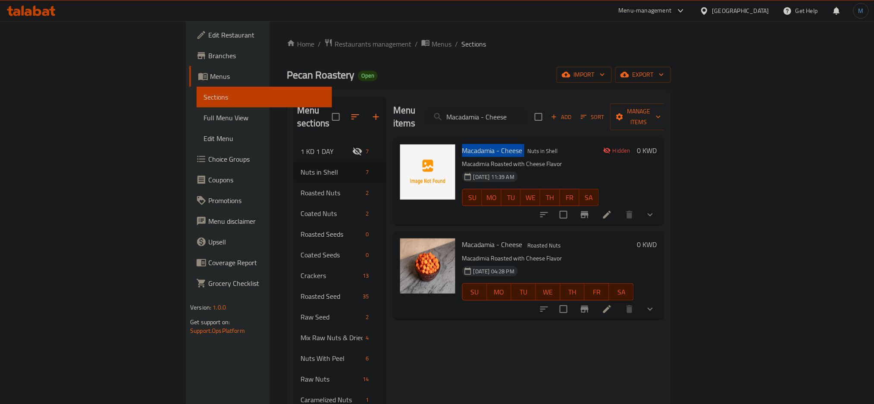
copy h6 "Macadamia - Cheese"
click at [591, 231] on div "Macadamia - Cheese Roasted Nuts Macadimia Roasted with Cheese Flavor [DATE] 04:…" at bounding box center [528, 274] width 271 height 87
click at [655, 304] on icon "show more" at bounding box center [650, 309] width 10 height 10
click at [619, 387] on li at bounding box center [607, 395] width 24 height 16
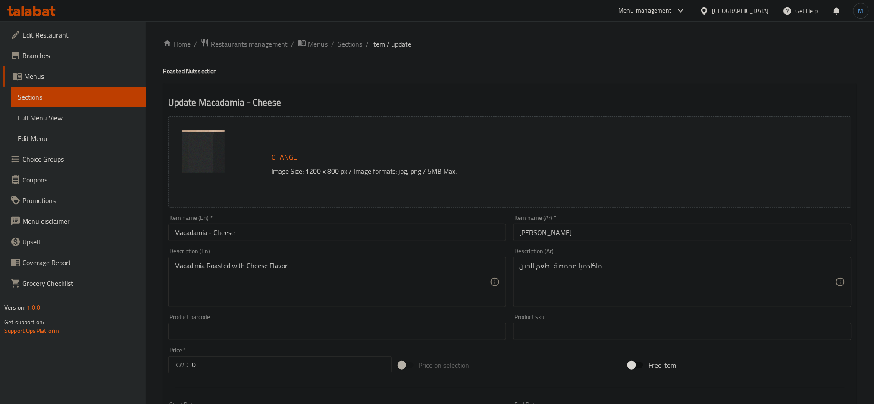
click at [353, 39] on span "Sections" at bounding box center [349, 44] width 25 height 10
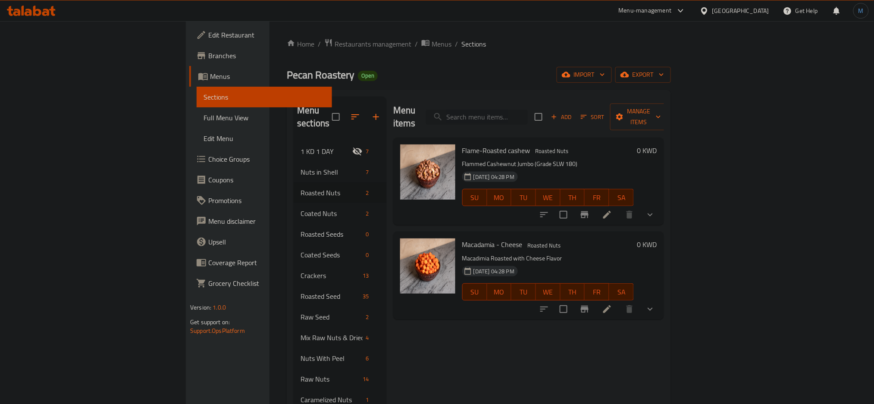
paste input "Macadamia - Raw"
click at [520, 118] on input "Macadamia - Raw" at bounding box center [477, 116] width 102 height 15
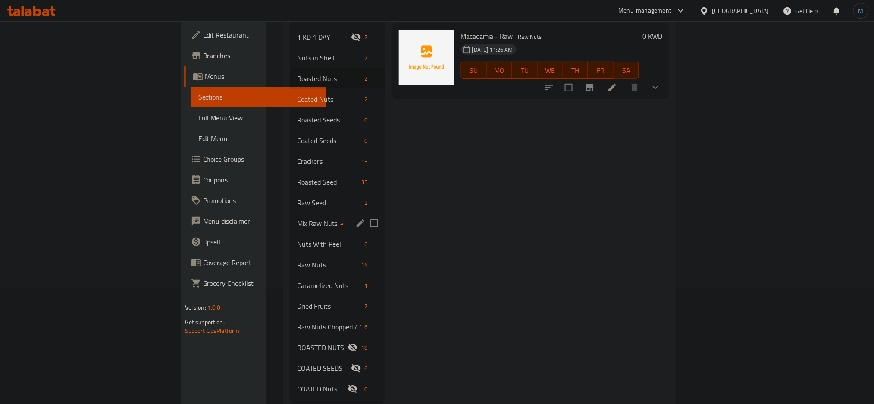
scroll to position [114, 0]
click at [297, 301] on span "Dried Fruits" at bounding box center [317, 306] width 40 height 10
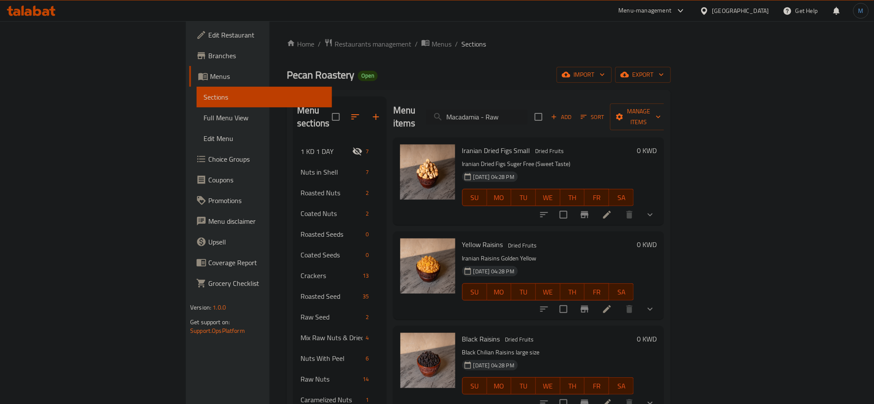
click at [532, 170] on div "[DATE] 04:28 PM SU MO TU WE TH FR SA" at bounding box center [548, 191] width 178 height 47
paste input "Peeled Pistachio"
click at [527, 109] on input "Peeled Pistachio" at bounding box center [477, 116] width 102 height 15
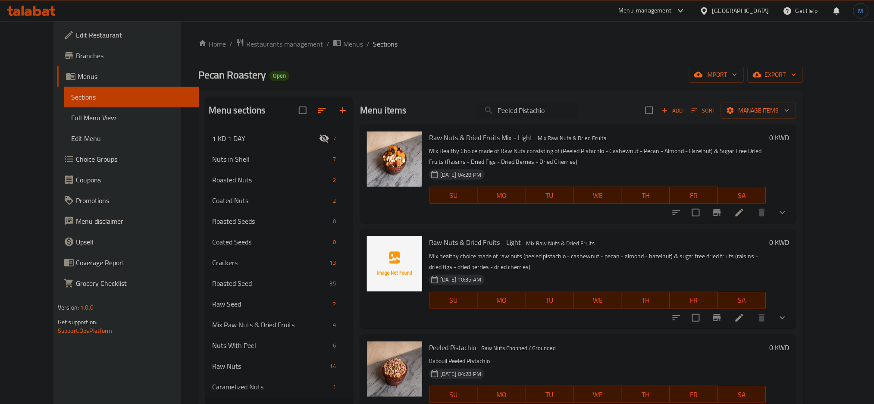
scroll to position [12, 0]
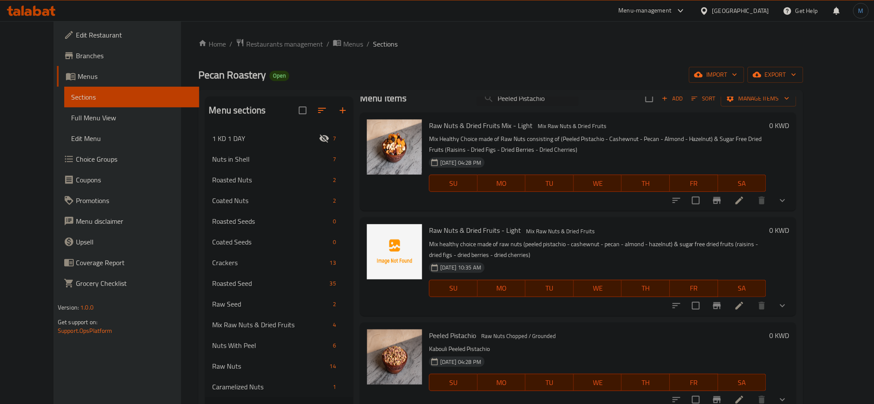
paste input "Groun"
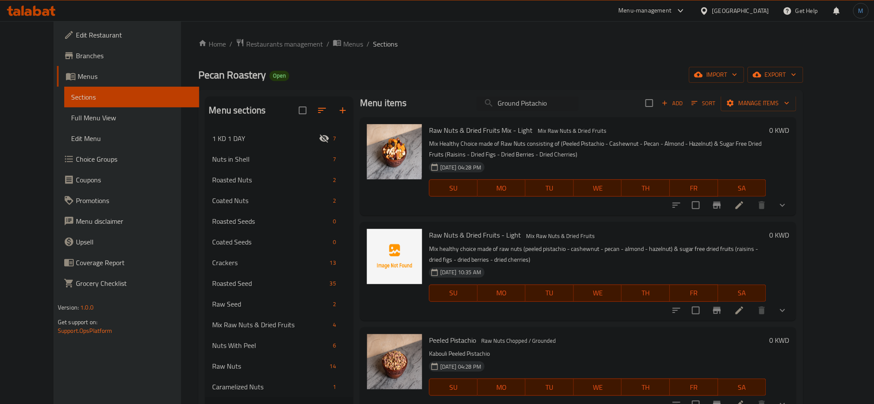
scroll to position [0, 0]
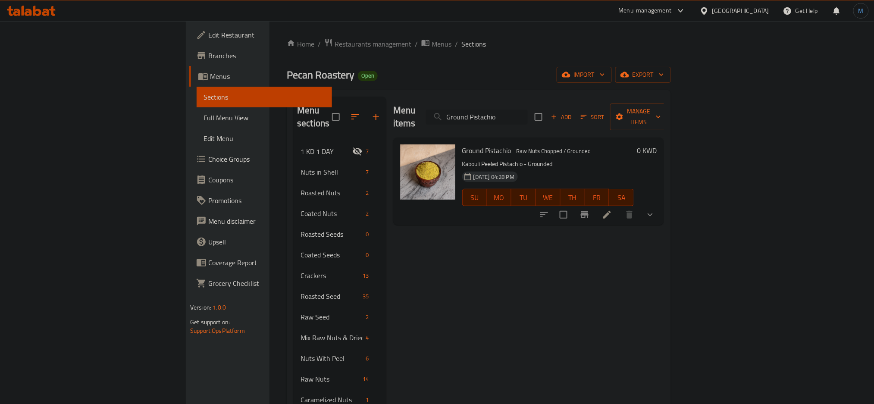
paste input "Dried Fruits - Whole"
paste input "Chunks"
paste input "Peeled Almond"
click at [527, 112] on input "Peeled Almonds" at bounding box center [477, 116] width 102 height 15
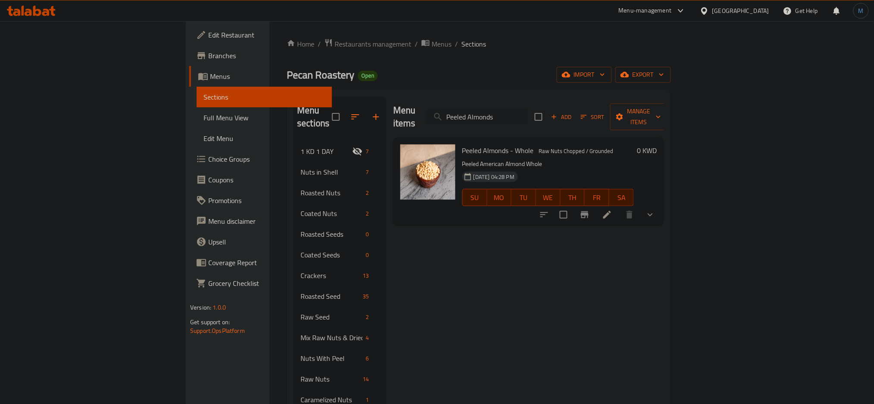
paste input "Almonds Stick"
paste input "Halve"
paste input "Sliced"
paste input "Hazelnut - Peel"
paste input "Brazilian [PERSON_NAME] Nuts - Large"
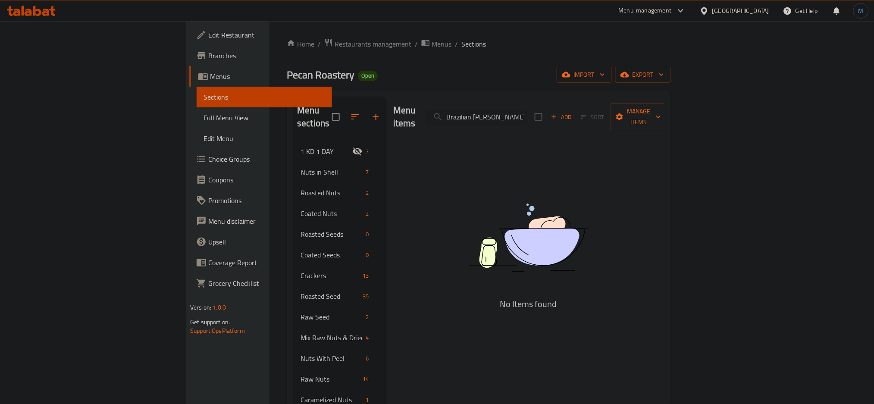
scroll to position [0, 3]
drag, startPoint x: 561, startPoint y: 106, endPoint x: 718, endPoint y: 90, distance: 157.2
click at [671, 90] on div "Menu sections 1 KD 1 DAY 7 Nuts in Shell 7 Roasted Nuts 2 Coated Nuts 2 Roasted…" at bounding box center [479, 307] width 384 height 434
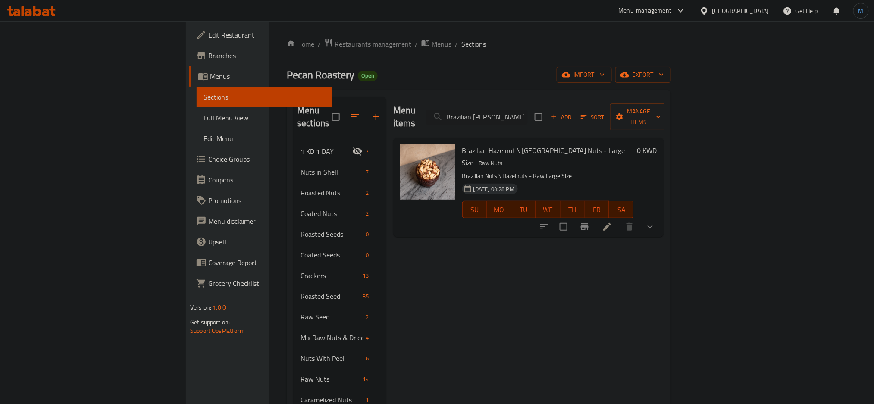
paste input "Pine Nuts"
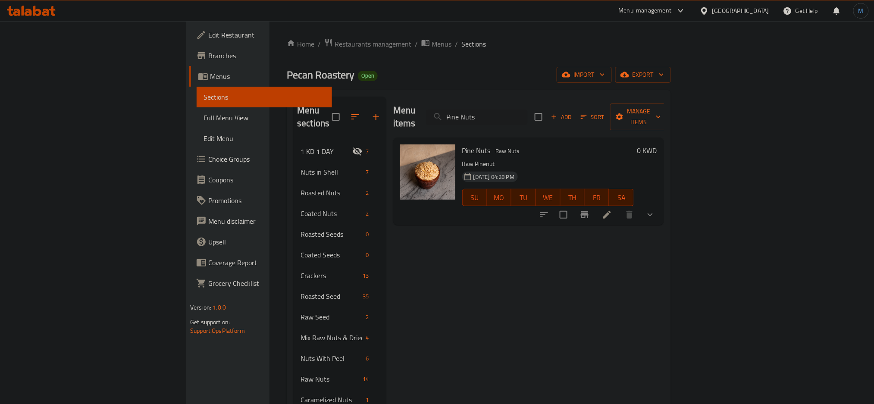
type input "Pine Nuts"
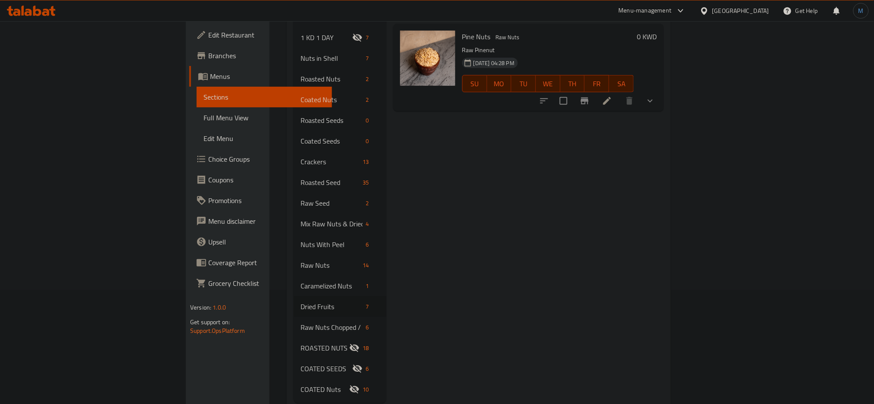
scroll to position [118, 0]
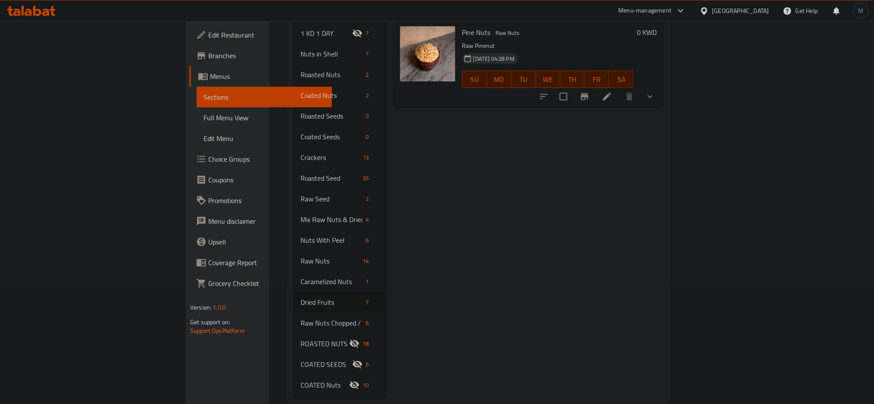
drag, startPoint x: 795, startPoint y: 199, endPoint x: 701, endPoint y: 199, distance: 93.9
click at [664, 199] on div "Menu items Pine Nuts Add Sort Manage items Pine Nuts Raw Nuts Raw Pinenut [DATE…" at bounding box center [525, 188] width 278 height 420
click at [203, 93] on span "Sections" at bounding box center [264, 97] width 122 height 10
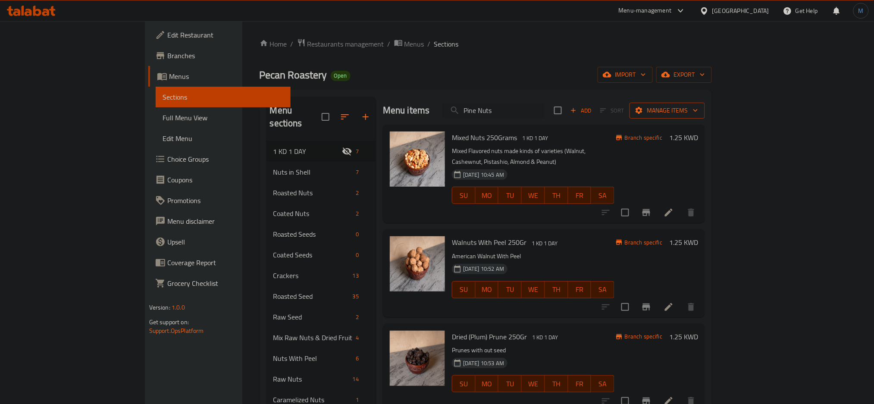
click at [698, 110] on span "Manage items" at bounding box center [667, 110] width 62 height 11
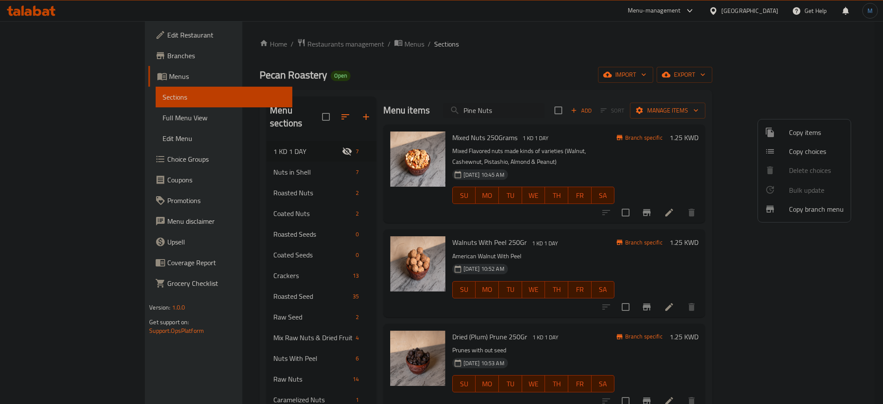
click at [814, 82] on div at bounding box center [441, 202] width 883 height 404
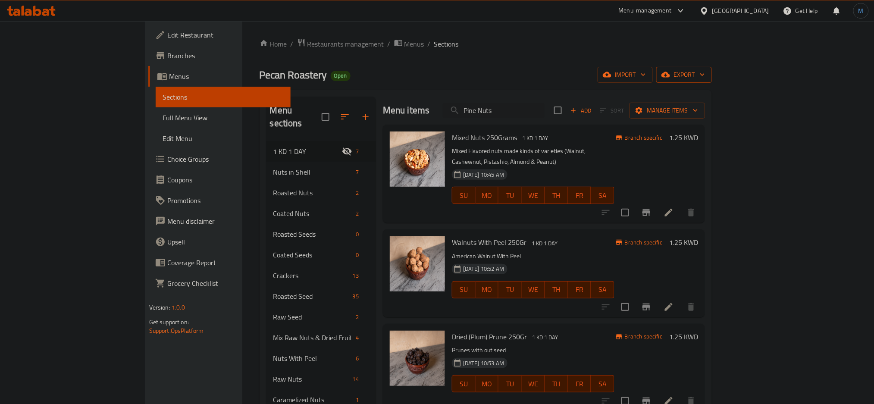
click at [705, 72] on span "export" at bounding box center [684, 74] width 42 height 11
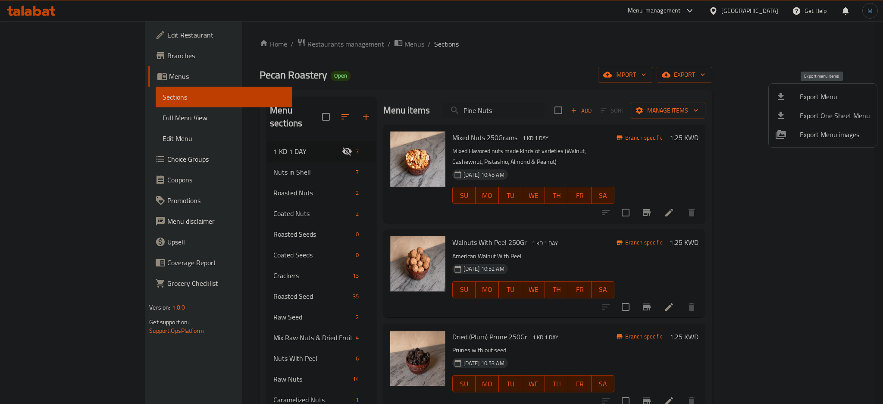
click at [826, 102] on span "Export Menu" at bounding box center [834, 96] width 70 height 10
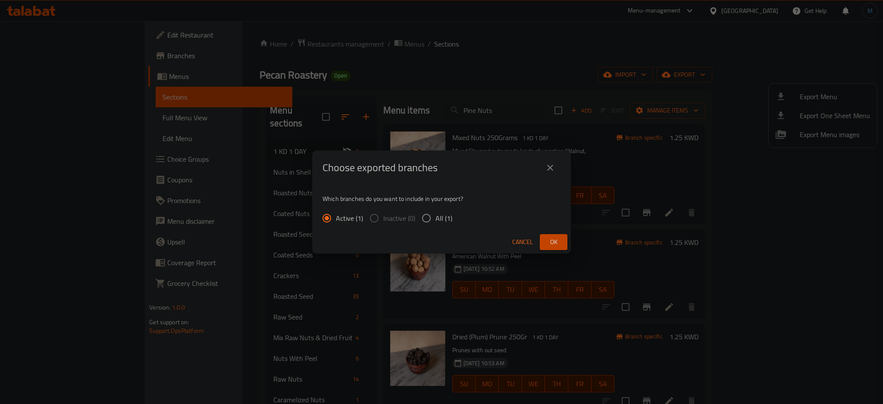
click at [568, 231] on div "Cancel Ok" at bounding box center [441, 242] width 259 height 23
drag, startPoint x: 568, startPoint y: 231, endPoint x: 560, endPoint y: 237, distance: 9.8
click at [567, 232] on div "Cancel Ok" at bounding box center [441, 242] width 259 height 23
click at [560, 237] on button "Ok" at bounding box center [554, 242] width 28 height 16
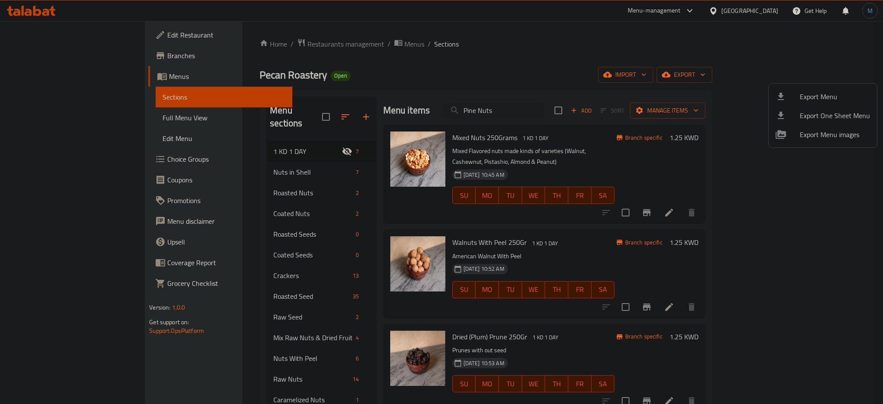
click at [765, 14] on div at bounding box center [441, 202] width 883 height 404
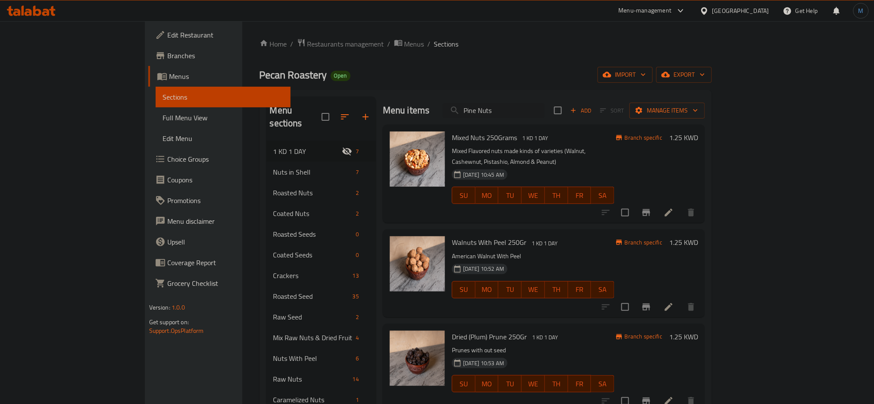
click at [766, 13] on div "[GEOGRAPHIC_DATA]" at bounding box center [740, 10] width 57 height 9
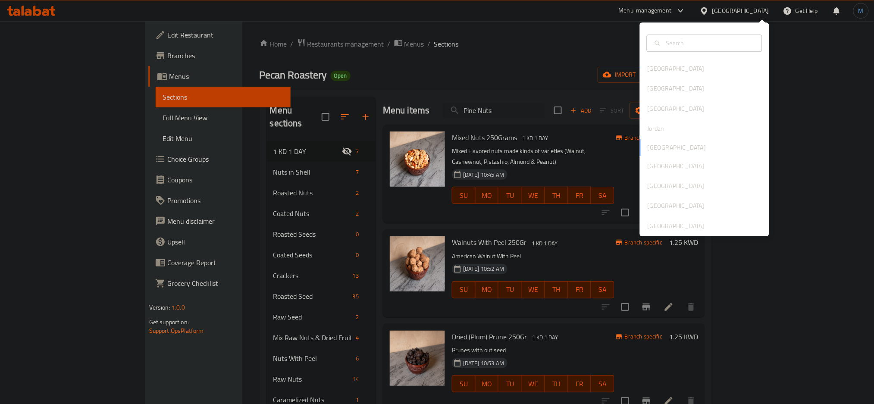
click at [761, 9] on div "[GEOGRAPHIC_DATA]" at bounding box center [740, 10] width 57 height 9
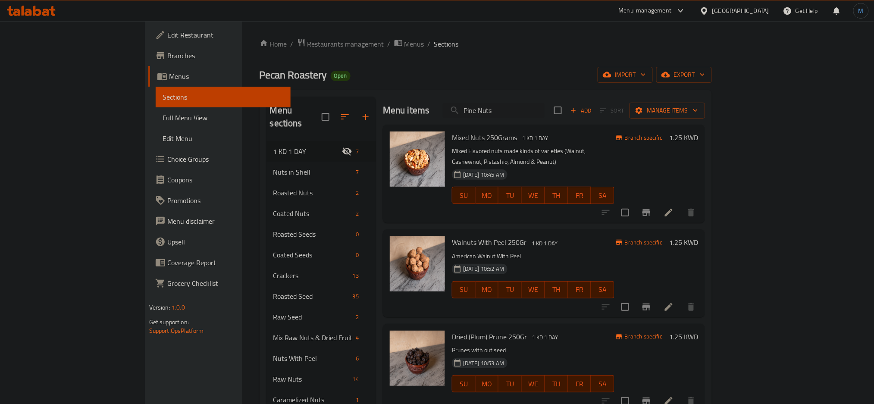
click at [752, 7] on div "[GEOGRAPHIC_DATA]" at bounding box center [740, 10] width 57 height 9
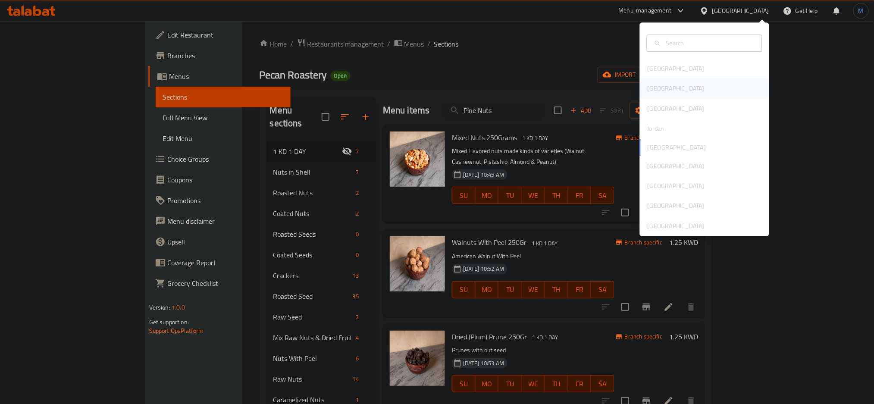
click at [684, 92] on div "[GEOGRAPHIC_DATA]" at bounding box center [704, 89] width 129 height 20
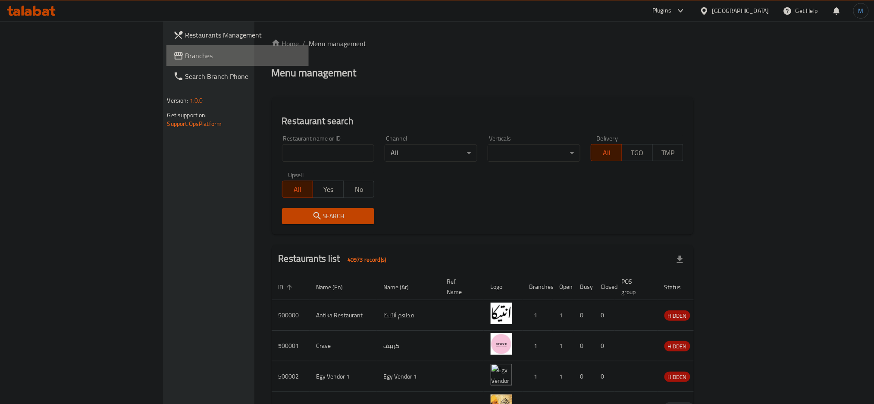
click at [166, 47] on link "Branches" at bounding box center [237, 55] width 143 height 21
